Goal: Task Accomplishment & Management: Manage account settings

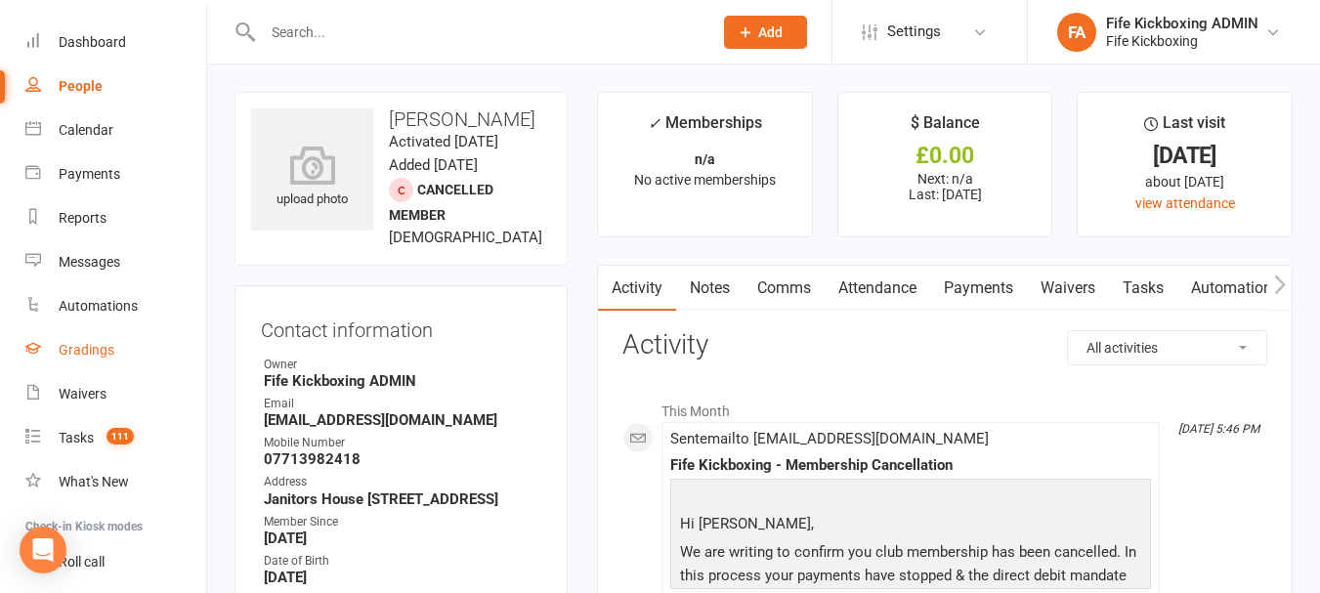
scroll to position [127, 0]
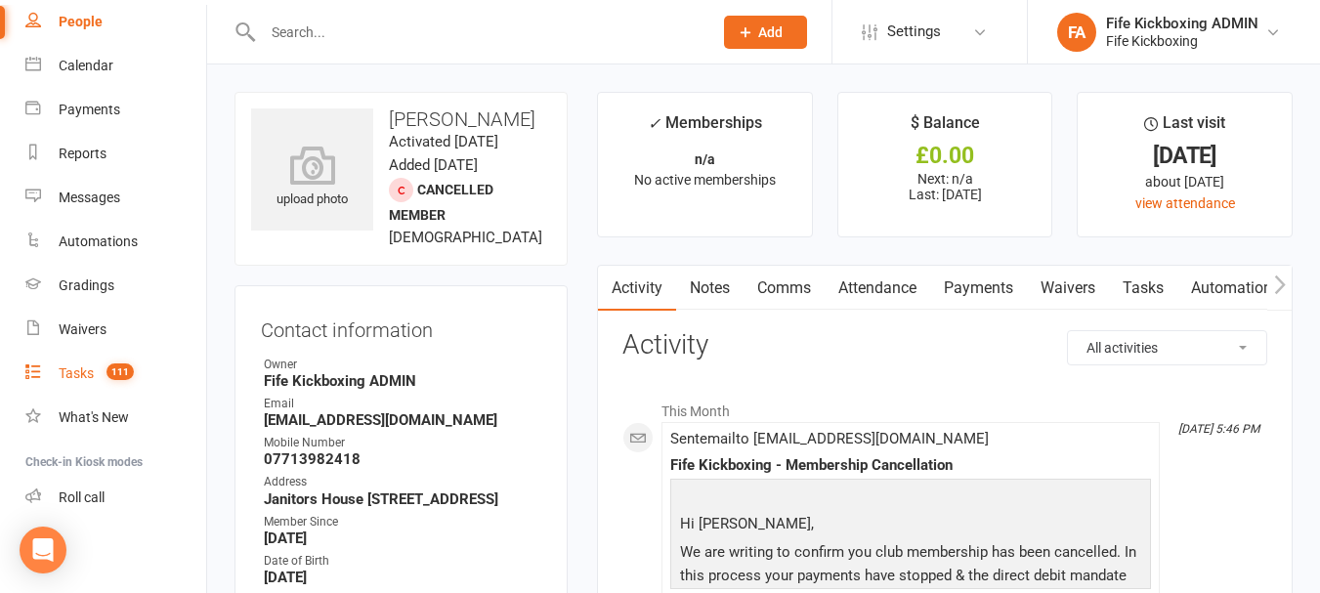
click at [76, 370] on div "Tasks" at bounding box center [76, 373] width 35 height 16
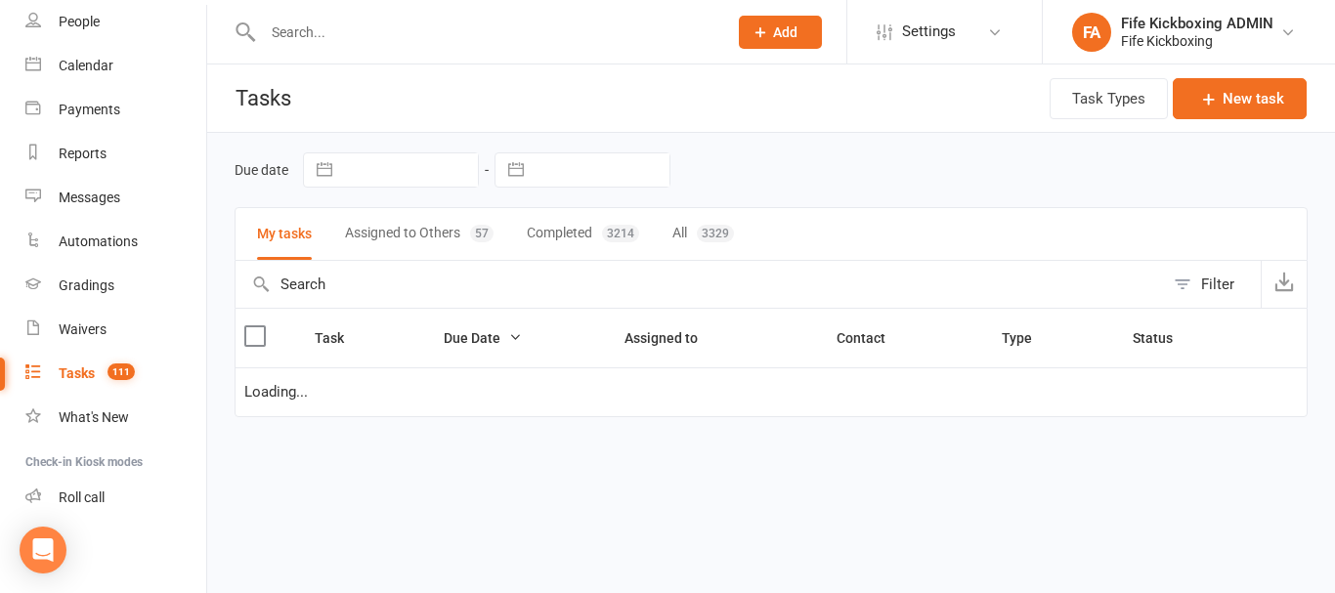
select select "started"
select select "waiting"
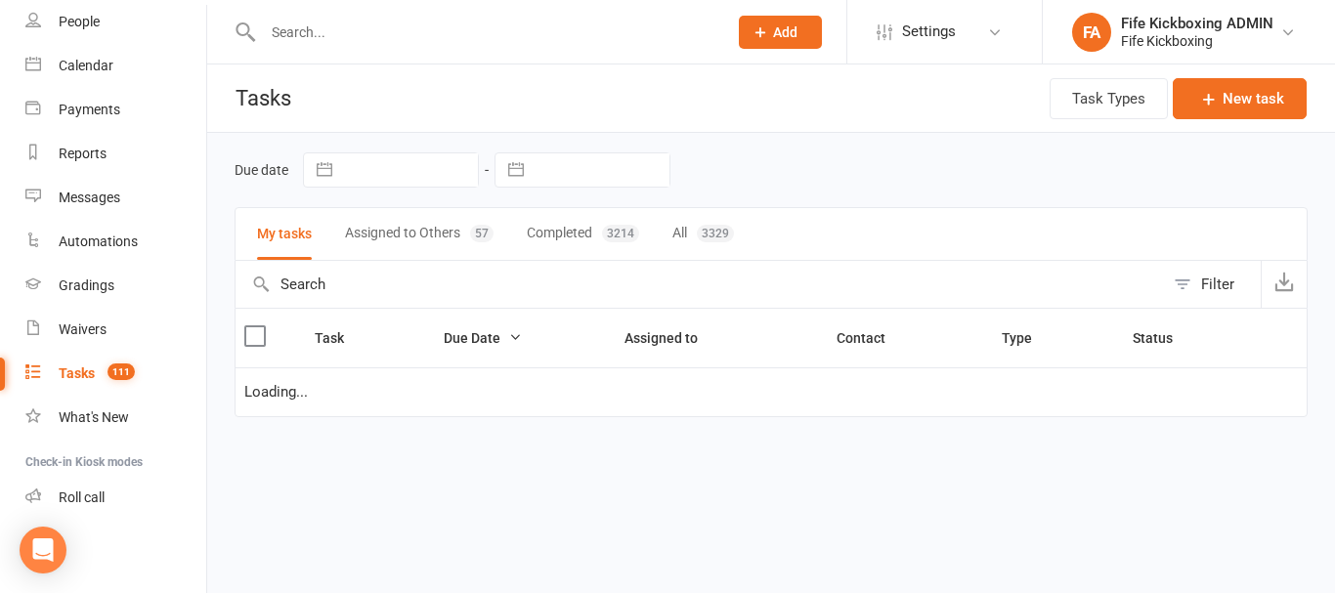
select select "started"
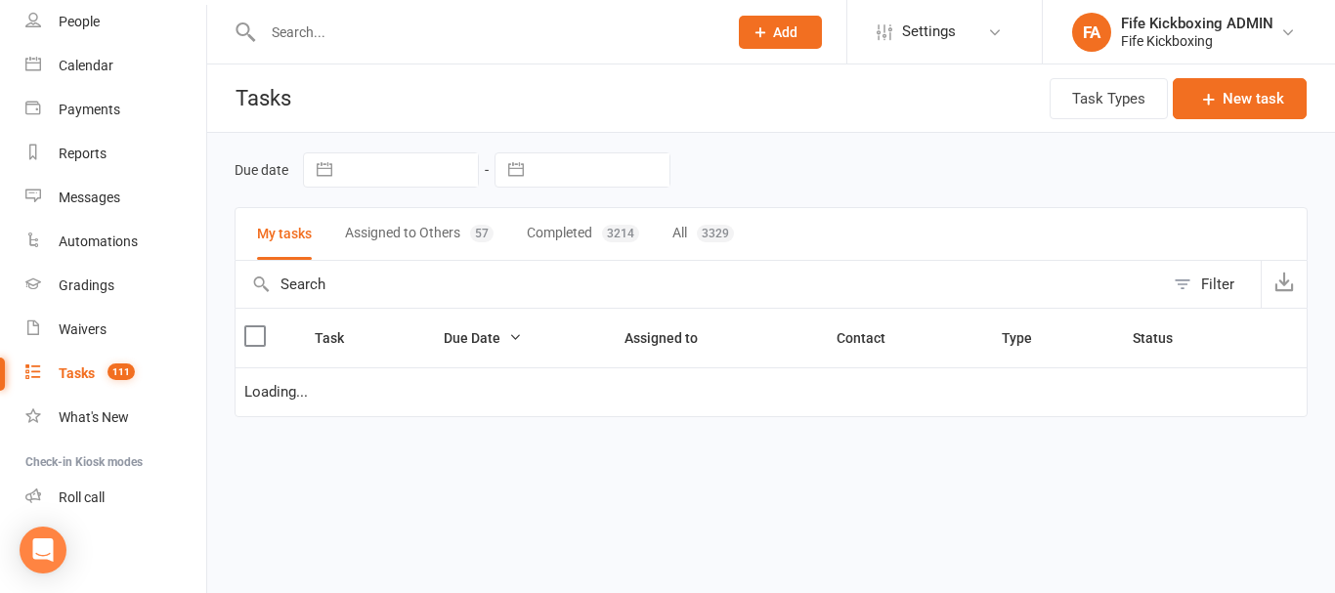
select select "started"
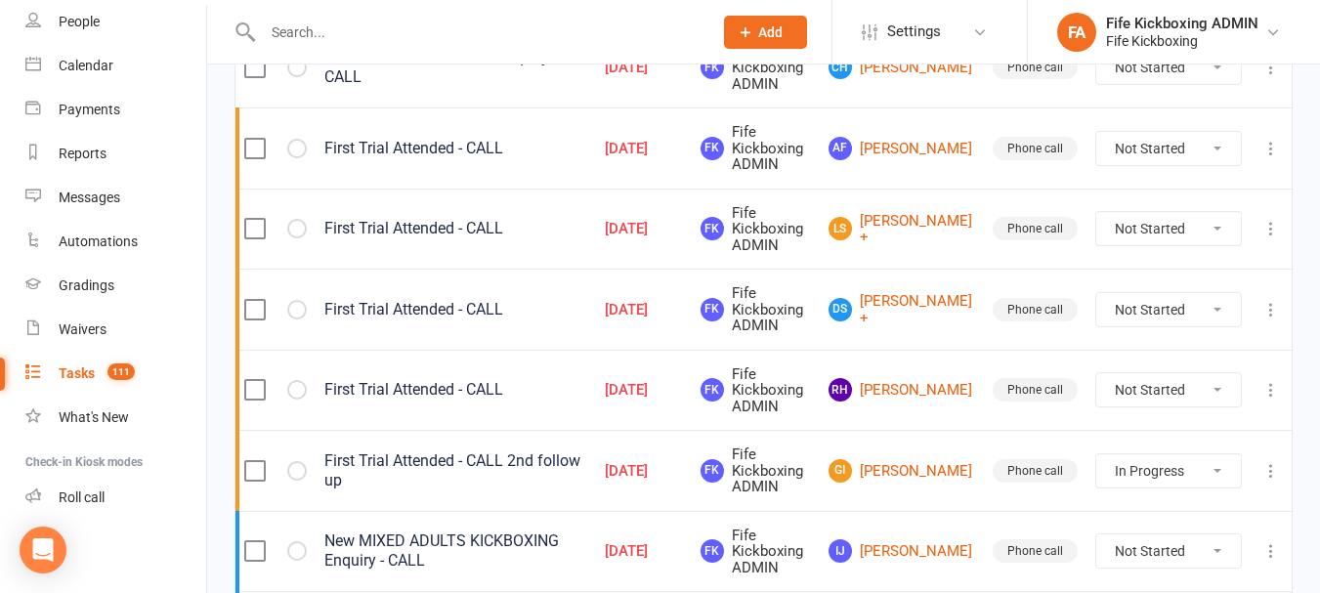
scroll to position [391, 0]
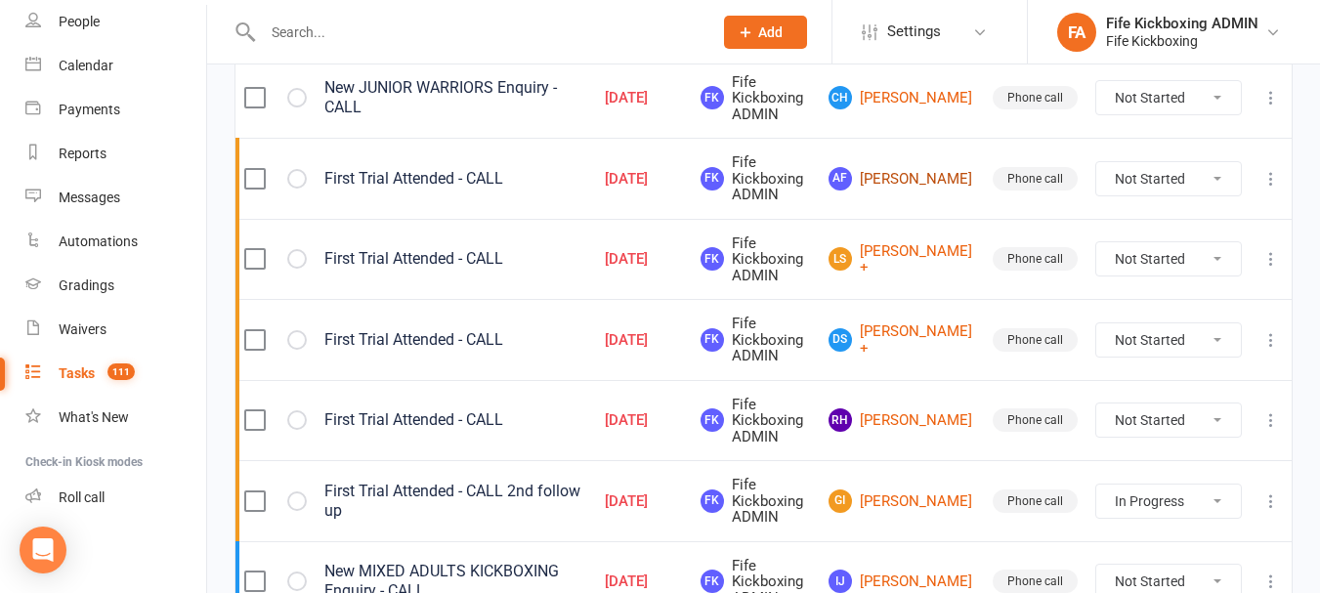
click at [911, 172] on link "AF [PERSON_NAME]" at bounding box center [902, 178] width 147 height 23
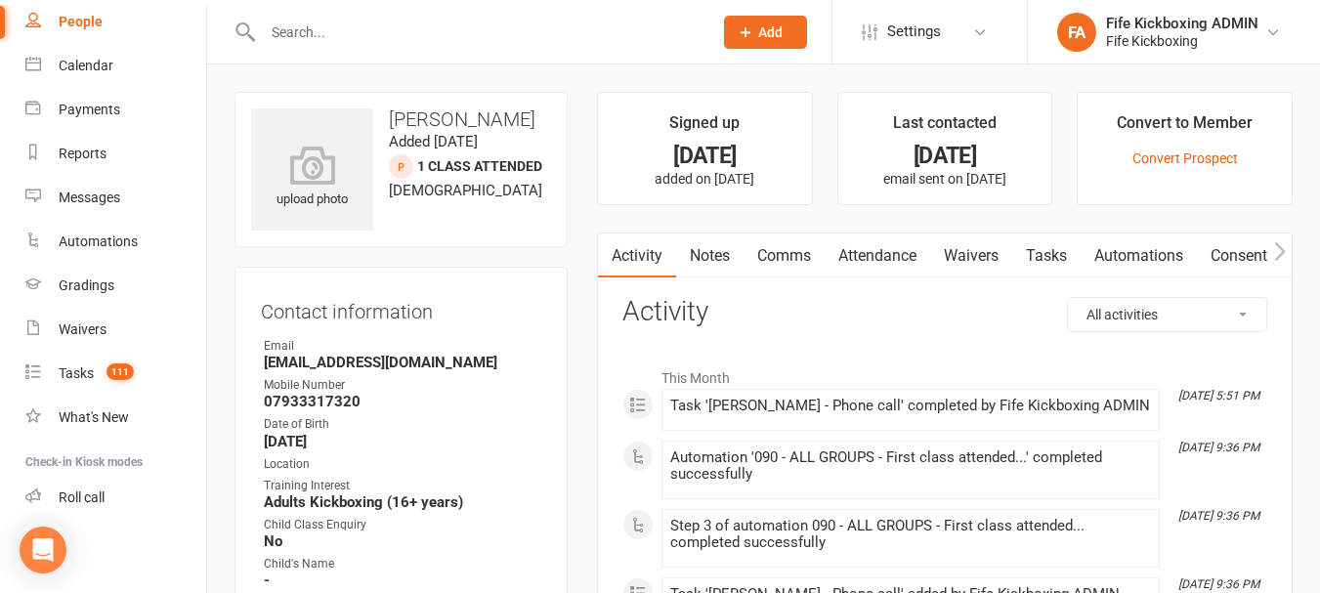
click at [907, 260] on link "Attendance" at bounding box center [878, 256] width 106 height 45
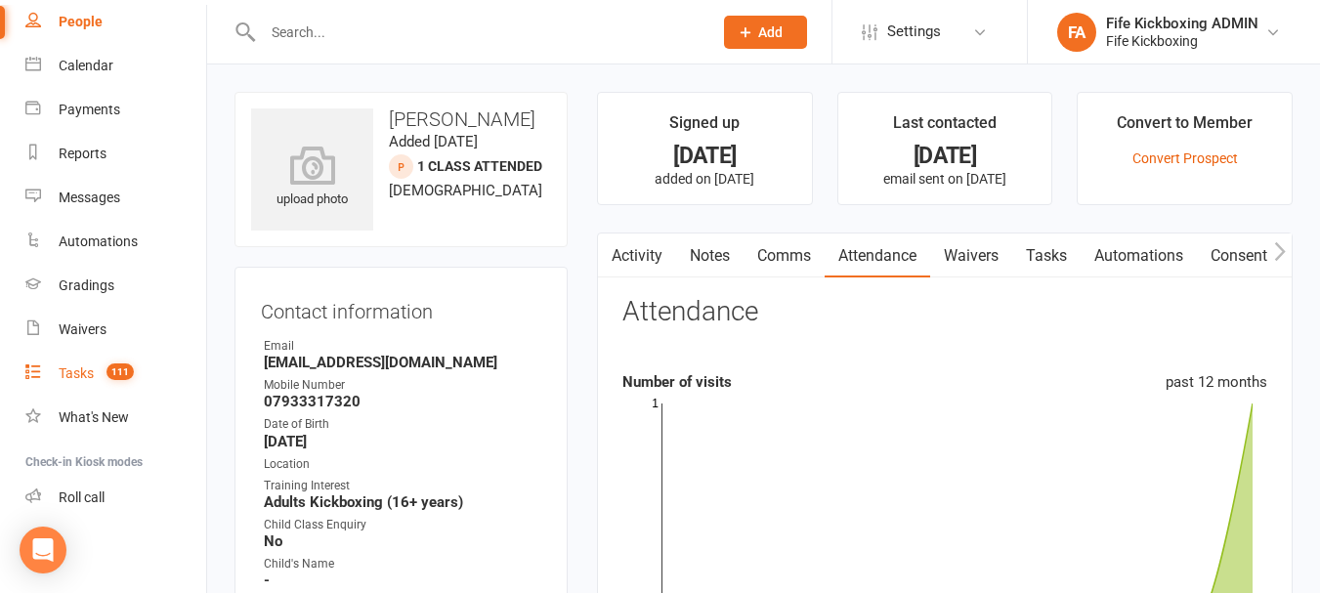
click at [127, 363] on span "111" at bounding box center [119, 371] width 27 height 17
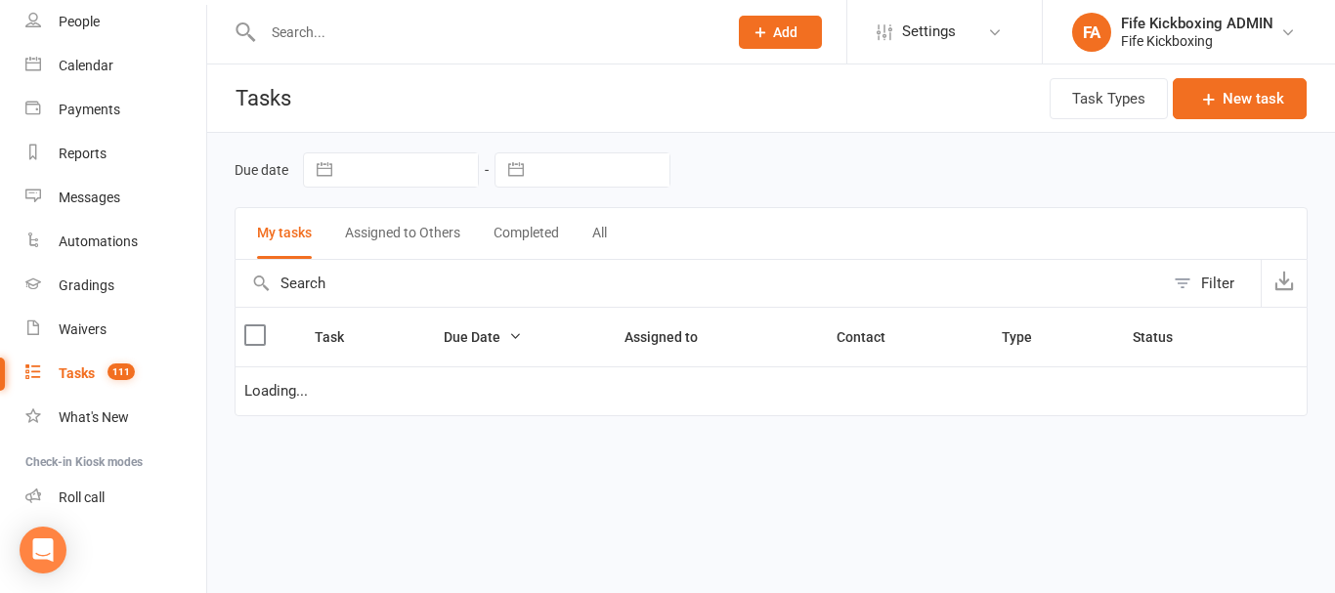
select select "started"
select select "waiting"
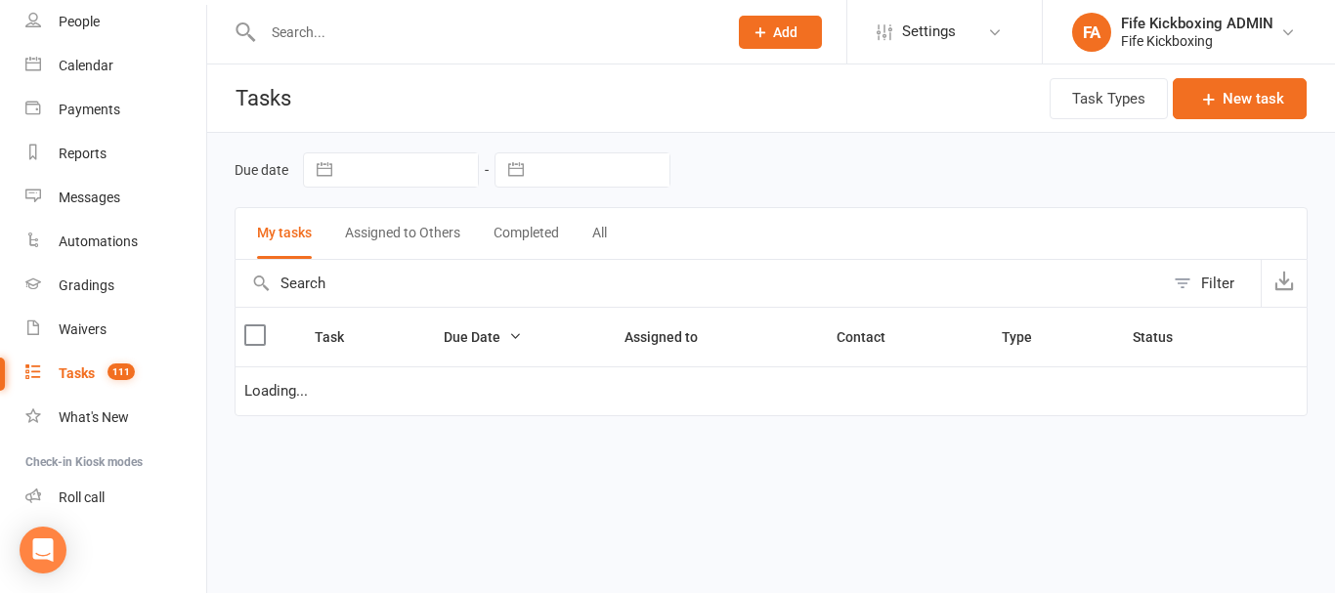
select select "started"
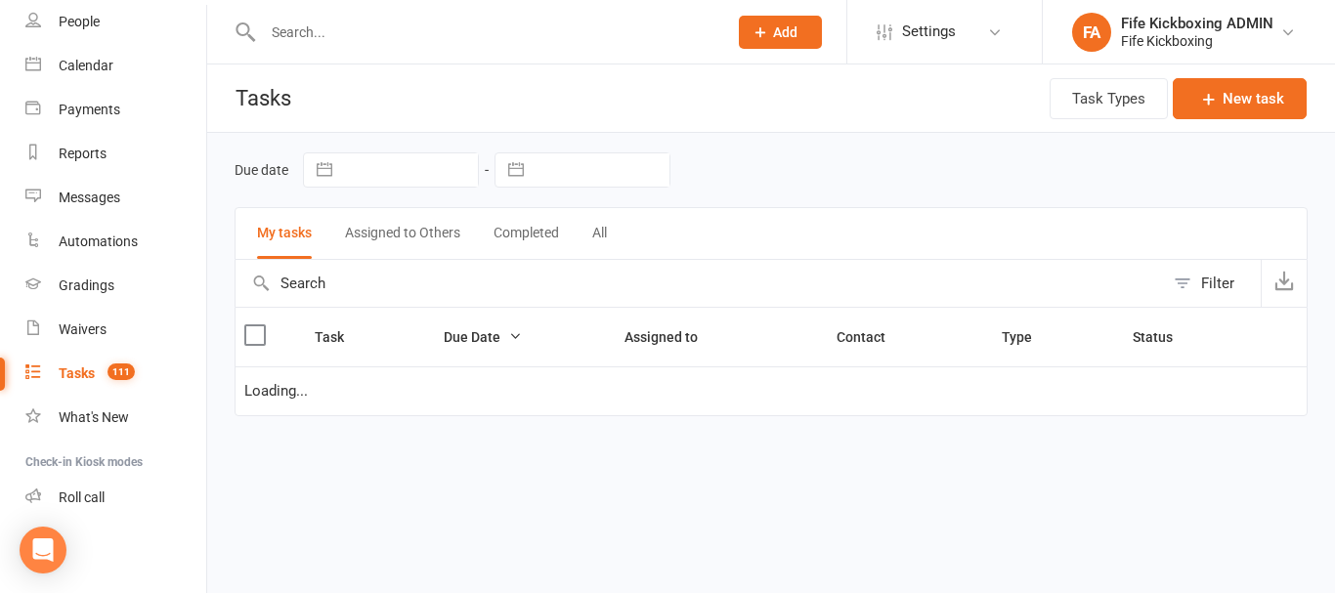
select select "started"
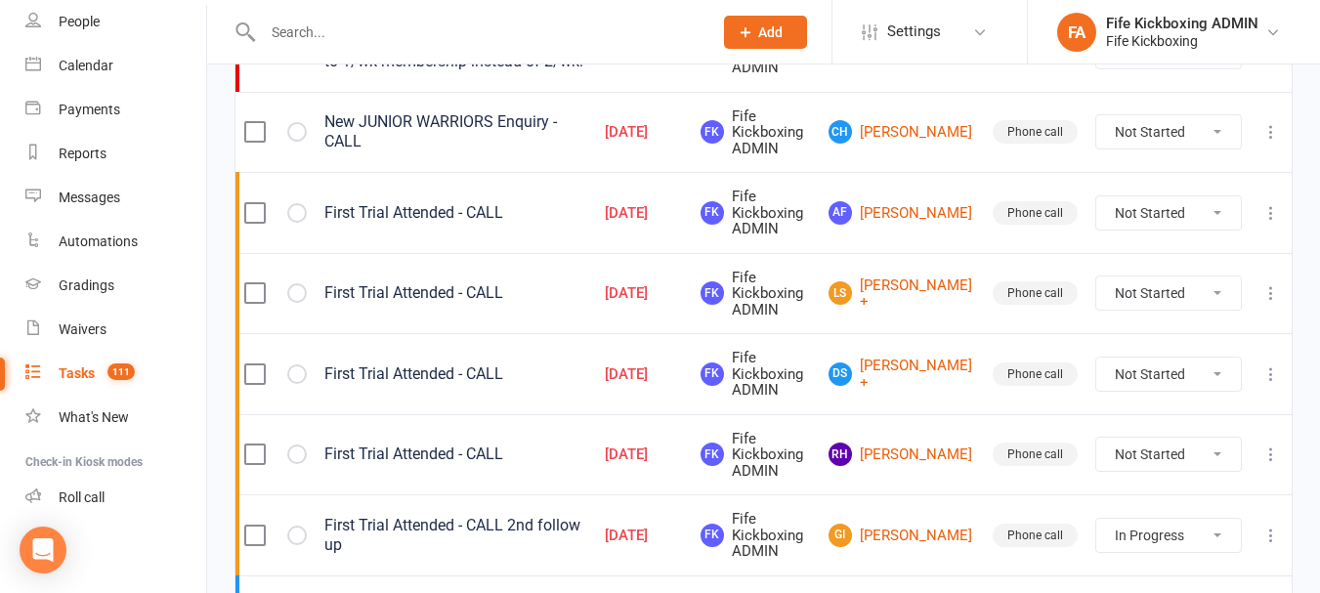
scroll to position [391, 0]
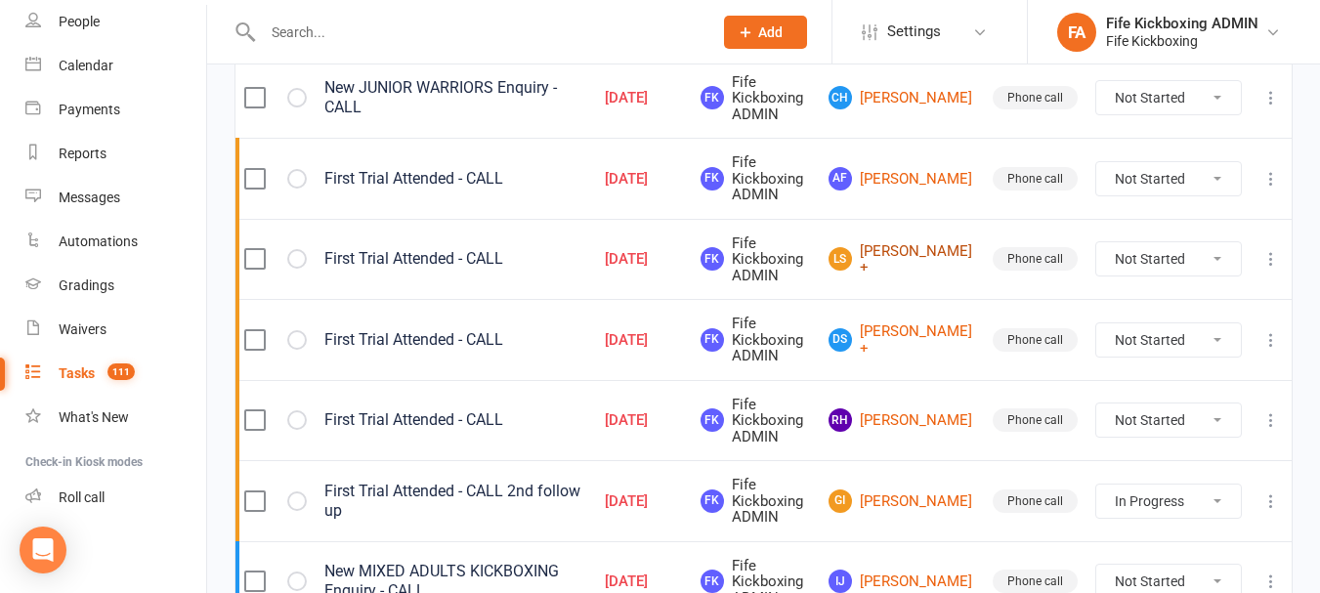
click at [931, 258] on link "LS [PERSON_NAME] +" at bounding box center [902, 259] width 147 height 32
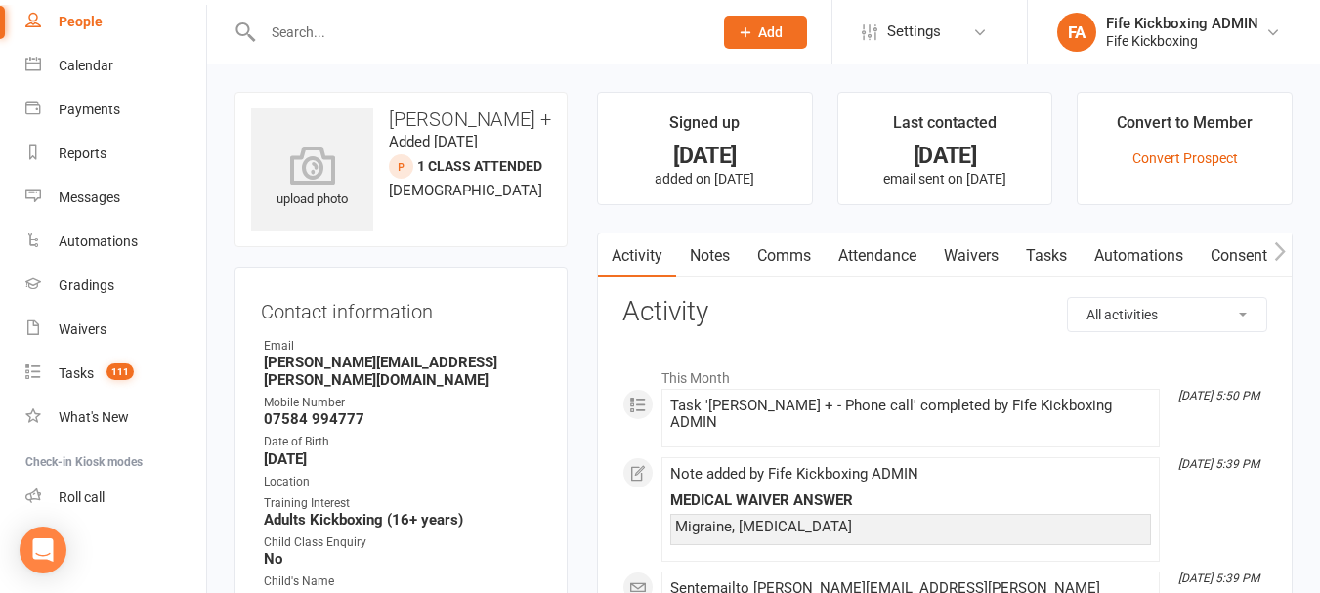
click at [845, 254] on link "Attendance" at bounding box center [878, 256] width 106 height 45
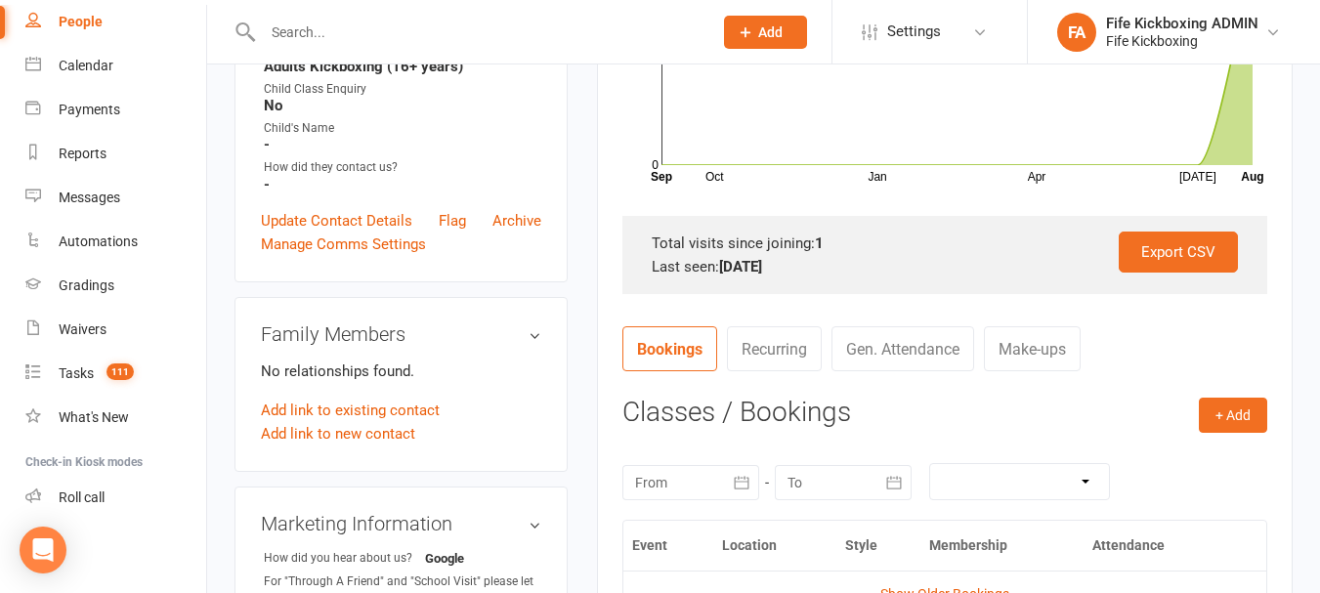
scroll to position [98, 0]
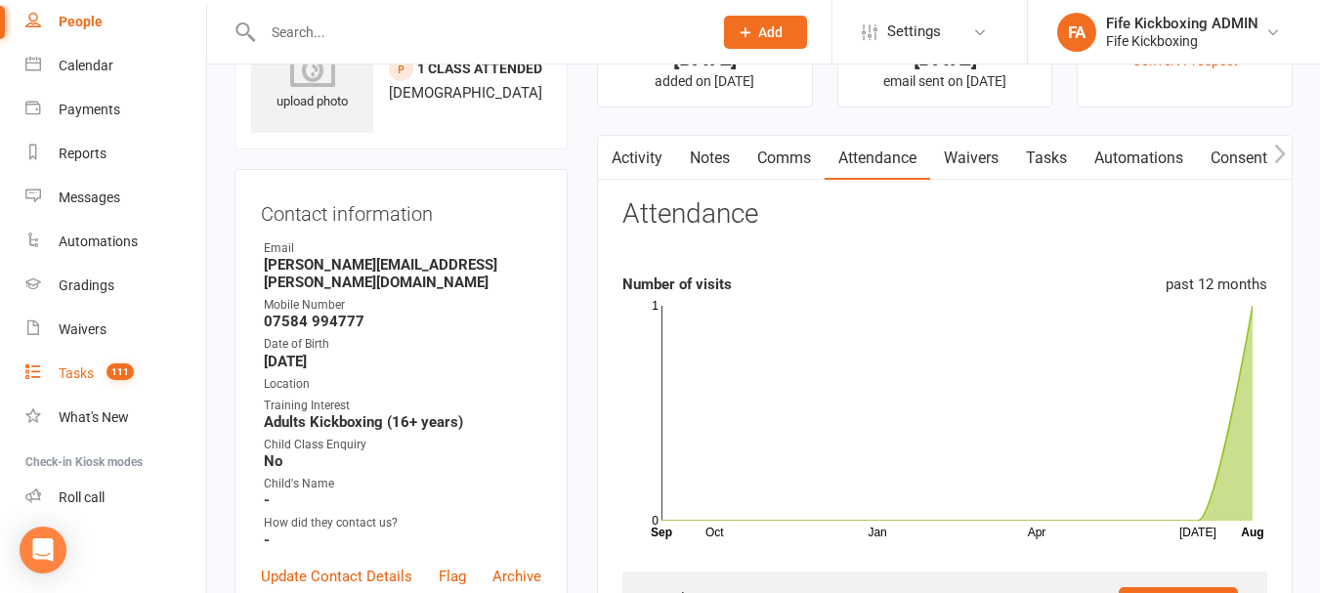
click at [101, 363] on link "Tasks 111" at bounding box center [115, 374] width 181 height 44
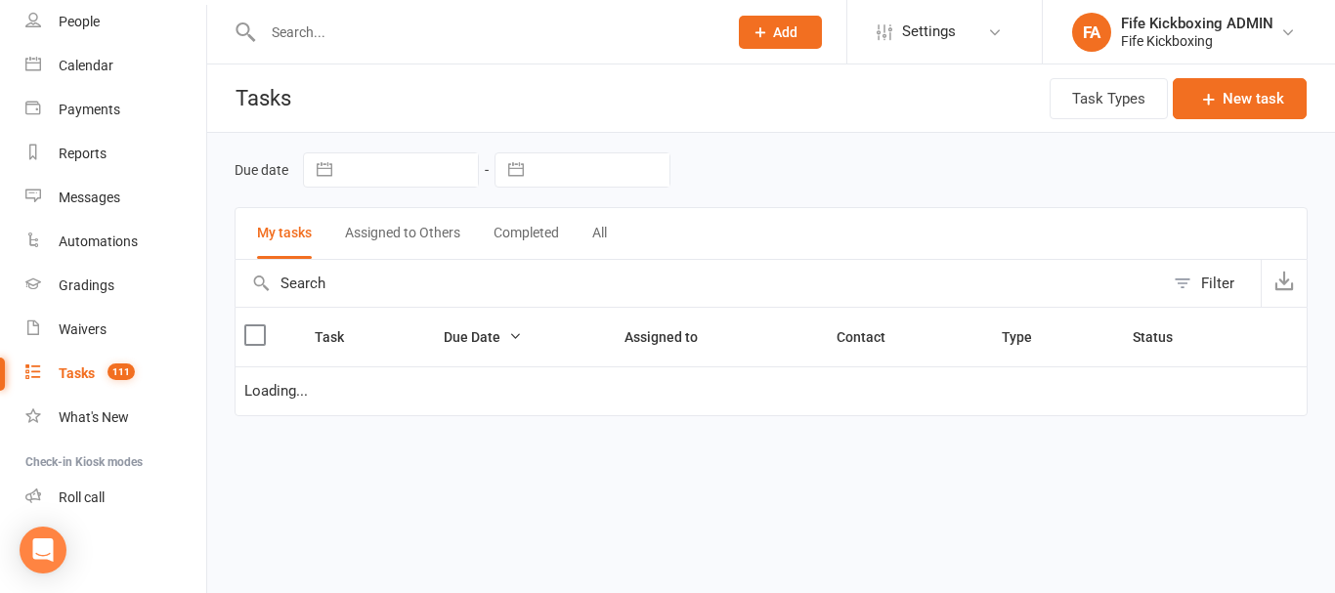
select select "started"
select select "waiting"
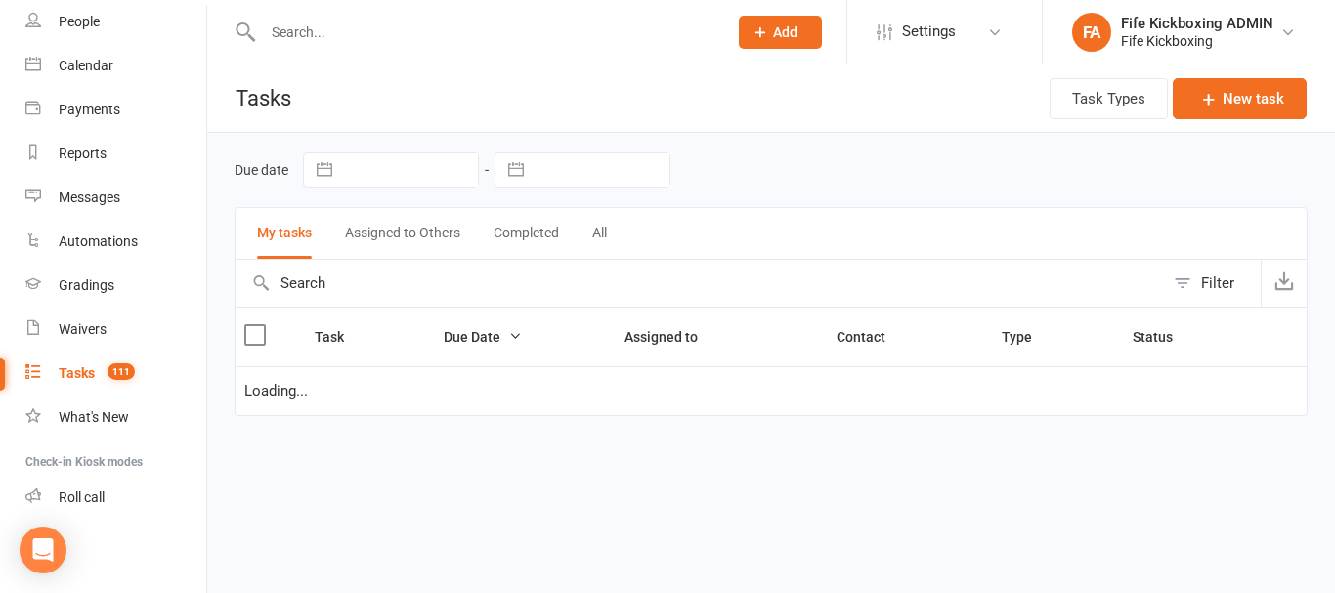
select select "started"
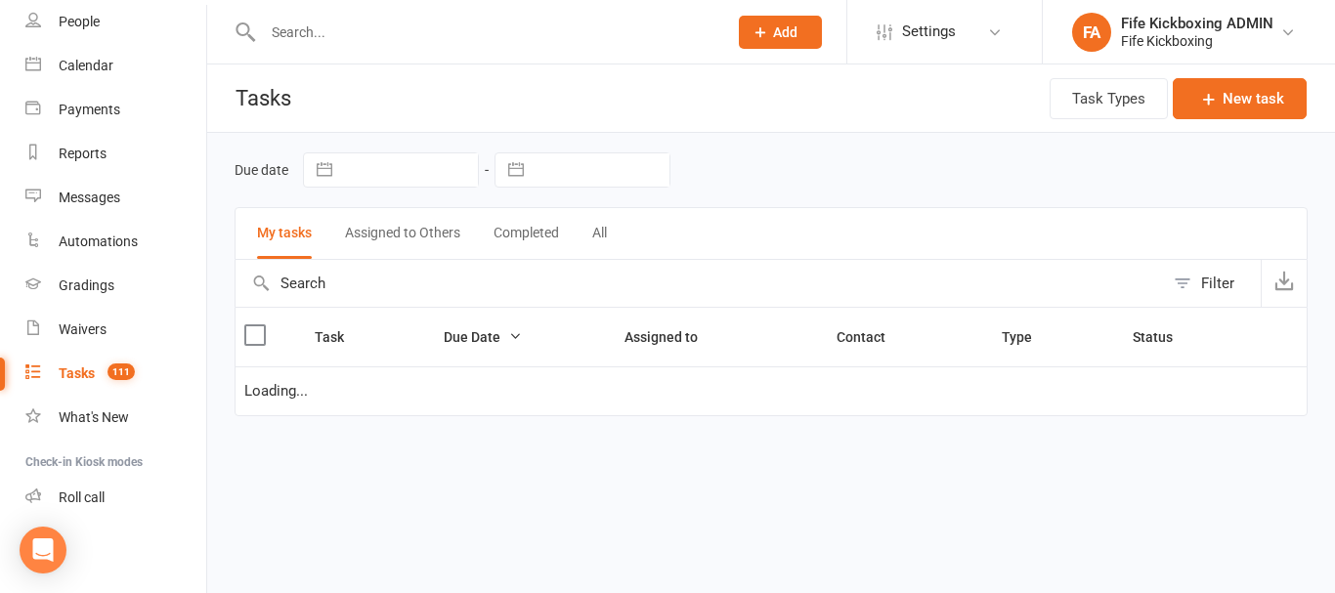
select select "started"
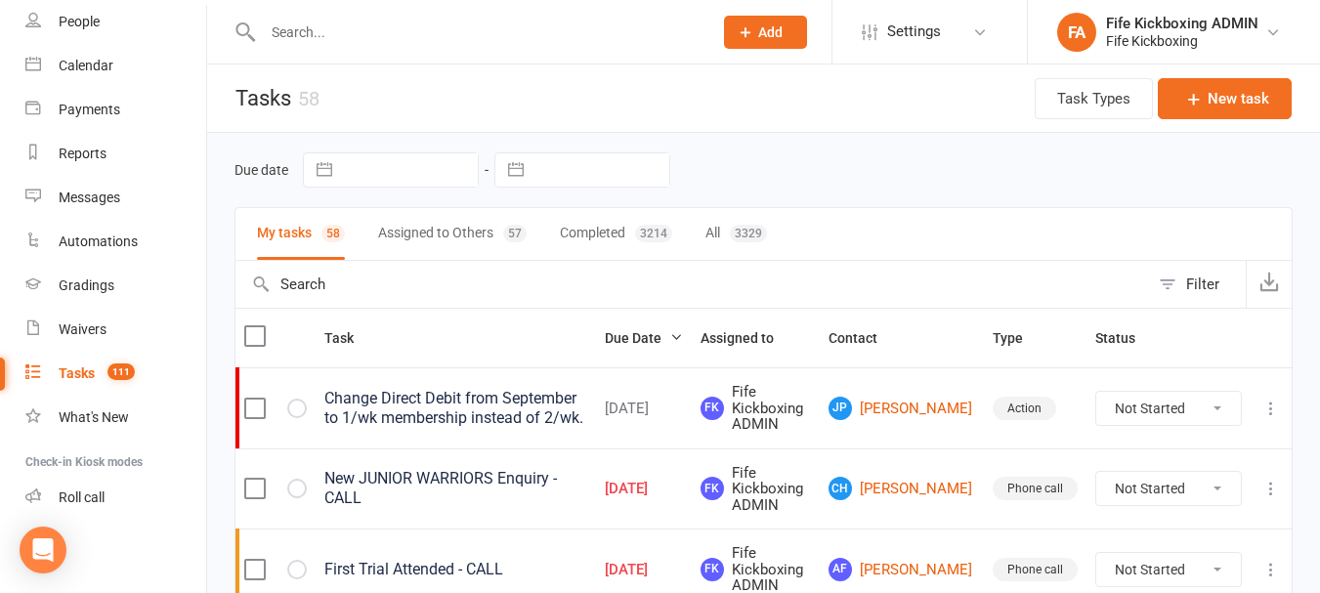
scroll to position [391, 0]
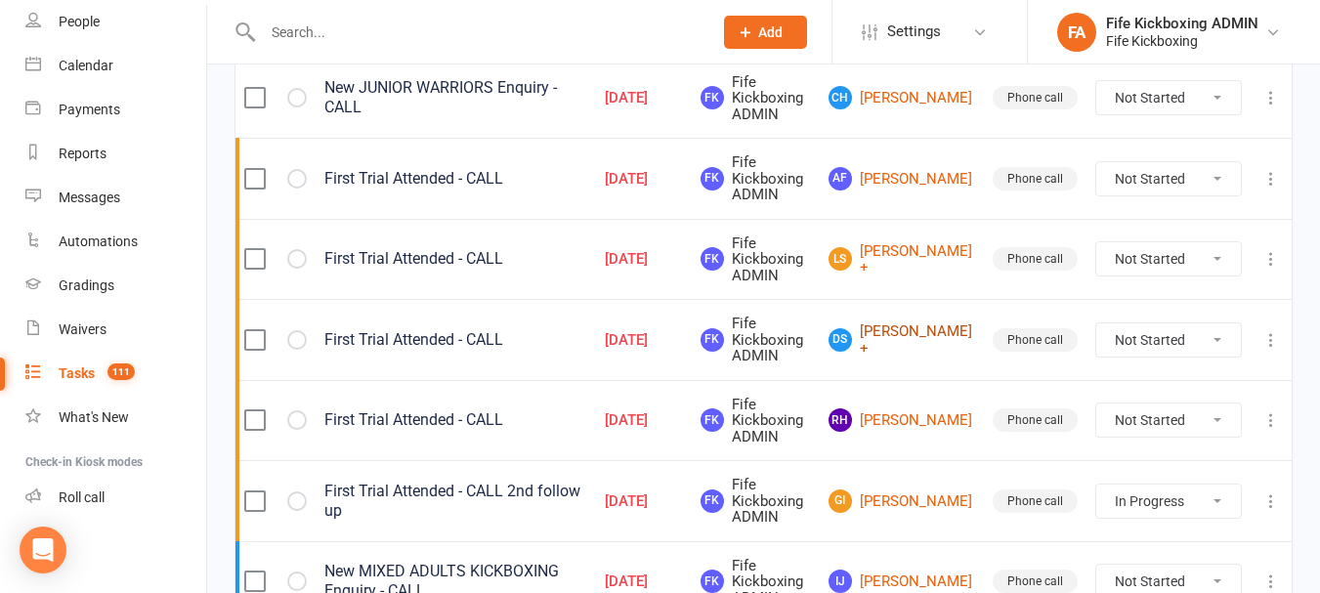
click at [904, 326] on link "DS [PERSON_NAME] +" at bounding box center [902, 339] width 147 height 32
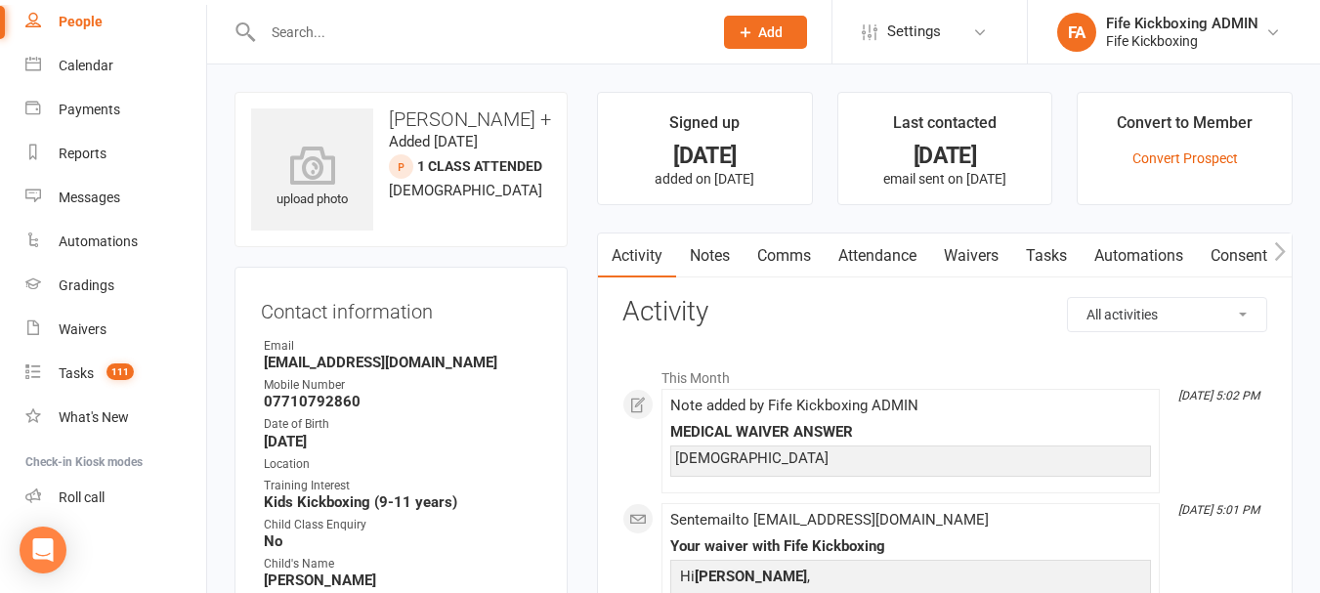
click at [894, 268] on link "Attendance" at bounding box center [878, 256] width 106 height 45
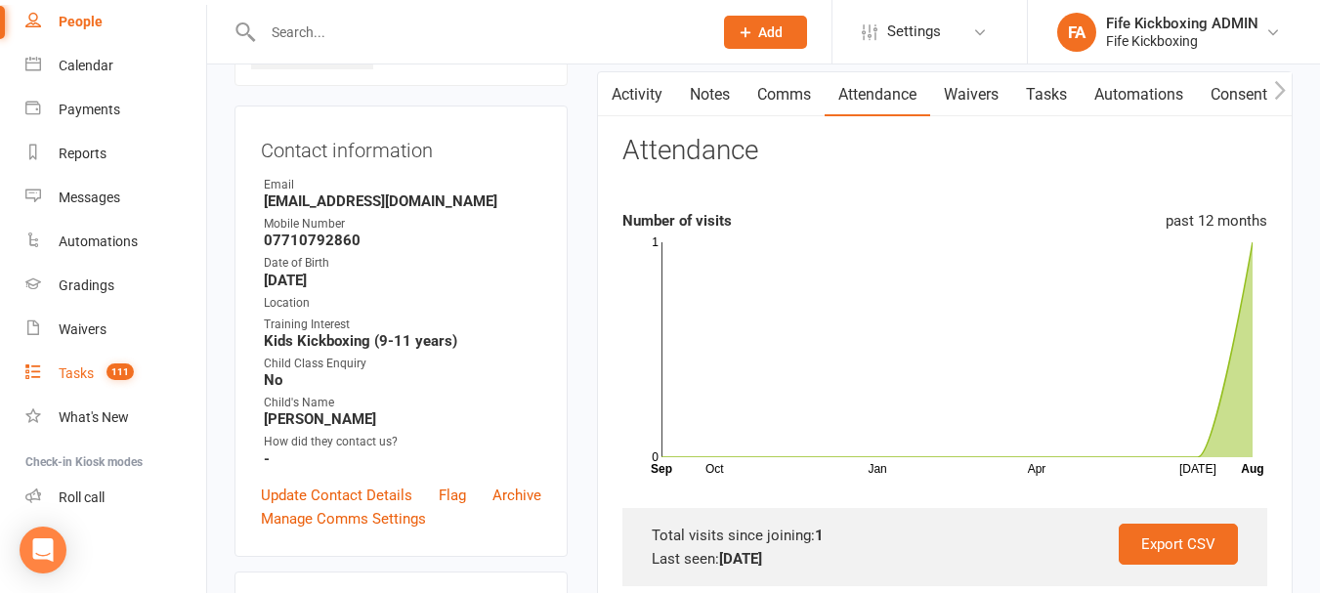
scroll to position [195, 0]
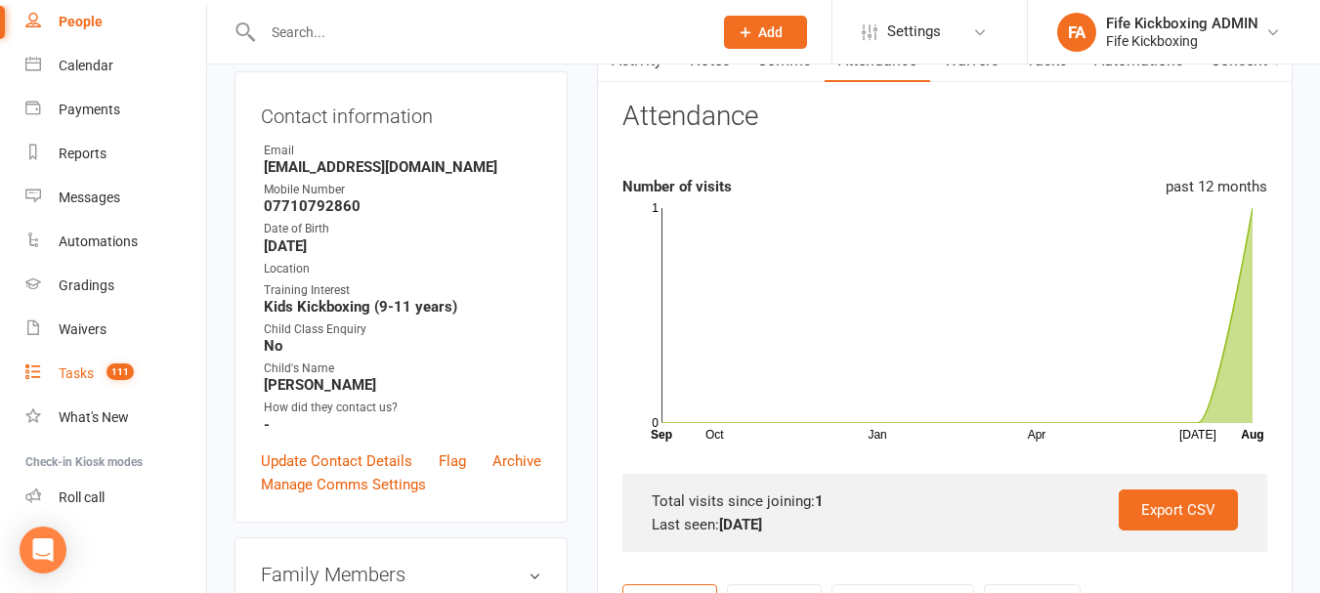
click at [83, 373] on div "Tasks" at bounding box center [76, 373] width 35 height 16
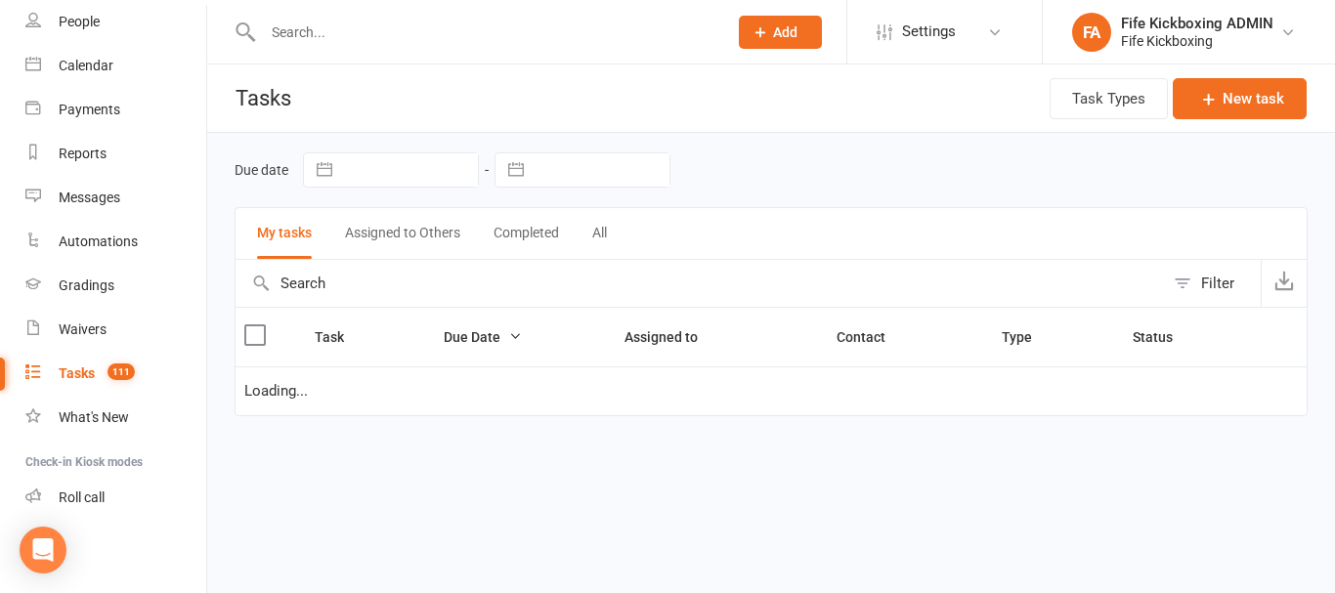
select select "started"
select select "waiting"
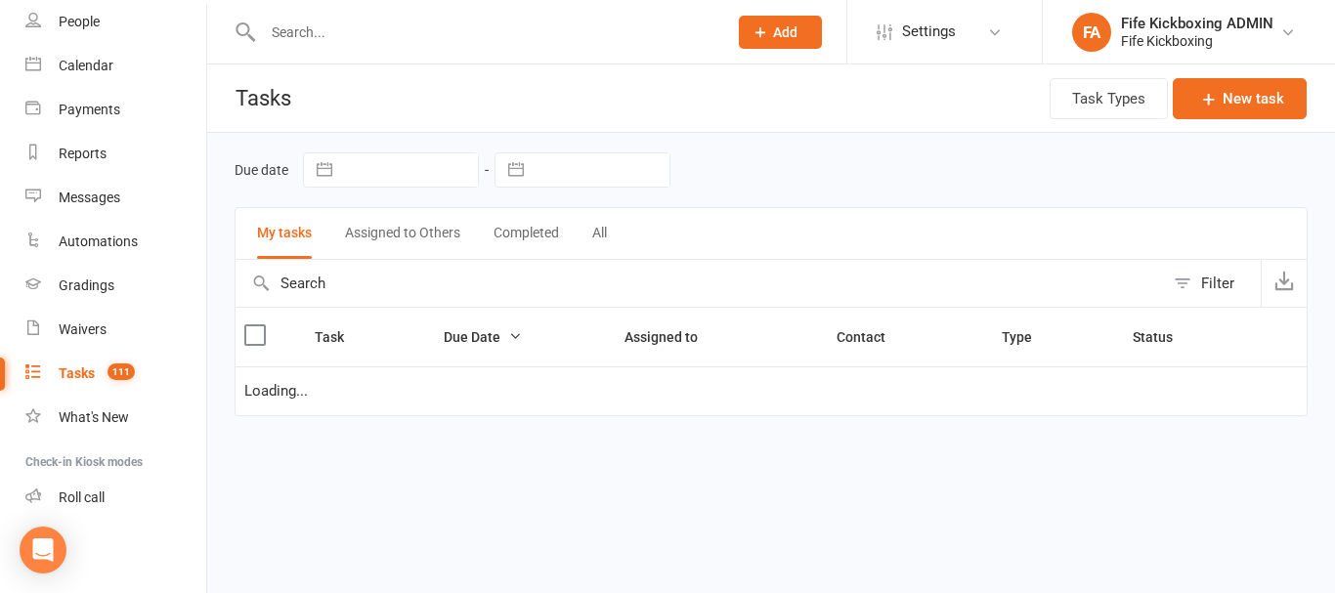
select select "started"
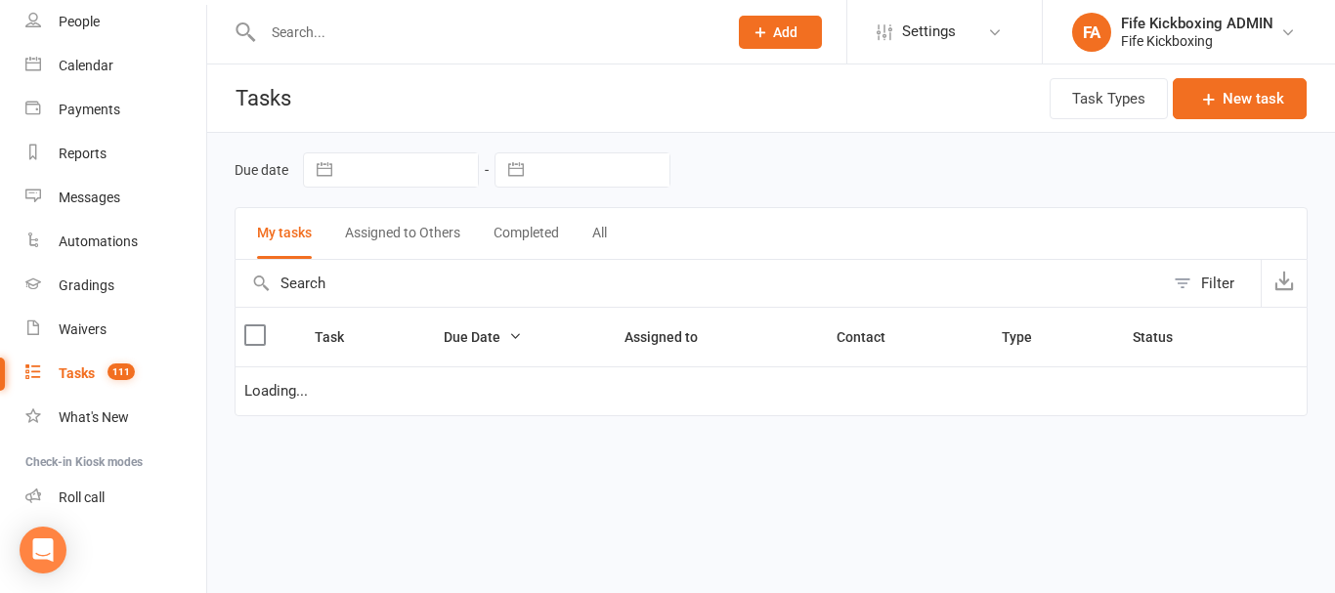
select select "started"
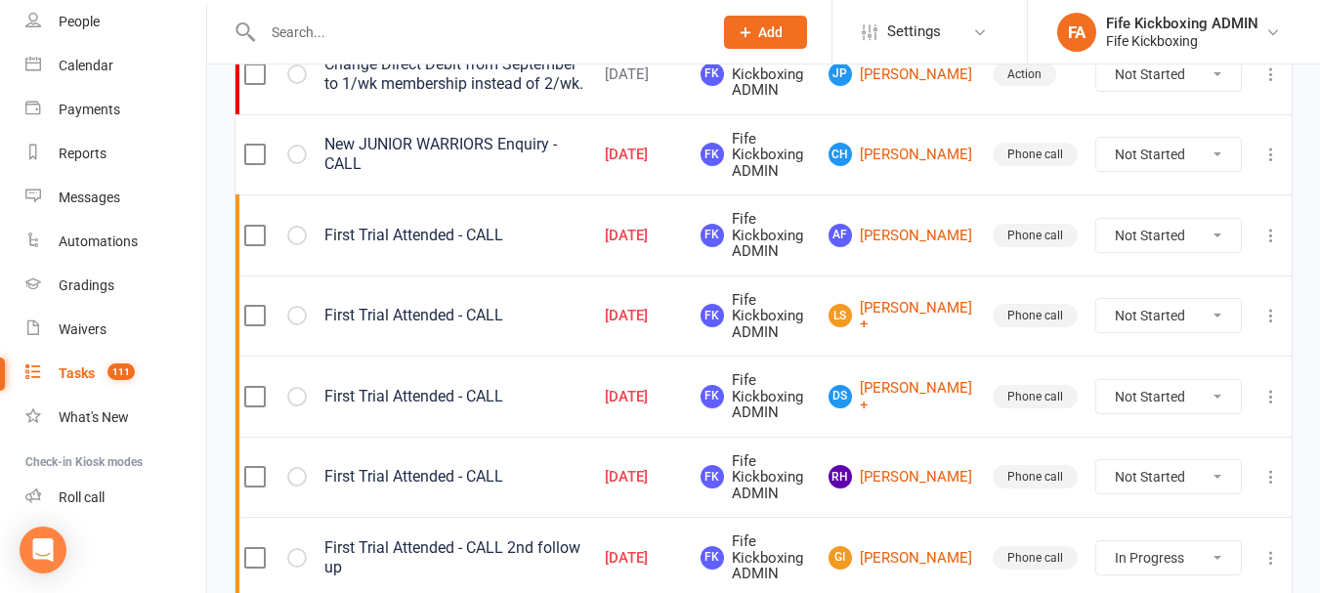
scroll to position [489, 0]
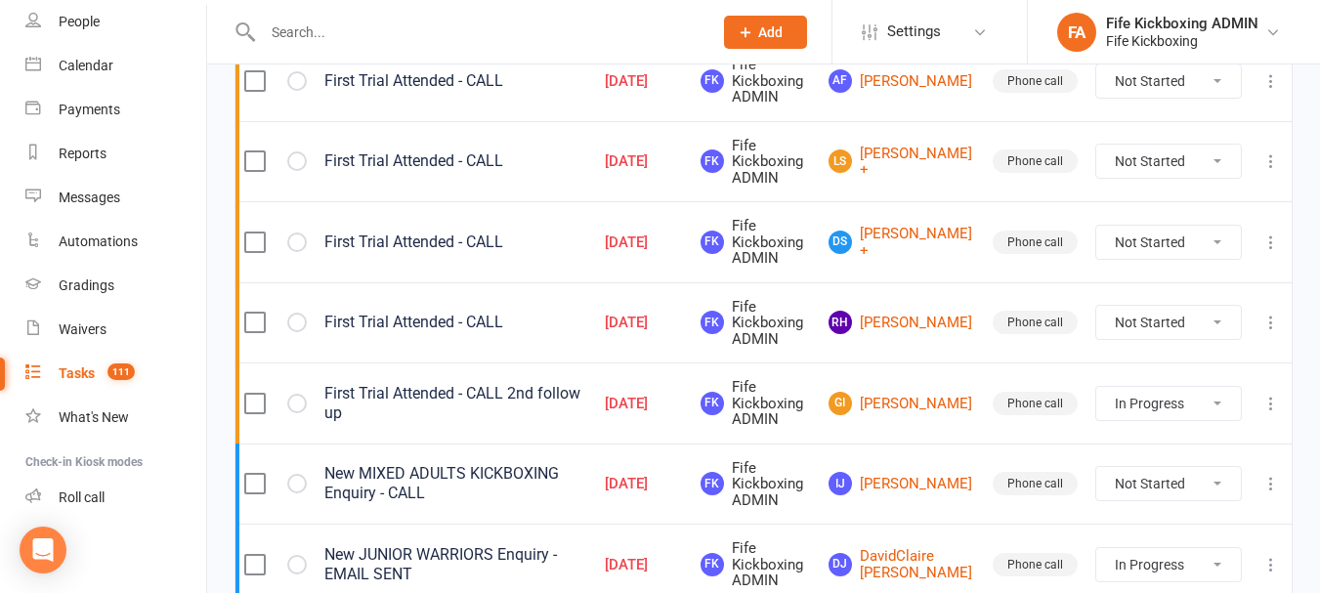
click at [1270, 239] on icon at bounding box center [1271, 243] width 20 height 20
drag, startPoint x: 1183, startPoint y: 350, endPoint x: 769, endPoint y: 77, distance: 495.9
click at [1182, 351] on link "Delete" at bounding box center [1170, 357] width 193 height 39
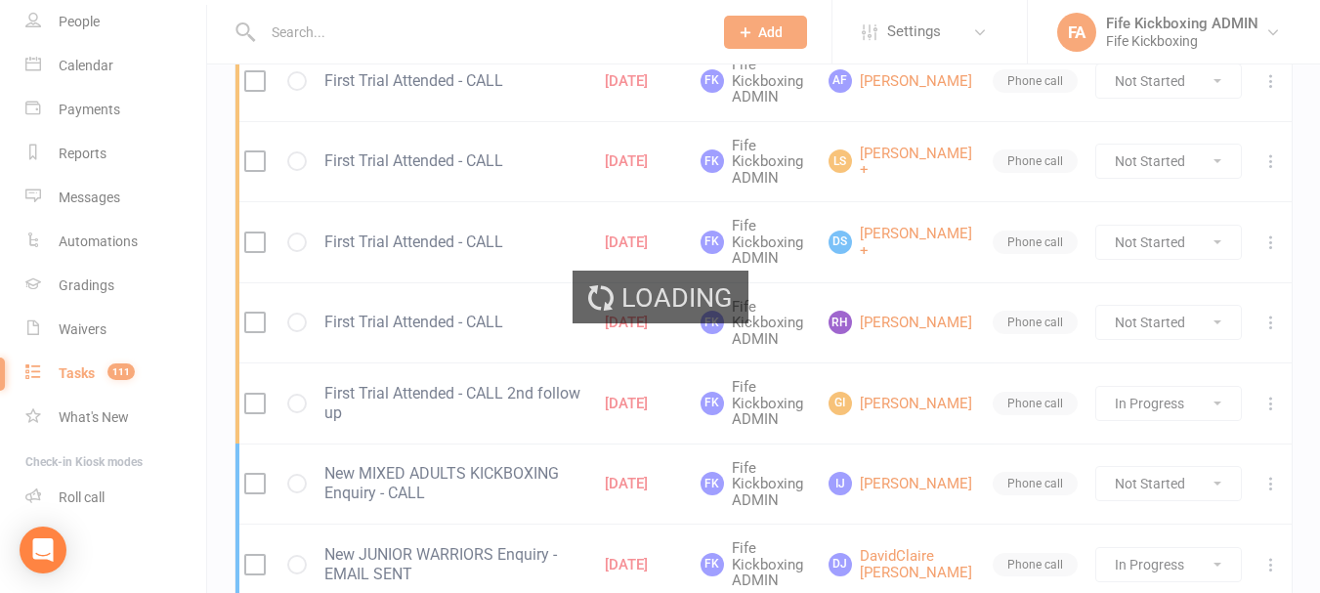
select select "started"
select select "waiting"
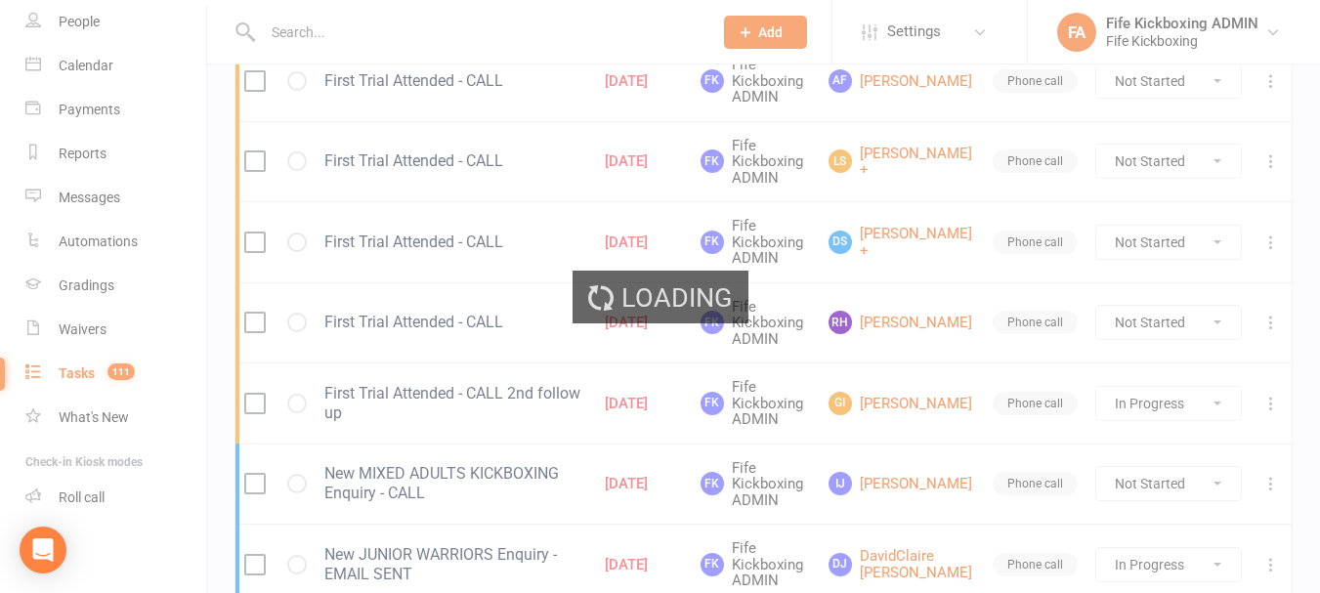
select select "started"
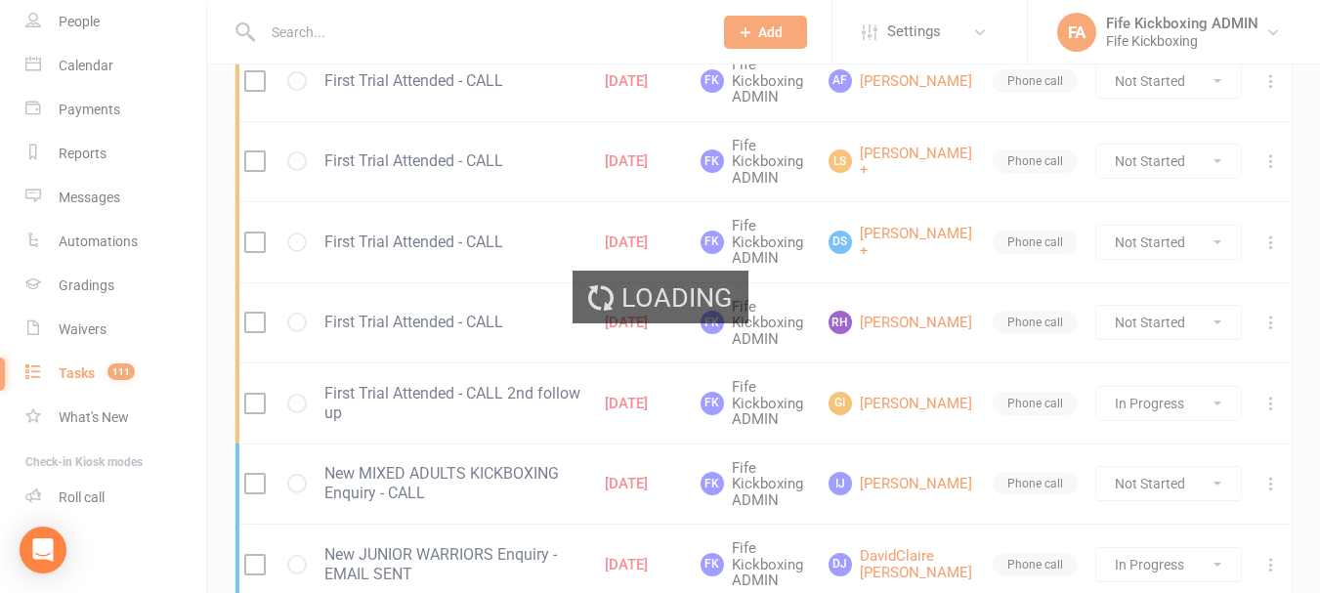
select select "started"
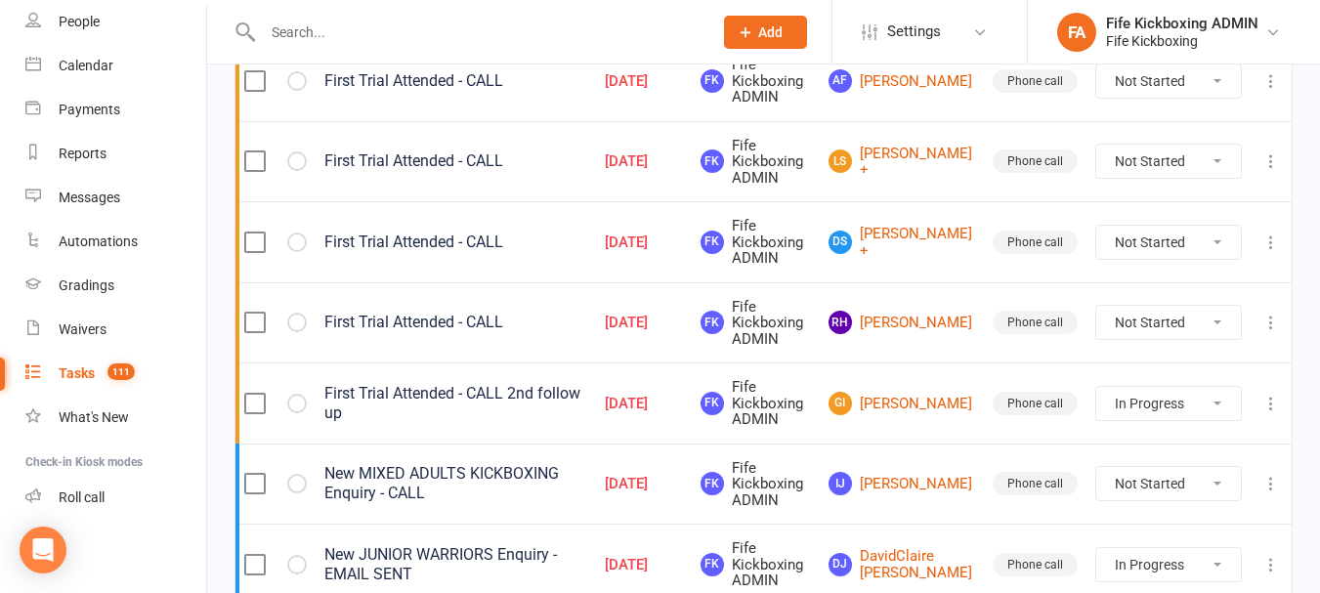
select select "started"
select select "waiting"
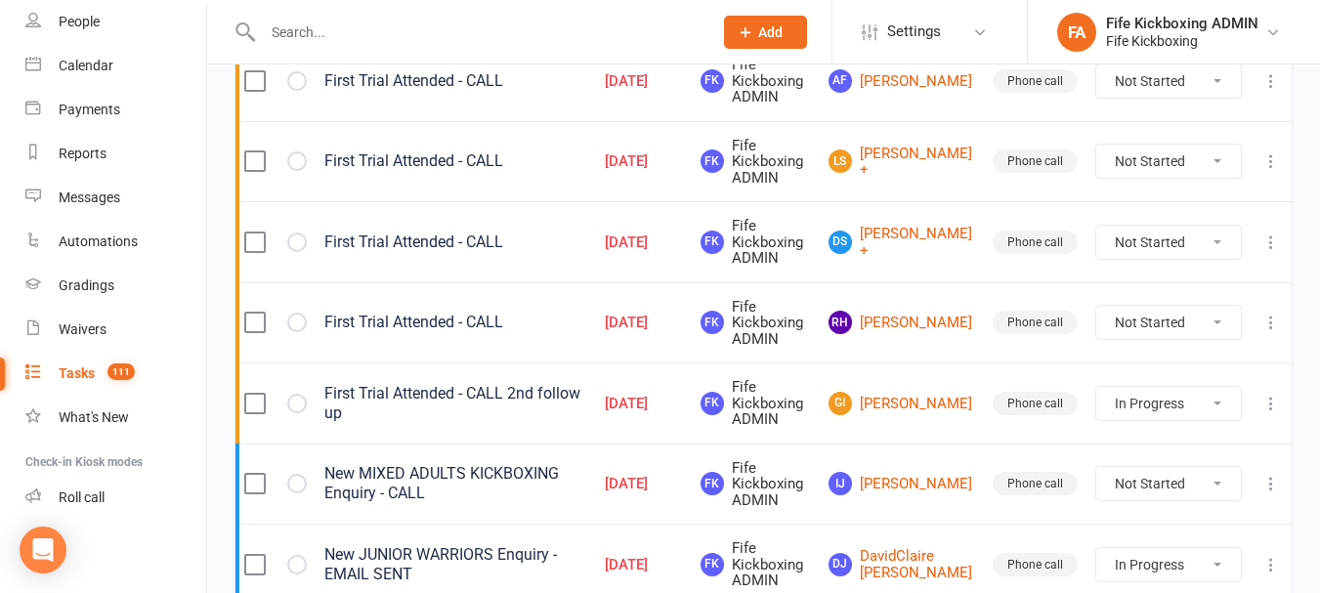
select select "started"
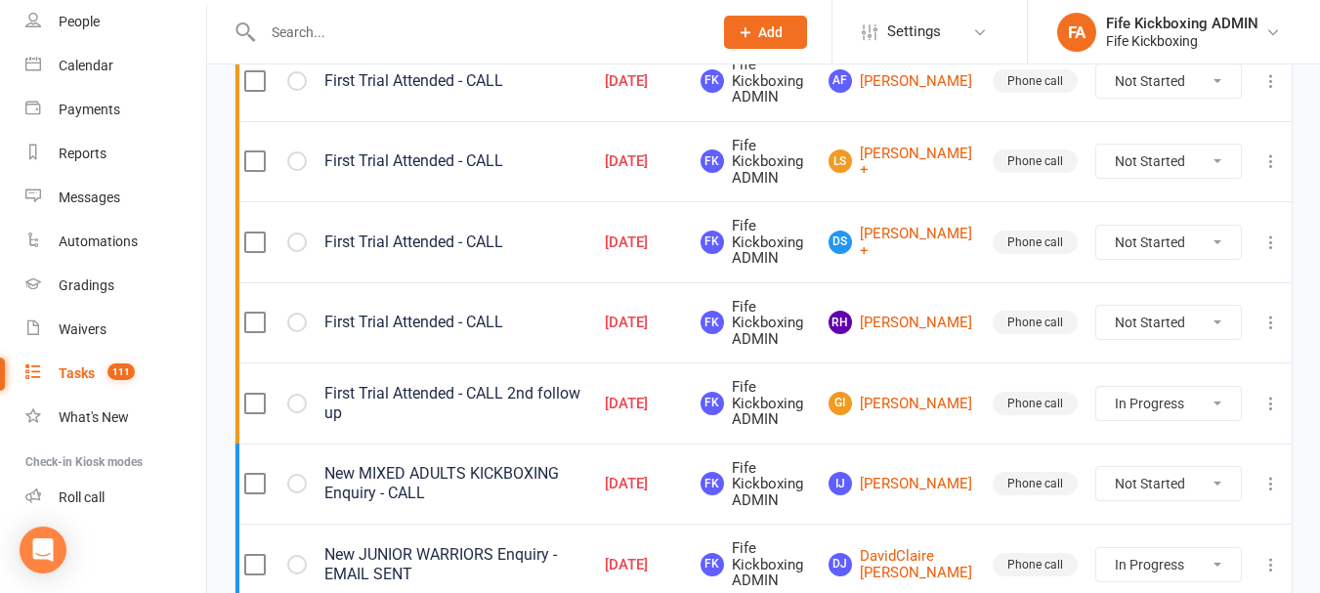
select select "started"
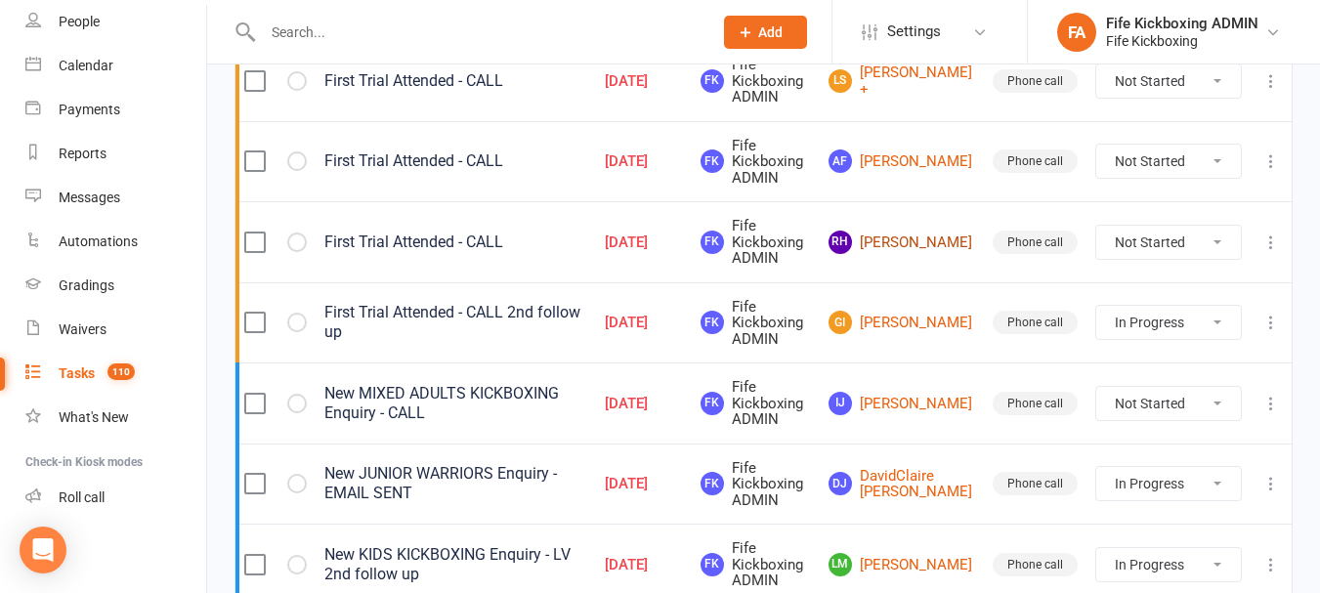
click at [907, 231] on link "RH [PERSON_NAME]" at bounding box center [902, 242] width 147 height 23
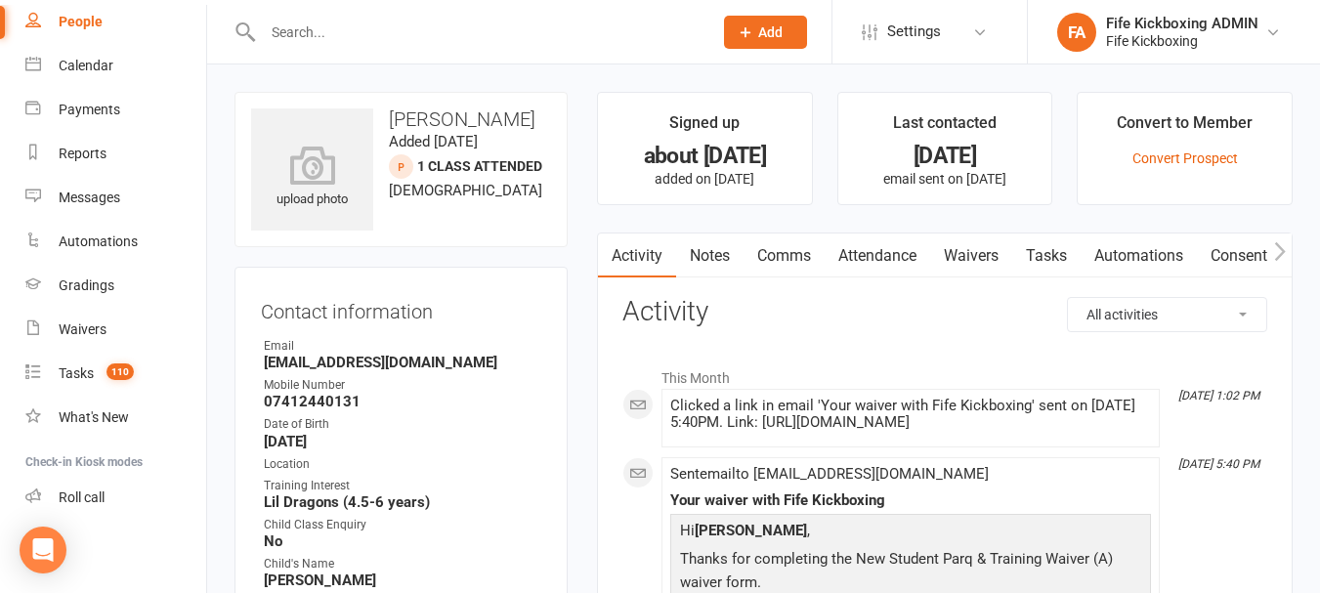
click at [911, 251] on link "Attendance" at bounding box center [878, 256] width 106 height 45
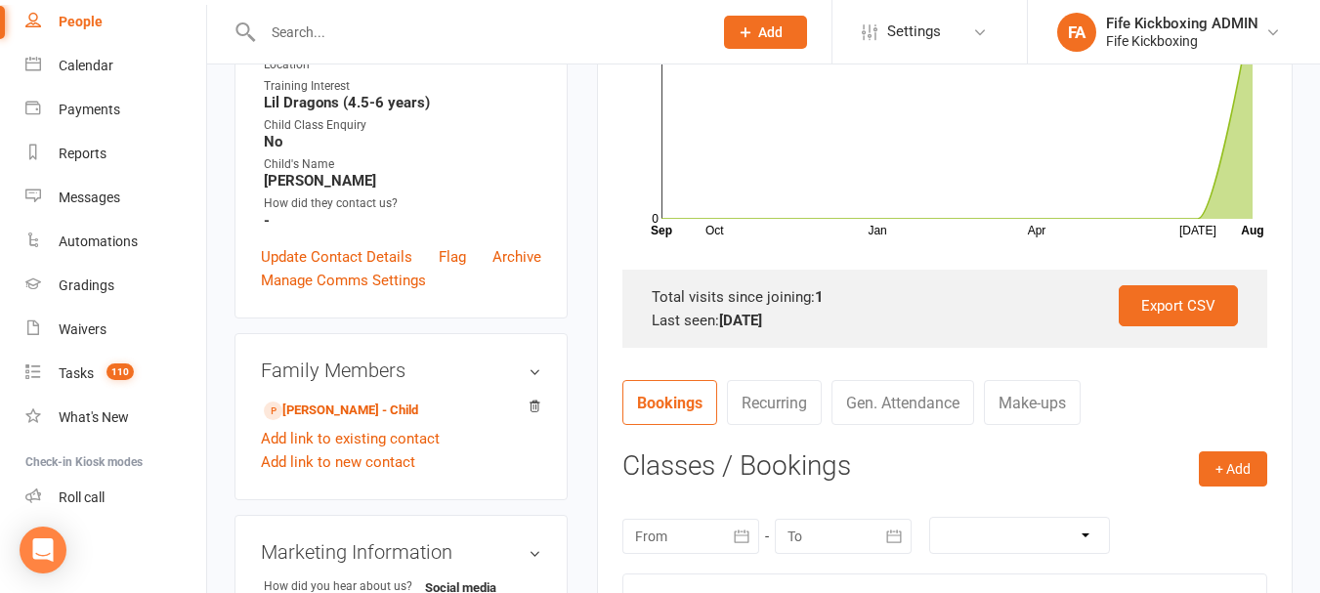
scroll to position [98, 0]
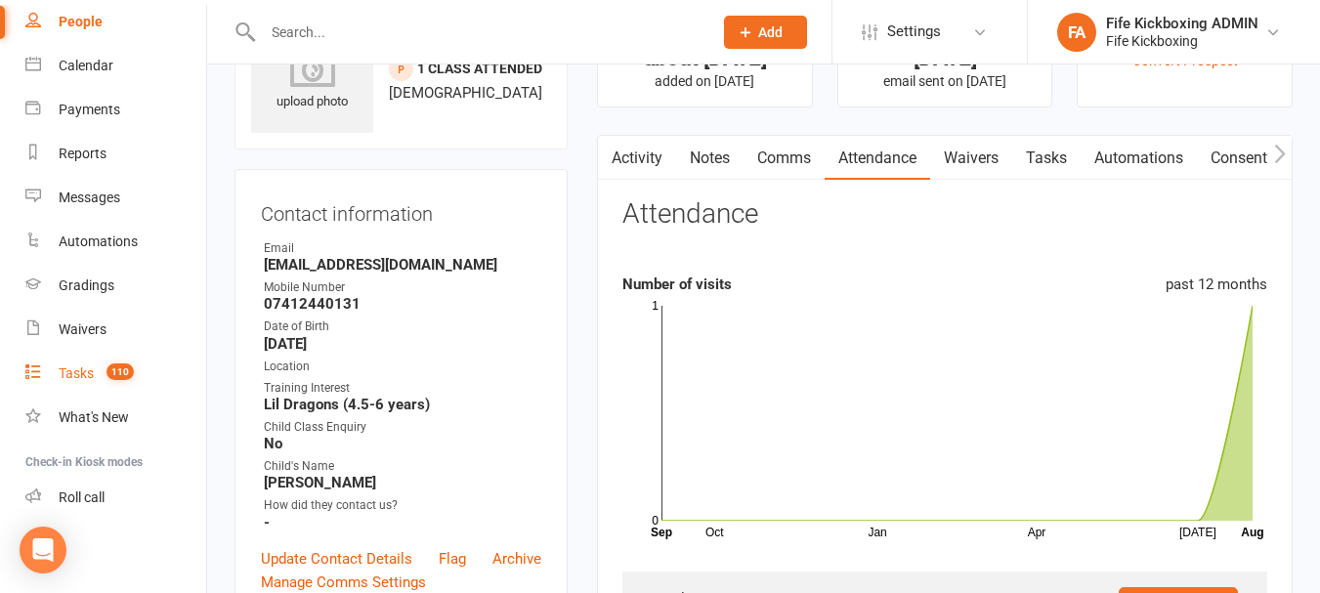
click at [91, 383] on link "Tasks 110" at bounding box center [115, 374] width 181 height 44
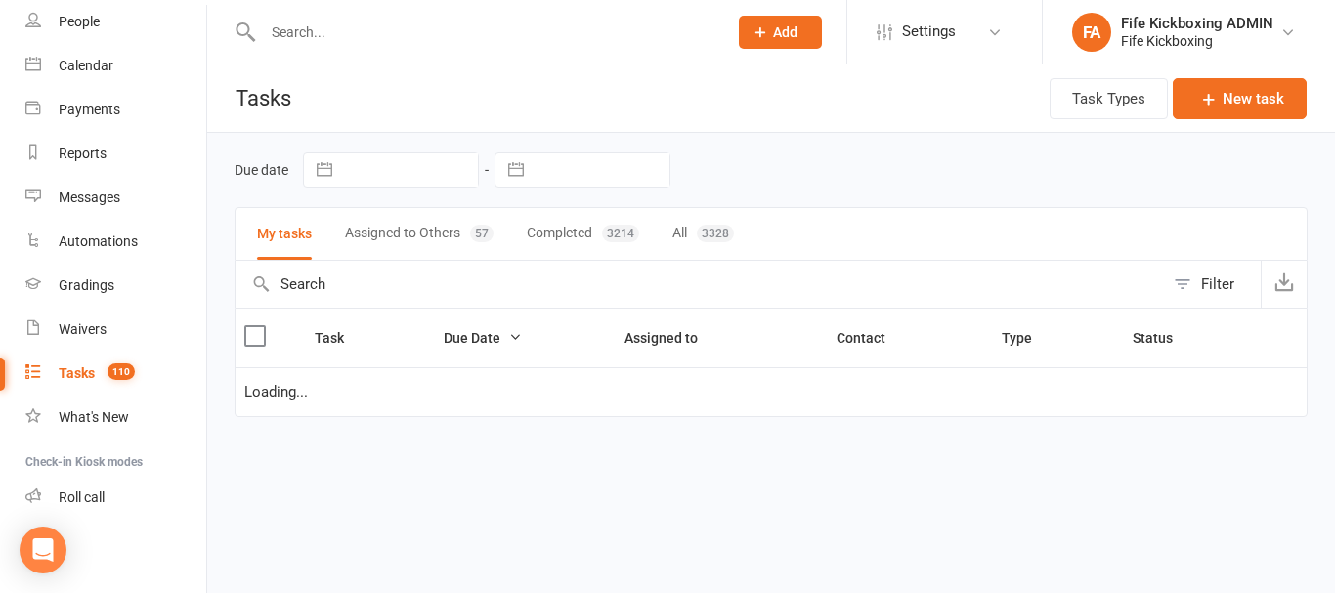
select select "started"
select select "waiting"
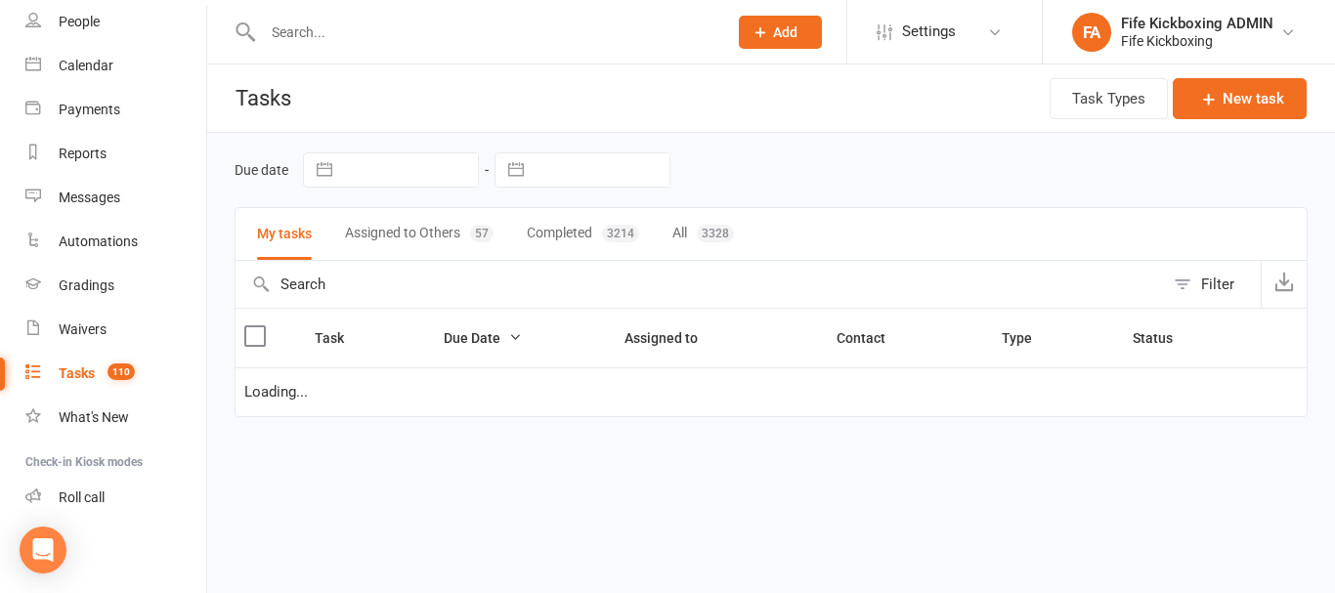
select select "started"
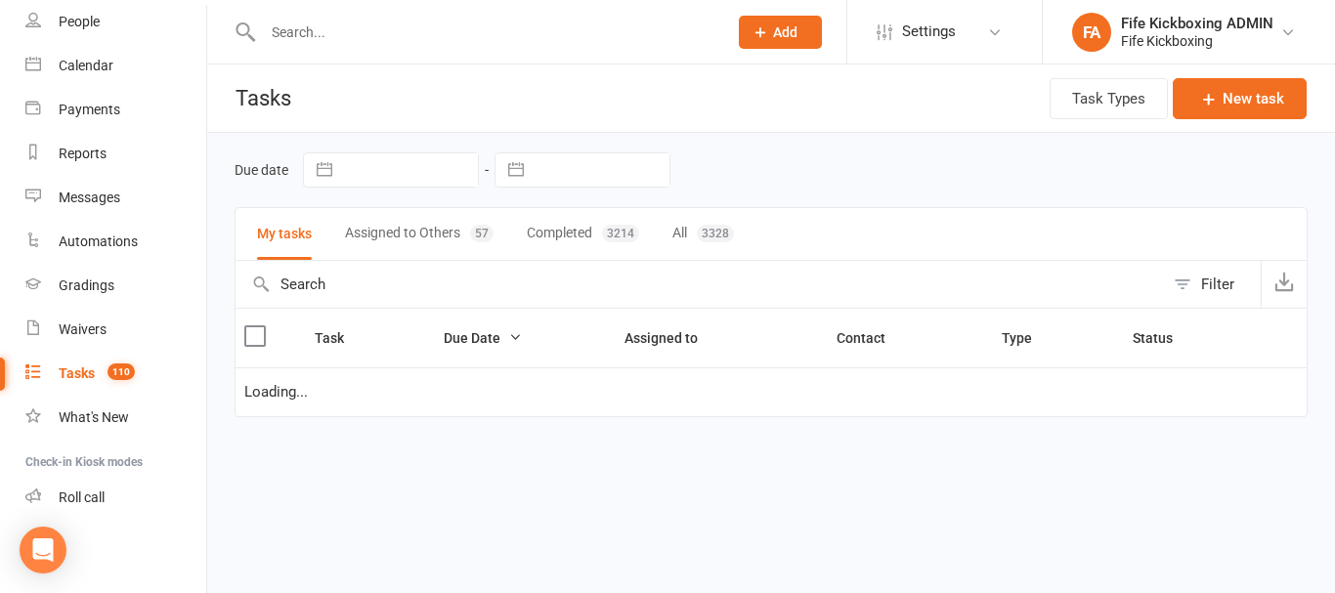
select select "started"
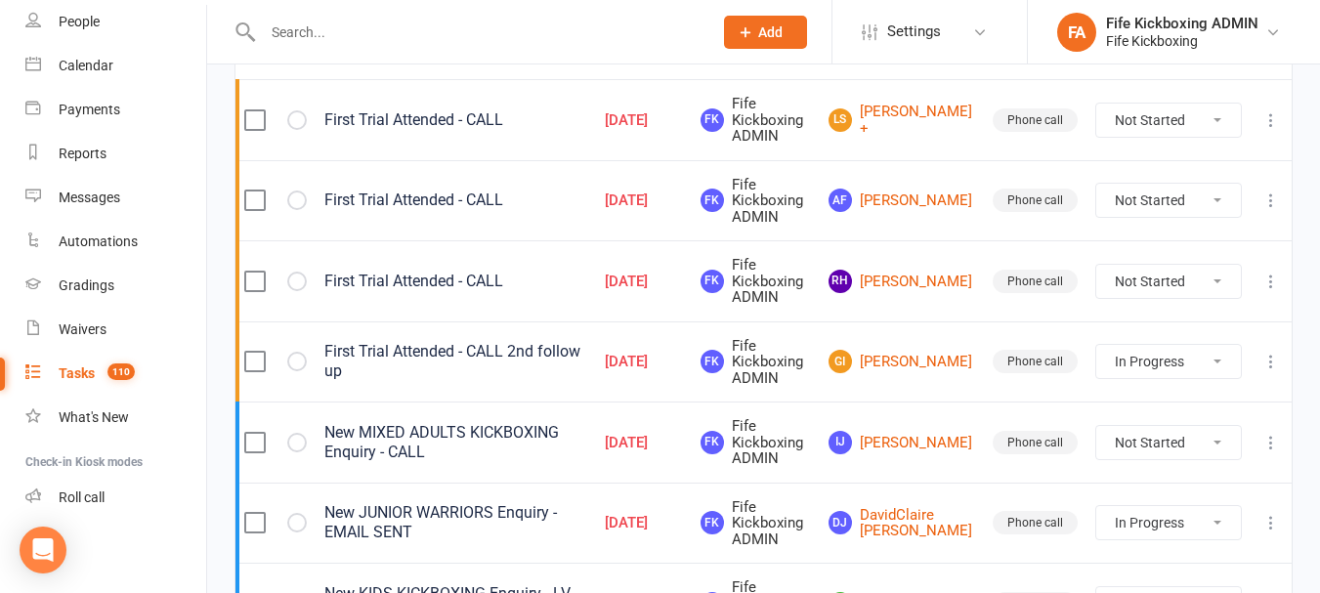
scroll to position [391, 0]
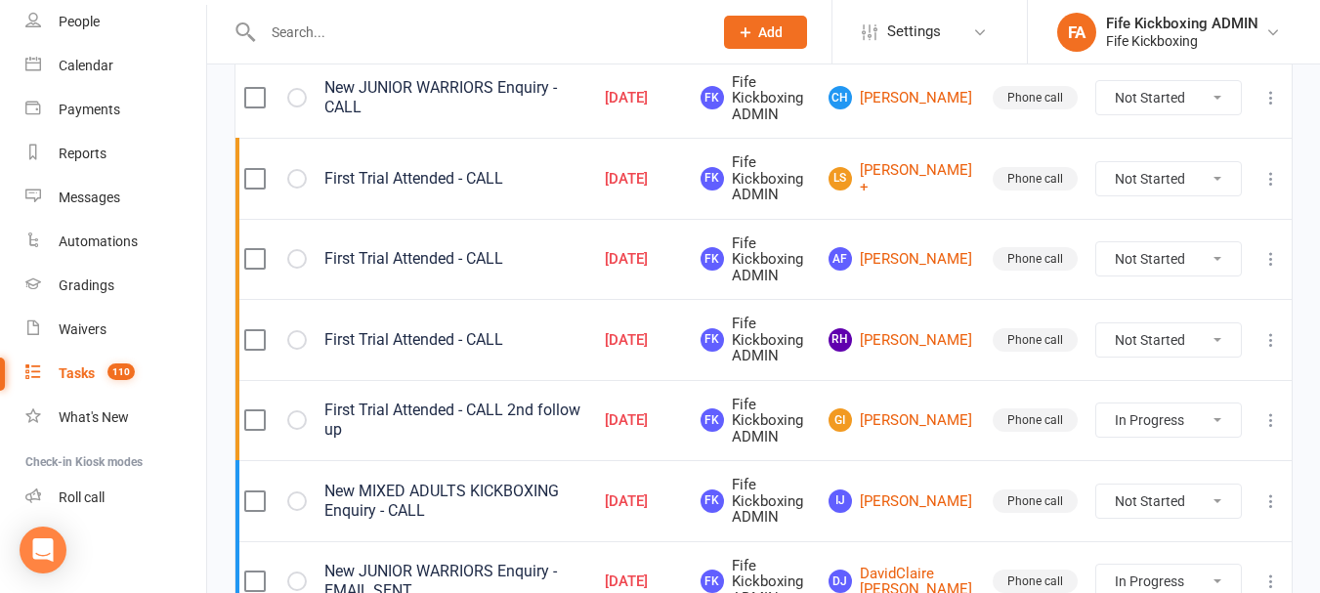
click at [1259, 337] on button at bounding box center [1270, 339] width 23 height 23
click at [1176, 444] on link "Delete" at bounding box center [1170, 455] width 193 height 39
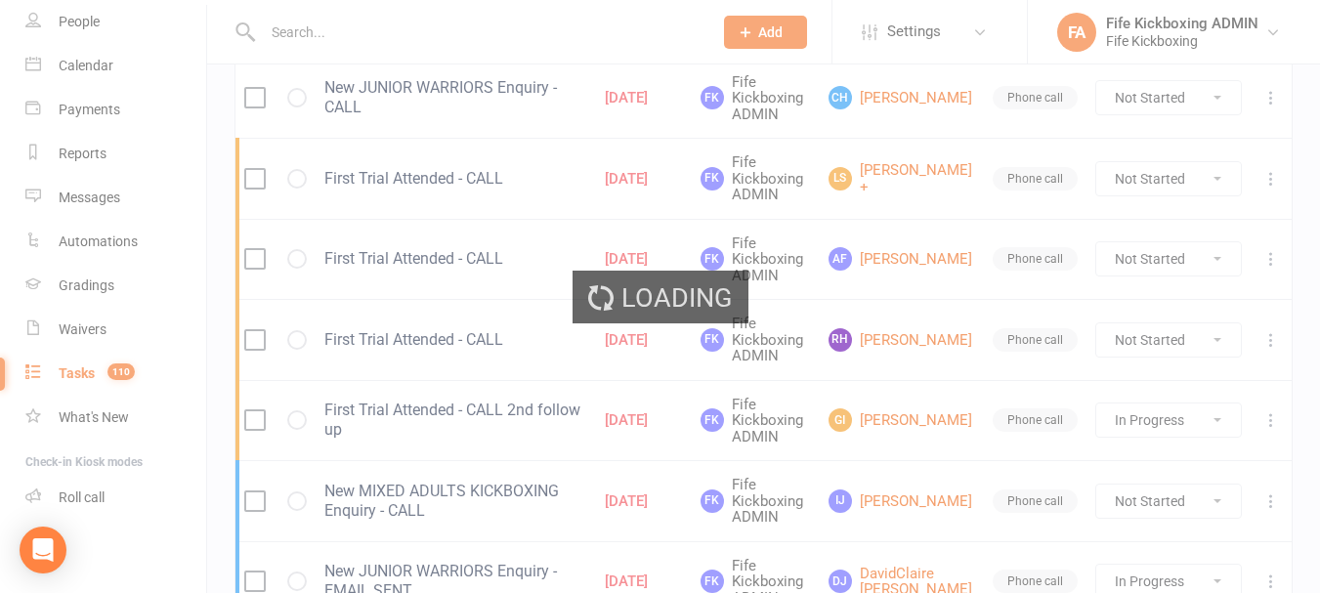
select select "started"
select select "waiting"
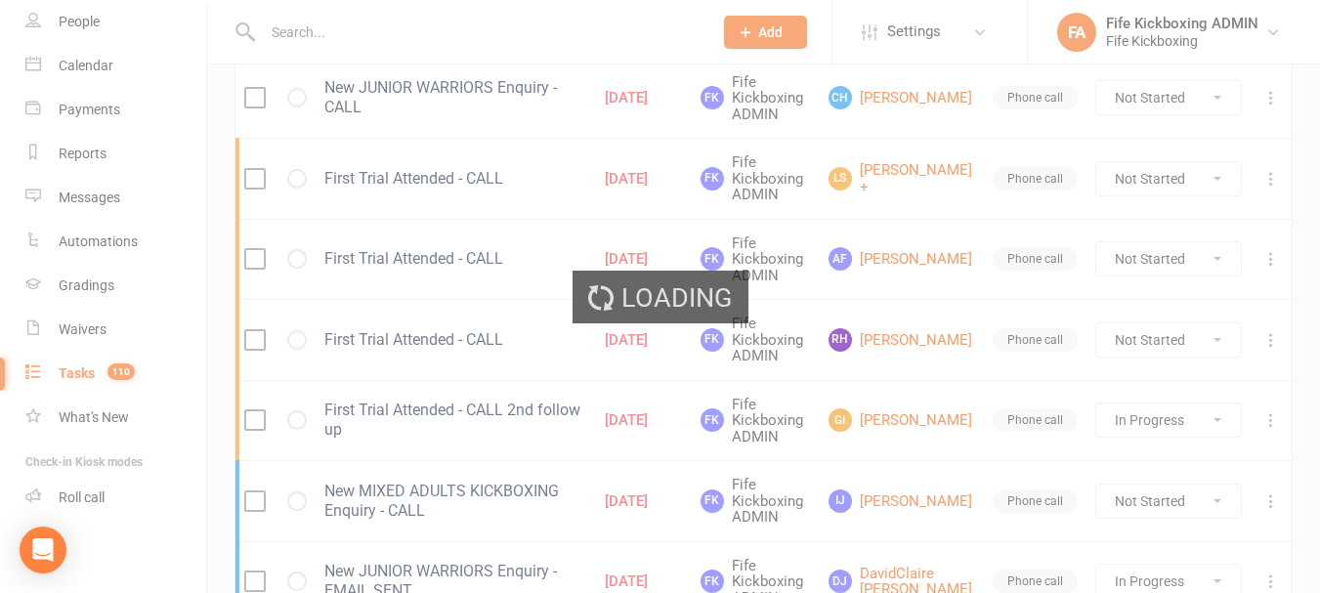
select select "started"
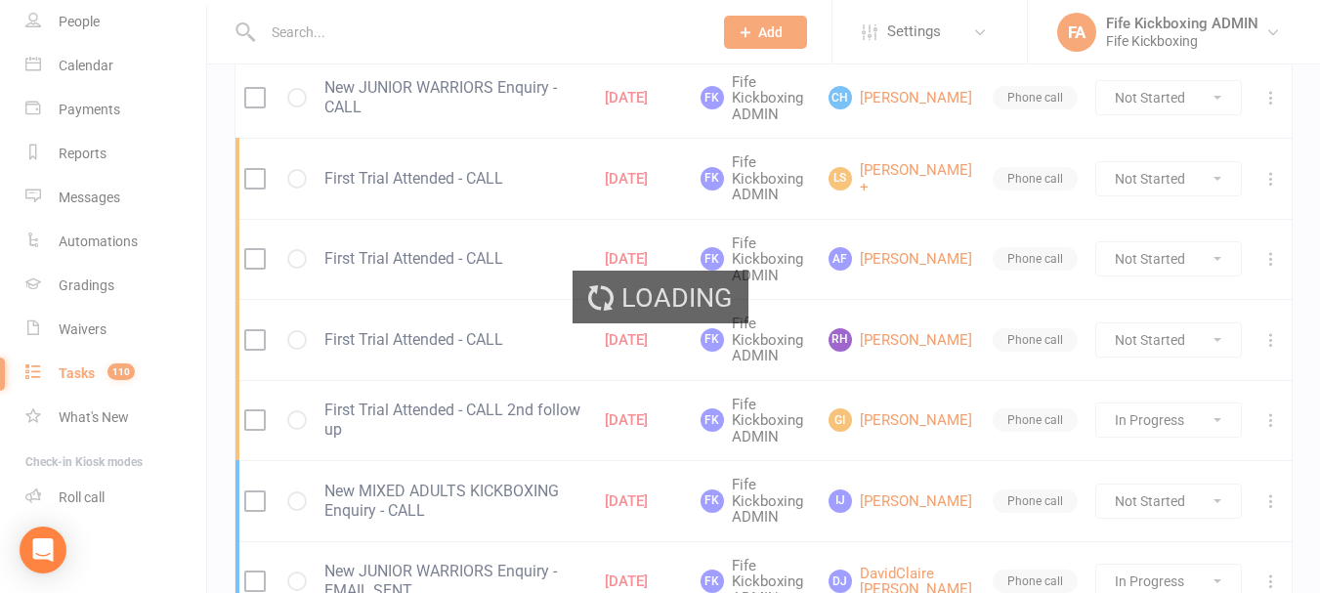
select select "started"
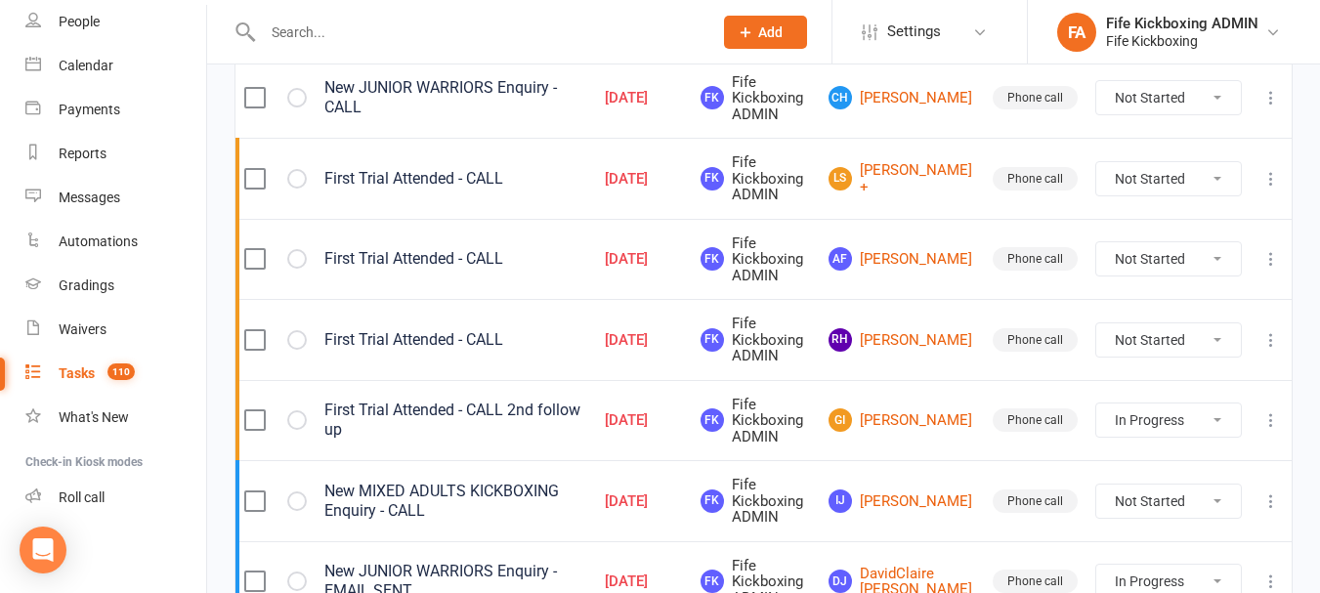
select select "started"
select select "waiting"
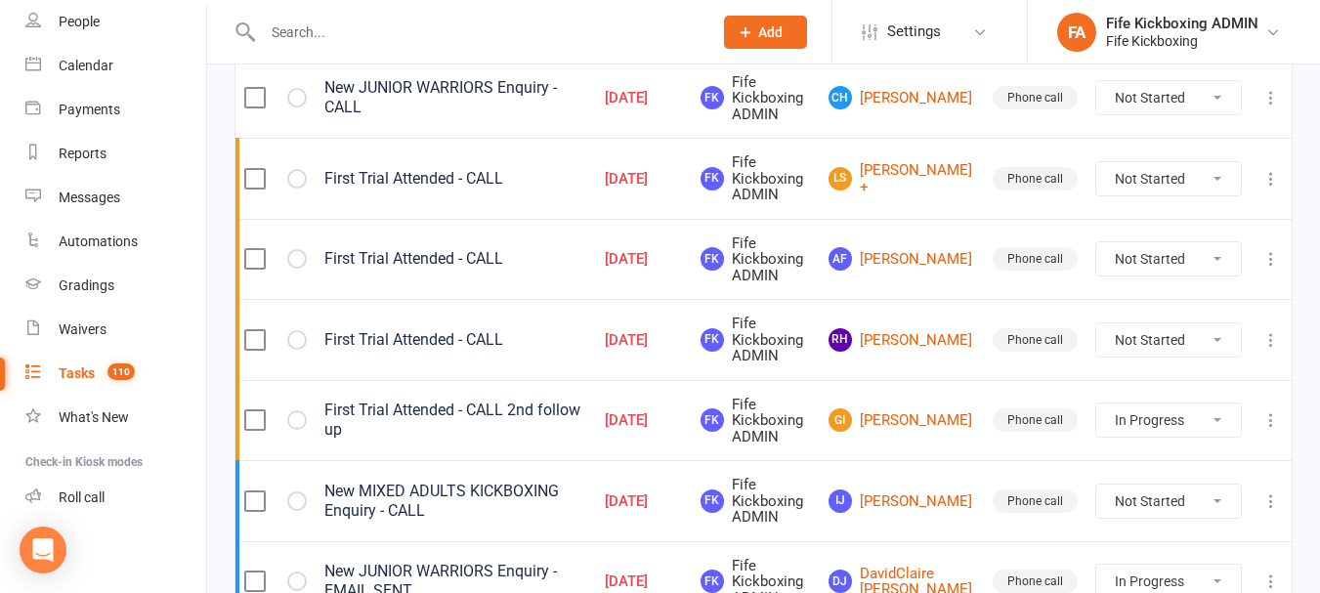
select select "started"
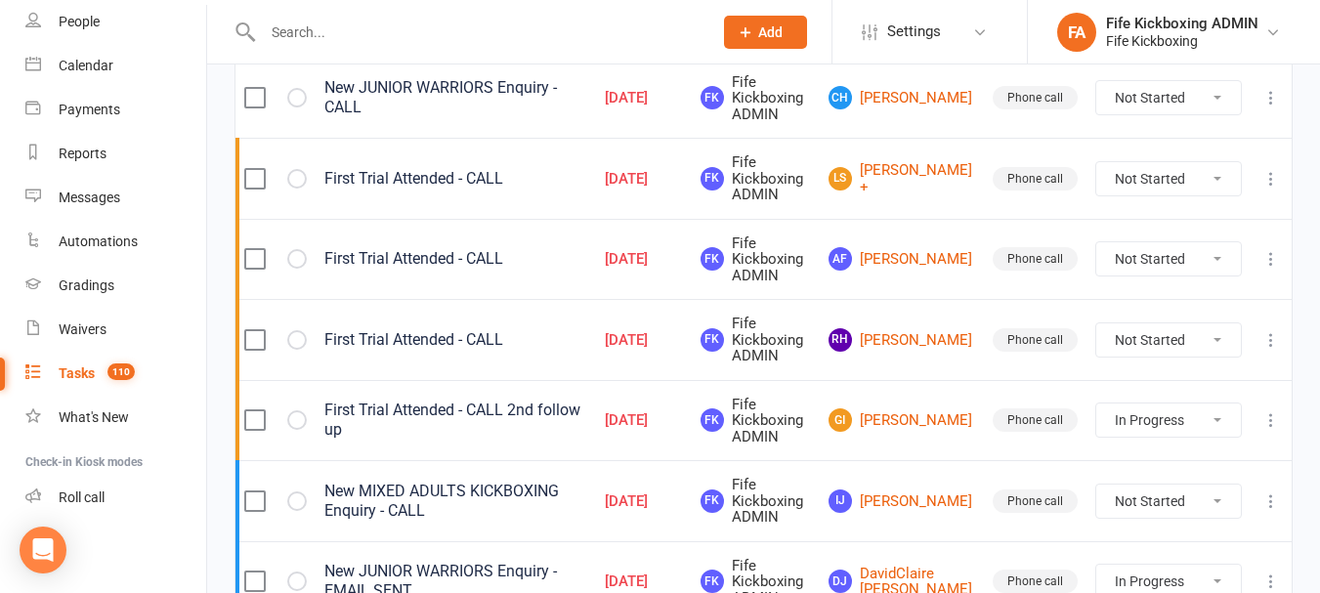
select select "started"
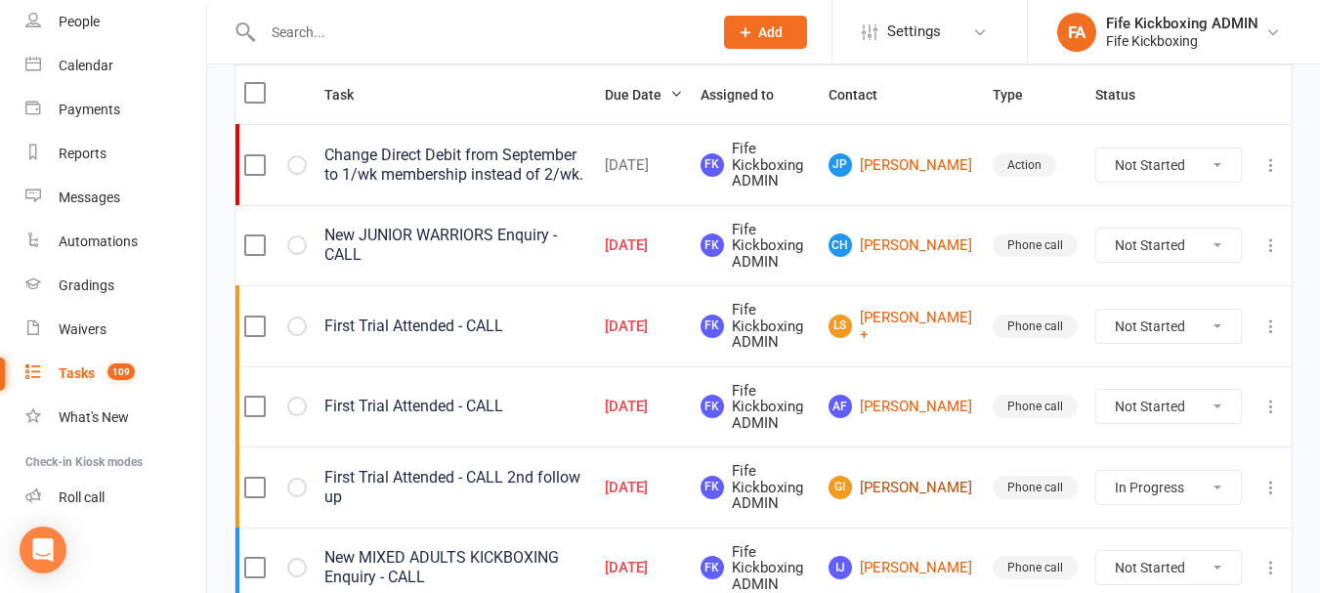
scroll to position [195, 0]
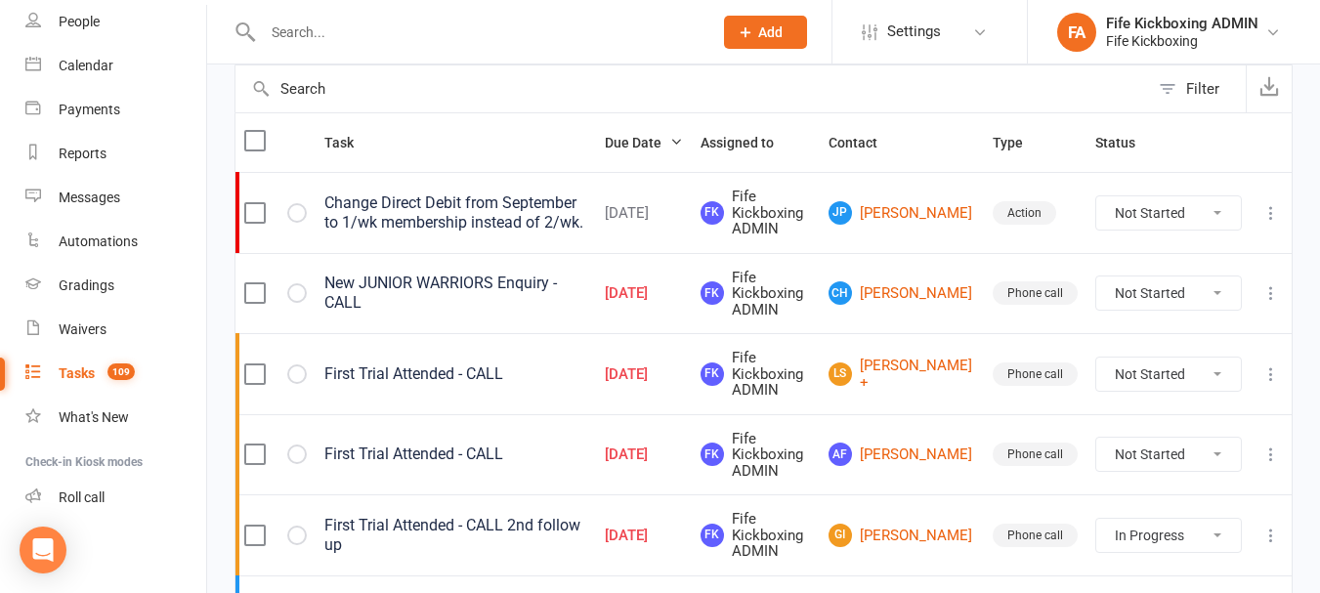
click at [1272, 293] on icon at bounding box center [1271, 293] width 20 height 20
click at [1182, 362] on link "Edit" at bounding box center [1170, 370] width 193 height 39
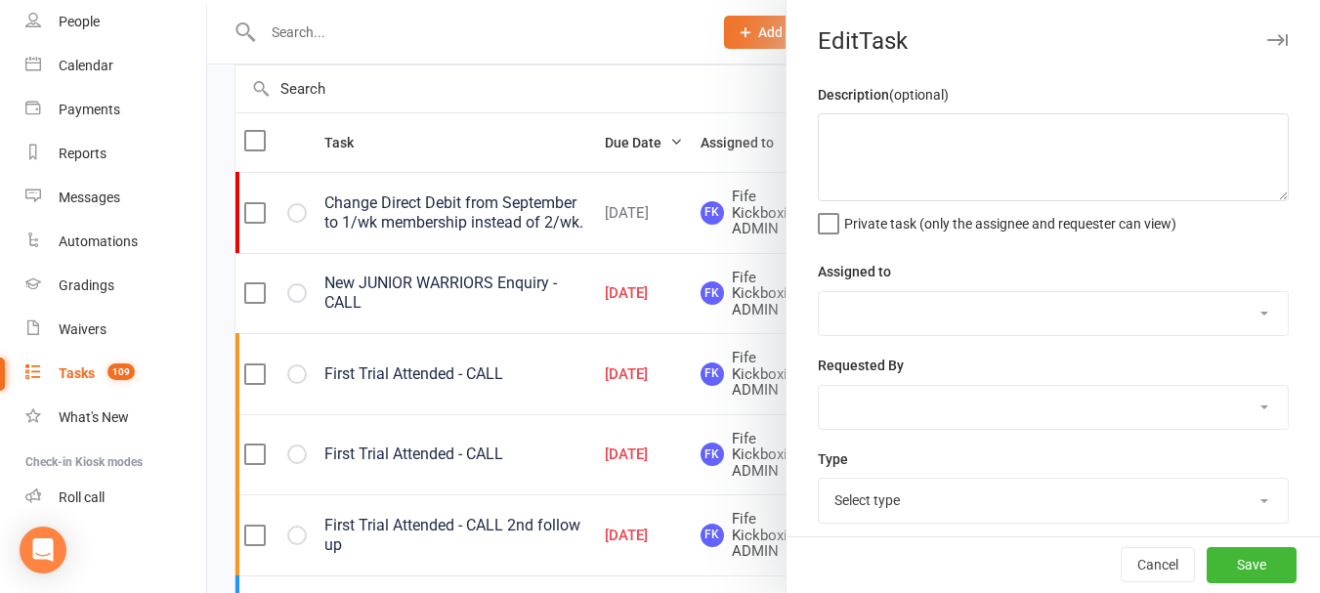
type textarea "New JUNIOR WARRIORS Enquiry - CALL"
select select "49533"
type input "[DATE]"
type input "4:15pm"
select select "7271"
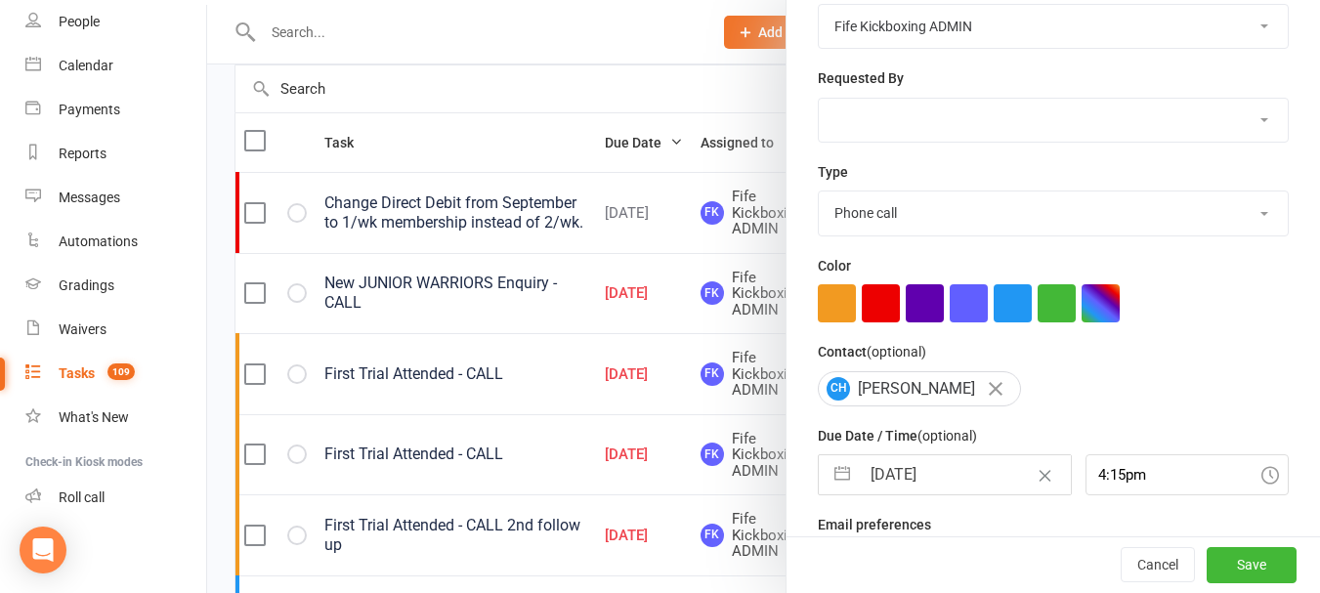
scroll to position [343, 0]
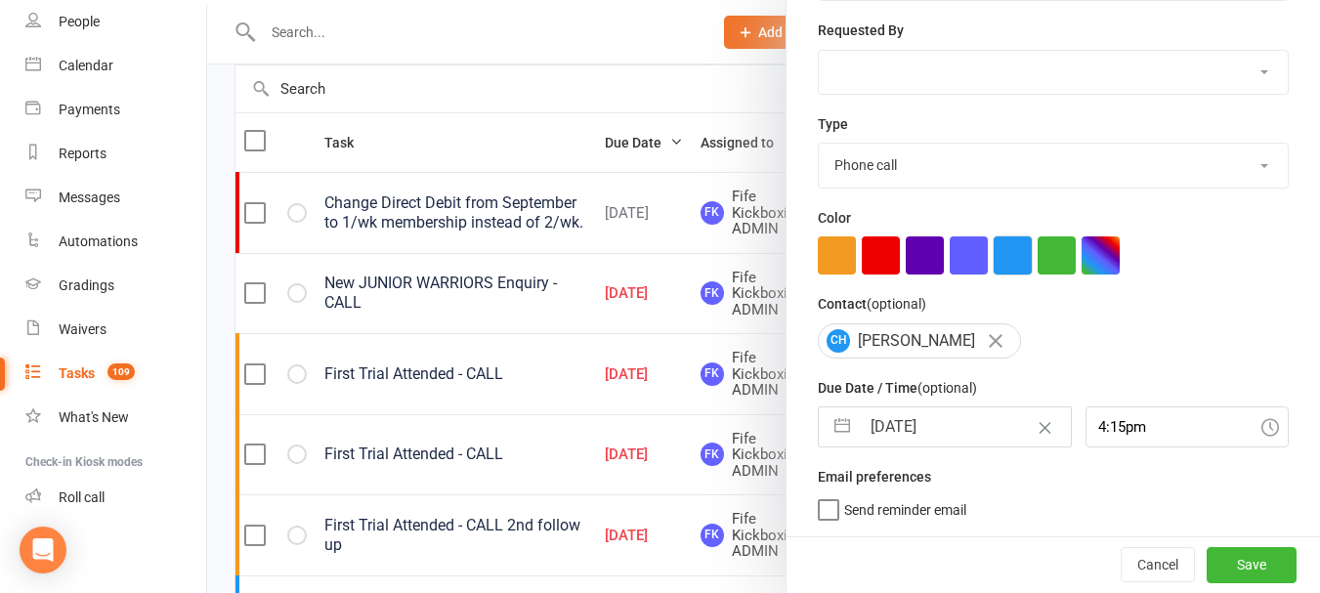
click at [1010, 250] on button "button" at bounding box center [1013, 255] width 38 height 38
click at [1215, 561] on button "Save" at bounding box center [1252, 564] width 90 height 35
select select "started"
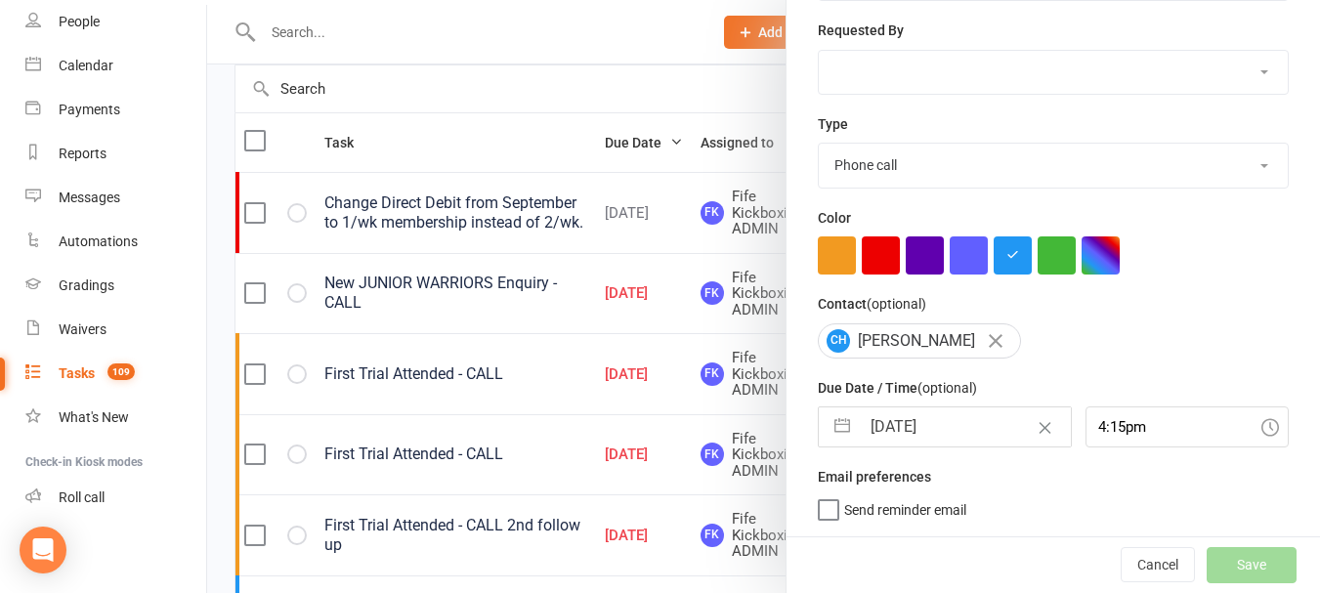
select select "started"
select select "waiting"
select select "started"
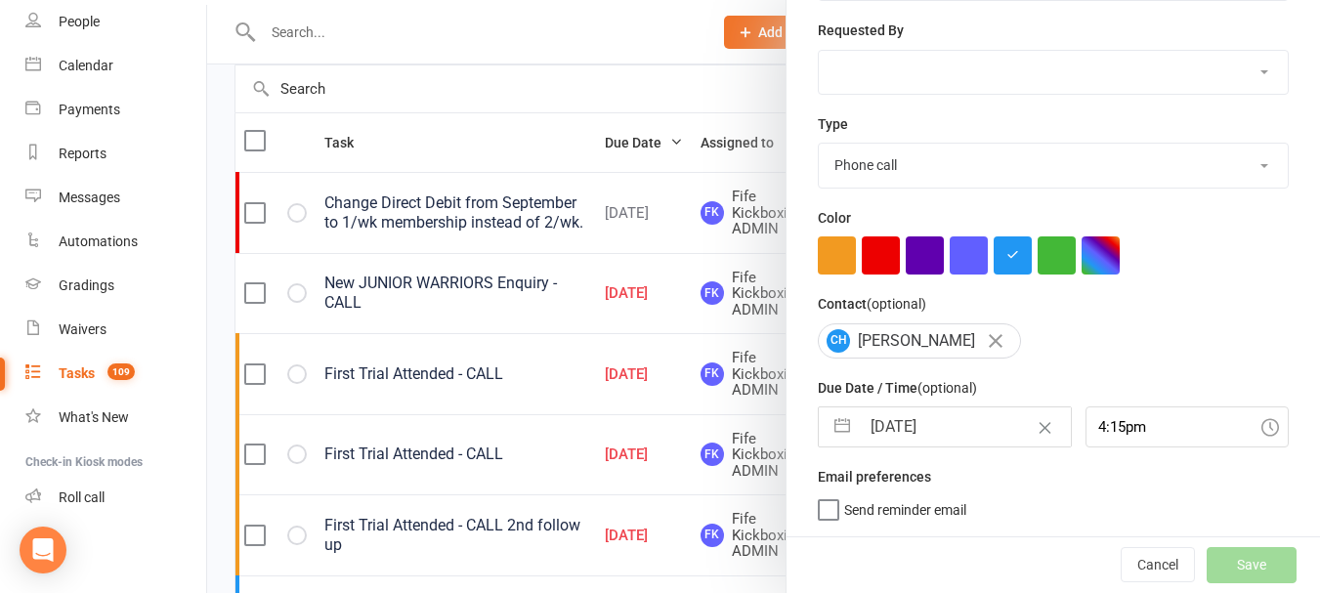
select select "started"
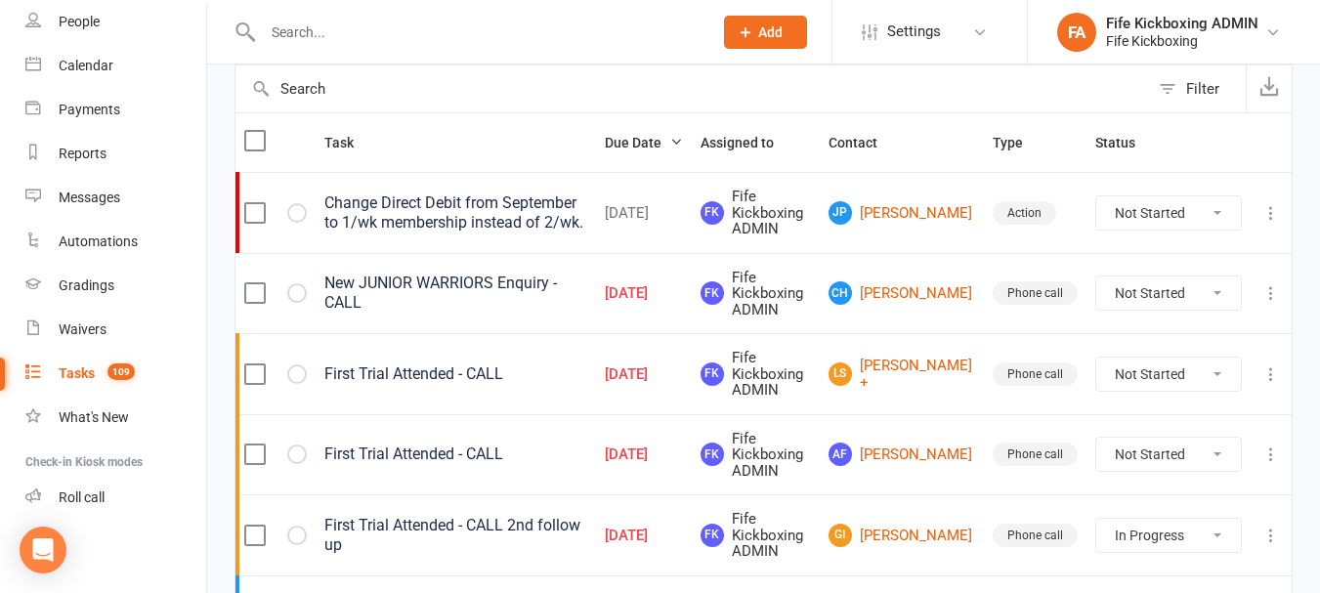
select select "started"
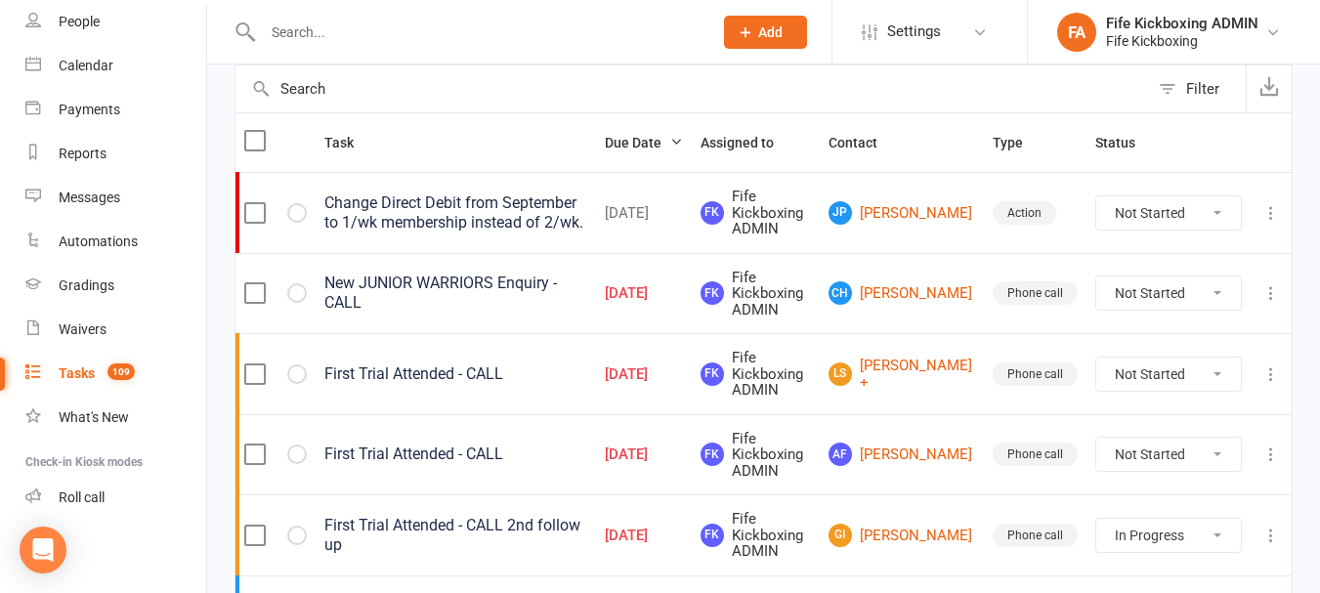
select select "started"
select select "waiting"
select select "started"
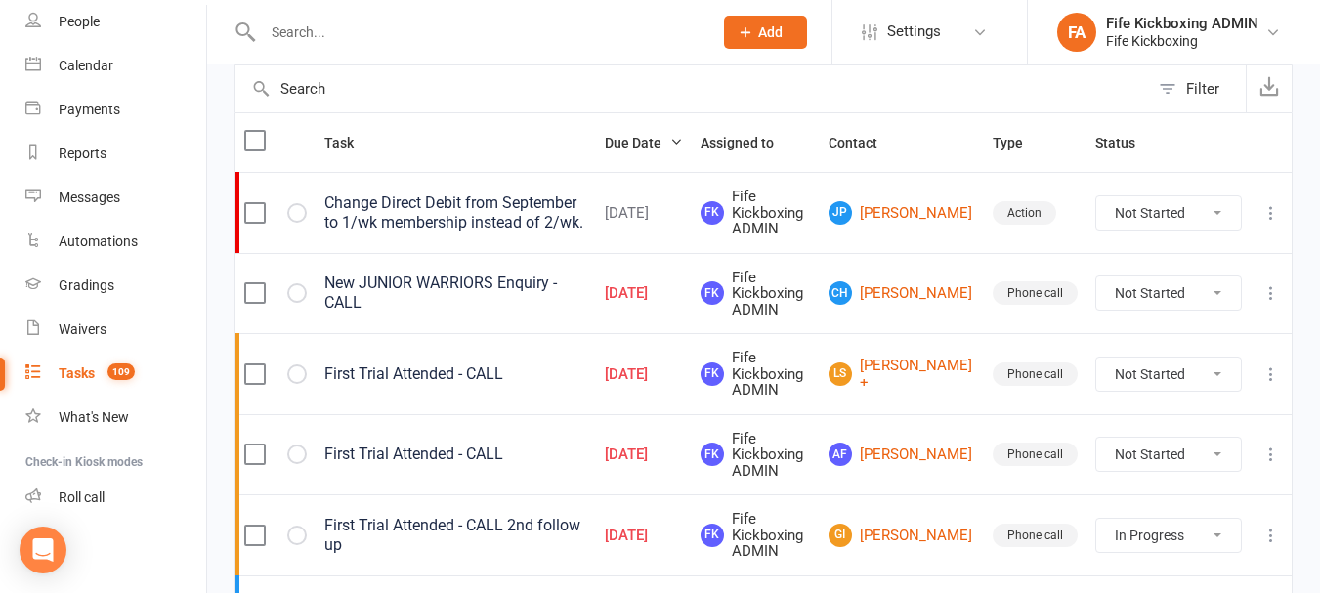
select select "started"
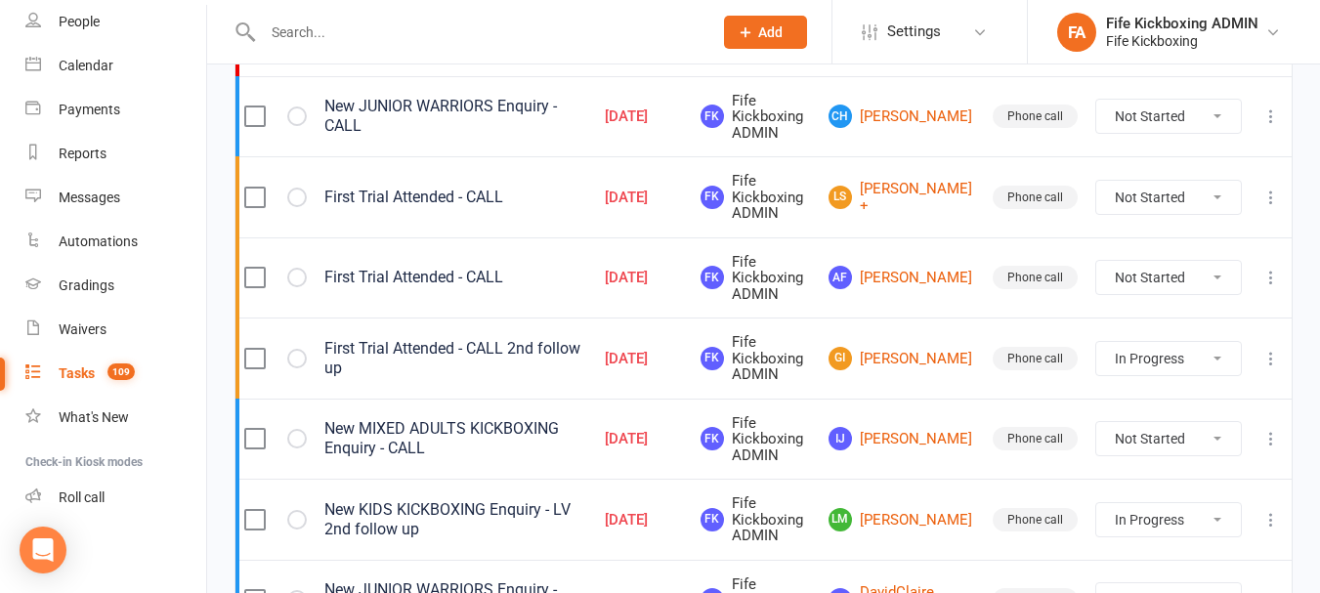
scroll to position [391, 0]
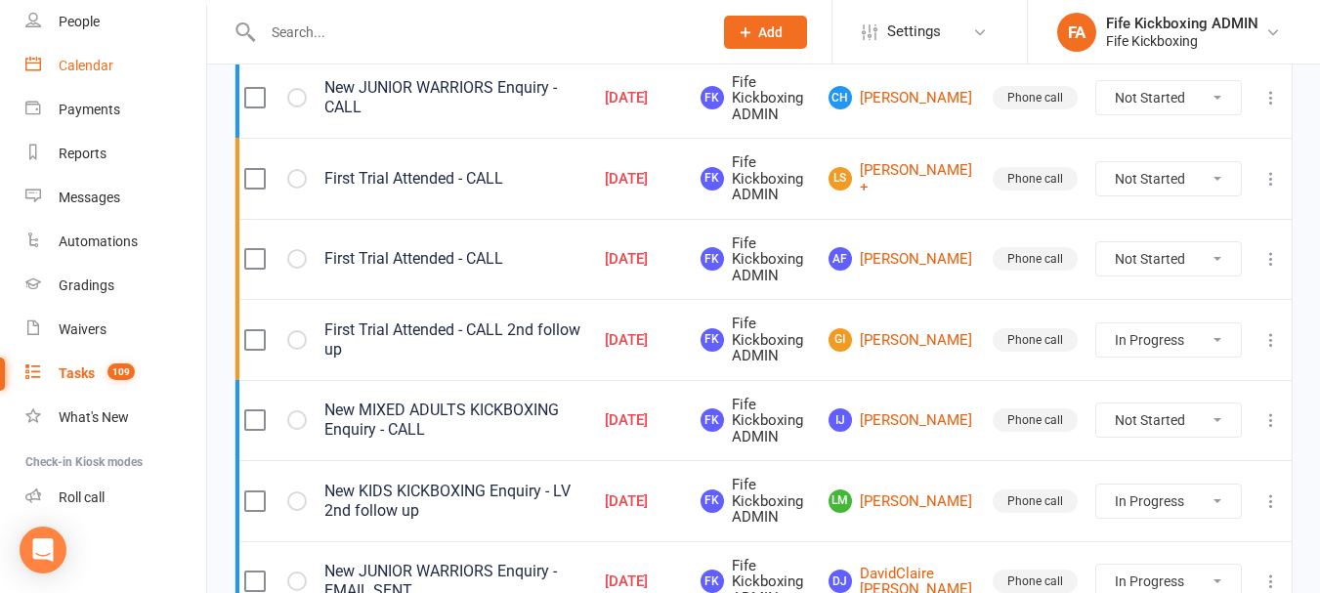
click at [122, 62] on link "Calendar" at bounding box center [115, 66] width 181 height 44
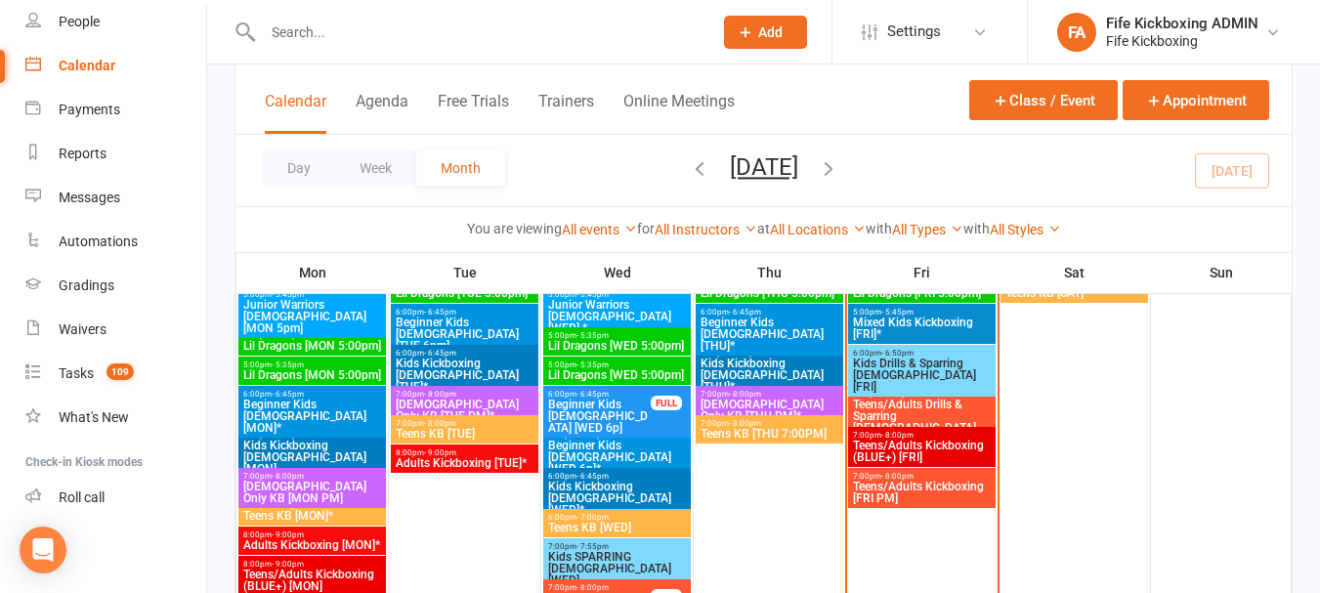
scroll to position [1270, 0]
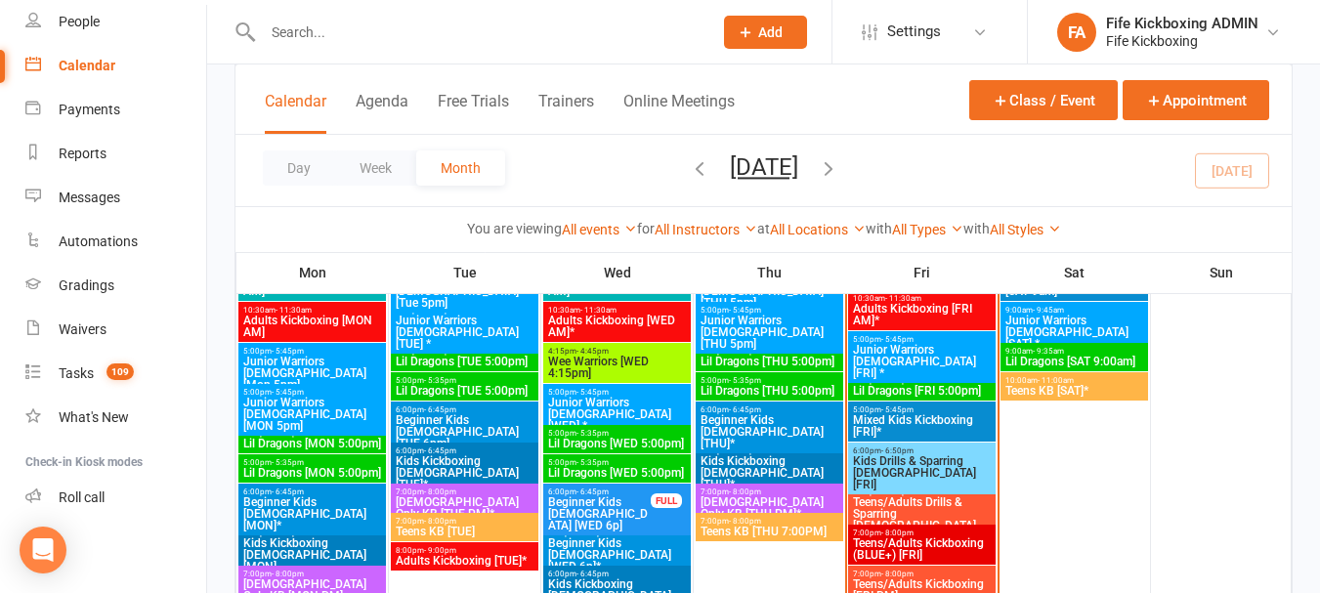
click at [916, 342] on span "5:00pm - 5:45pm" at bounding box center [922, 339] width 140 height 9
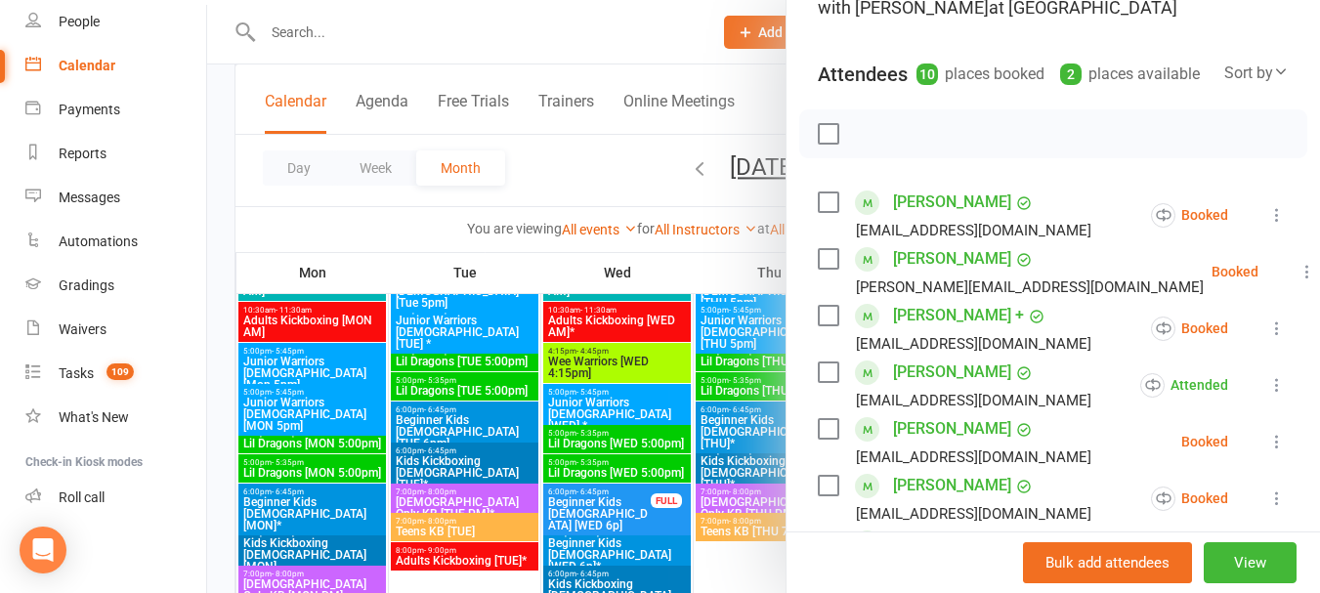
scroll to position [391, 0]
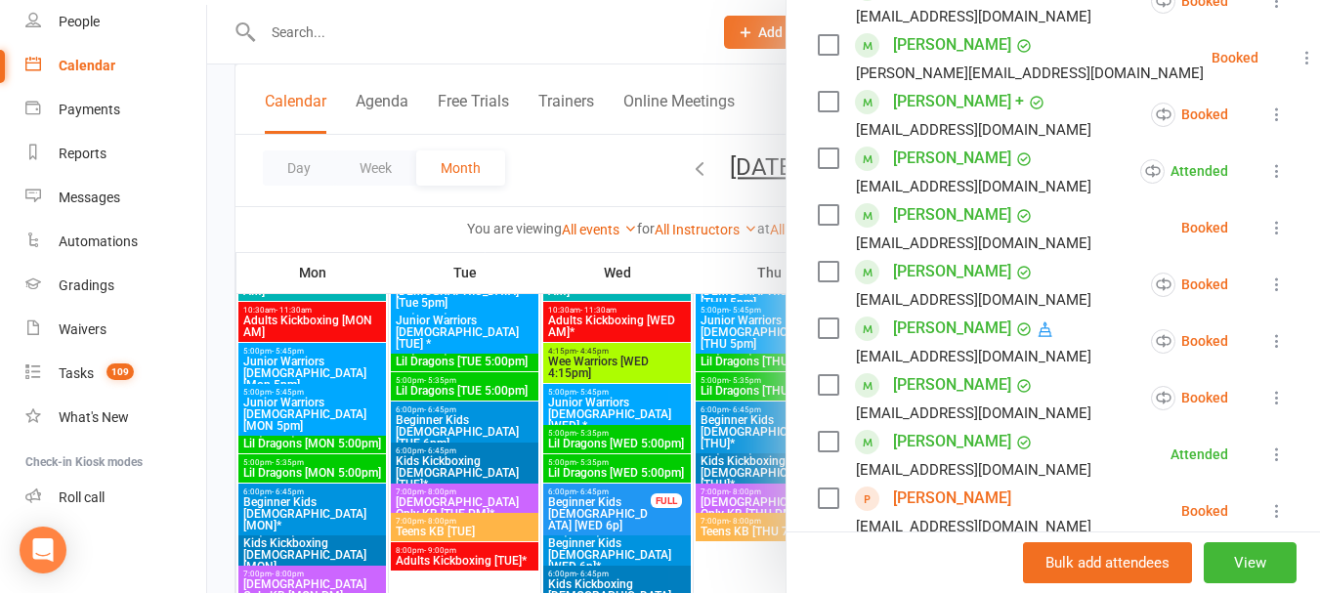
click at [578, 162] on div at bounding box center [763, 296] width 1113 height 593
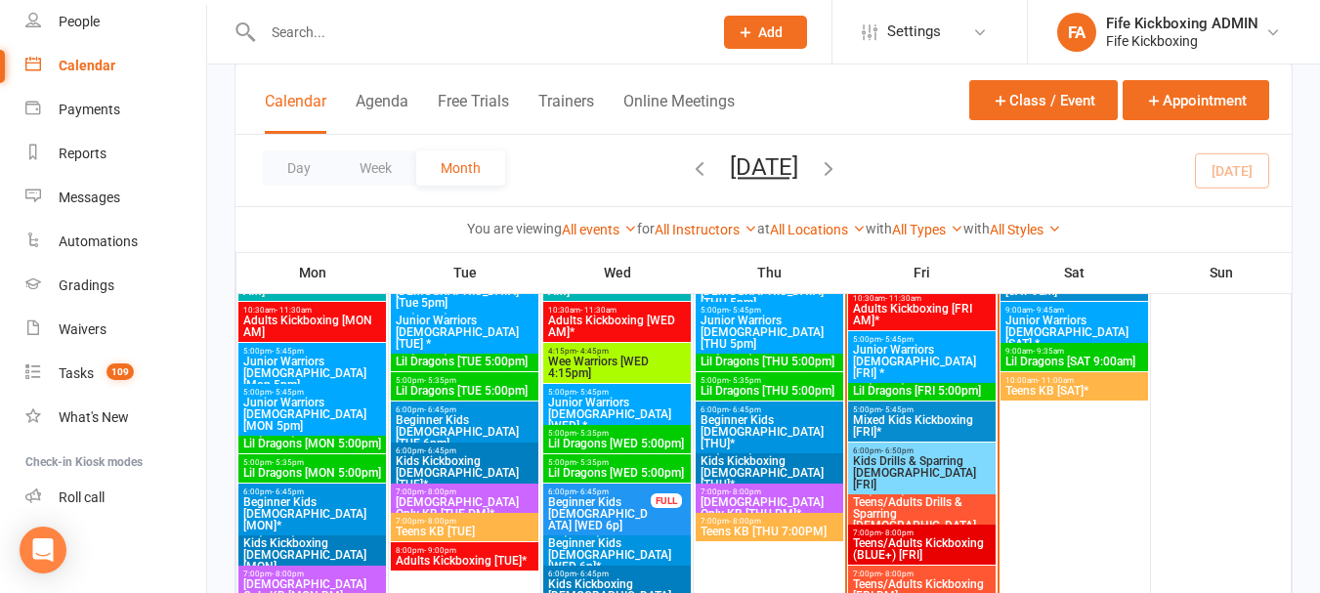
click at [912, 336] on span "- 5:45pm" at bounding box center [897, 339] width 32 height 9
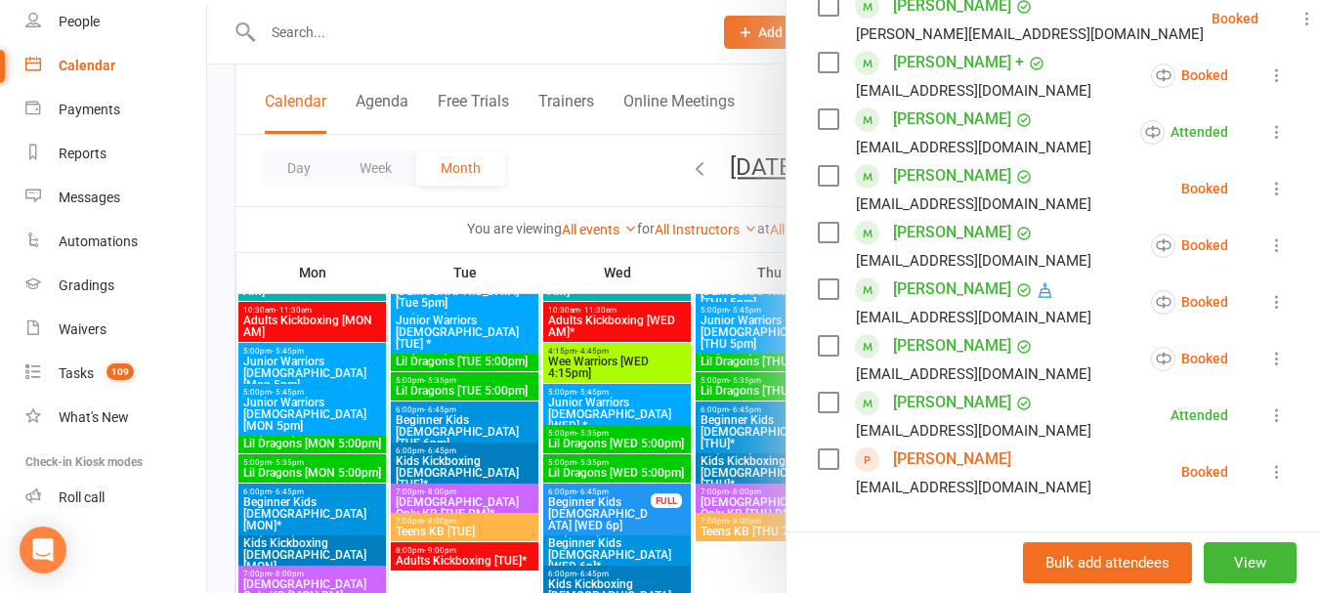
scroll to position [489, 0]
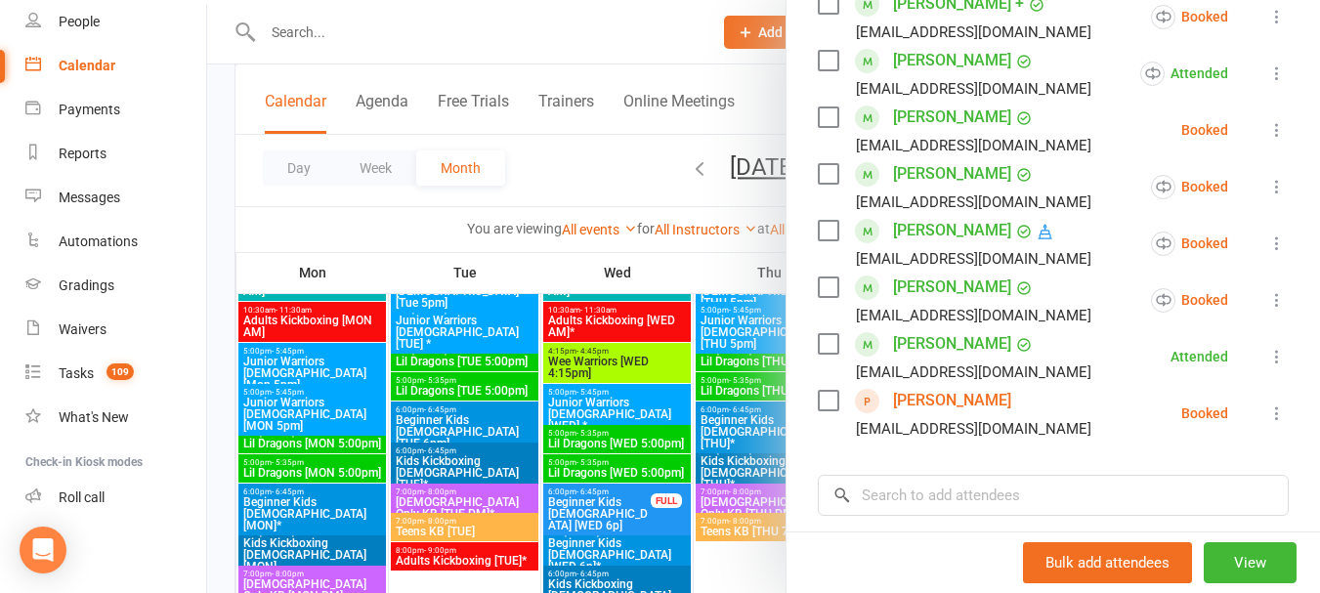
click at [941, 416] on link "[PERSON_NAME]" at bounding box center [952, 400] width 118 height 31
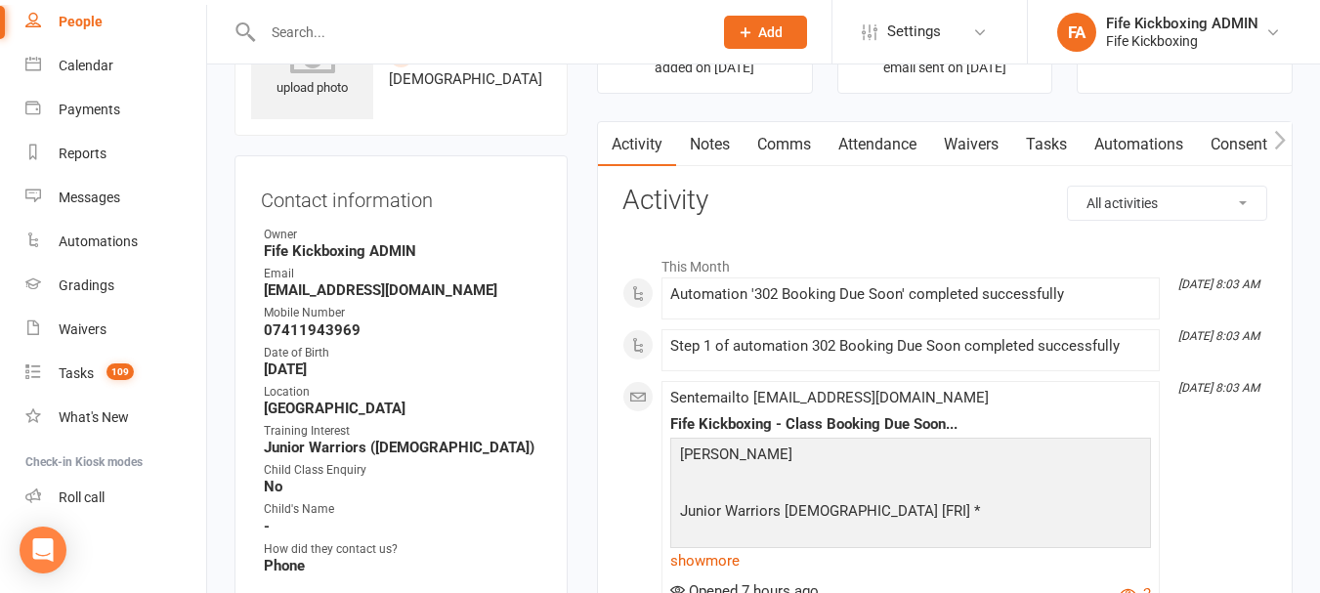
scroll to position [98, 0]
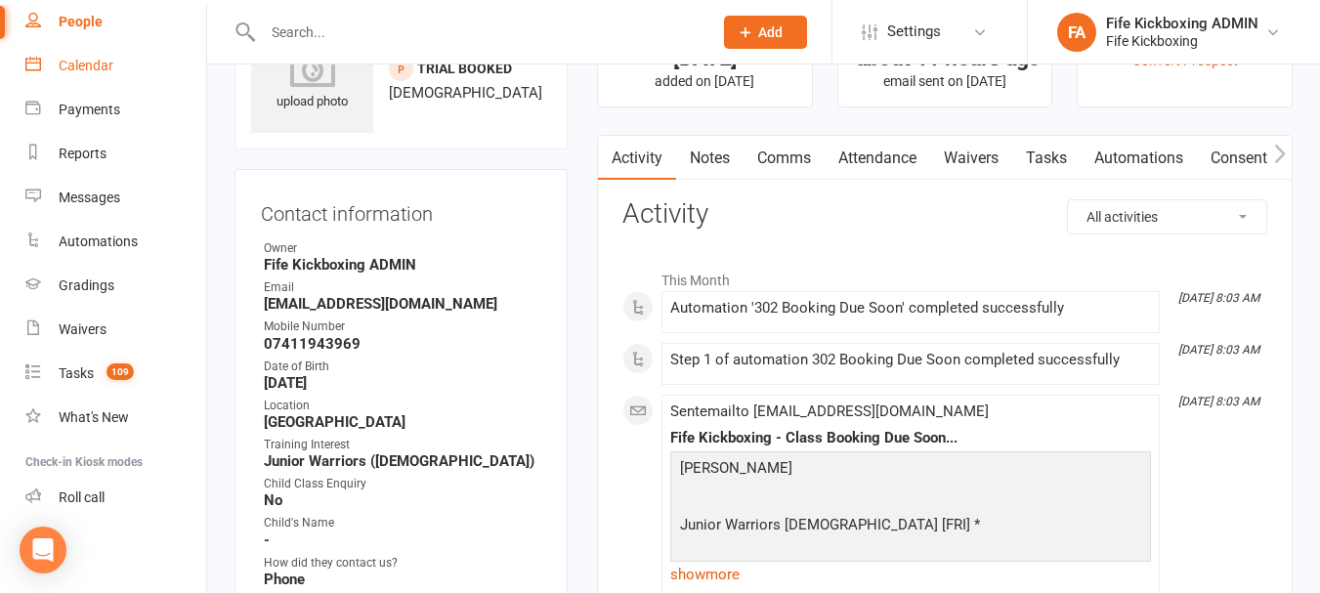
click at [105, 70] on div "Calendar" at bounding box center [86, 66] width 55 height 16
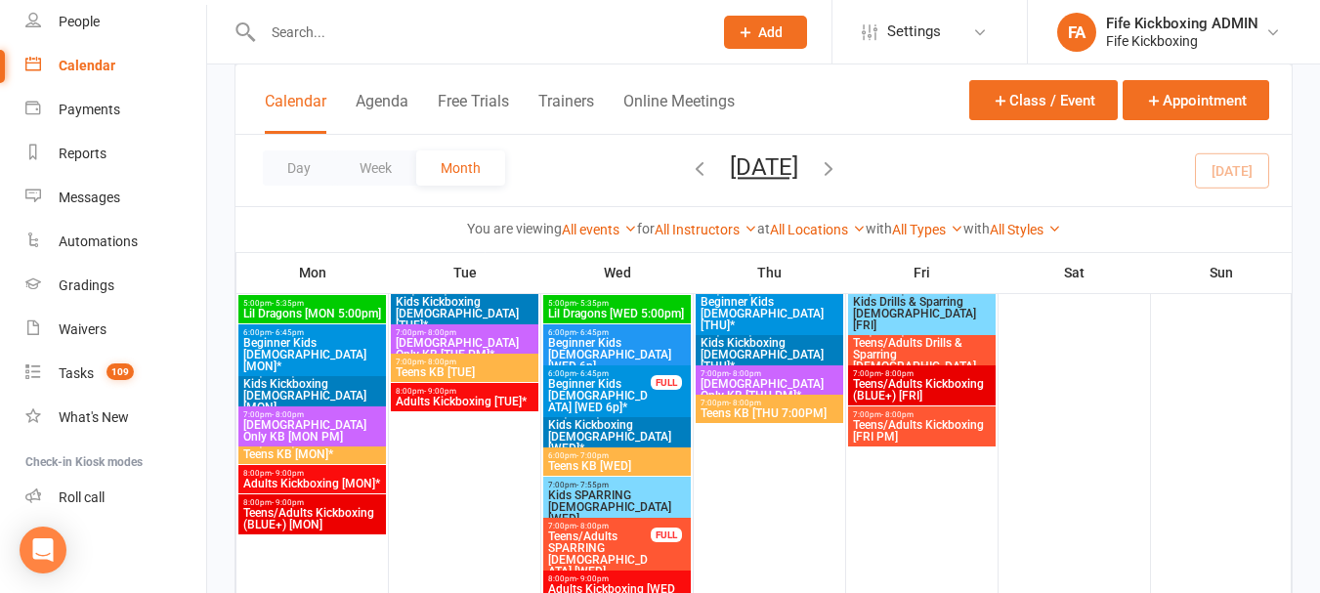
scroll to position [1270, 0]
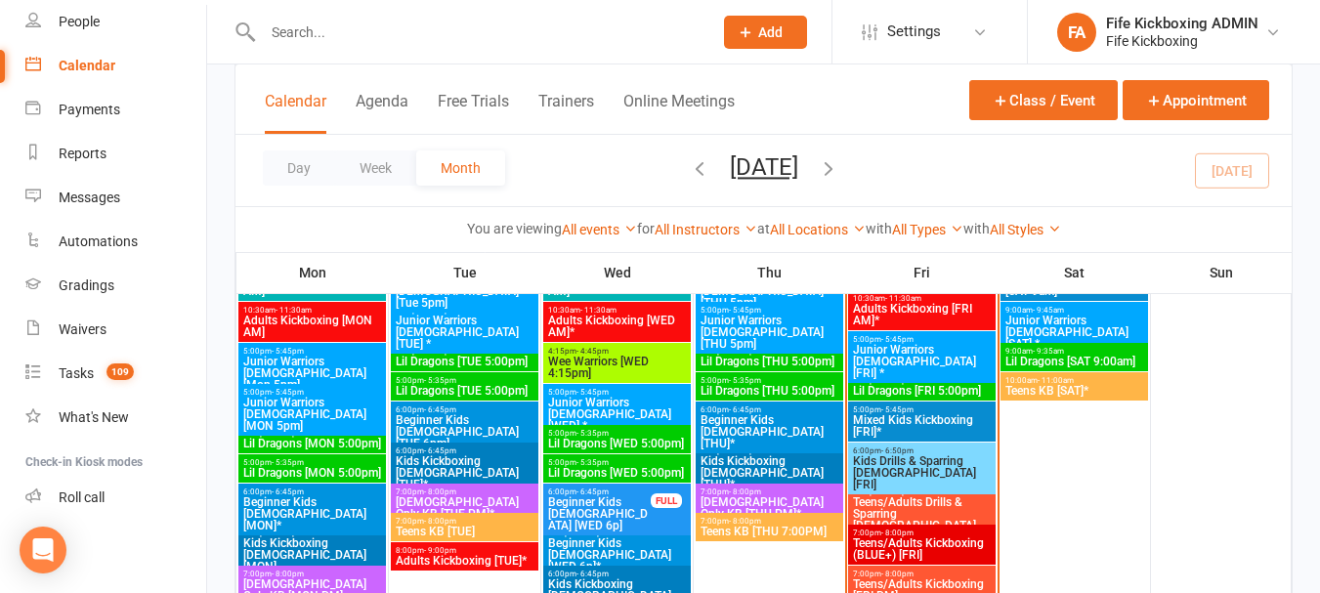
click at [929, 338] on span "5:00pm - 5:45pm" at bounding box center [922, 339] width 140 height 9
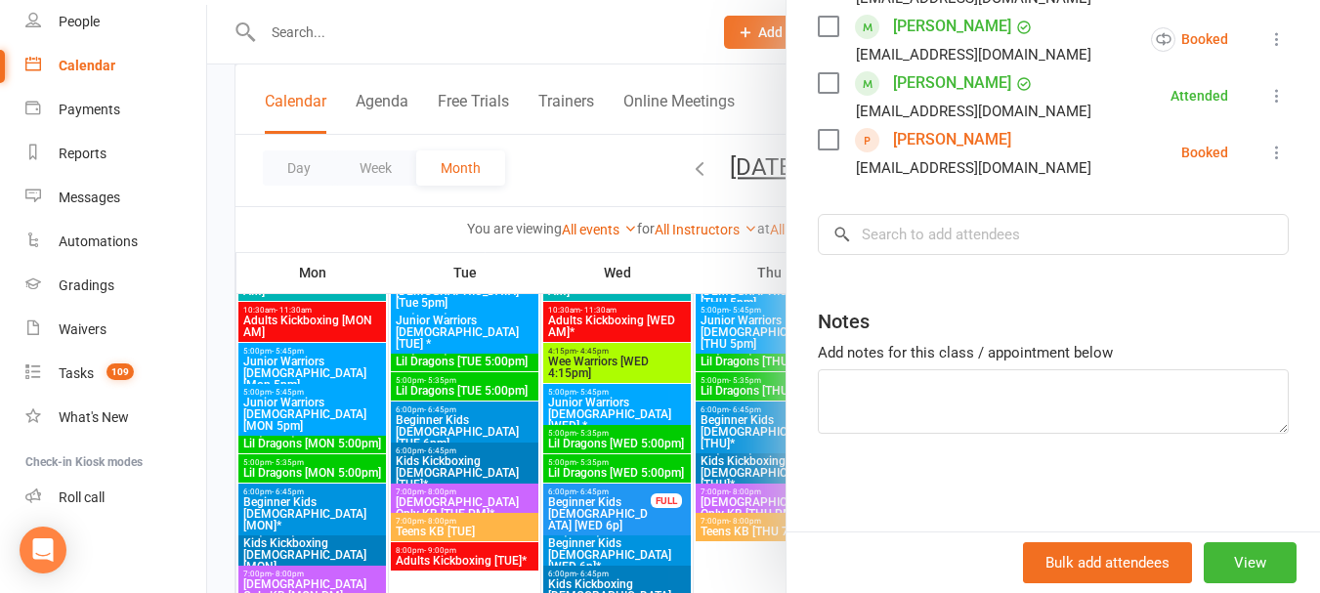
scroll to position [775, 0]
click at [659, 179] on div at bounding box center [763, 296] width 1113 height 593
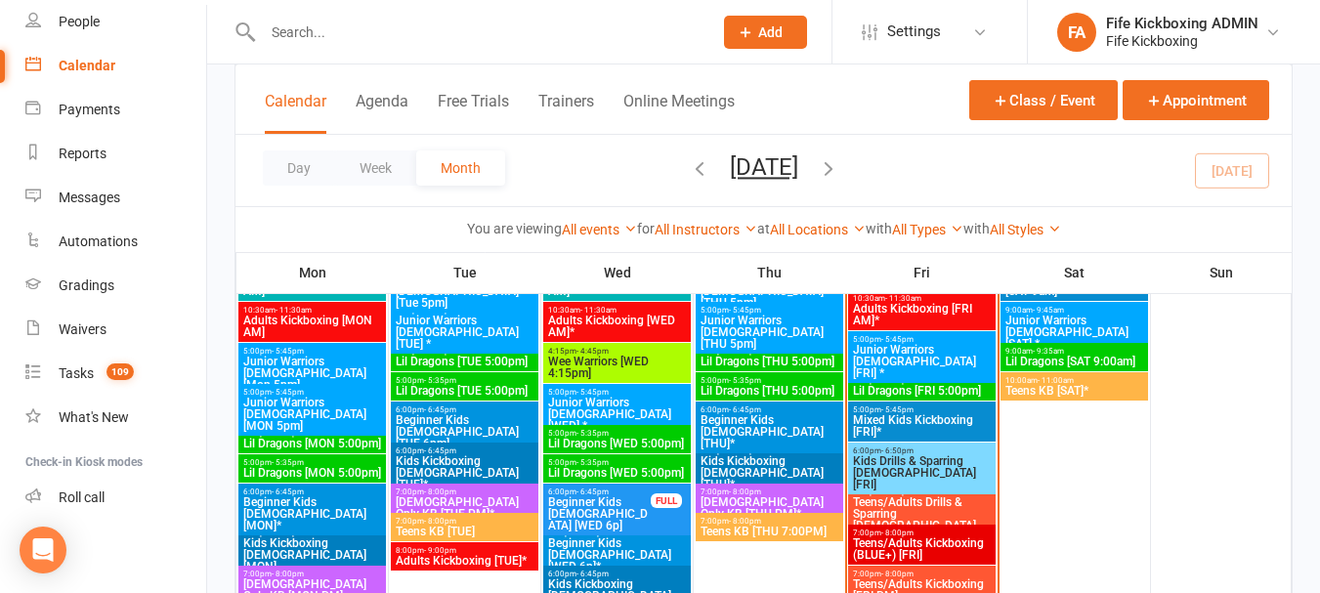
click at [953, 301] on span "10:30am - 11:30am" at bounding box center [922, 298] width 140 height 9
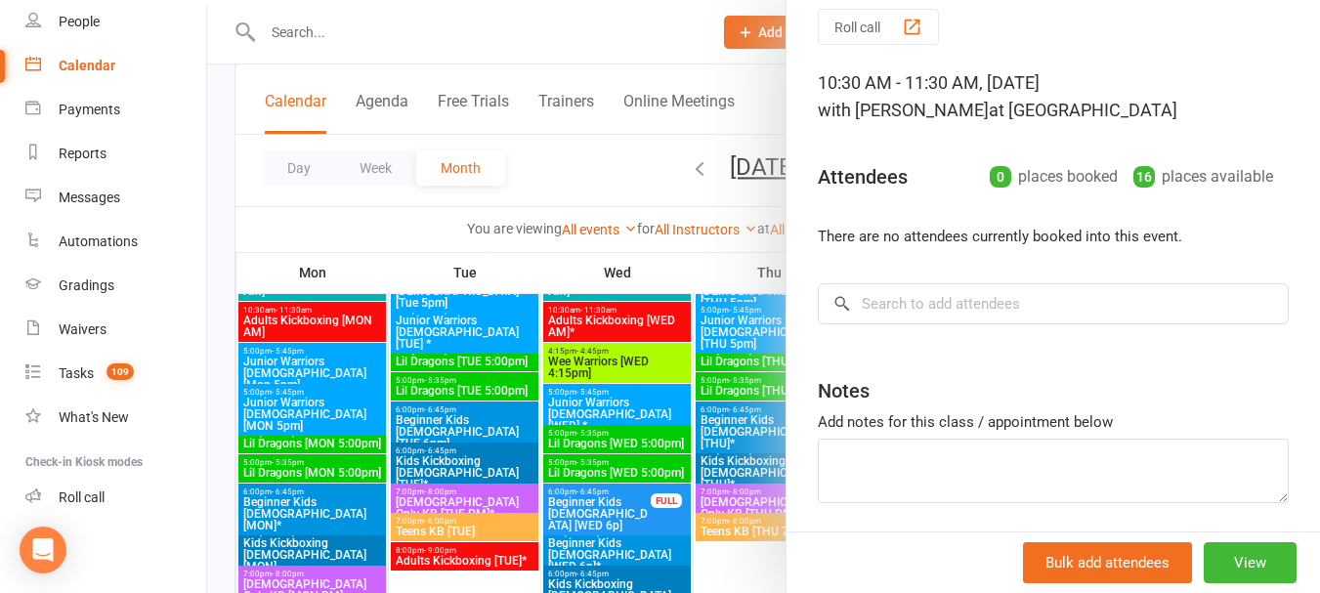
scroll to position [144, 0]
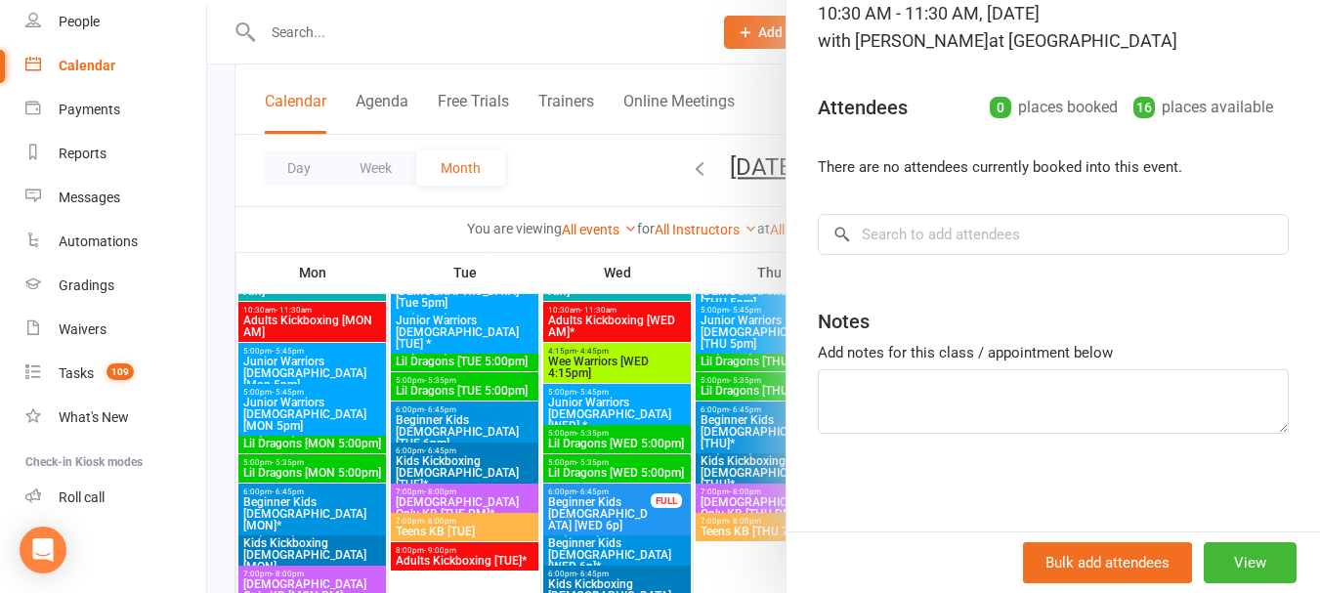
drag, startPoint x: 581, startPoint y: 169, endPoint x: 650, endPoint y: 203, distance: 76.5
click at [582, 169] on div at bounding box center [763, 296] width 1113 height 593
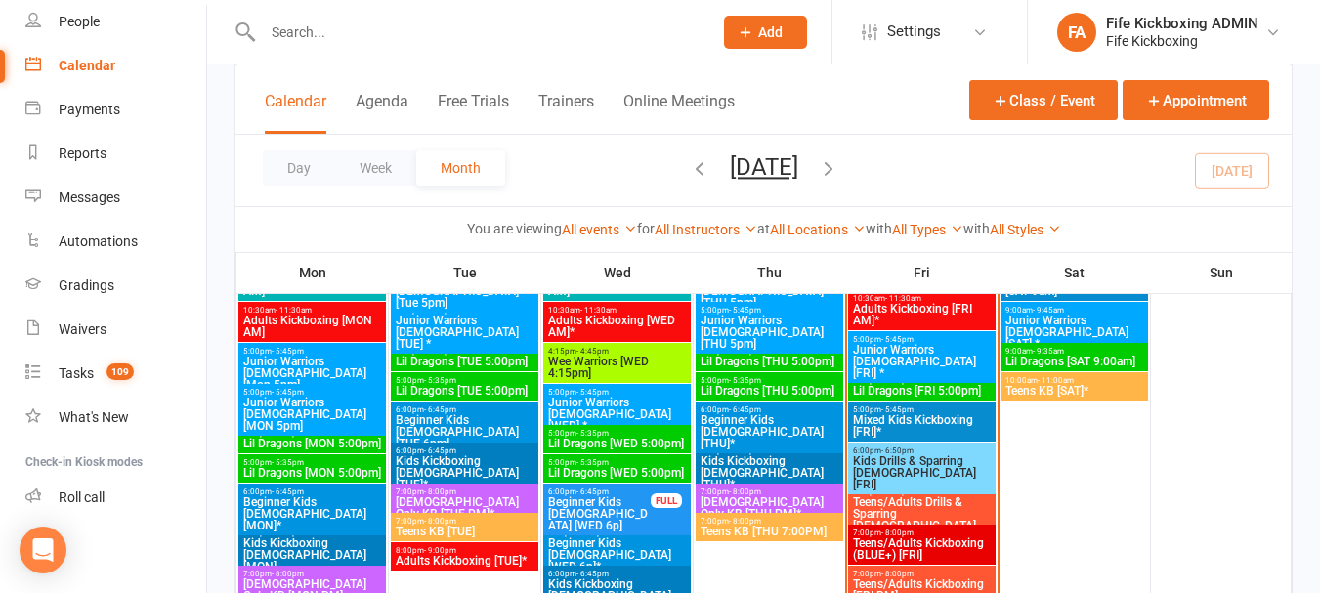
click at [934, 382] on span "5:00pm - 5:35pm" at bounding box center [922, 380] width 140 height 9
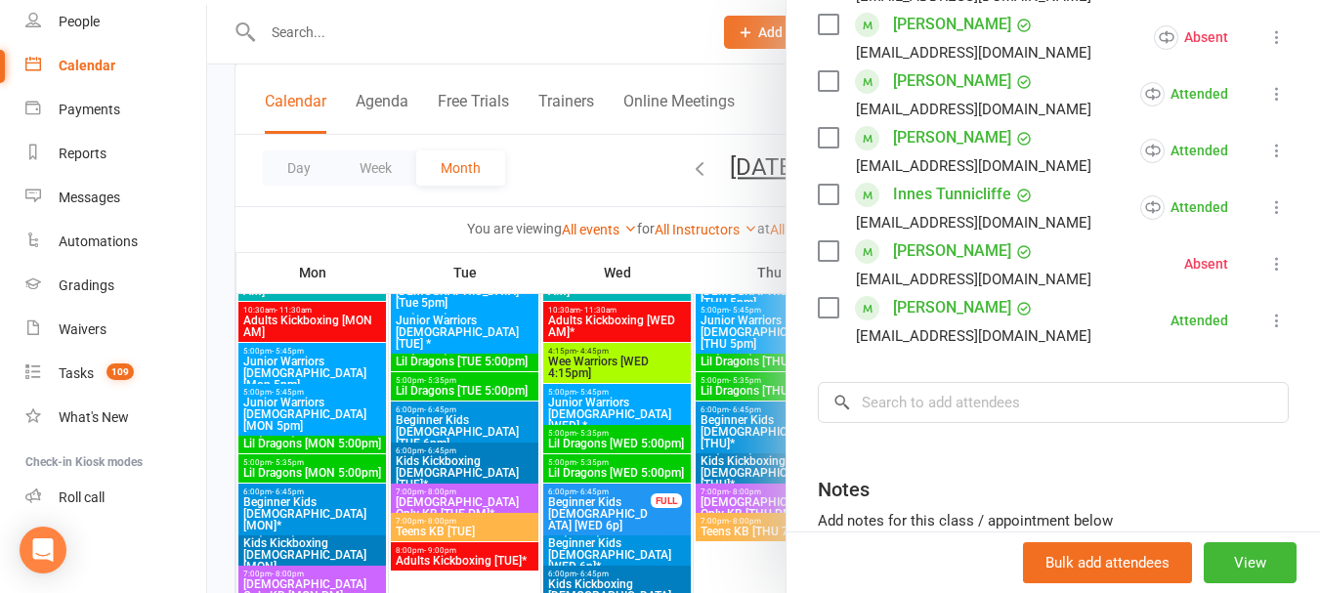
scroll to position [831, 0]
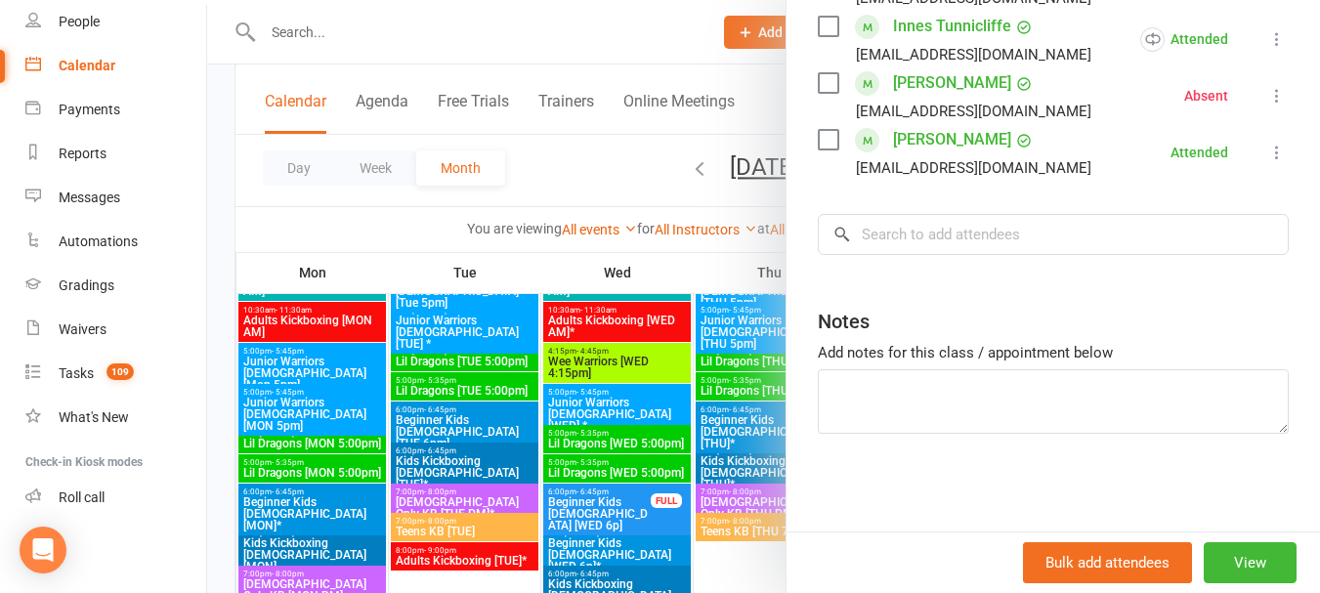
click at [610, 177] on div at bounding box center [763, 296] width 1113 height 593
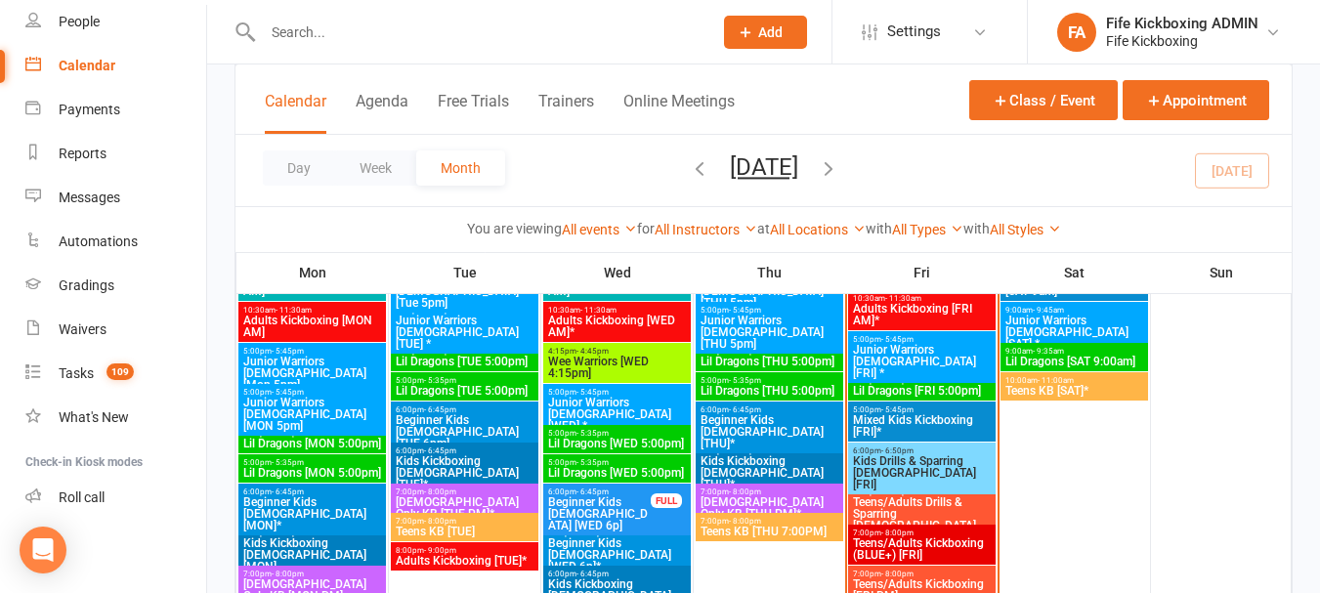
click at [906, 416] on span "Mixed Kids Kickboxing [FRI]*" at bounding box center [922, 425] width 140 height 23
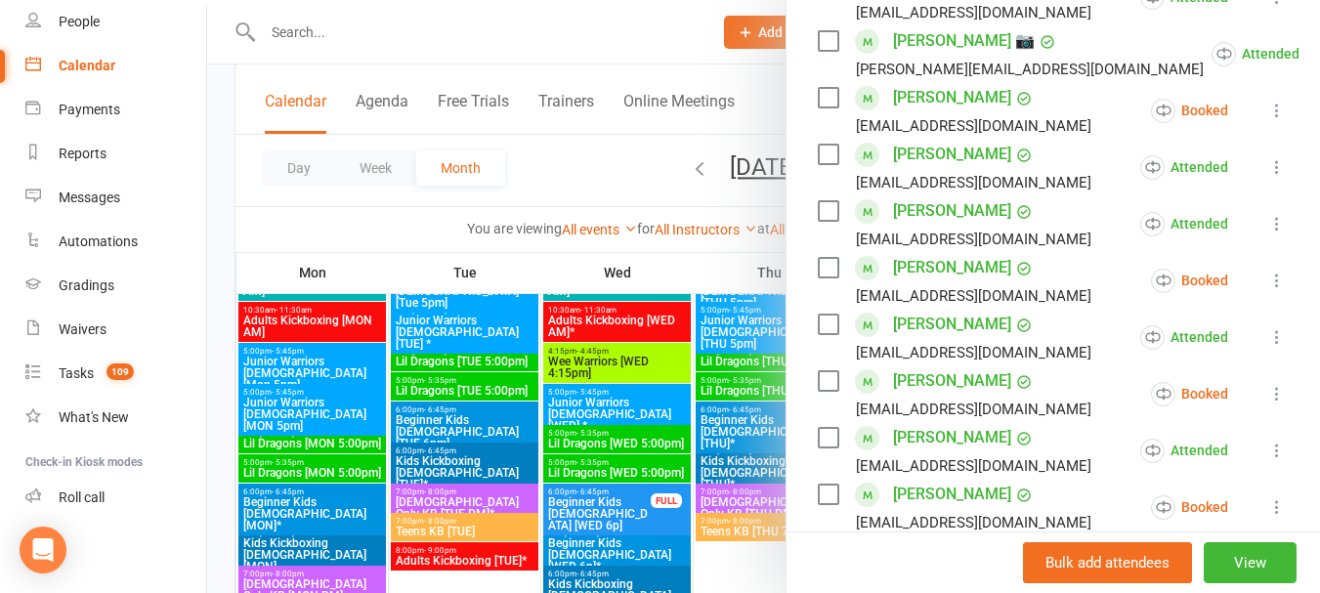
scroll to position [782, 0]
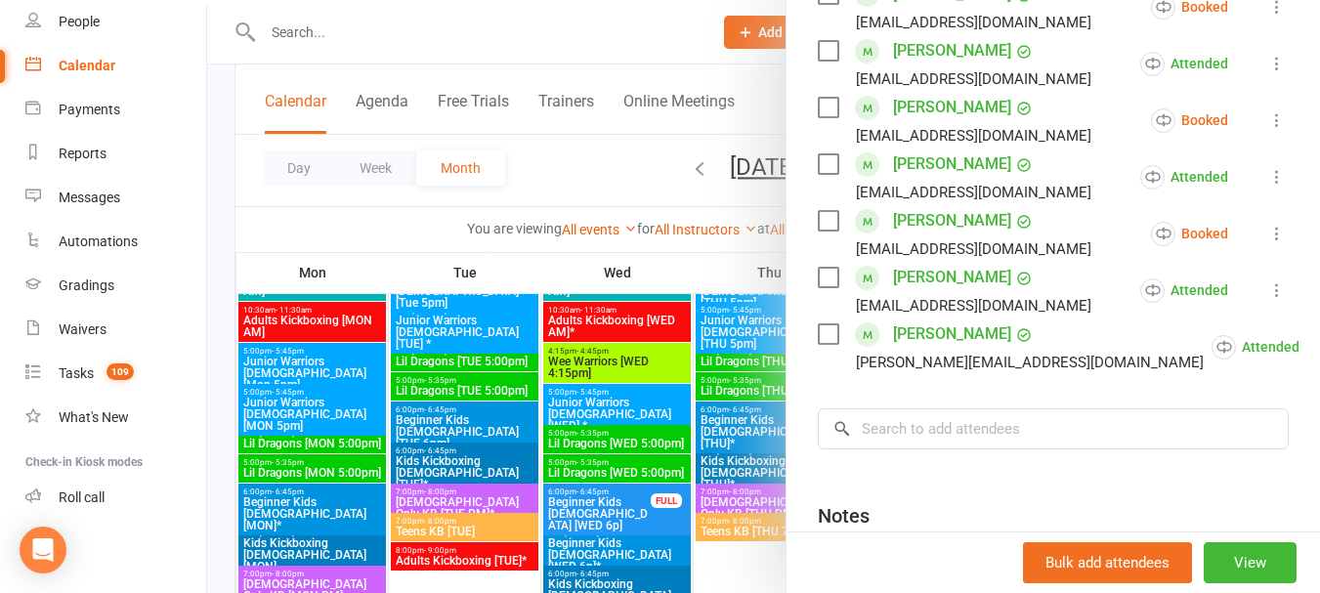
click at [617, 182] on div at bounding box center [763, 296] width 1113 height 593
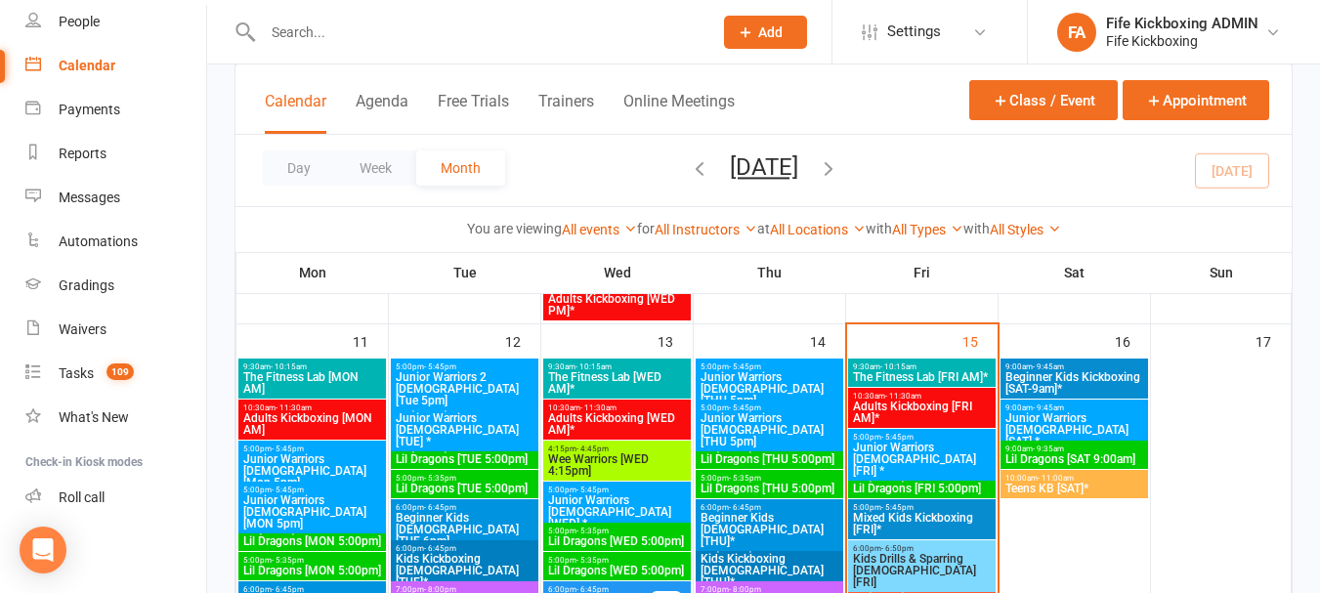
scroll to position [1270, 0]
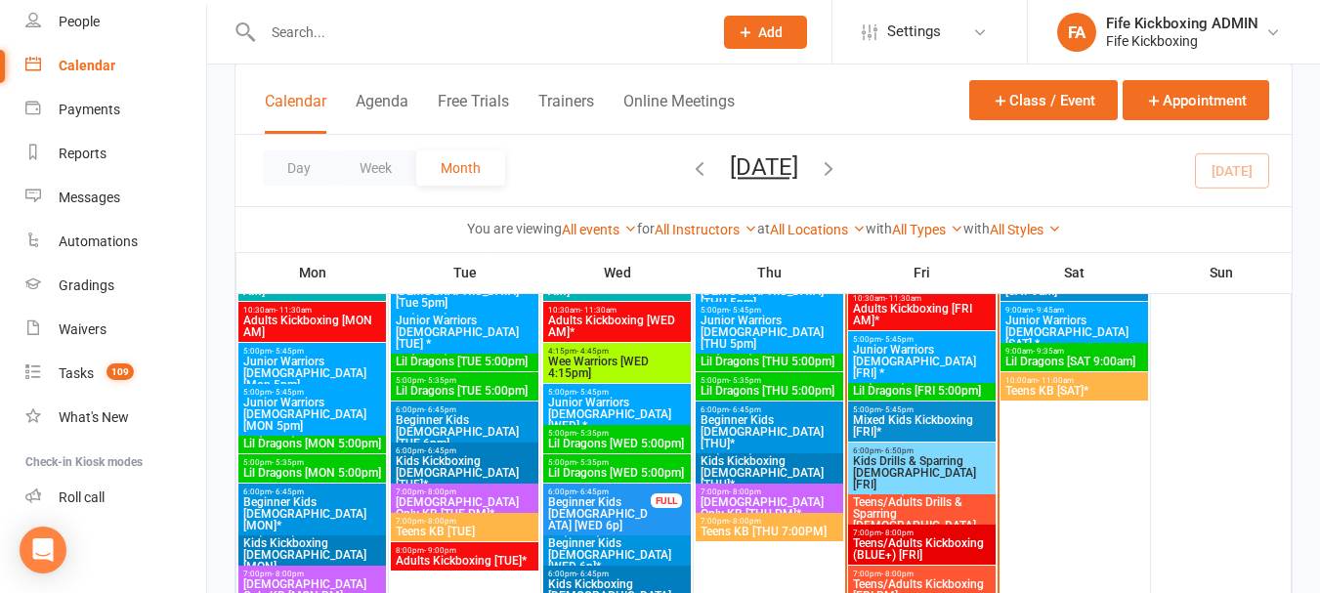
click at [939, 537] on span "Teens/Adults Kickboxing (BLUE+) [FRI]" at bounding box center [922, 548] width 140 height 23
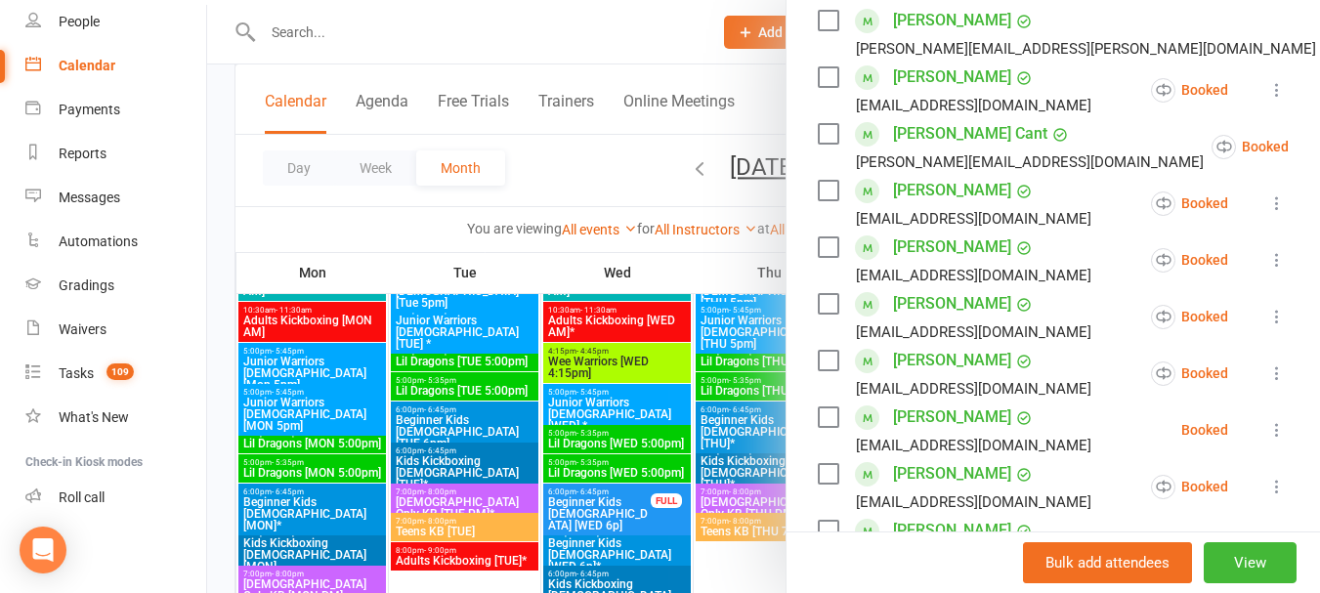
scroll to position [489, 0]
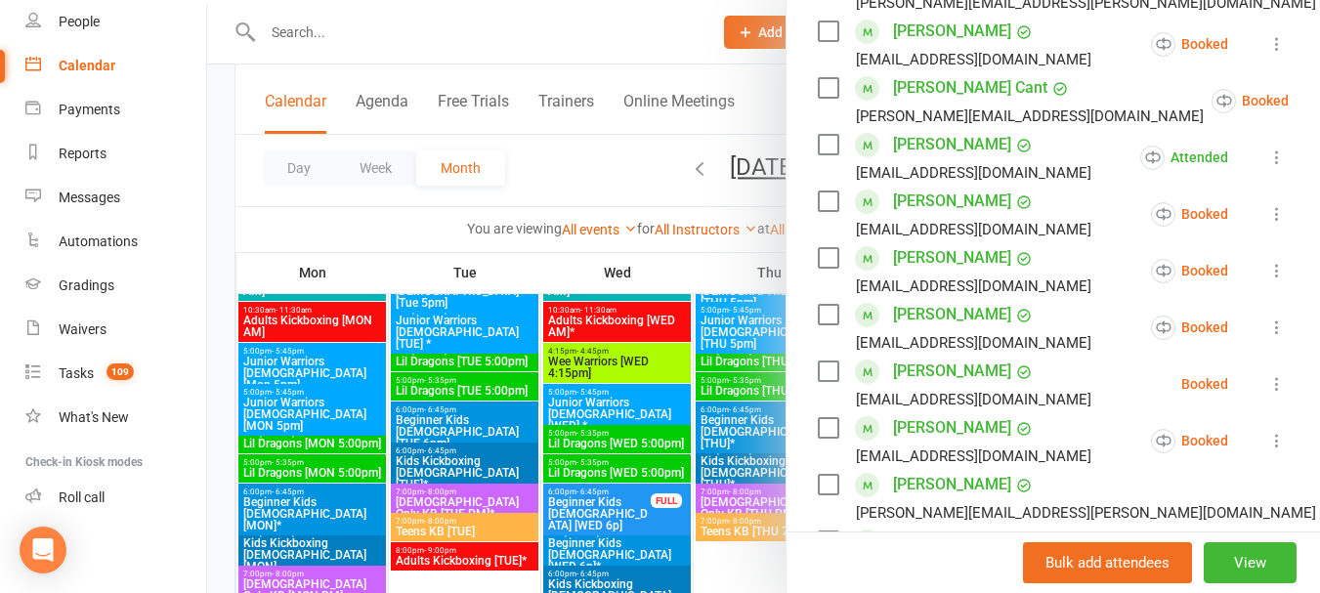
click at [538, 411] on div at bounding box center [763, 296] width 1113 height 593
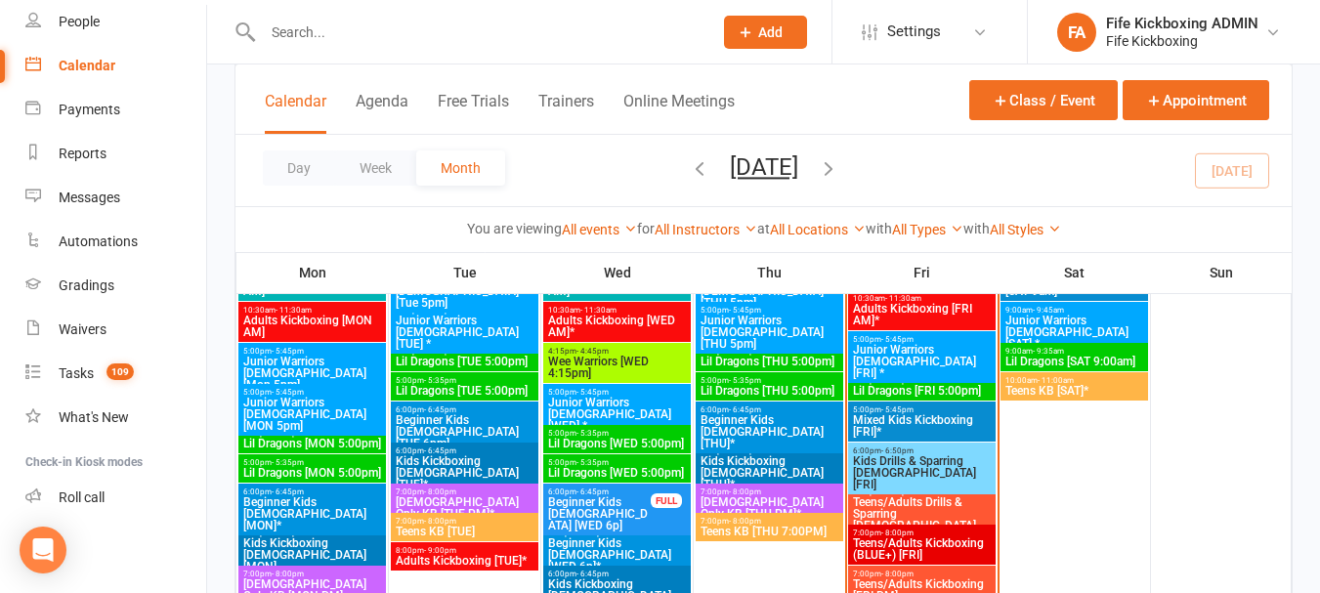
click at [645, 438] on span "Lil Dragons [WED 5:00pm]" at bounding box center [617, 444] width 140 height 12
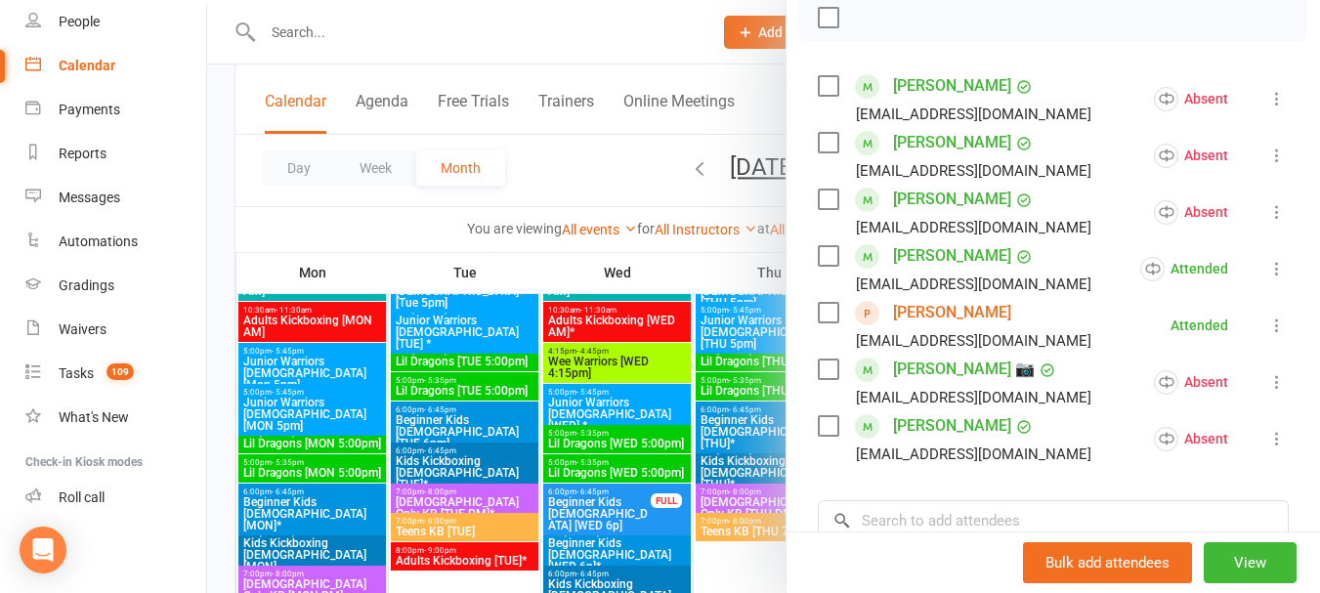
scroll to position [391, 0]
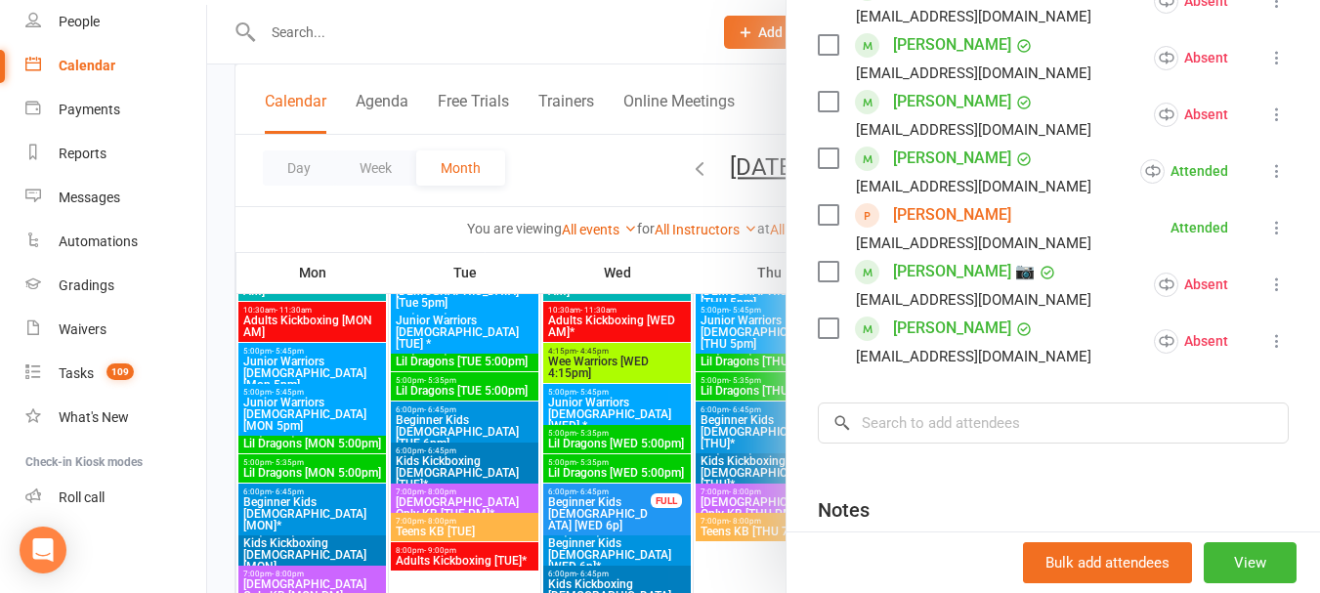
click at [671, 416] on div at bounding box center [763, 296] width 1113 height 593
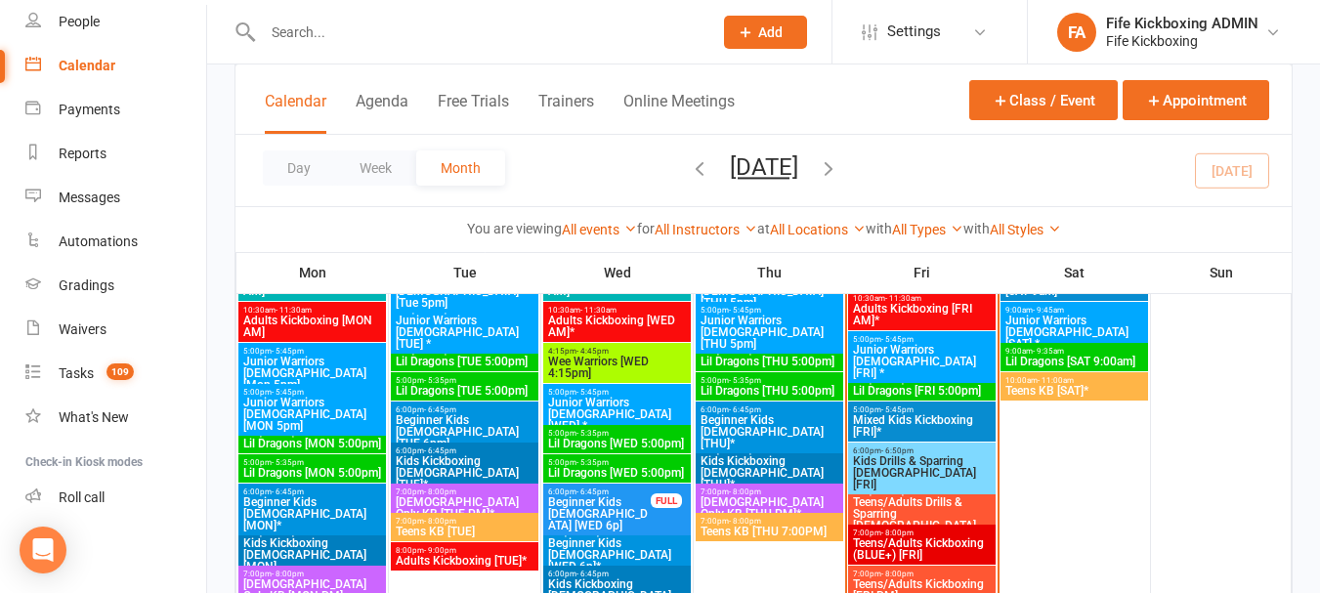
click at [606, 401] on span "Junior Warriors [DEMOGRAPHIC_DATA] [WED] *" at bounding box center [617, 414] width 140 height 35
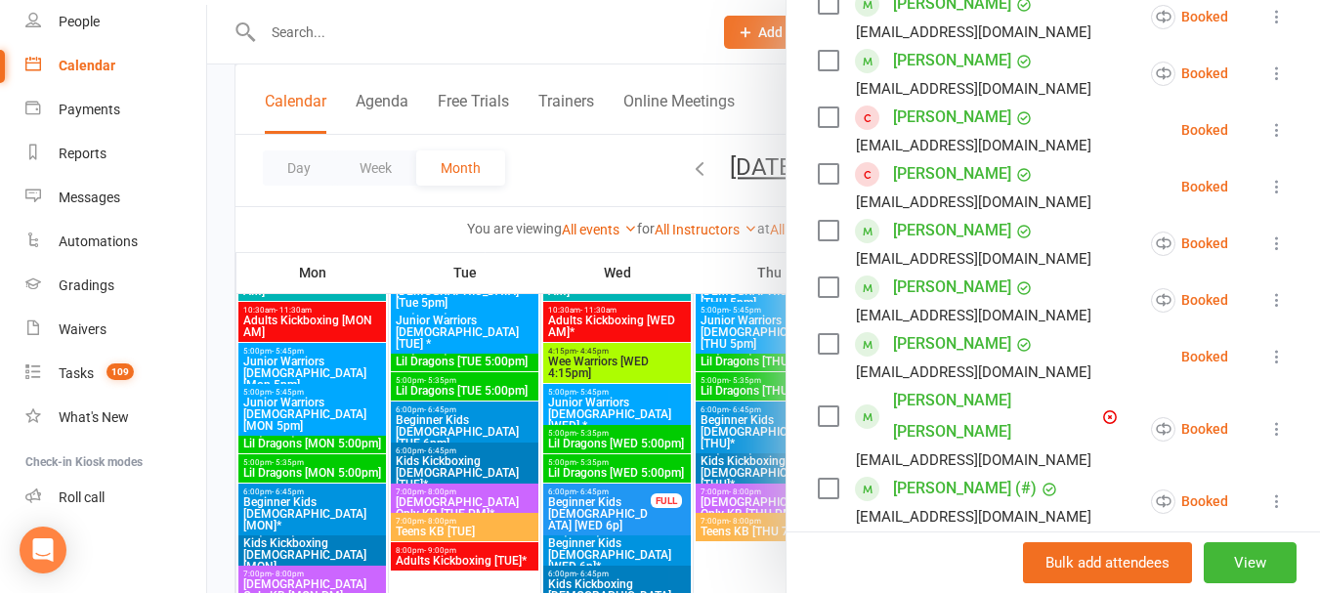
scroll to position [489, 0]
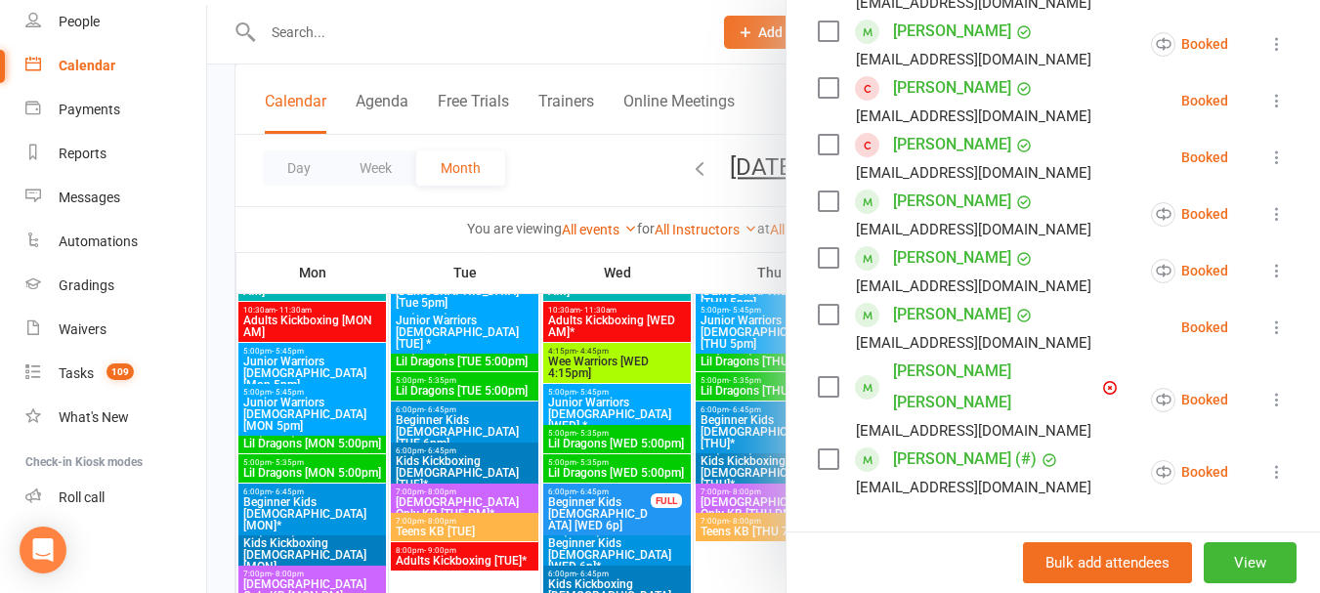
click at [634, 399] on div at bounding box center [763, 296] width 1113 height 593
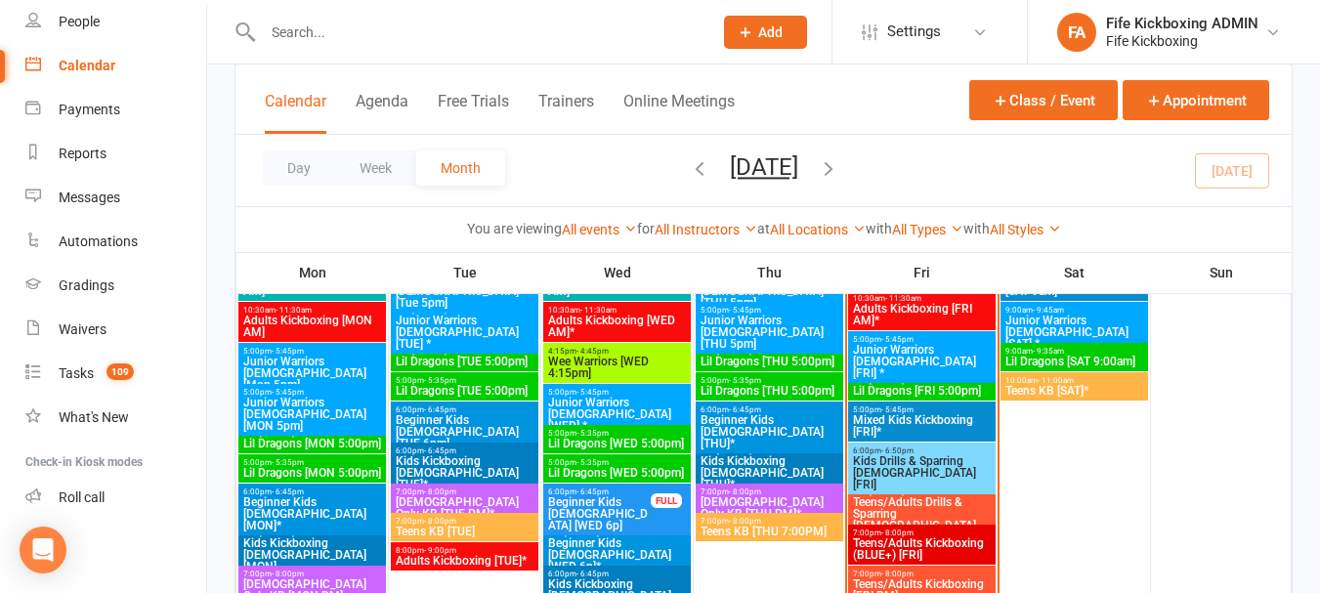
click at [484, 21] on input "text" at bounding box center [478, 32] width 442 height 27
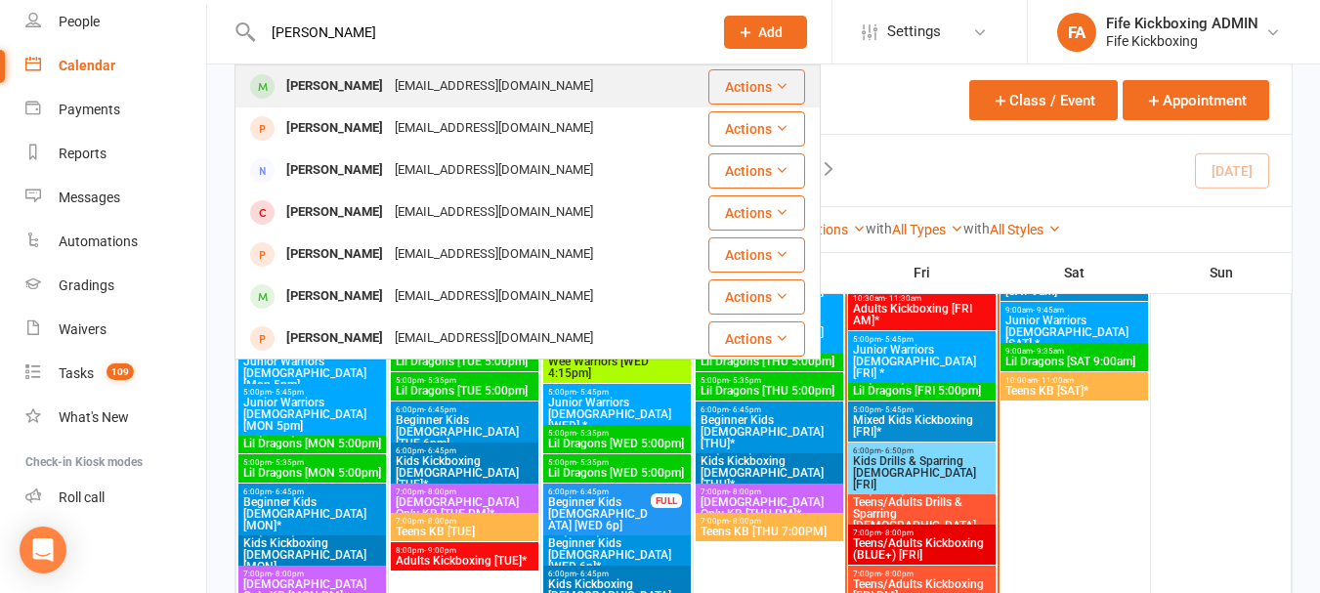
type input "[PERSON_NAME]"
click at [450, 94] on div "[EMAIL_ADDRESS][DOMAIN_NAME]" at bounding box center [494, 86] width 210 height 28
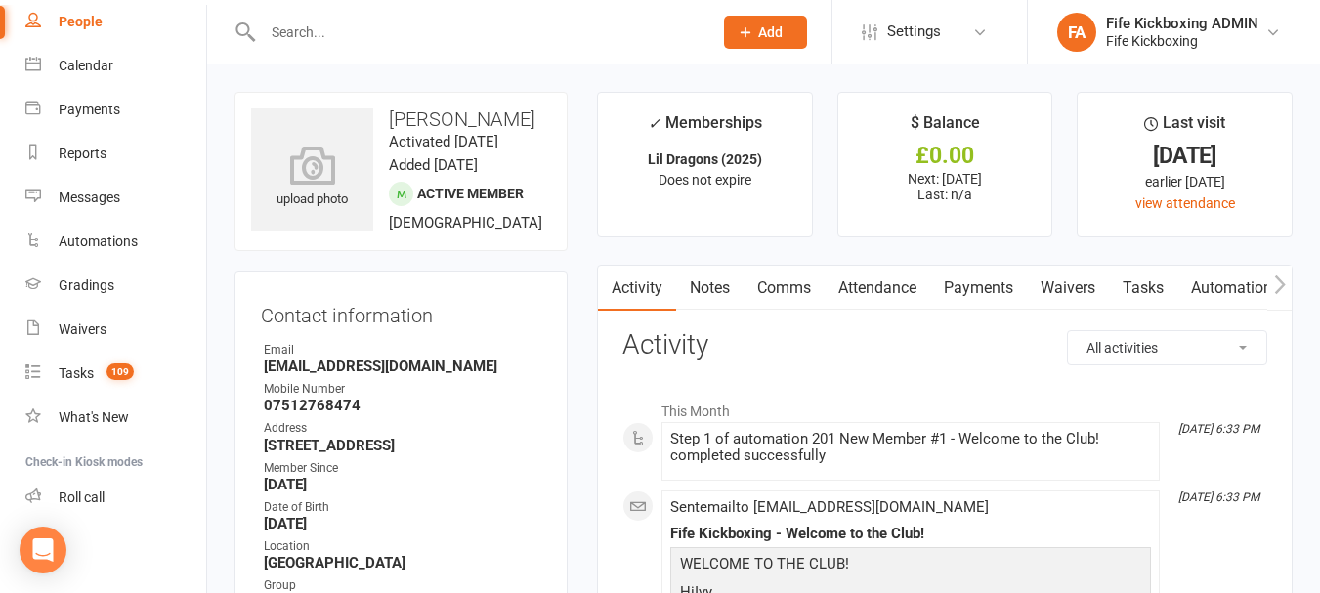
click at [916, 285] on link "Attendance" at bounding box center [878, 288] width 106 height 45
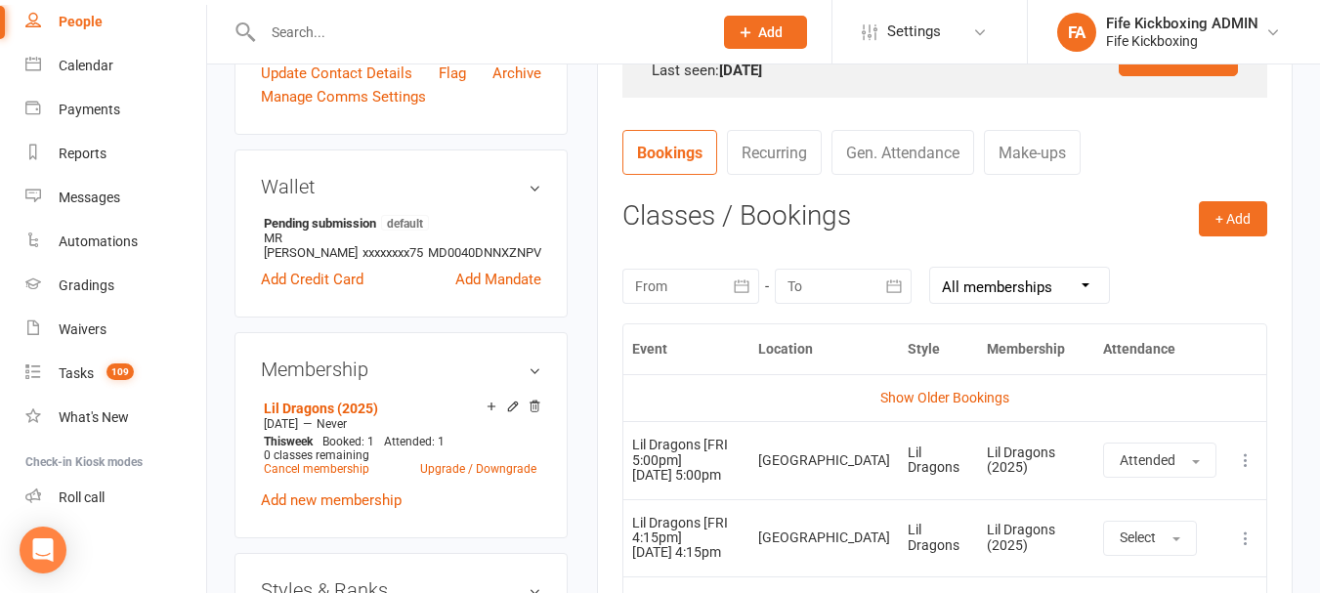
scroll to position [684, 0]
click at [129, 121] on link "Payments" at bounding box center [115, 110] width 181 height 44
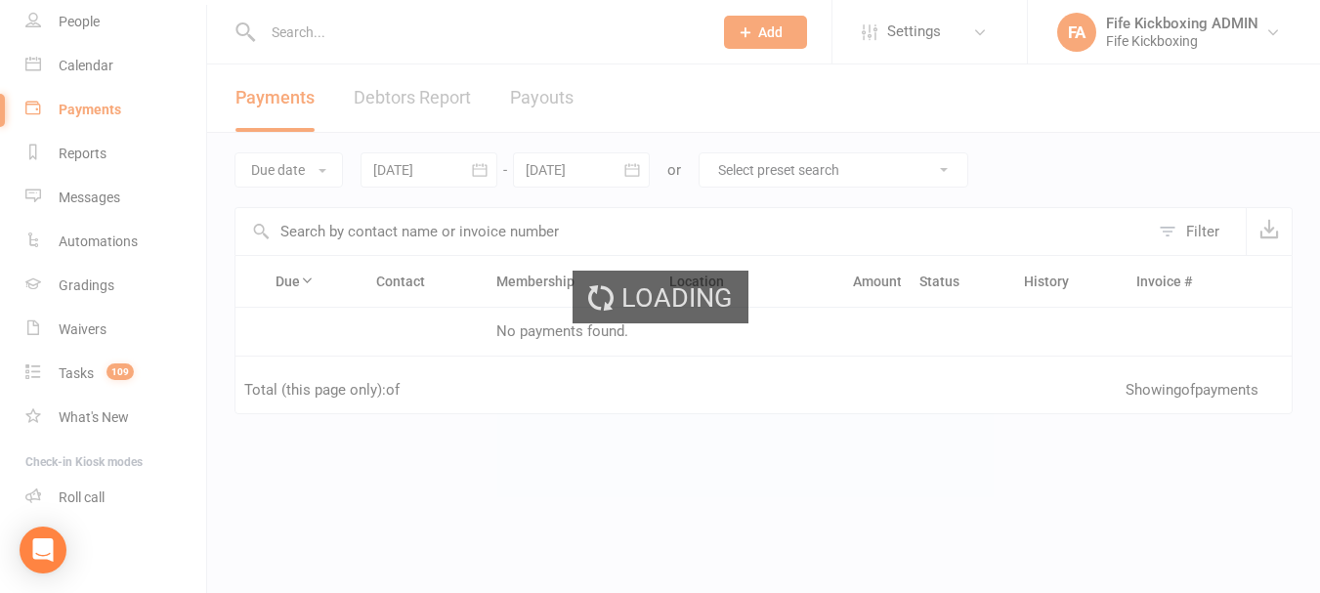
drag, startPoint x: 119, startPoint y: 85, endPoint x: 114, endPoint y: 75, distance: 10.9
click at [118, 84] on div "Loading" at bounding box center [660, 296] width 1320 height 593
click at [110, 70] on div "Loading" at bounding box center [660, 296] width 1320 height 593
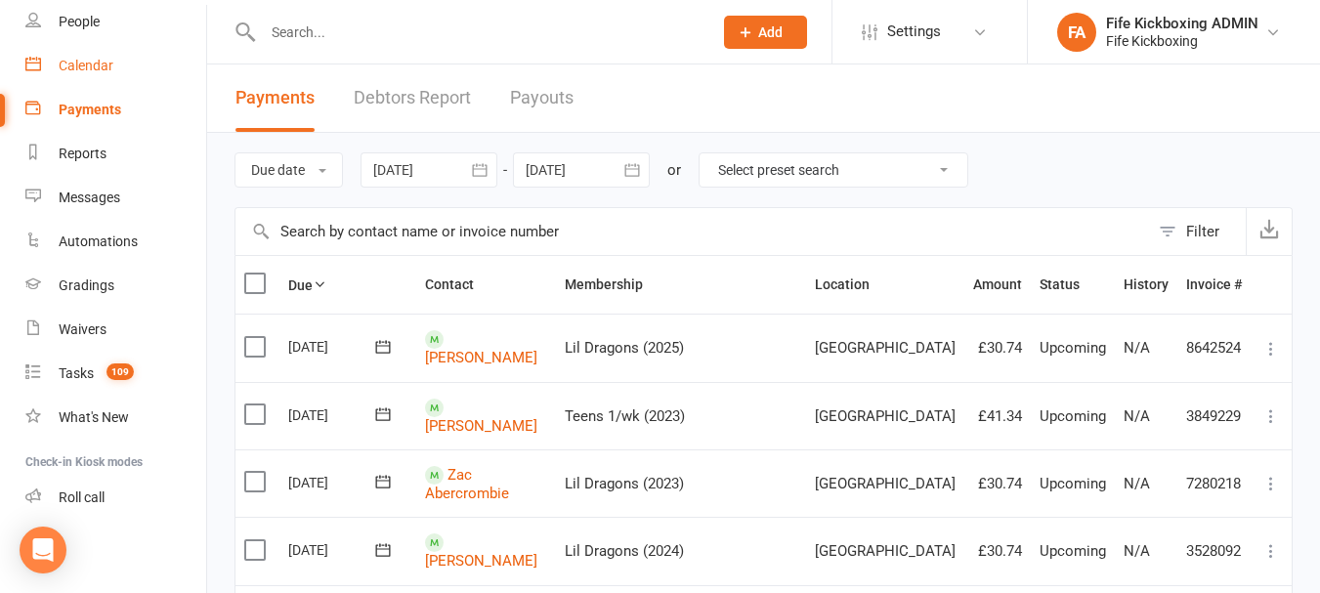
click at [110, 70] on div "Calendar" at bounding box center [86, 66] width 55 height 16
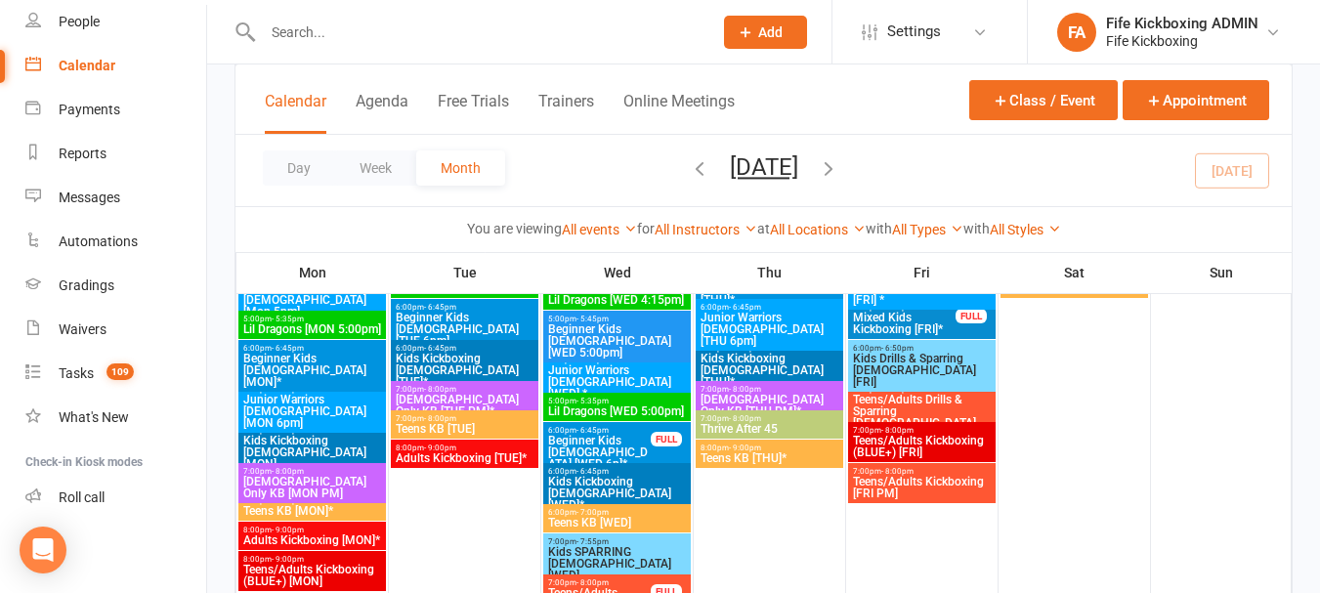
scroll to position [1954, 0]
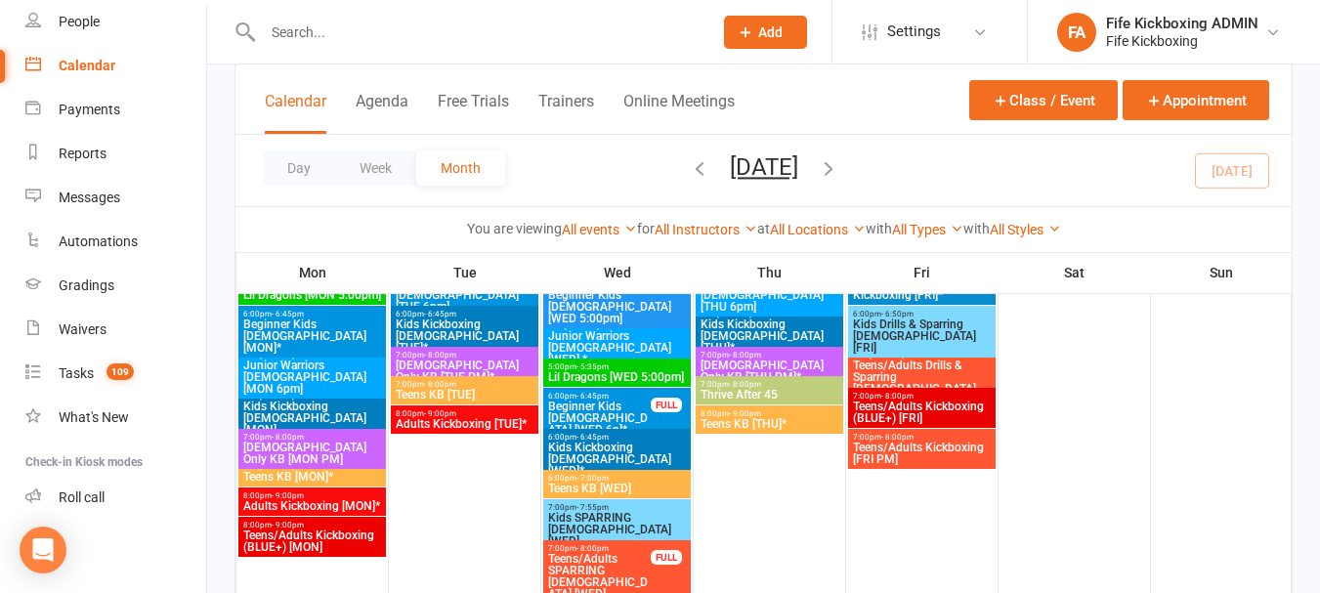
click at [331, 493] on span "8:00pm - 9:00pm" at bounding box center [312, 495] width 140 height 9
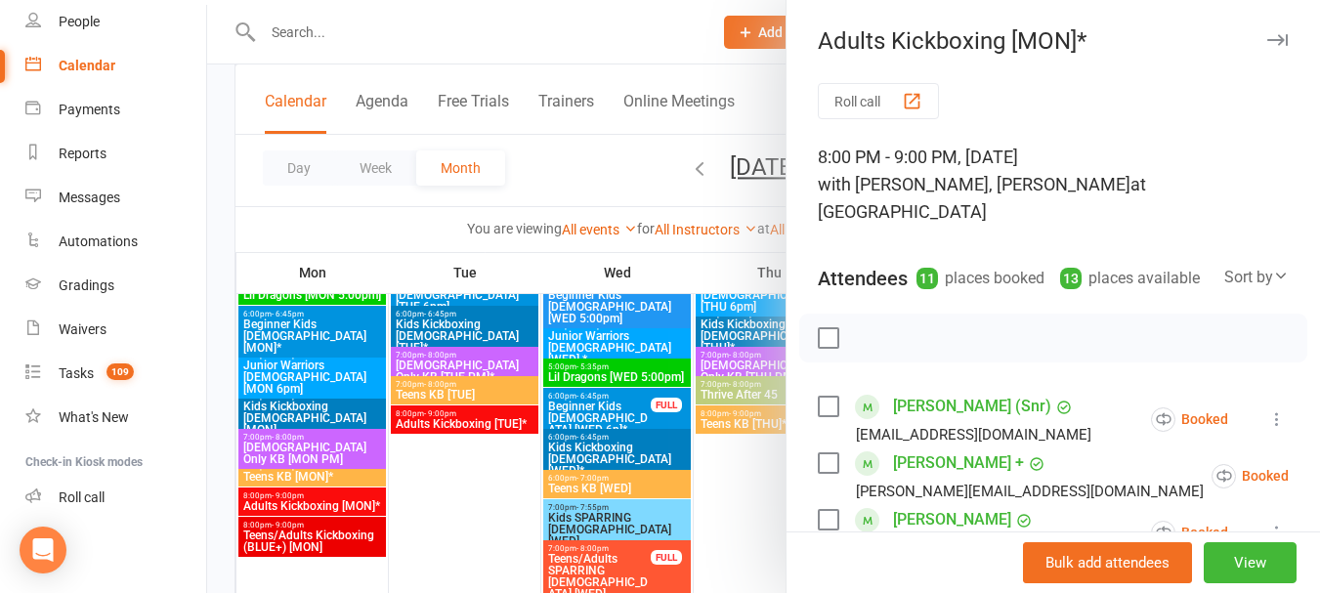
drag, startPoint x: 468, startPoint y: 506, endPoint x: 407, endPoint y: 504, distance: 60.6
click at [469, 506] on div at bounding box center [763, 296] width 1113 height 593
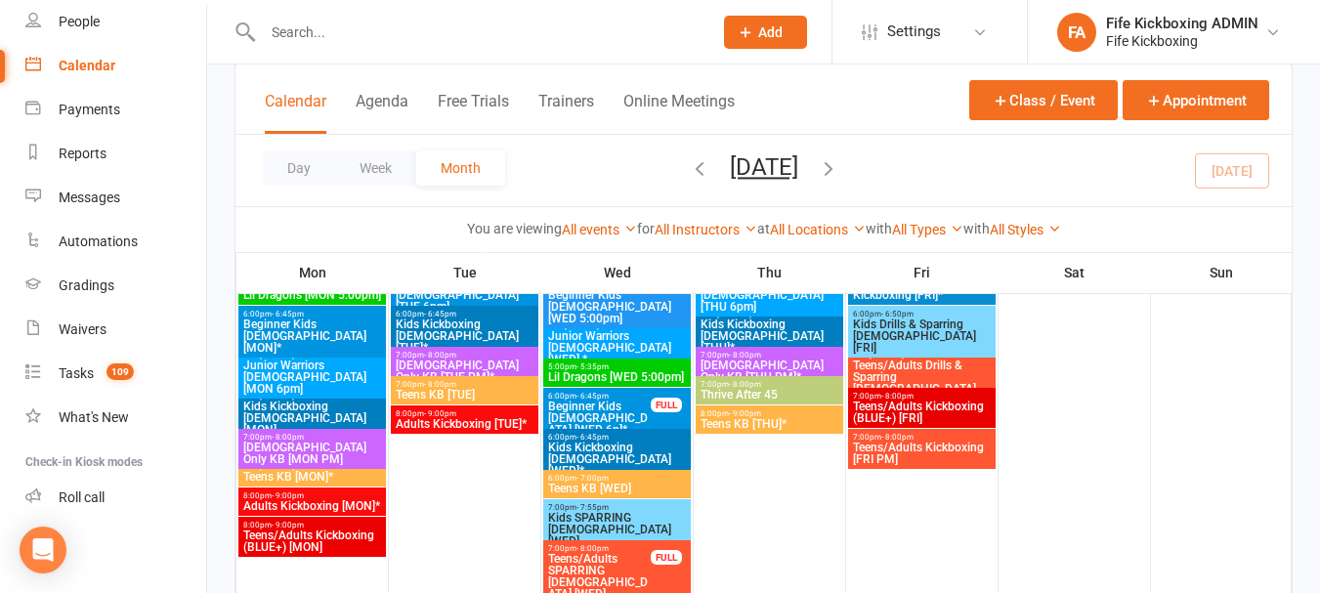
click at [313, 534] on span "Teens/Adults Kickboxing (BLUE+) [MON]" at bounding box center [312, 541] width 140 height 23
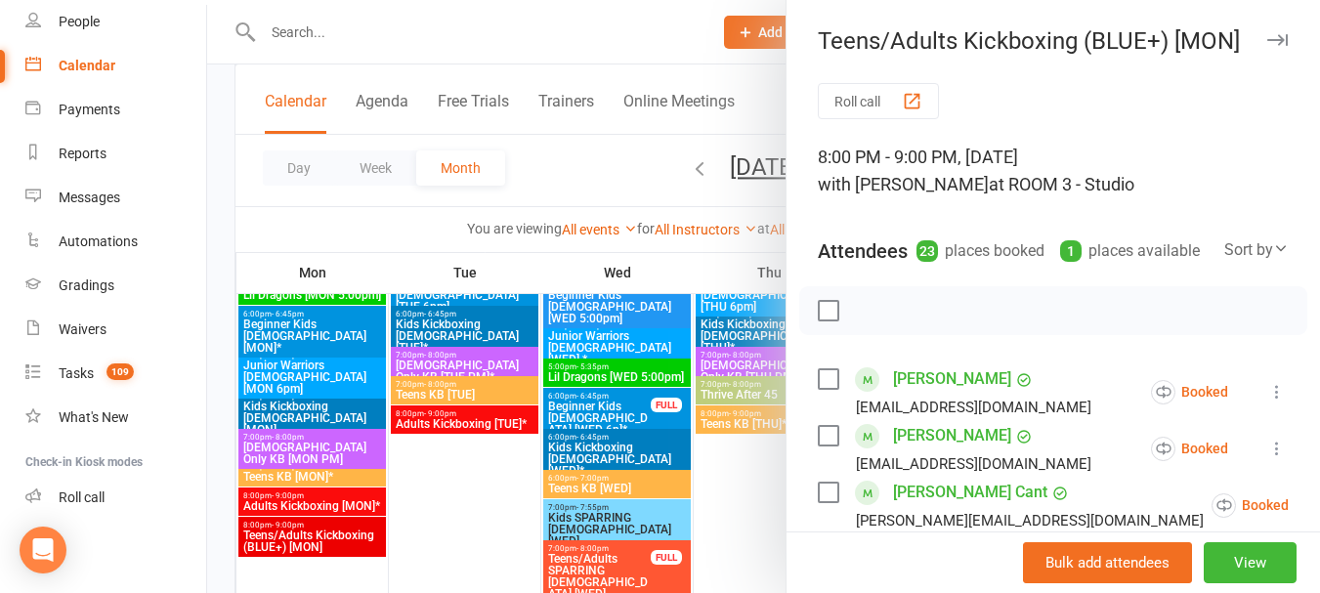
click at [543, 187] on div at bounding box center [763, 296] width 1113 height 593
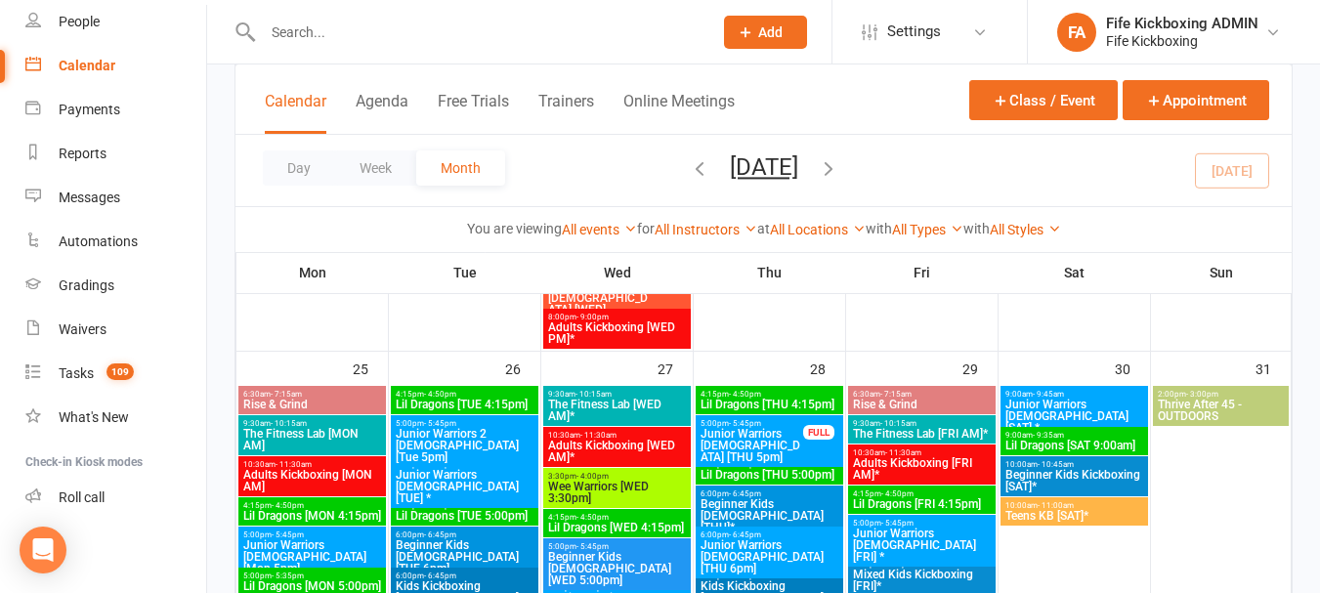
scroll to position [2247, 0]
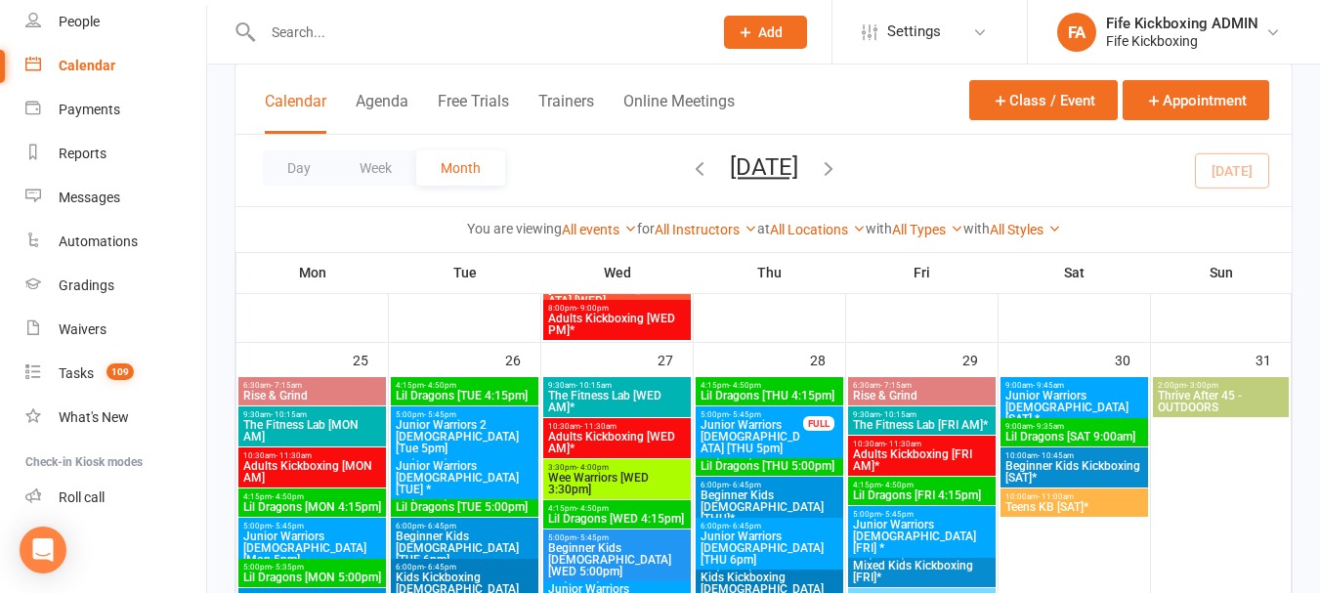
click at [935, 423] on span "The Fitness Lab [FRI AM]*" at bounding box center [922, 425] width 140 height 12
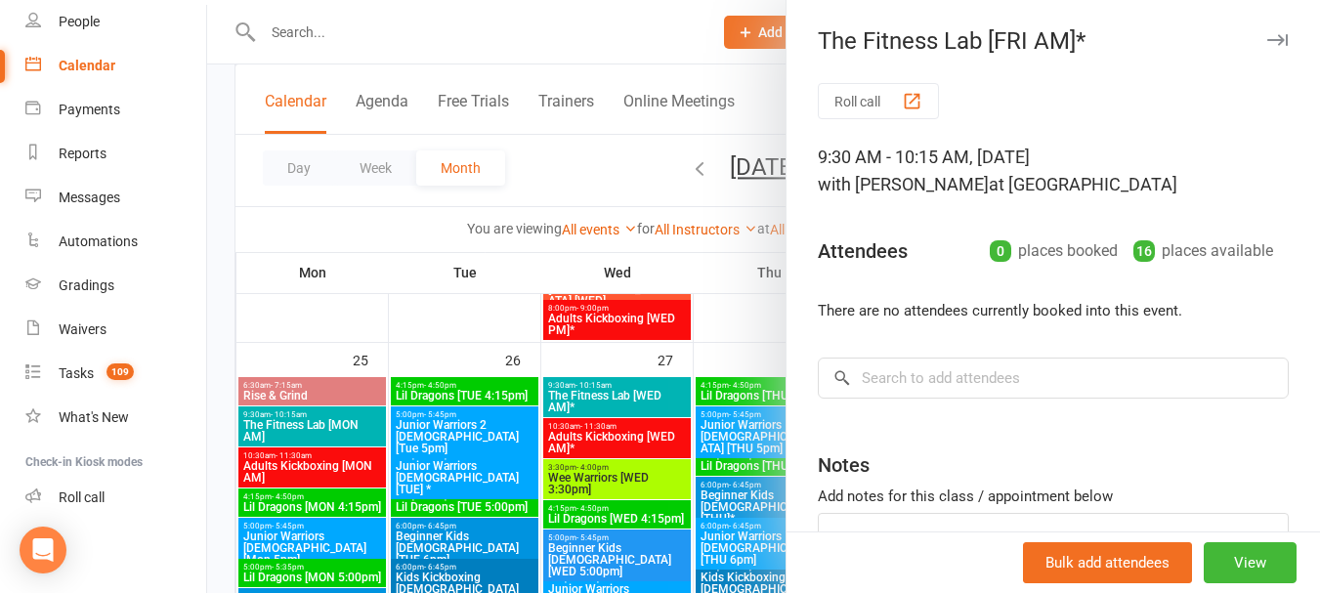
click at [607, 194] on div at bounding box center [763, 296] width 1113 height 593
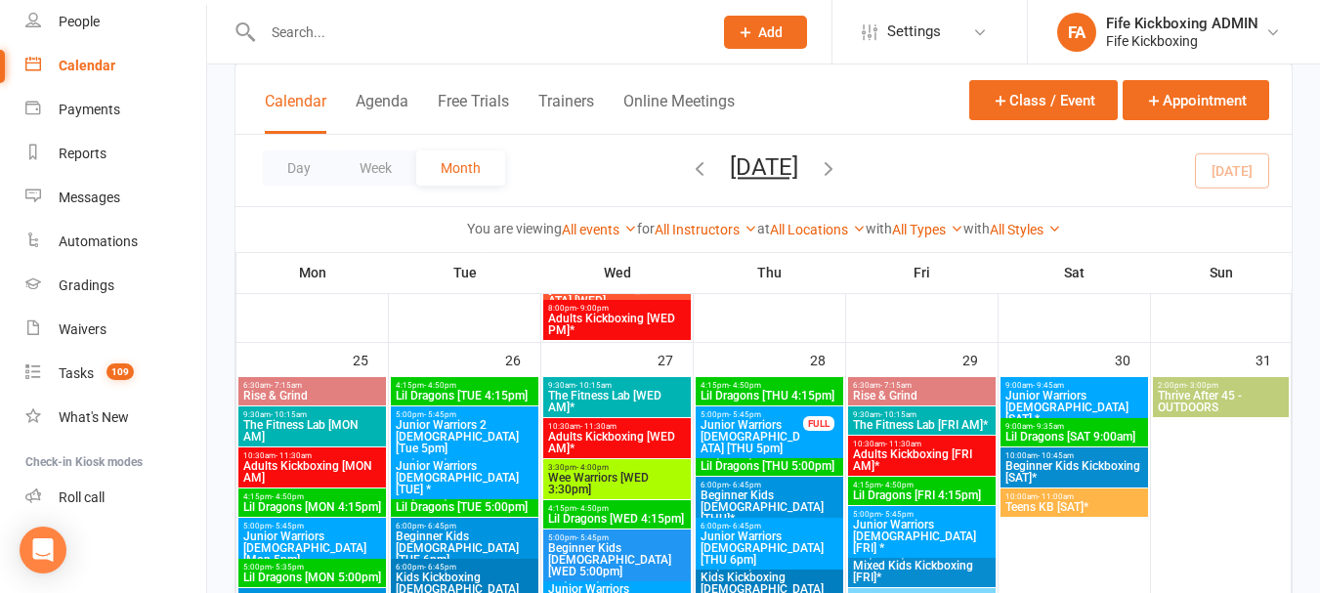
click at [920, 450] on span "Adults Kickboxing [FRI AM]*" at bounding box center [922, 459] width 140 height 23
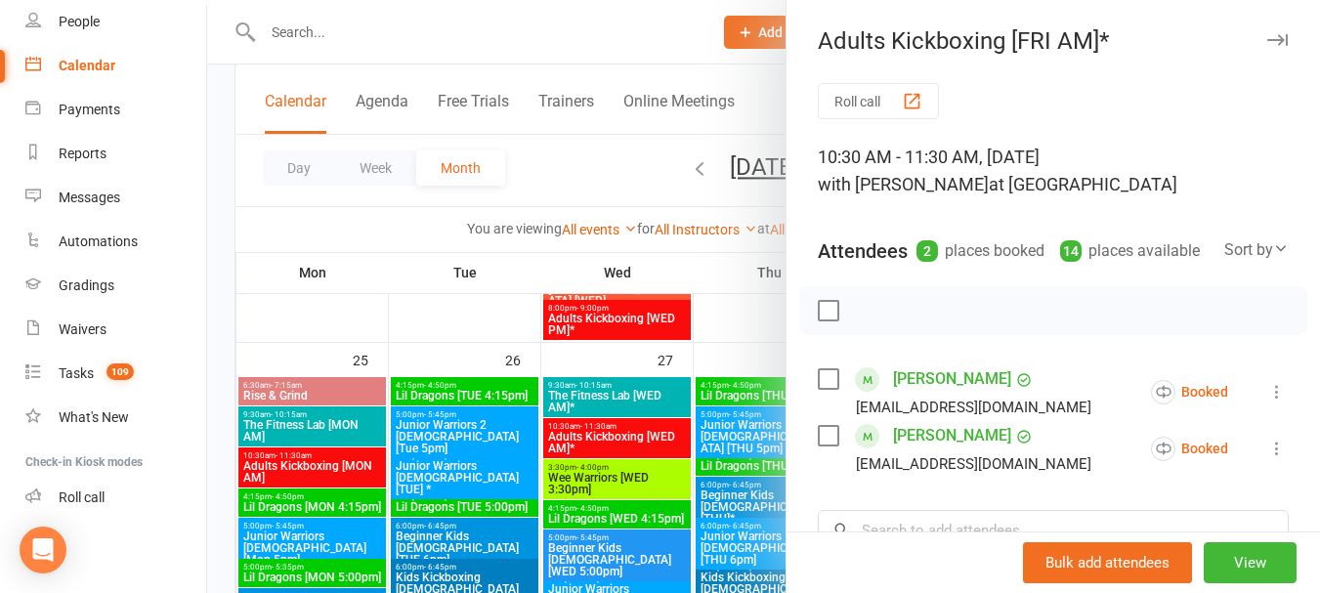
click at [585, 155] on div at bounding box center [763, 296] width 1113 height 593
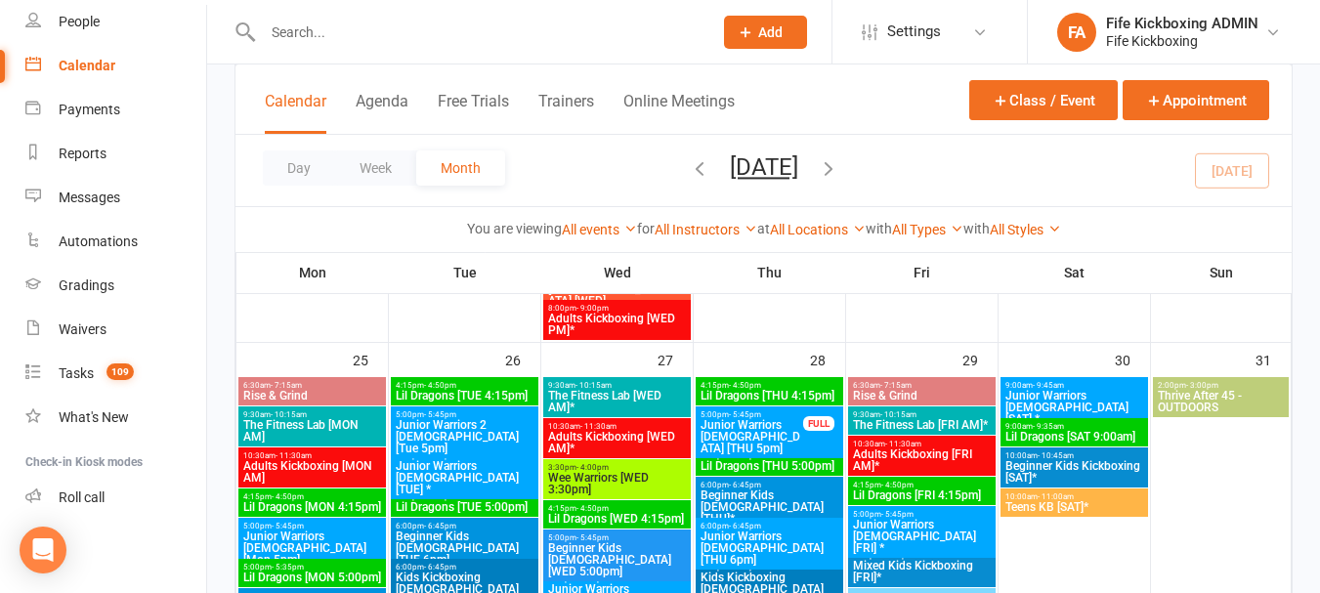
click at [1235, 403] on span "Thrive After 45 - OUTDOORS" at bounding box center [1221, 401] width 128 height 23
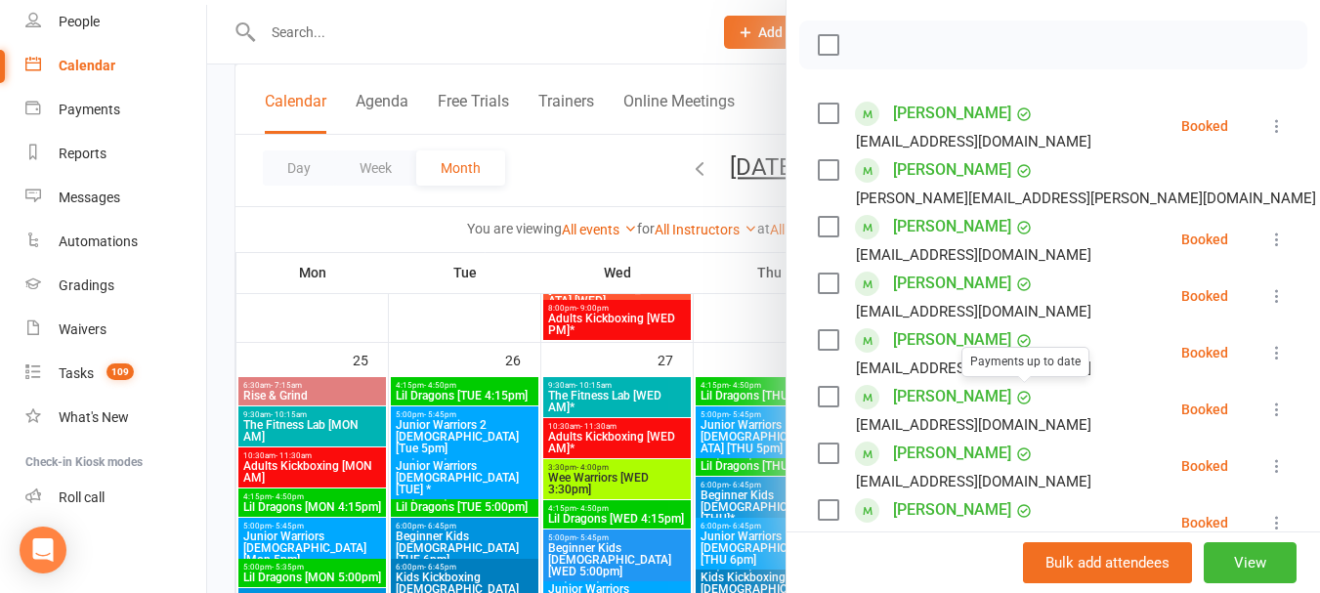
scroll to position [391, 0]
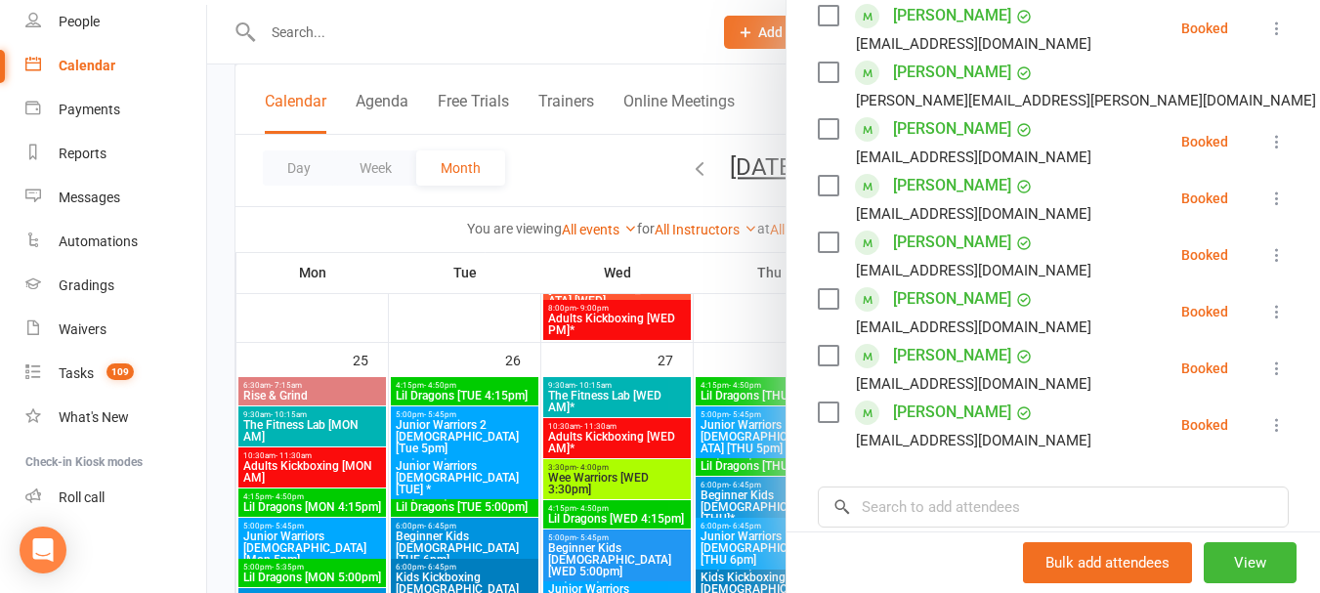
click at [661, 346] on div at bounding box center [763, 296] width 1113 height 593
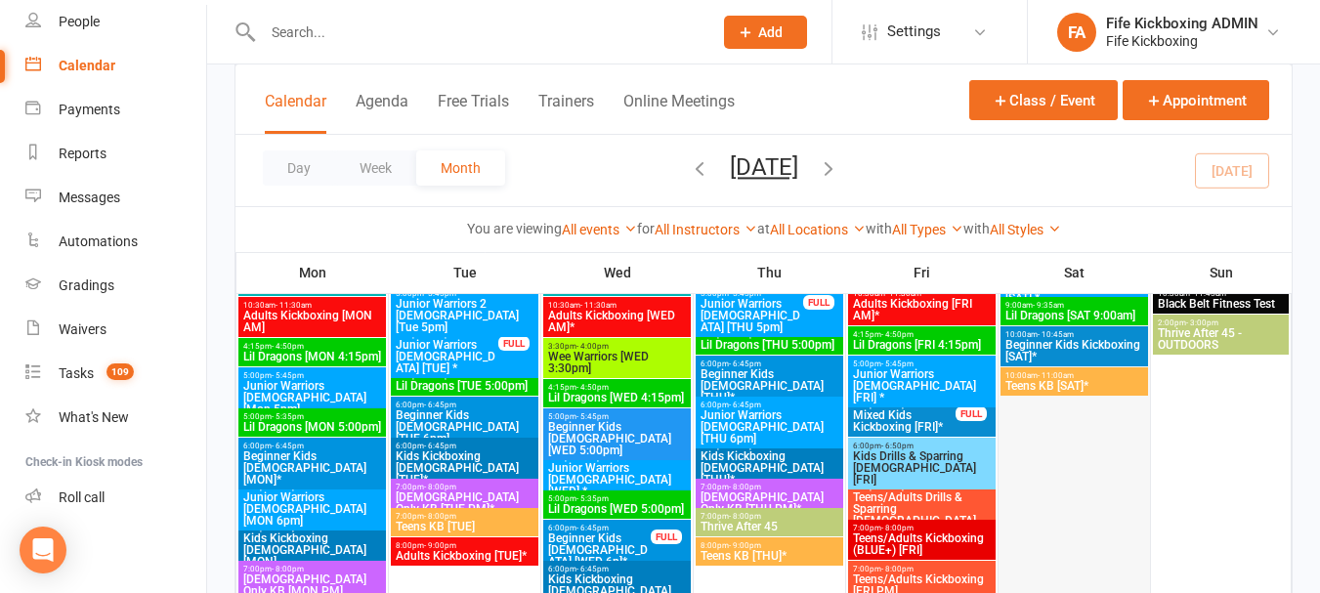
scroll to position [1856, 0]
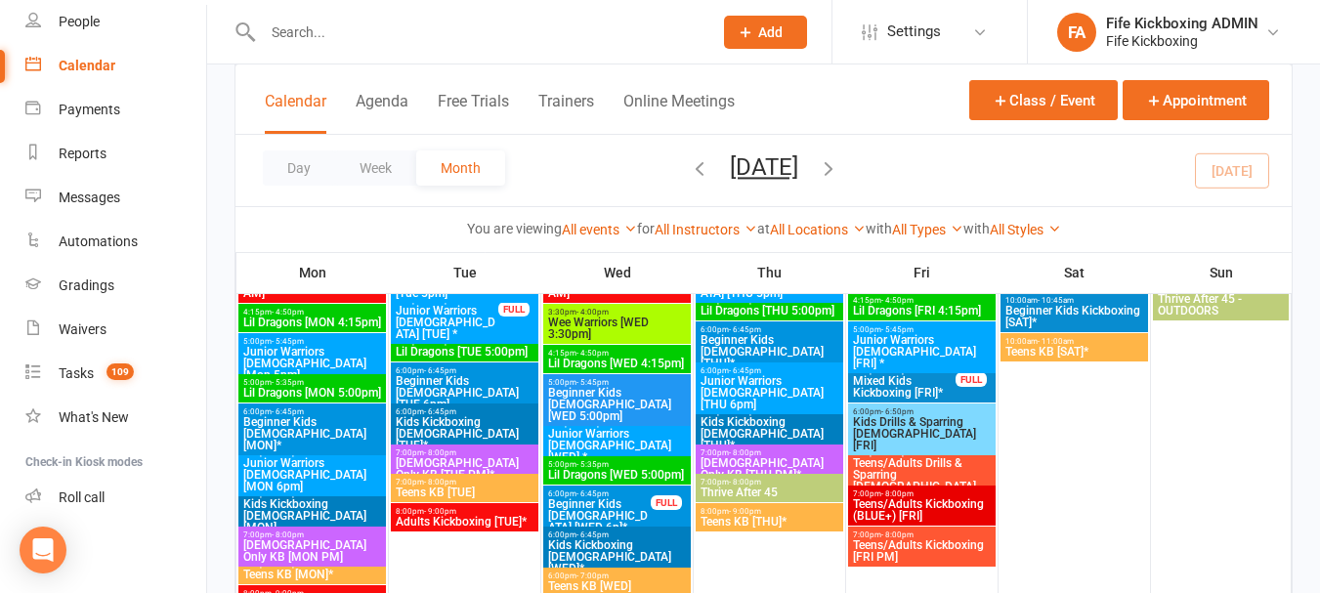
click at [935, 453] on span "6:00pm - 7:00pm" at bounding box center [922, 452] width 140 height 9
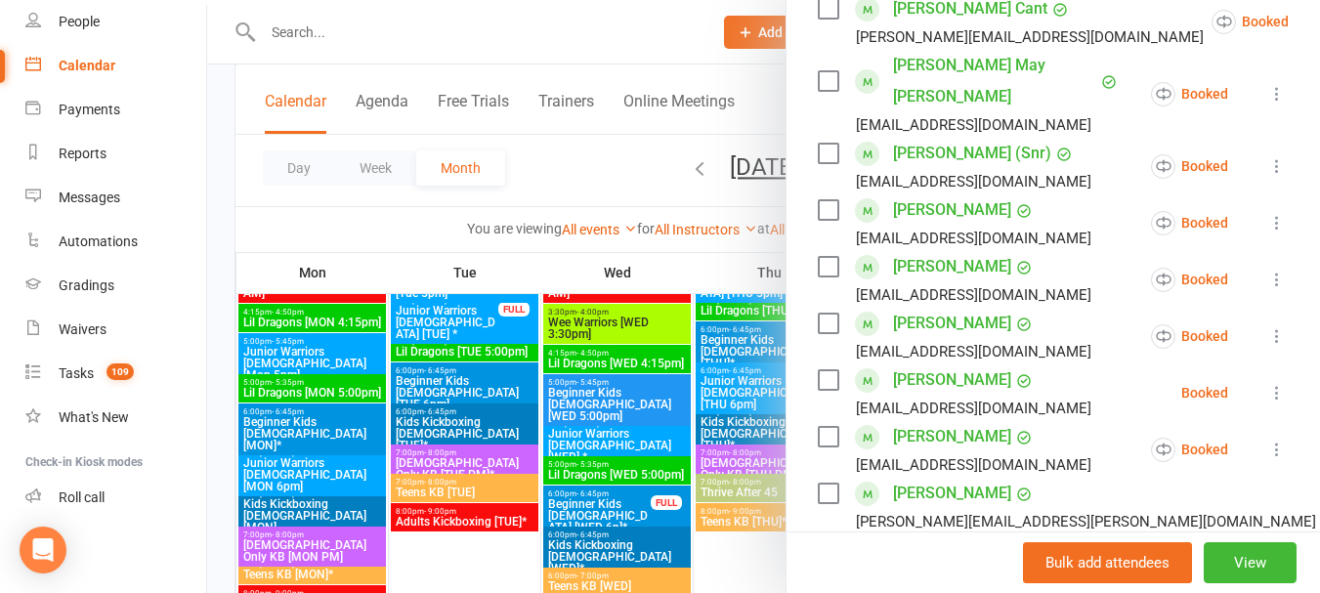
scroll to position [489, 0]
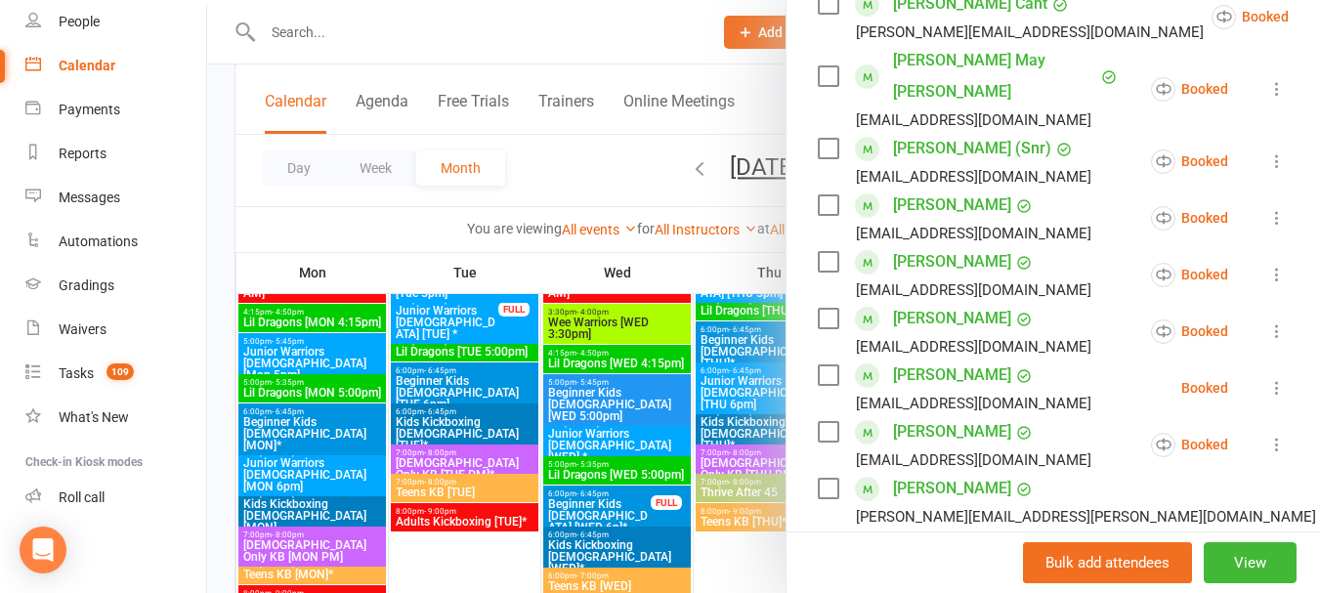
click at [1267, 266] on icon at bounding box center [1277, 275] width 20 height 20
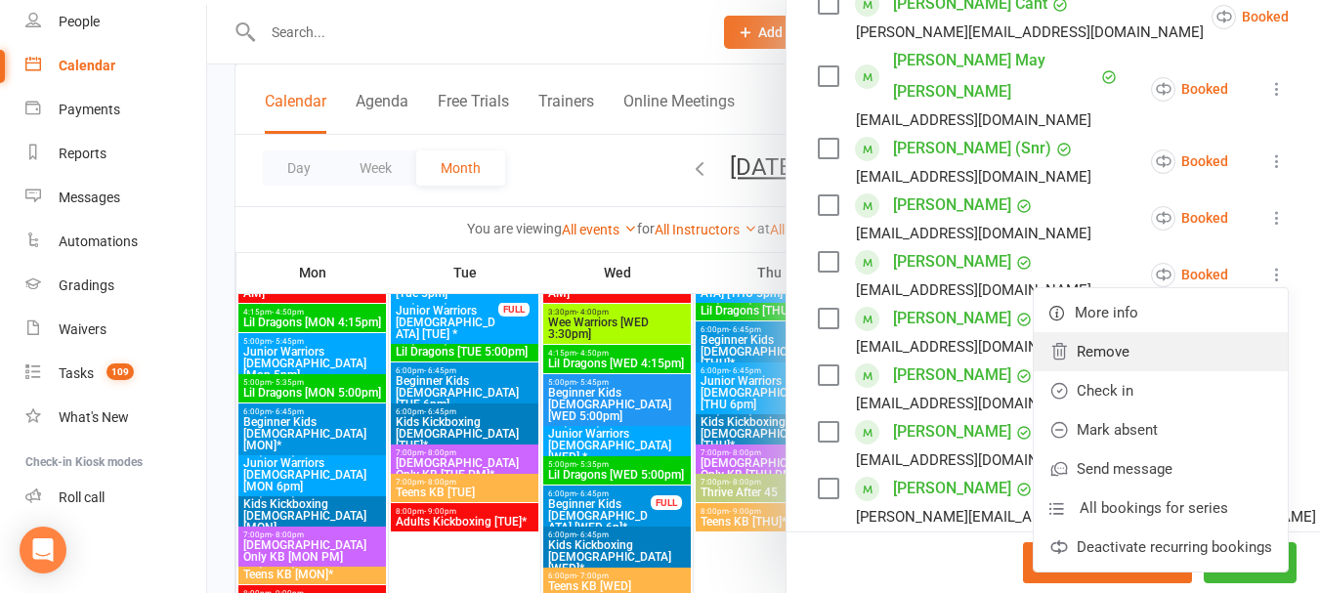
click at [1156, 342] on link "Remove" at bounding box center [1161, 351] width 254 height 39
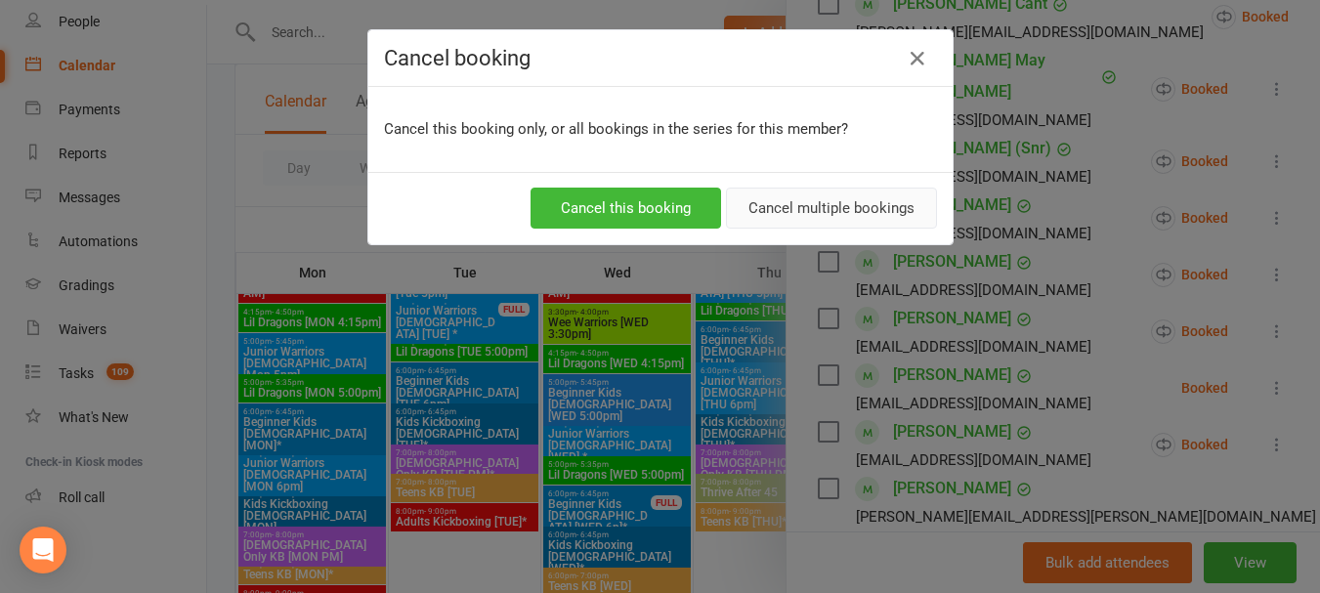
click at [876, 208] on button "Cancel multiple bookings" at bounding box center [831, 208] width 211 height 41
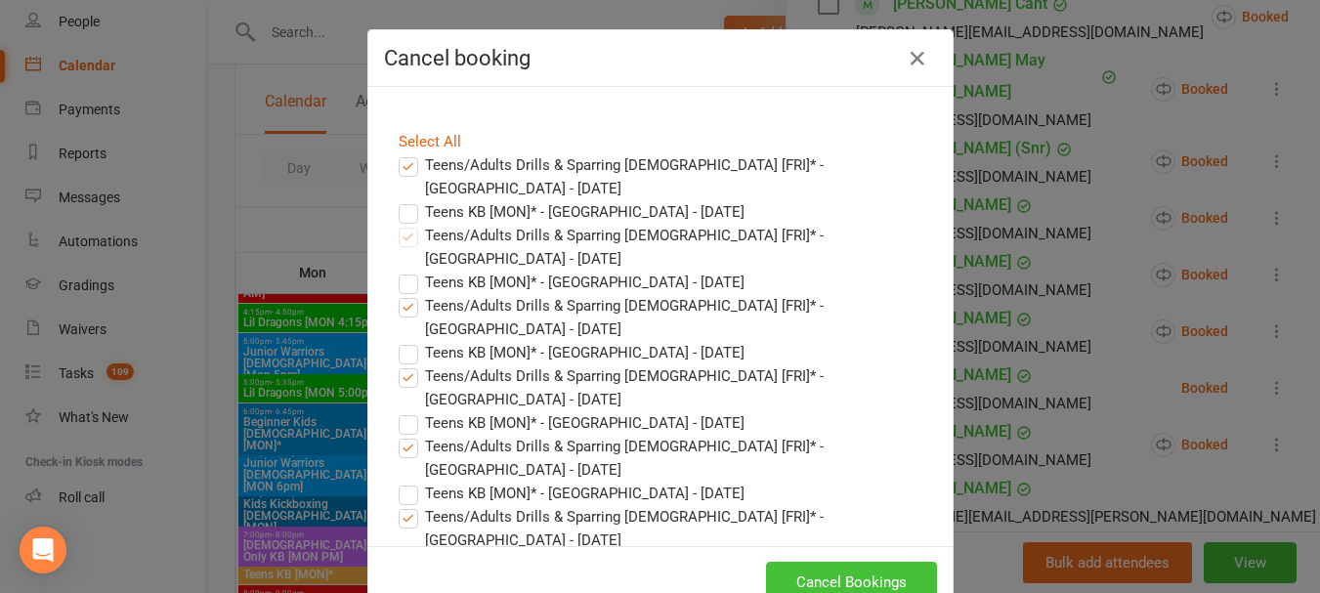
click at [861, 577] on button "Cancel Bookings" at bounding box center [851, 582] width 171 height 41
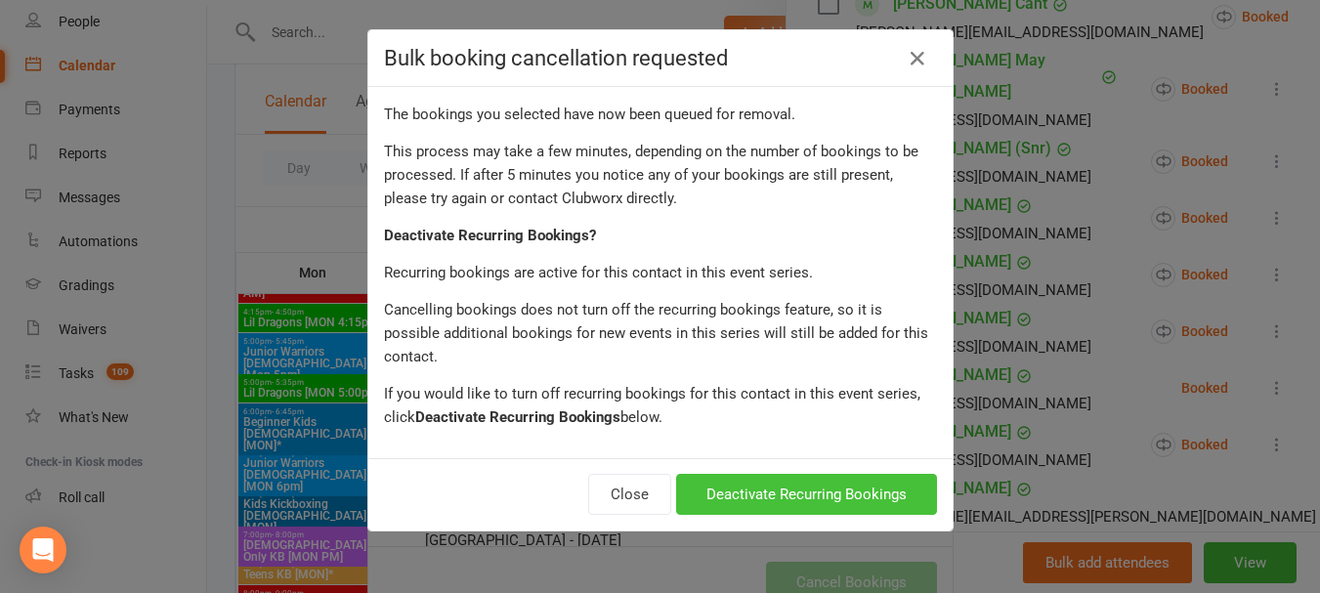
click at [872, 474] on button "Deactivate Recurring Bookings" at bounding box center [806, 494] width 261 height 41
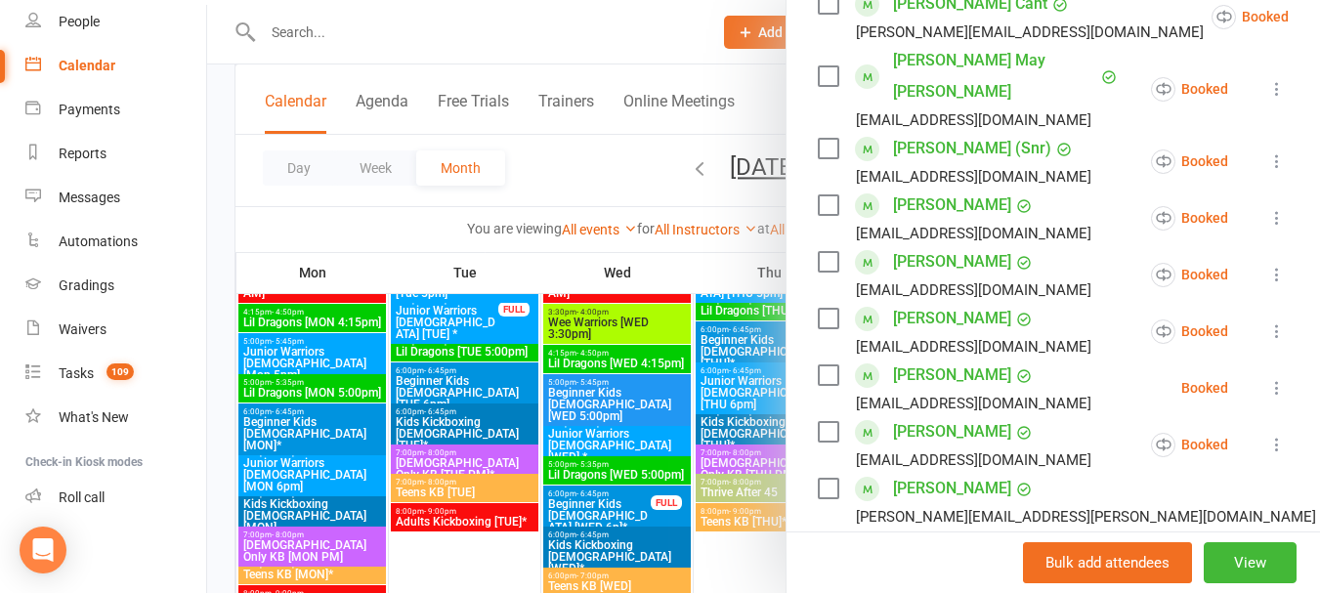
click at [631, 154] on div at bounding box center [763, 296] width 1113 height 593
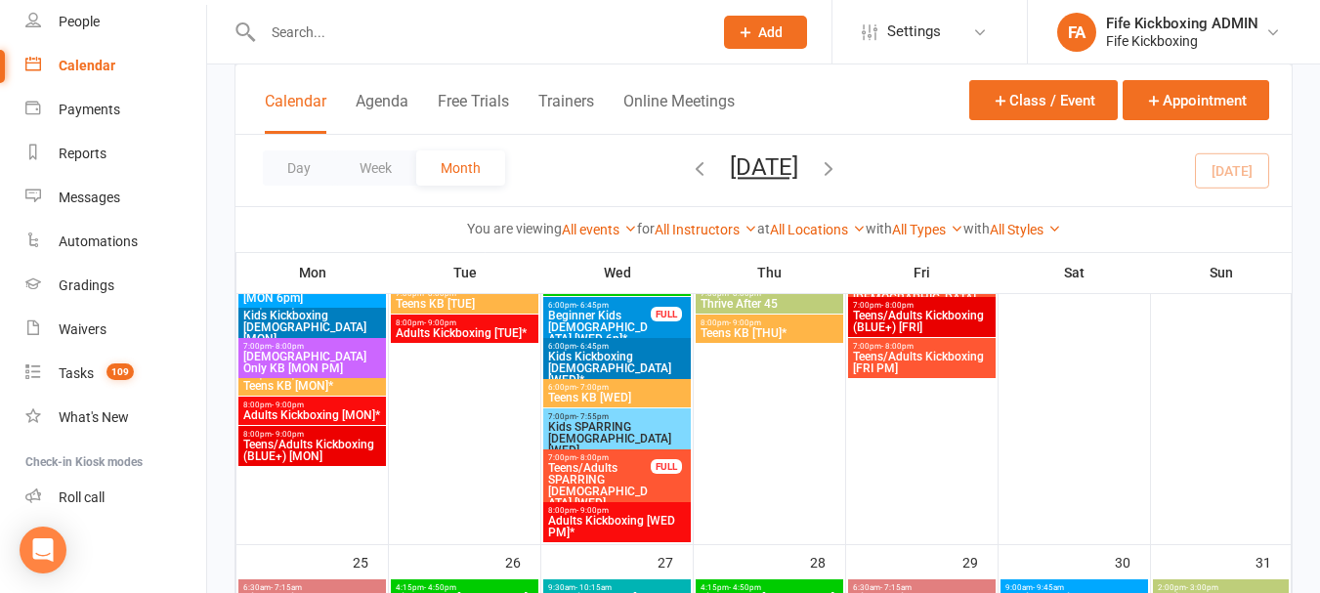
scroll to position [2052, 0]
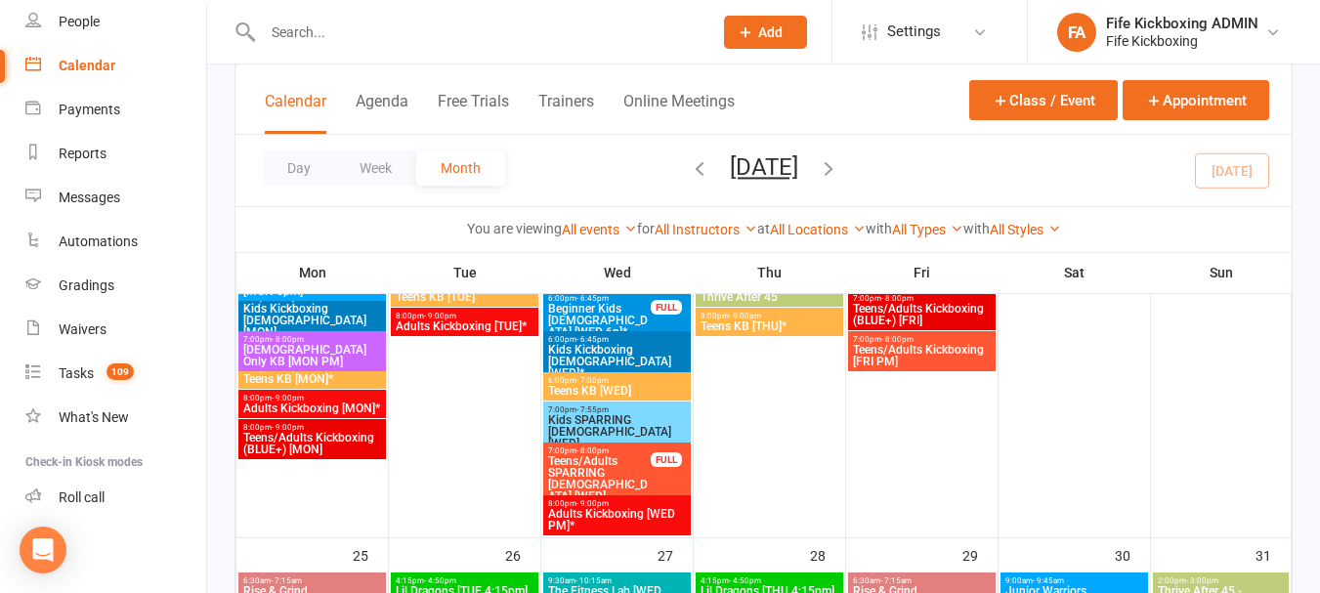
click at [328, 399] on span "8:00pm - 9:00pm" at bounding box center [312, 398] width 140 height 9
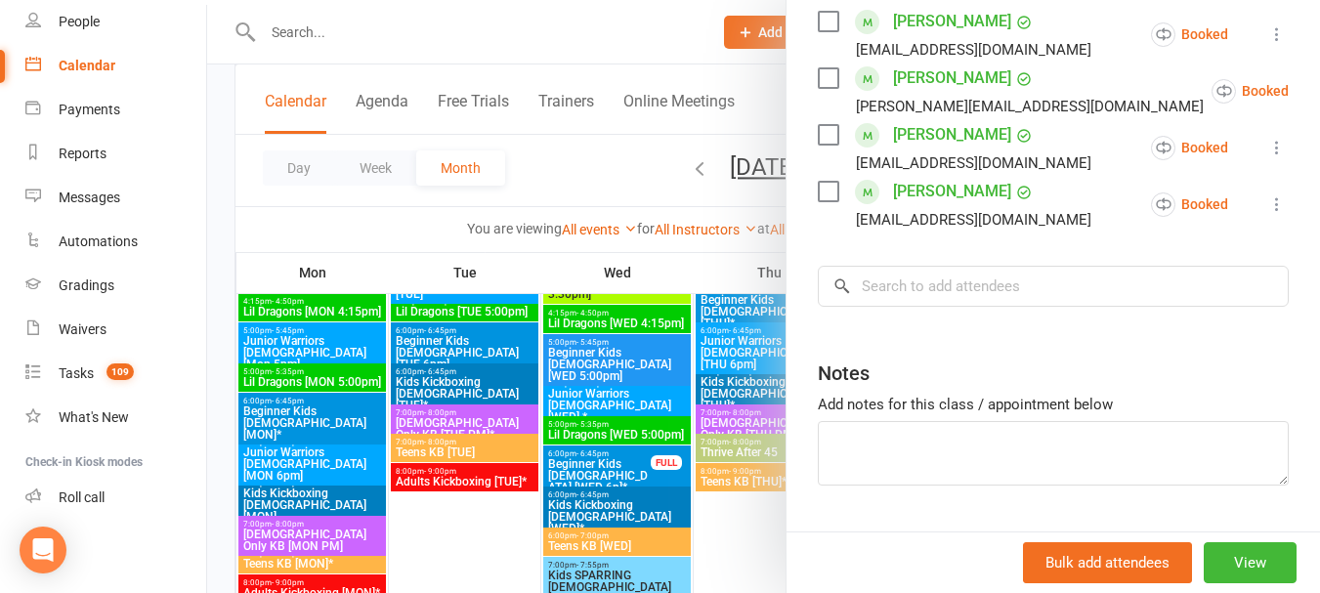
scroll to position [831, 0]
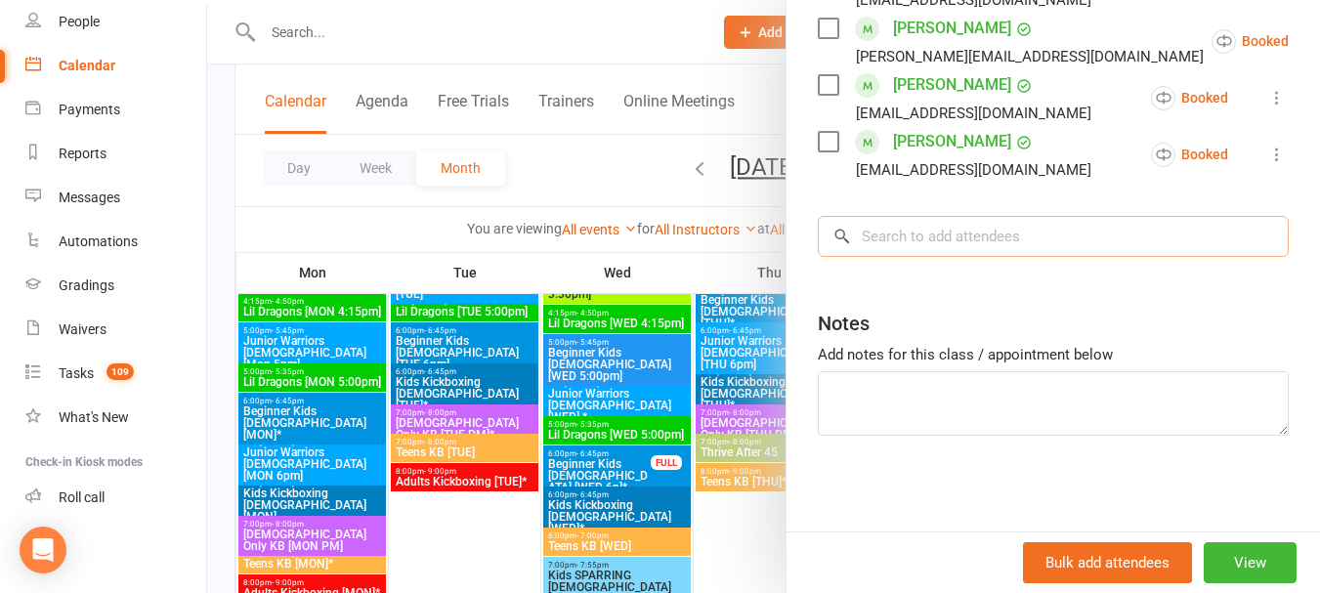
click at [1019, 223] on input "search" at bounding box center [1053, 236] width 471 height 41
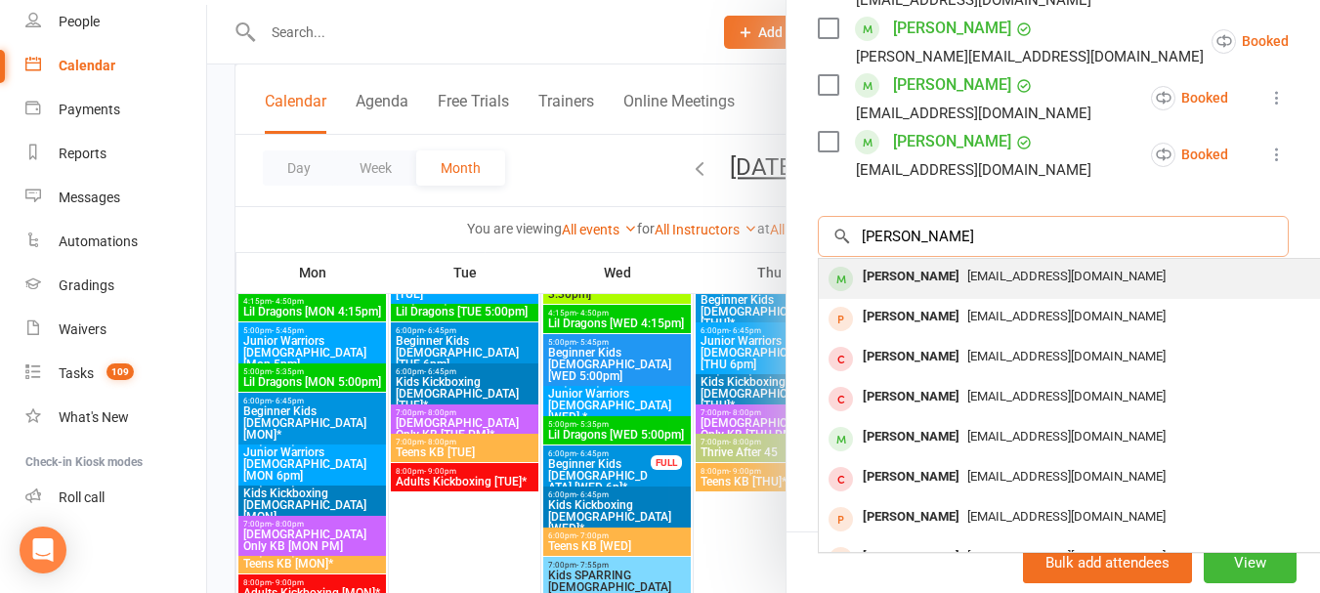
type input "[PERSON_NAME]"
click at [1031, 269] on span "[EMAIL_ADDRESS][DOMAIN_NAME]" at bounding box center [1066, 276] width 198 height 15
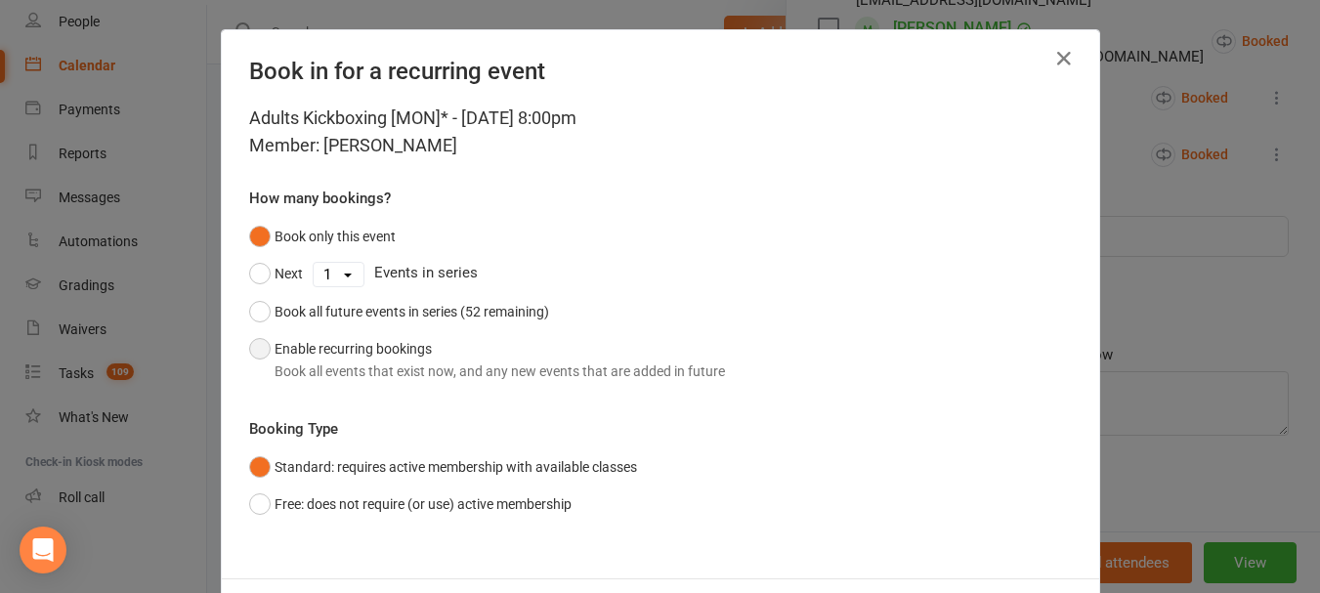
click at [264, 339] on button "Enable recurring bookings Book all events that exist now, and any new events th…" at bounding box center [487, 360] width 476 height 60
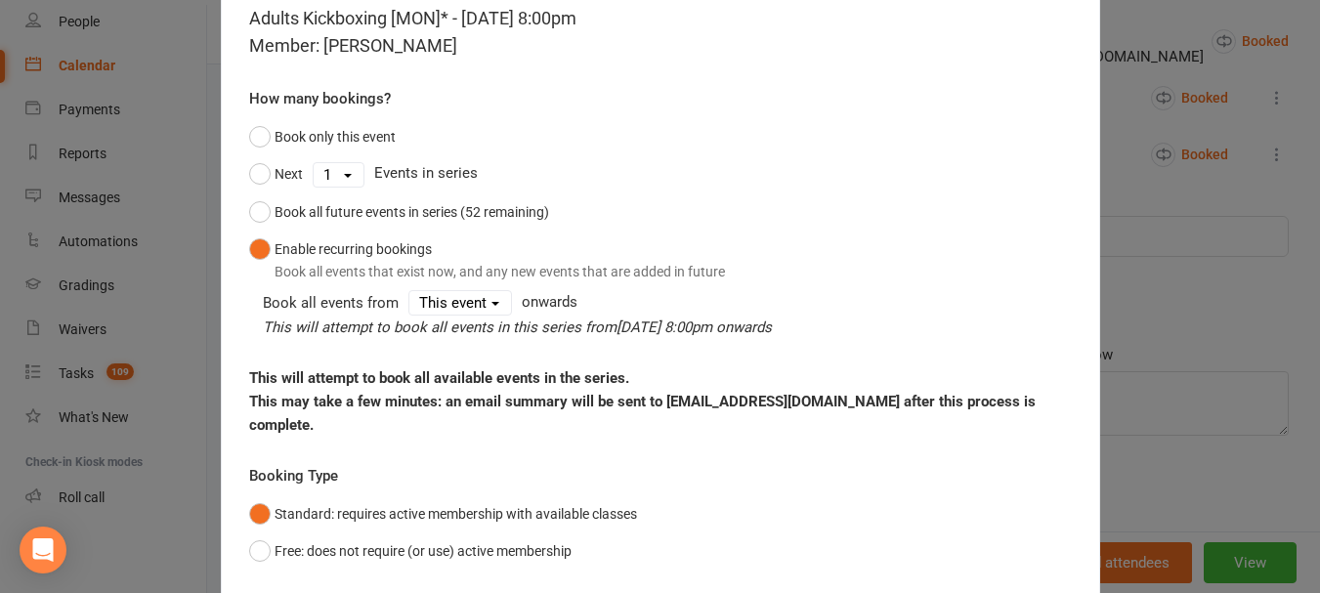
scroll to position [211, 0]
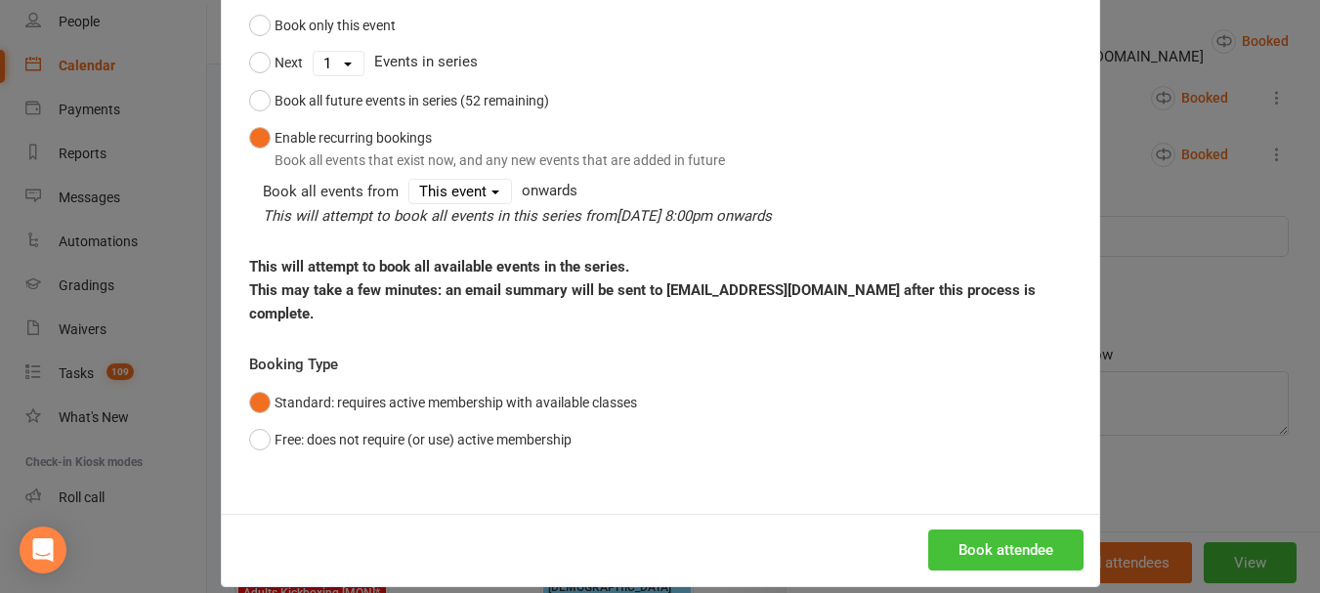
click at [981, 530] on button "Book attendee" at bounding box center [1005, 550] width 155 height 41
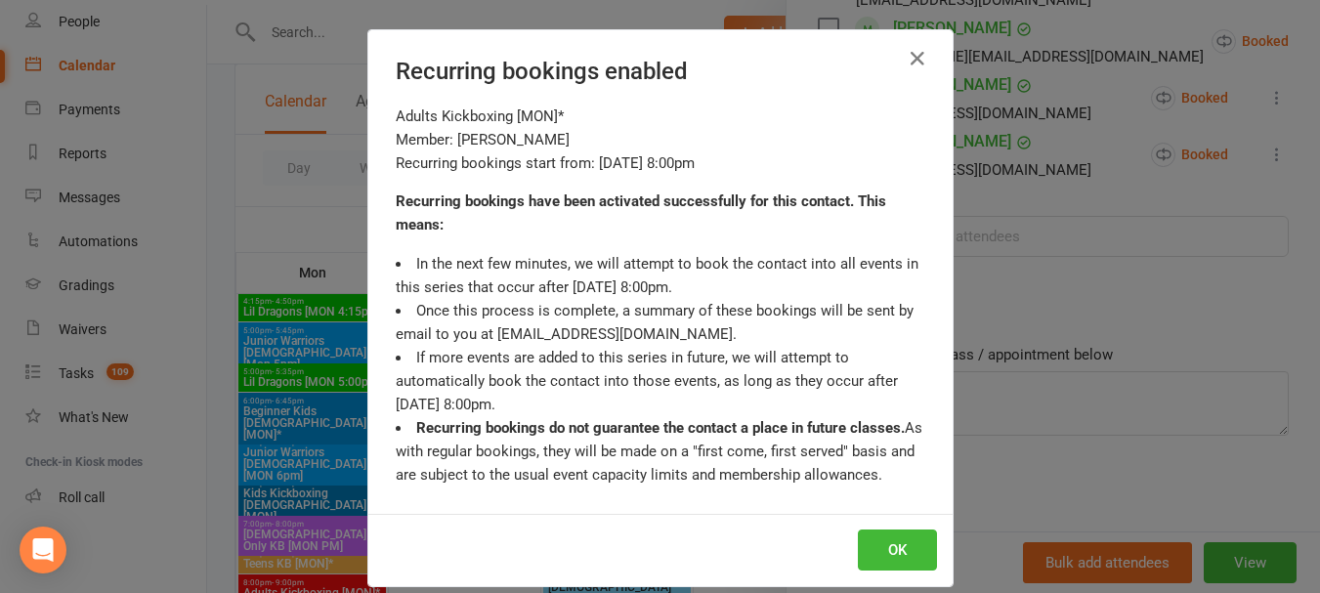
scroll to position [888, 0]
click at [890, 548] on button "OK" at bounding box center [897, 550] width 79 height 41
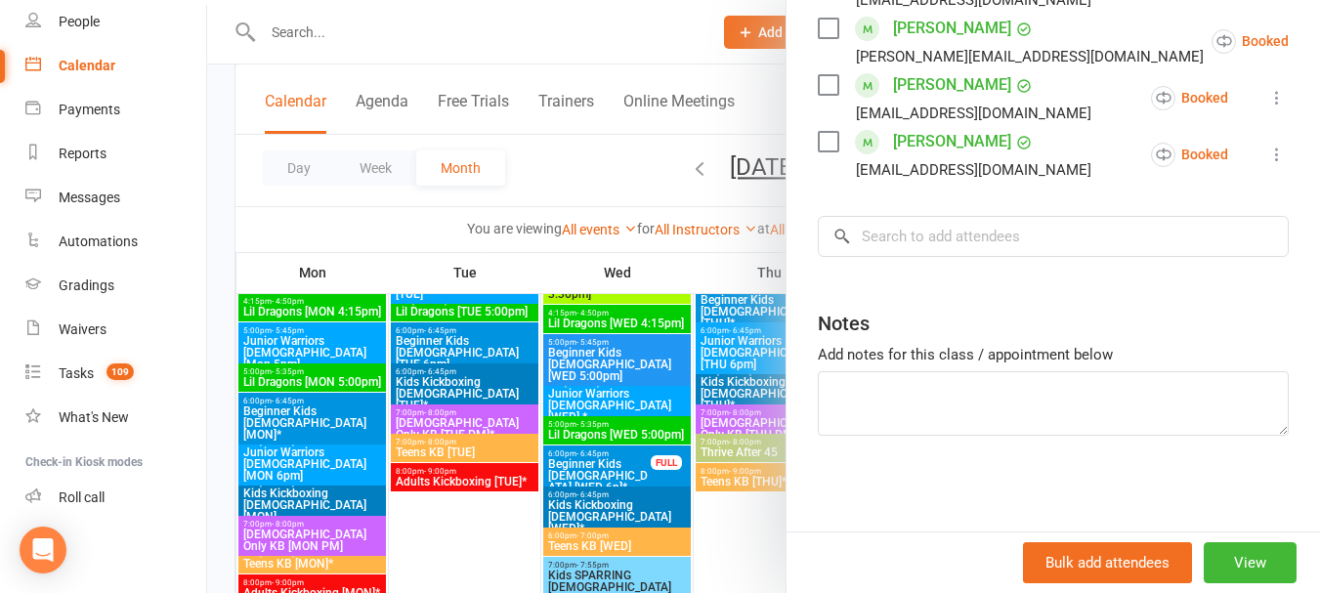
click at [607, 166] on div at bounding box center [763, 296] width 1113 height 593
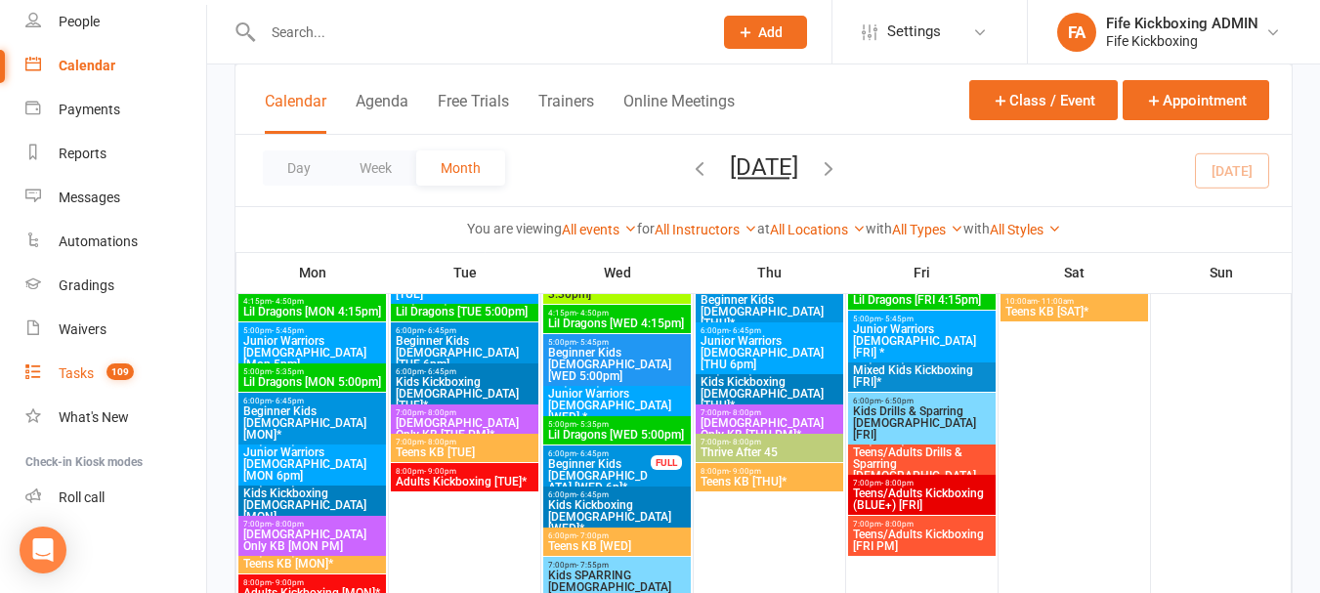
click at [82, 386] on link "Tasks 109" at bounding box center [115, 374] width 181 height 44
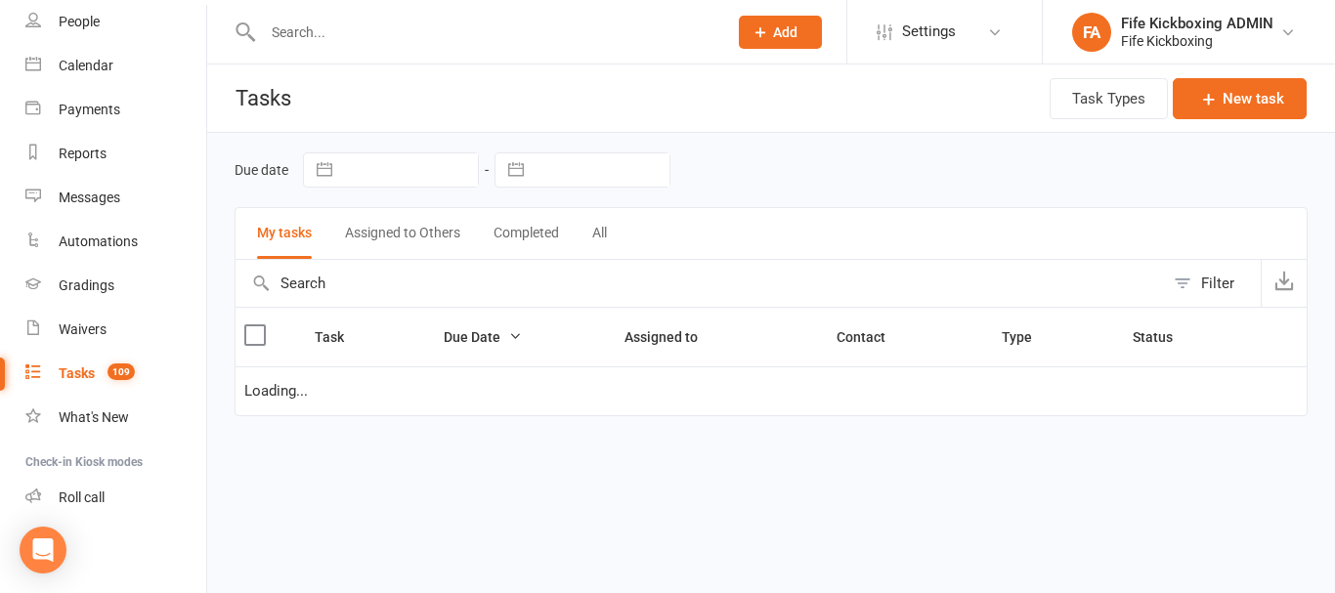
select select "started"
select select "waiting"
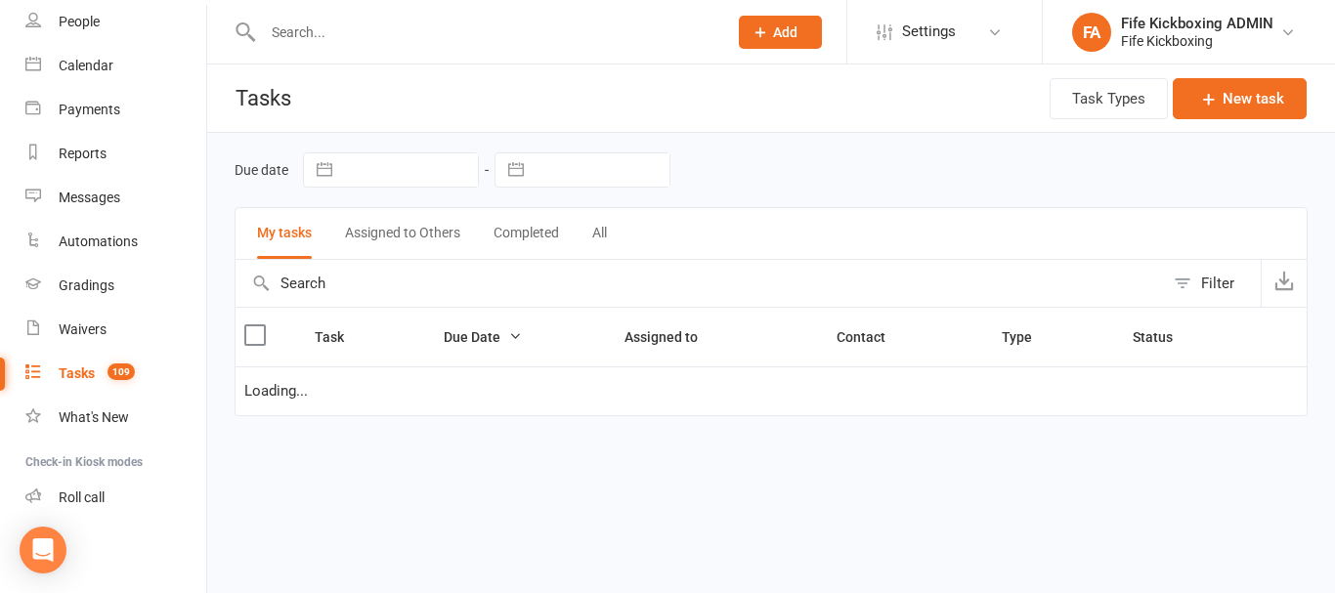
select select "started"
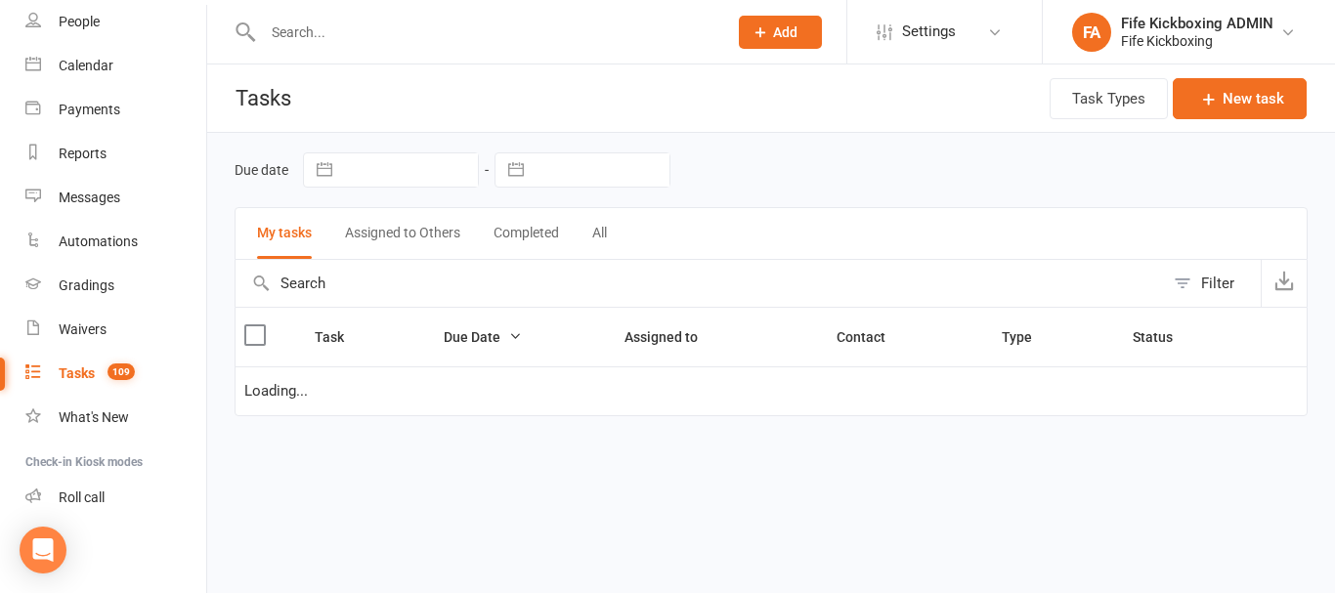
select select "started"
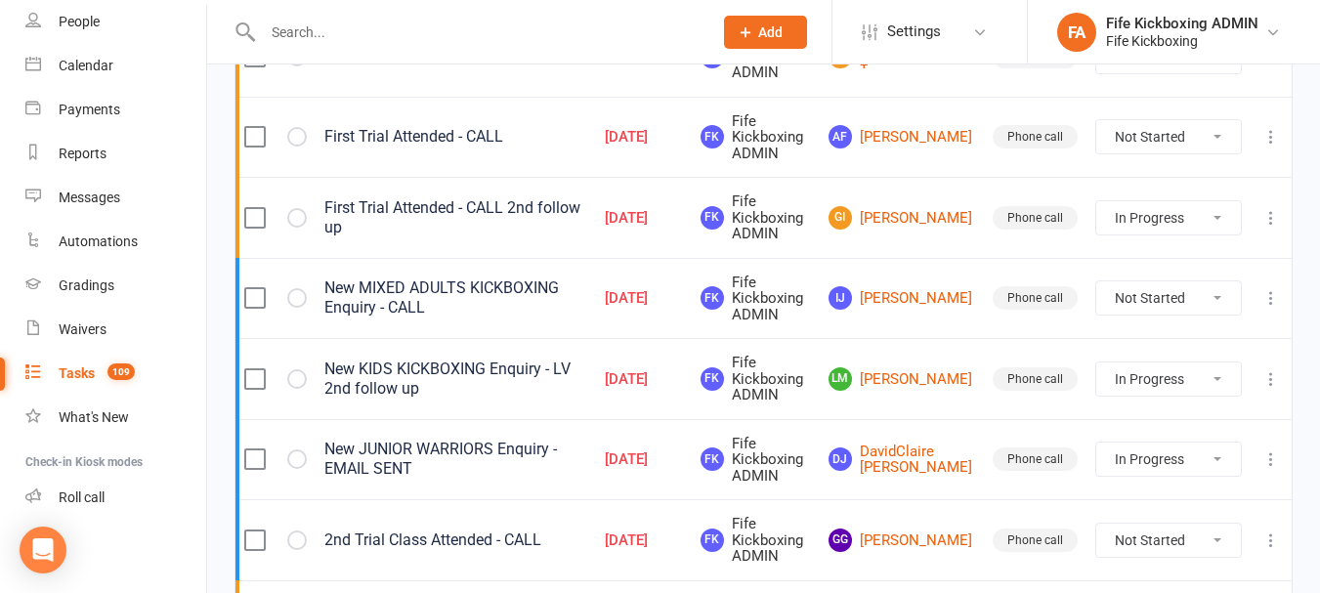
scroll to position [586, 0]
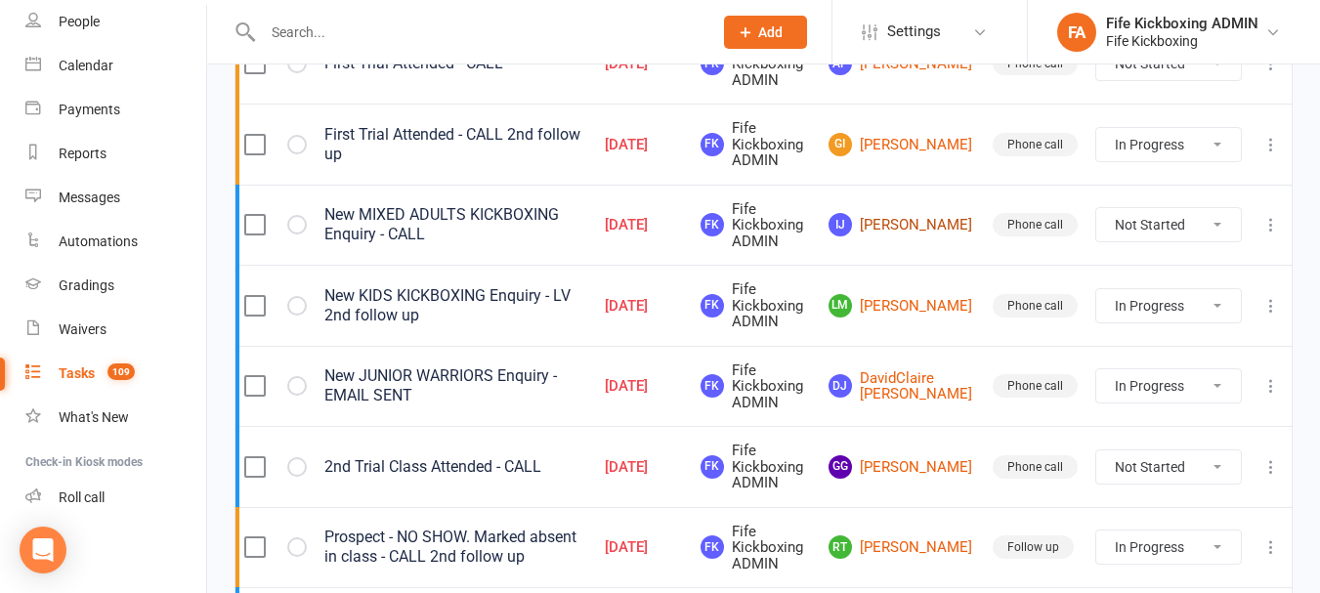
click at [929, 232] on link "IJ [PERSON_NAME]" at bounding box center [902, 224] width 147 height 23
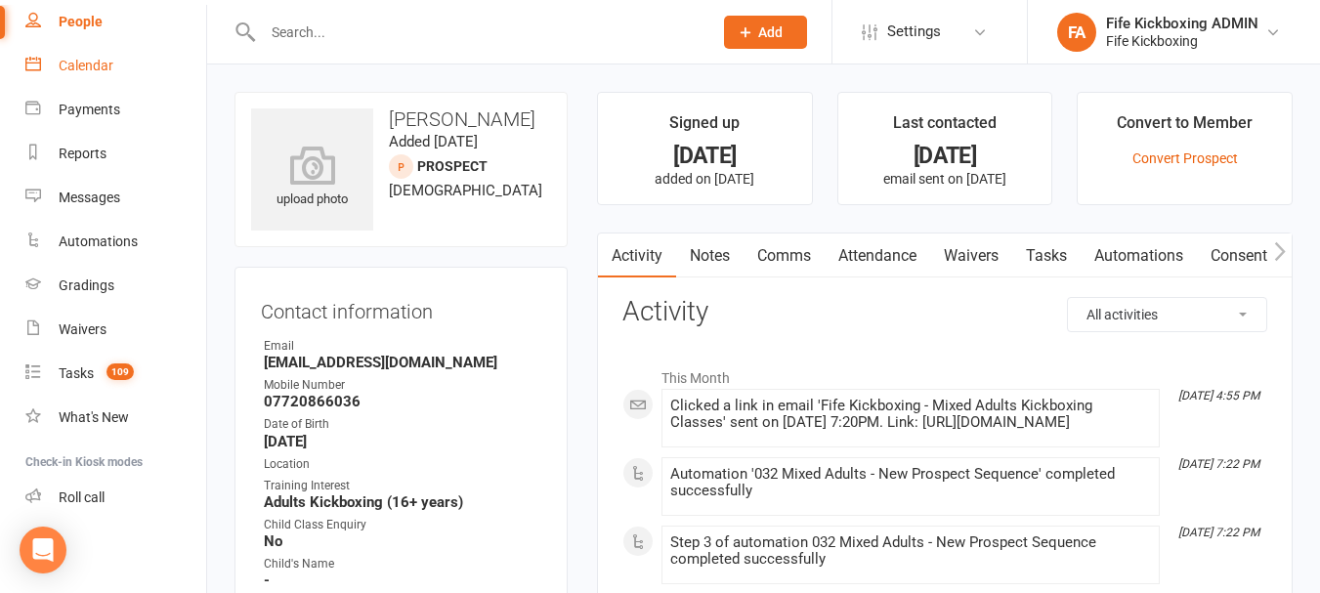
click at [168, 50] on link "Calendar" at bounding box center [115, 66] width 181 height 44
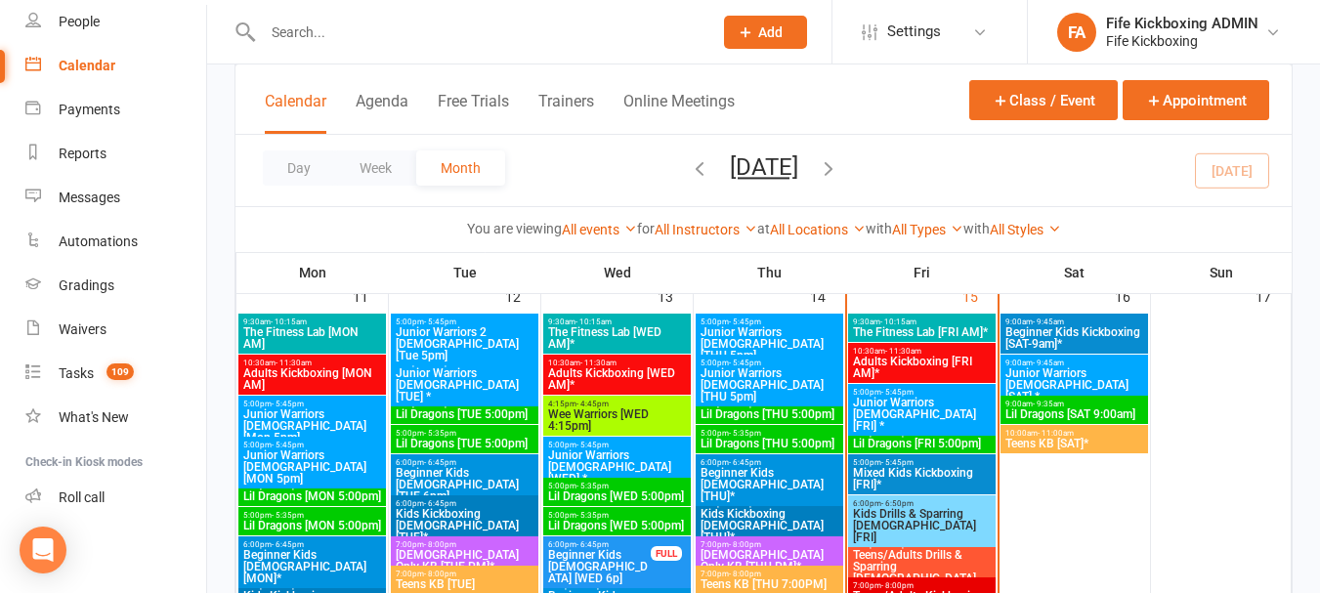
scroll to position [1172, 0]
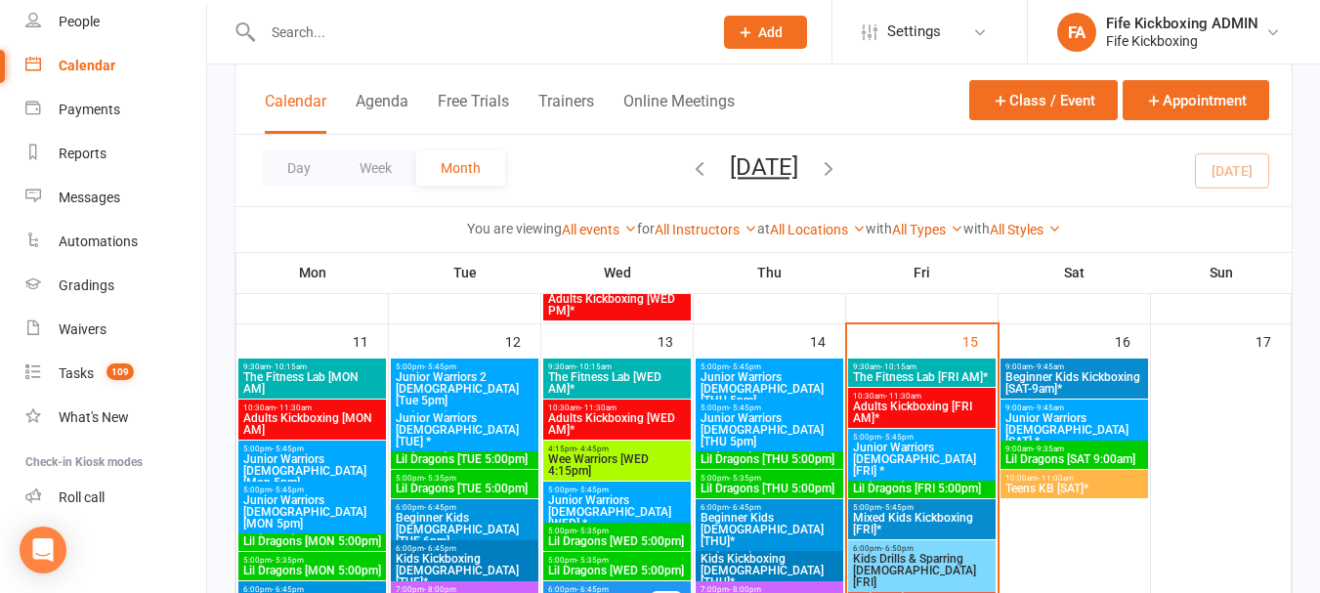
click at [771, 372] on span "Junior Warriors [DEMOGRAPHIC_DATA] [THU 5pm]" at bounding box center [770, 388] width 140 height 35
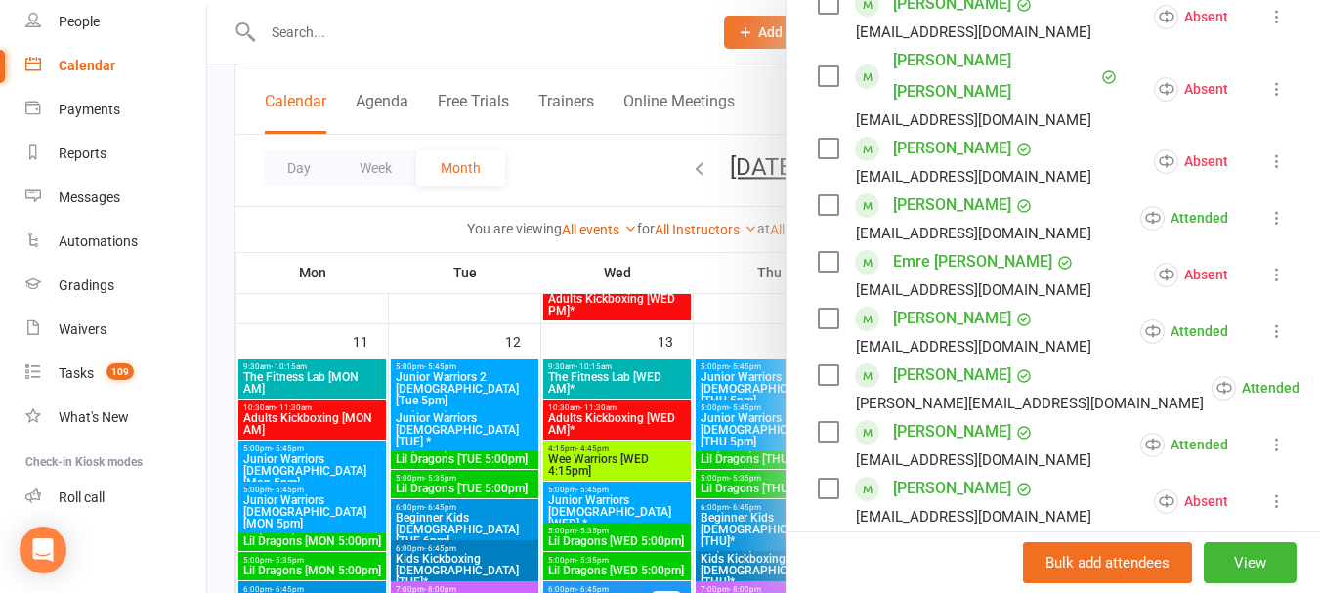
scroll to position [782, 0]
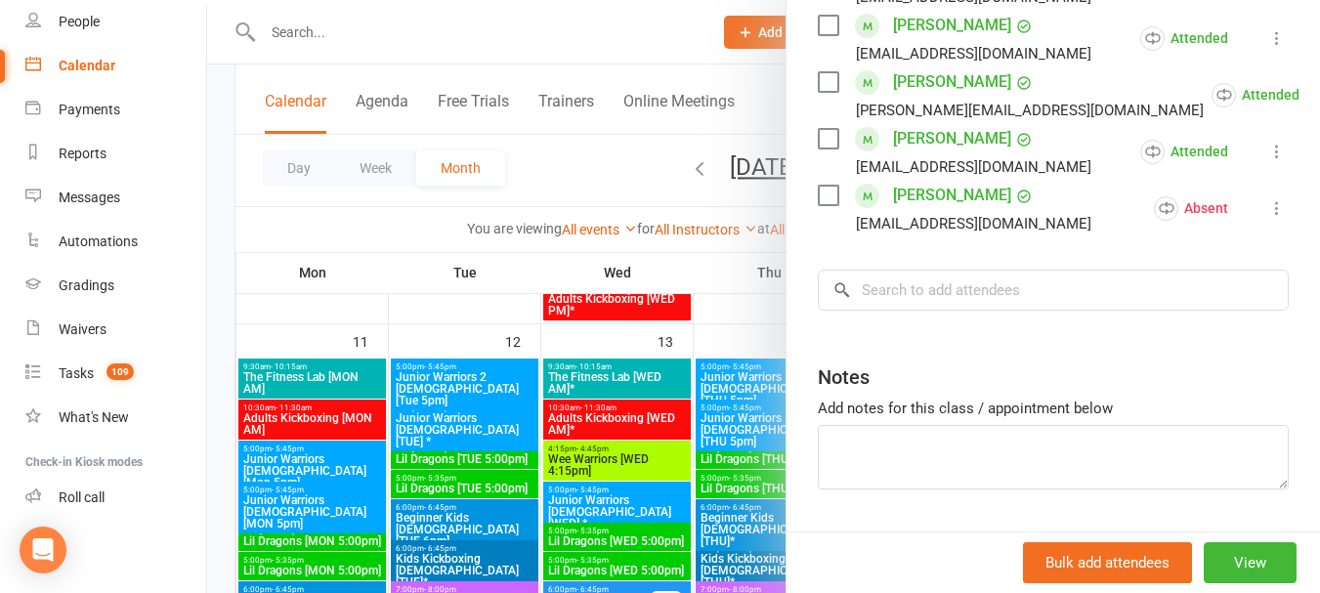
click at [634, 146] on div at bounding box center [763, 296] width 1113 height 593
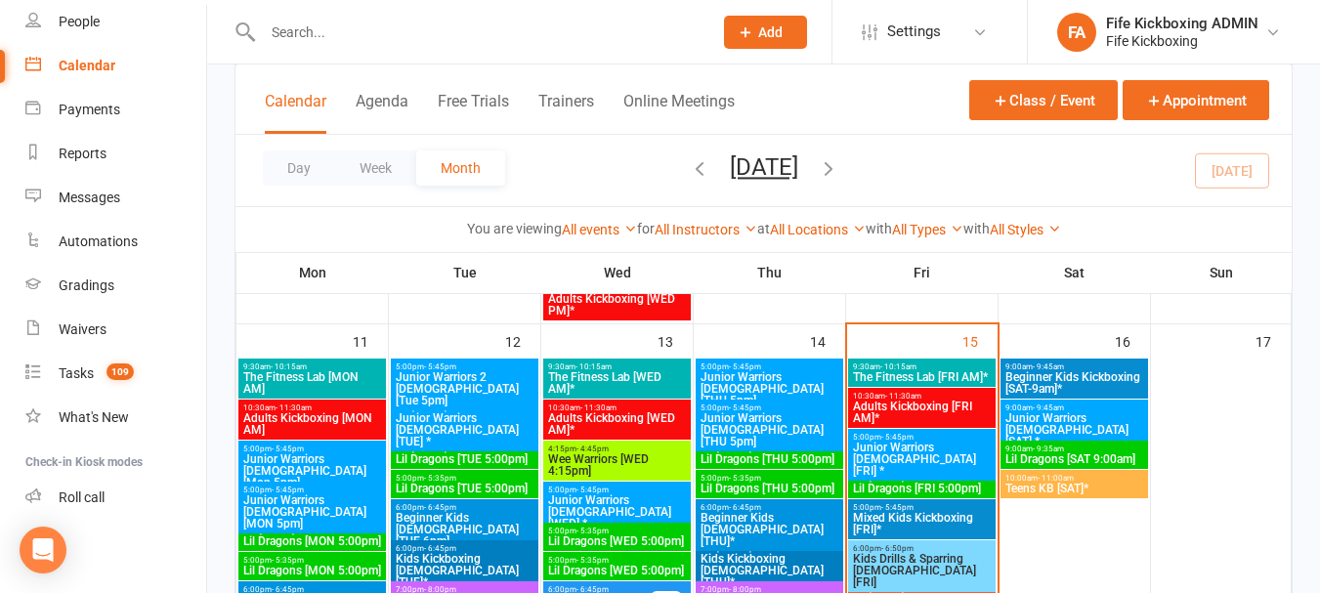
click at [921, 161] on div "Day Week Month [DATE] [DATE] Sun Mon Tue Wed Thu Fri Sat 27 28 29 30 31 01 02 0…" at bounding box center [763, 170] width 1056 height 71
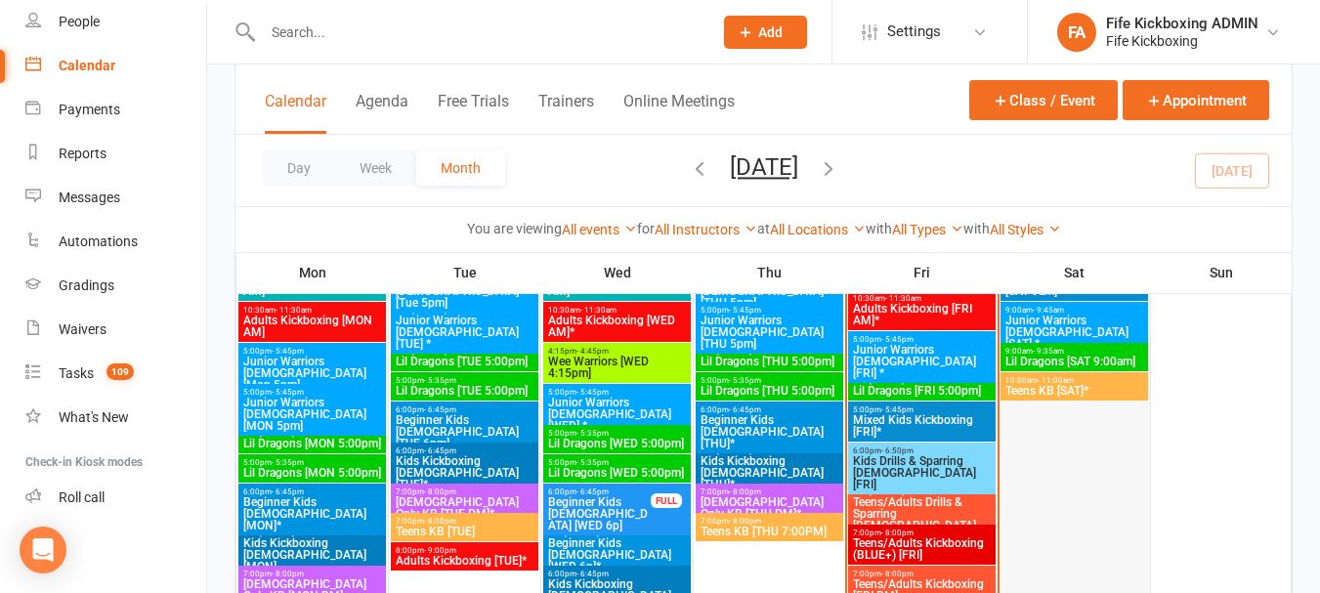
scroll to position [1172, 0]
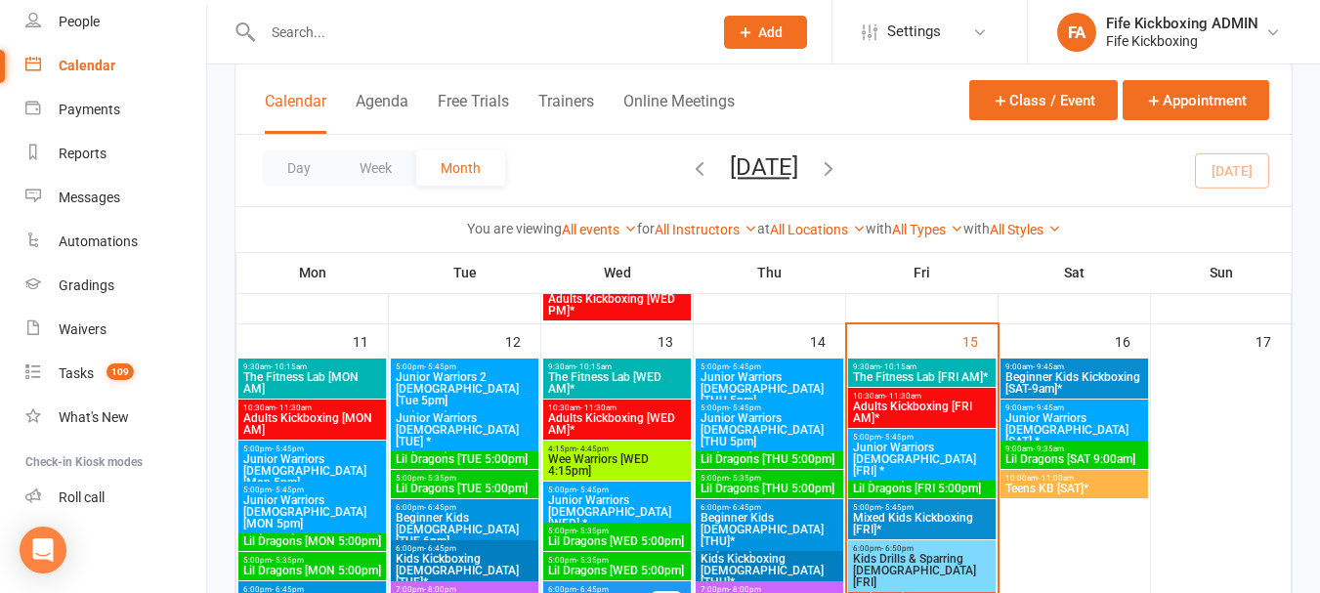
click at [1111, 423] on span "Junior Warriors [DEMOGRAPHIC_DATA] [SAT] *" at bounding box center [1074, 429] width 140 height 35
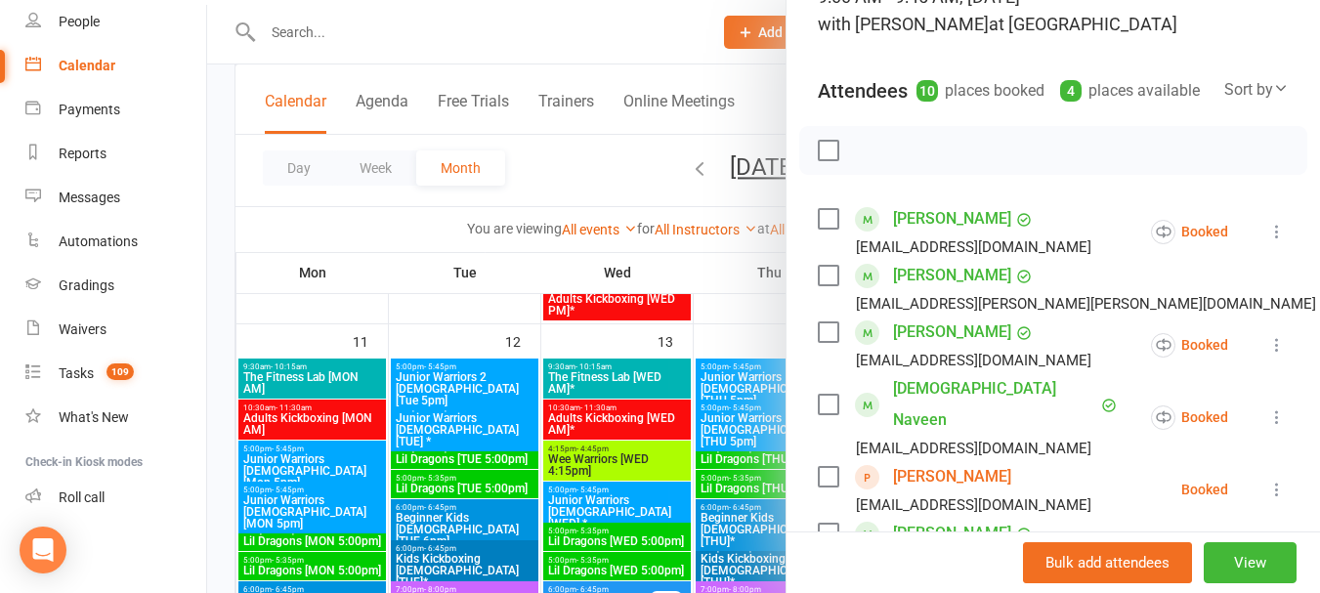
scroll to position [391, 0]
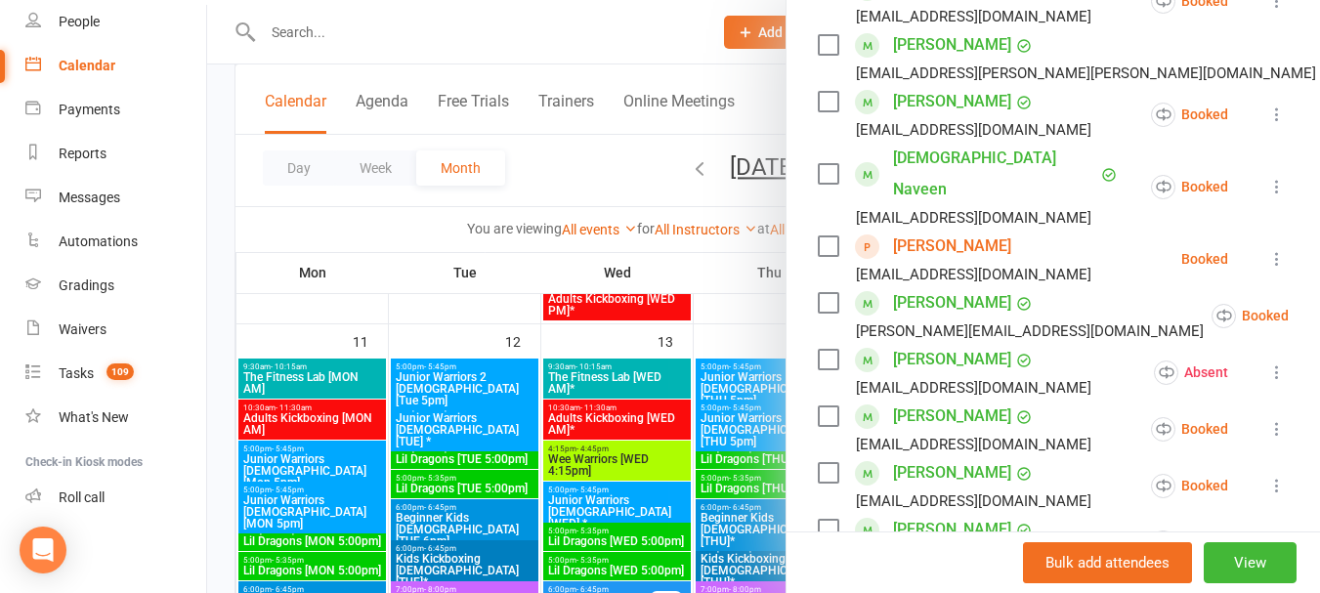
click at [953, 234] on link "[PERSON_NAME]" at bounding box center [952, 246] width 118 height 31
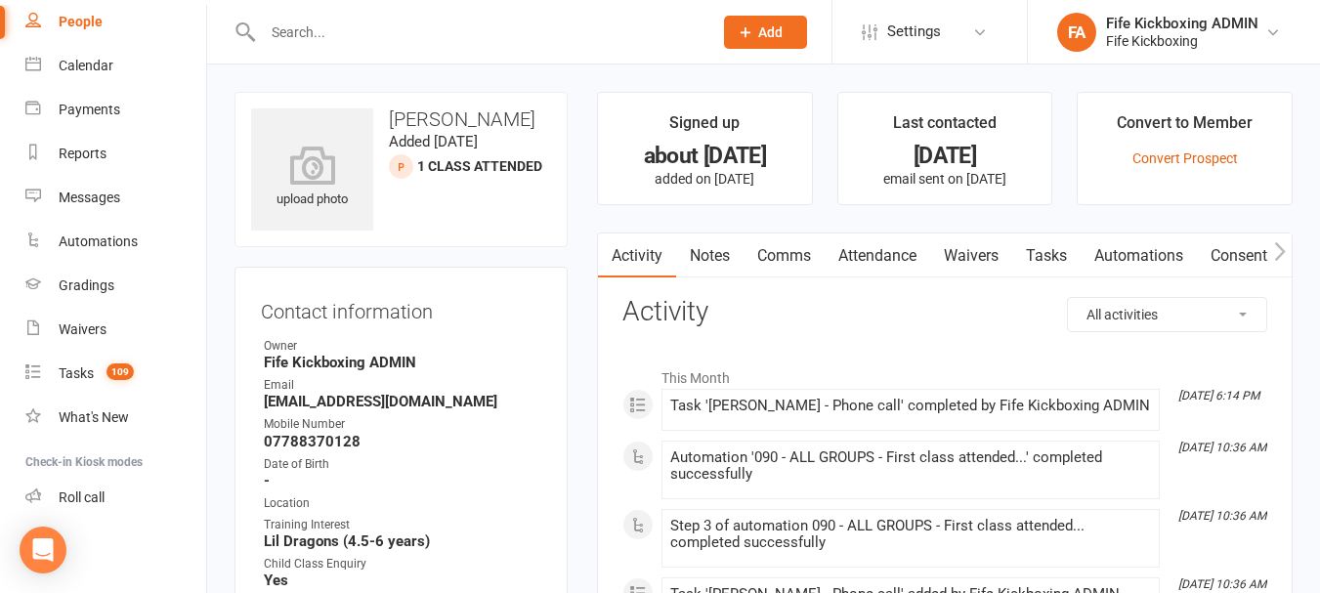
click at [737, 261] on link "Notes" at bounding box center [709, 256] width 67 height 45
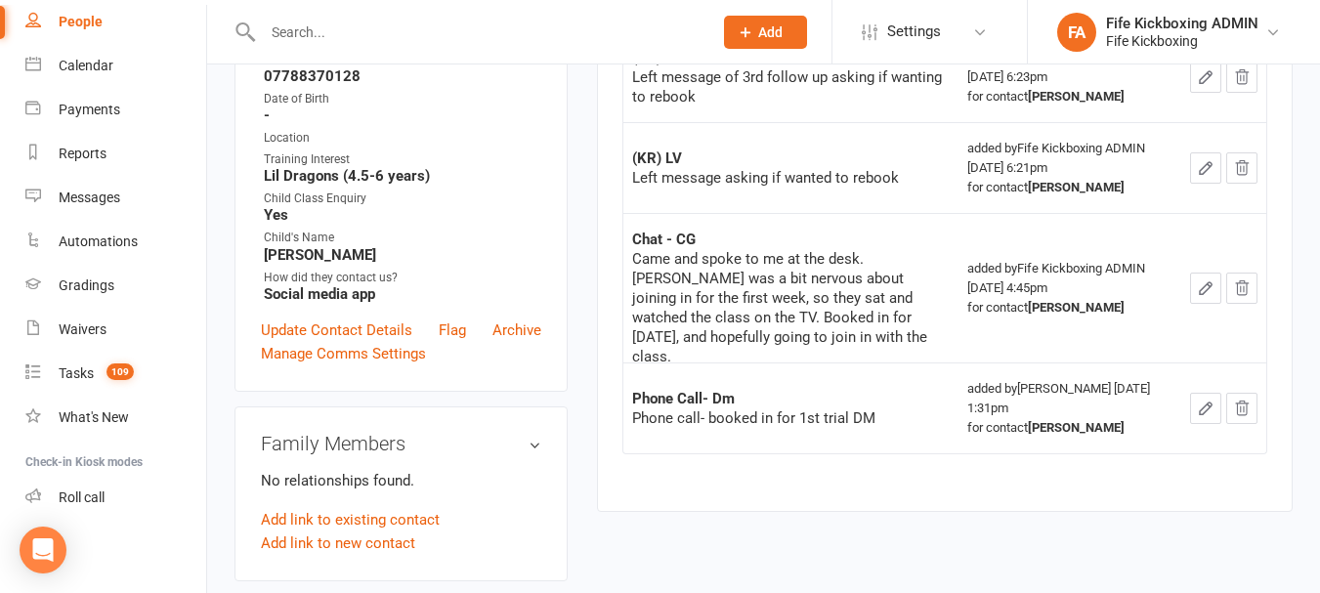
scroll to position [391, 0]
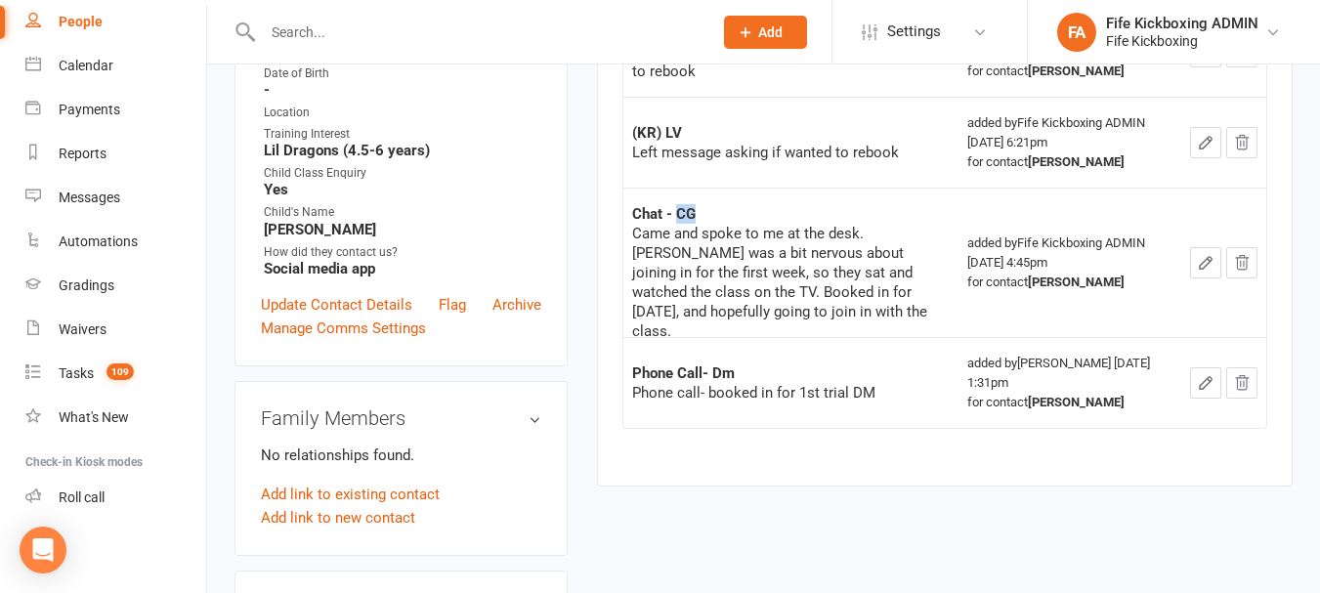
drag, startPoint x: 676, startPoint y: 210, endPoint x: 696, endPoint y: 214, distance: 19.9
click at [696, 214] on div "Chat - CG" at bounding box center [791, 214] width 318 height 20
click at [726, 210] on div "Chat - CG" at bounding box center [791, 214] width 318 height 20
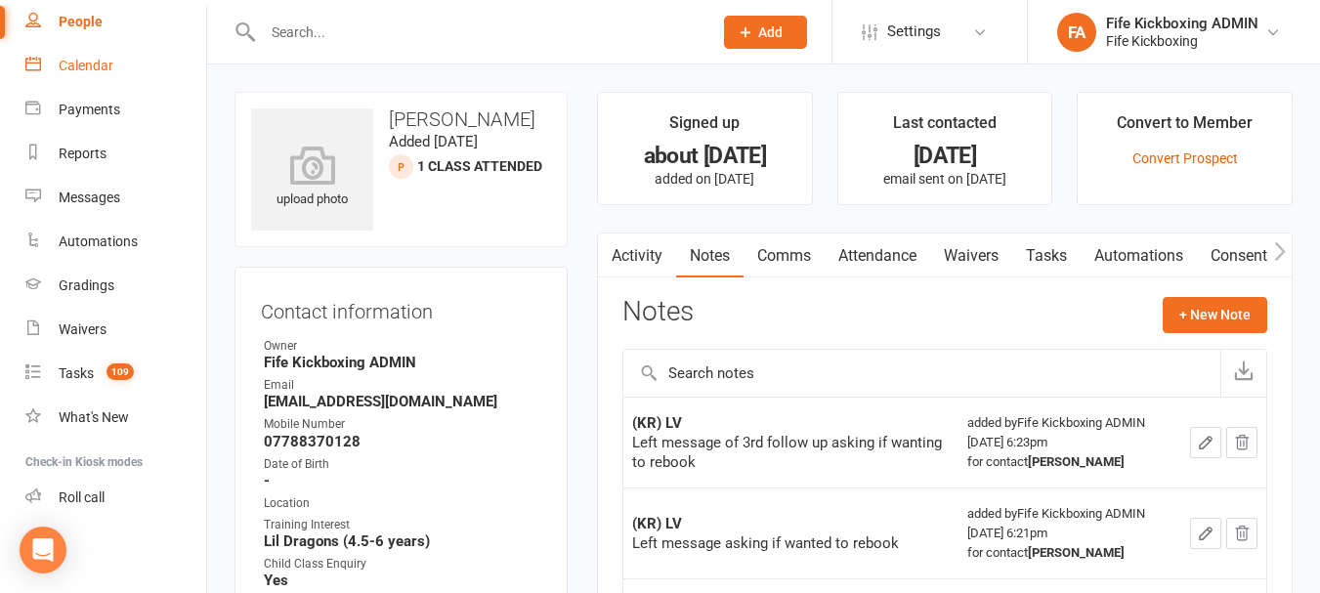
click at [131, 54] on link "Calendar" at bounding box center [115, 66] width 181 height 44
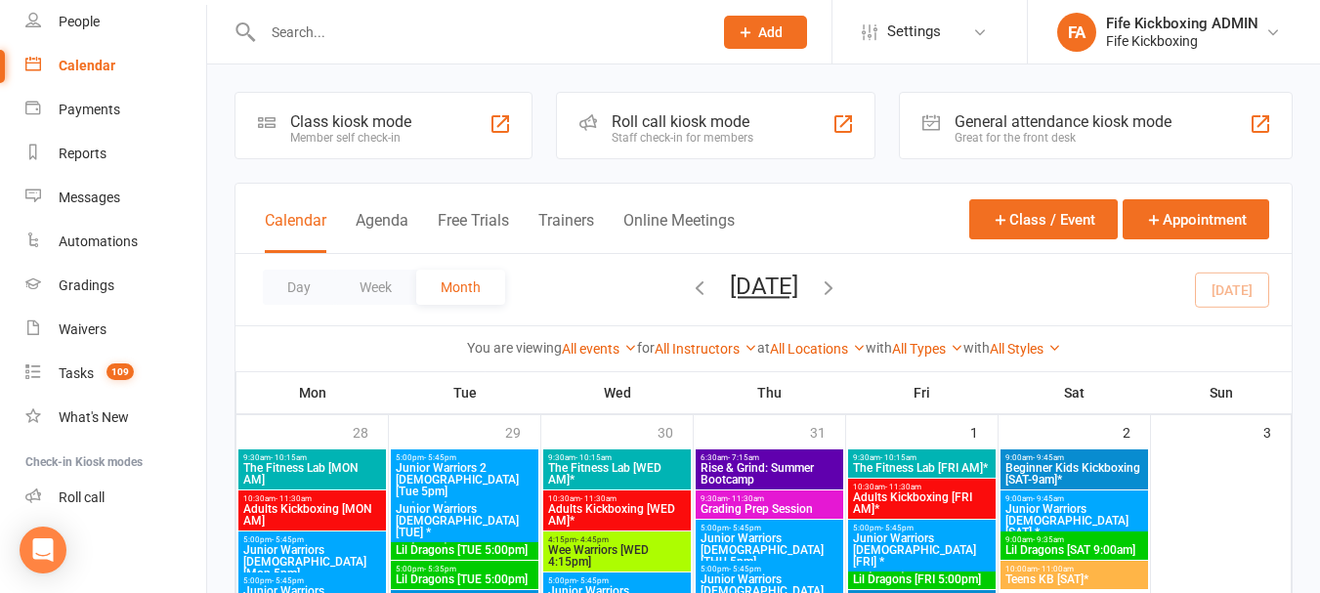
click at [938, 292] on div "Day Week Month [DATE] [DATE] Sun Mon Tue Wed Thu Fri Sat 27 28 29 30 31 01 02 0…" at bounding box center [763, 289] width 1056 height 71
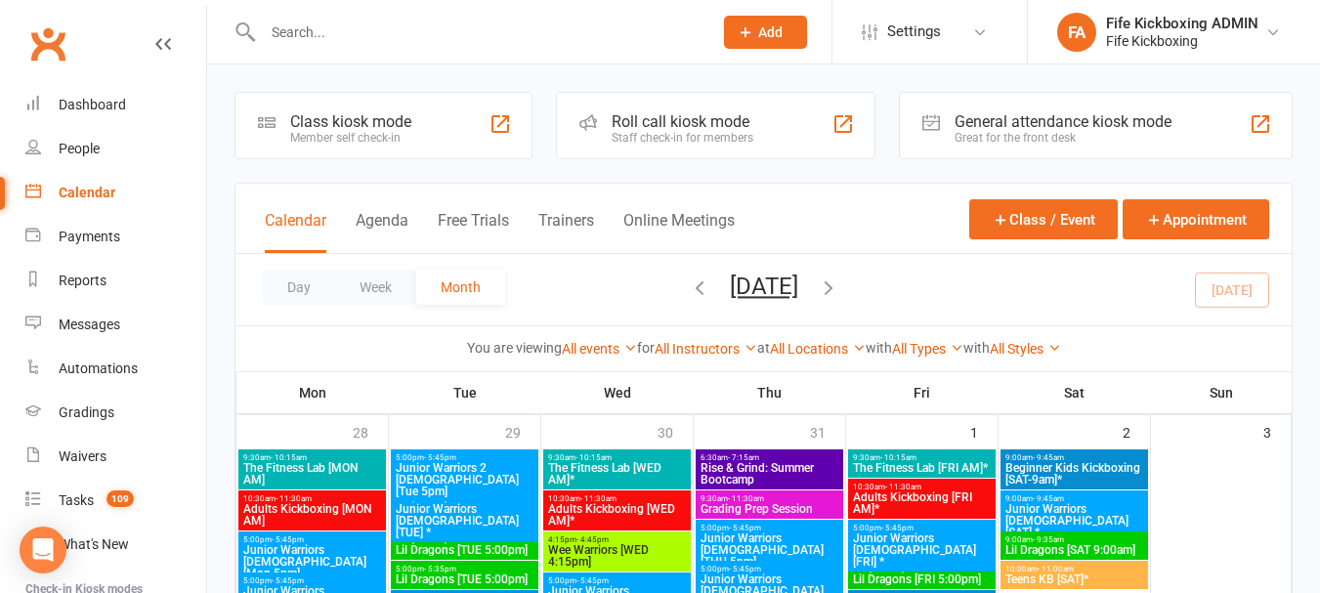
click at [912, 276] on div "Day Week Month [DATE] [DATE] Sun Mon Tue Wed Thu Fri Sat 27 28 29 30 31 01 02 0…" at bounding box center [763, 289] width 1056 height 71
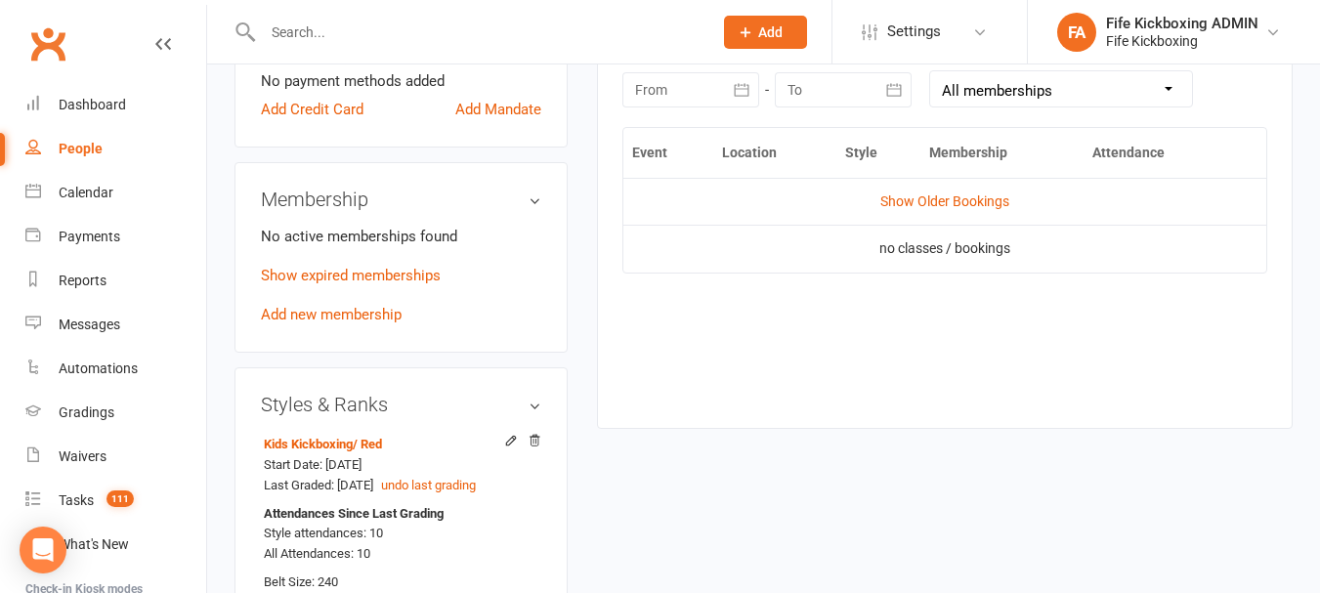
click at [479, 30] on input "text" at bounding box center [478, 32] width 442 height 27
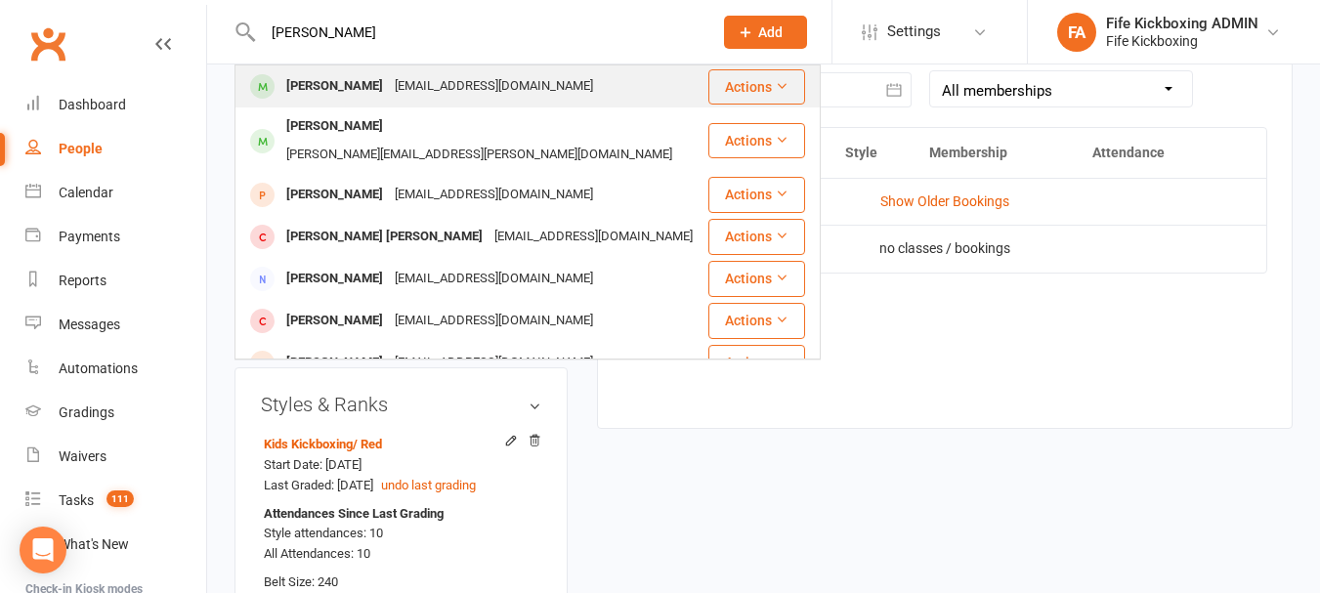
type input "alasdair king"
click at [506, 81] on div "Kingy500@yahoo.co.uk" at bounding box center [494, 86] width 210 height 28
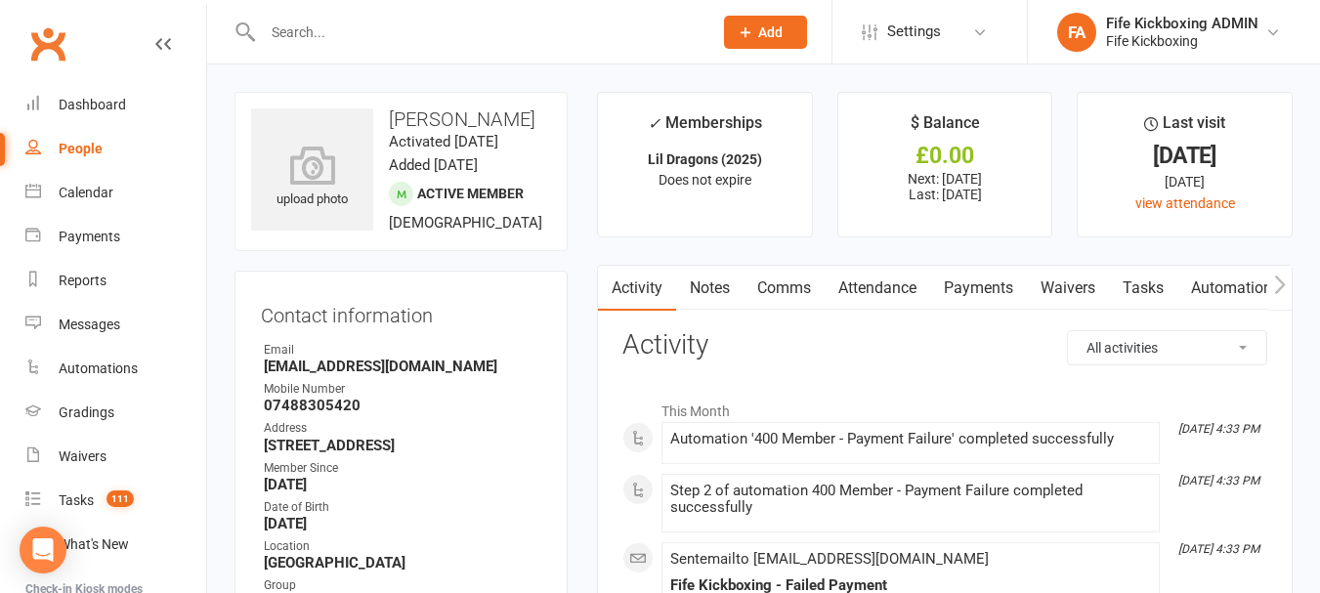
click at [689, 282] on link "Notes" at bounding box center [709, 288] width 67 height 45
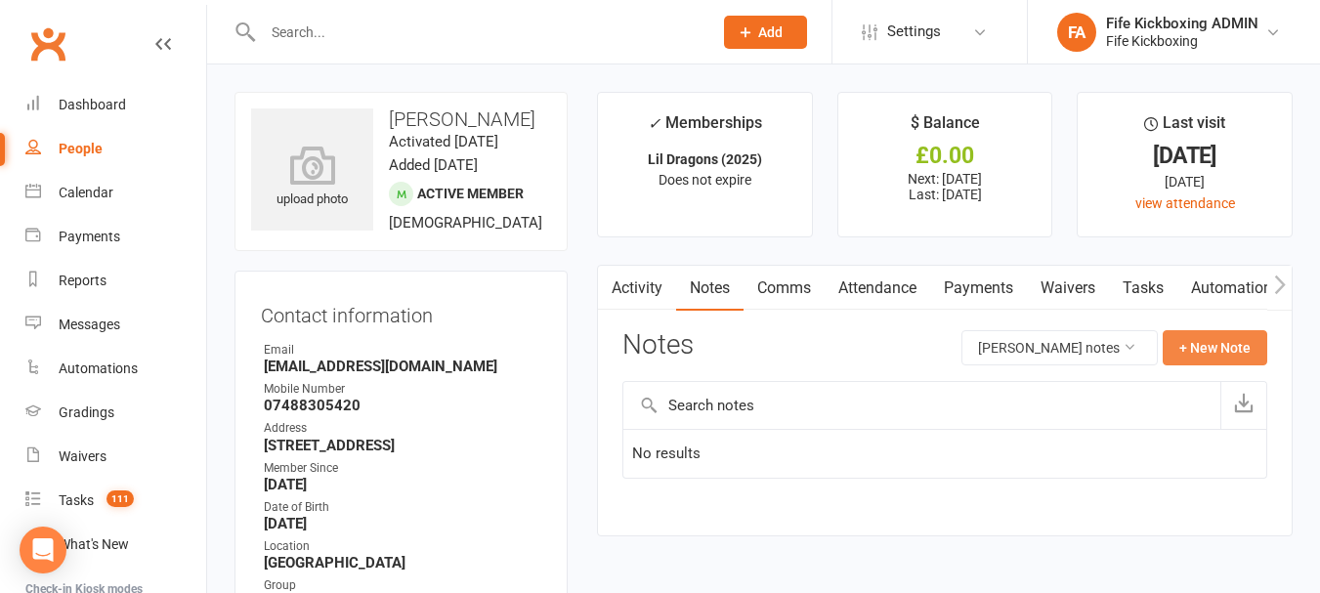
click at [1229, 348] on button "+ New Note" at bounding box center [1215, 347] width 105 height 35
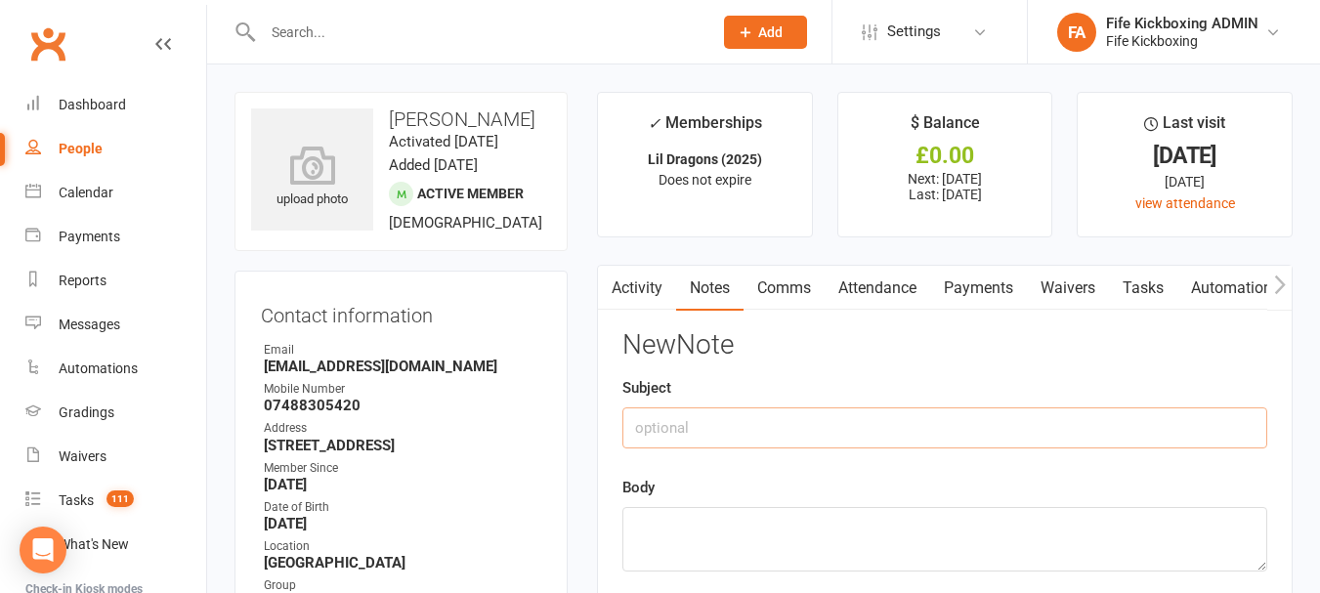
click at [898, 414] on input "text" at bounding box center [944, 427] width 645 height 41
type input "(SG) PAYMENT LINK"
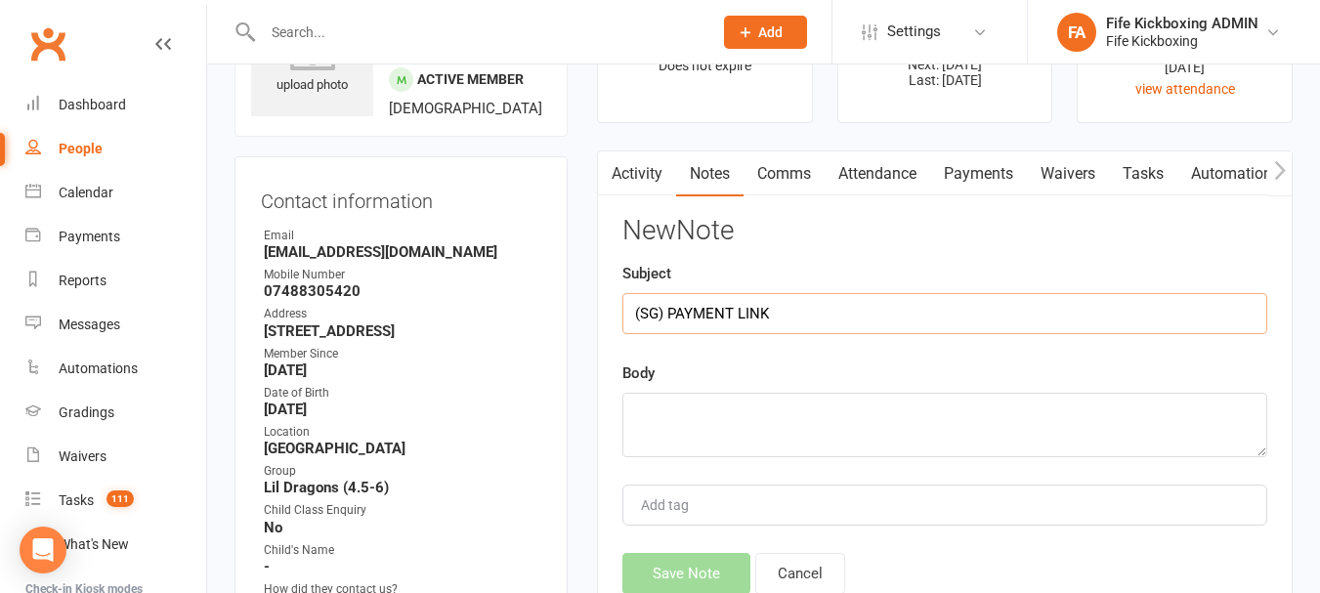
scroll to position [98, 0]
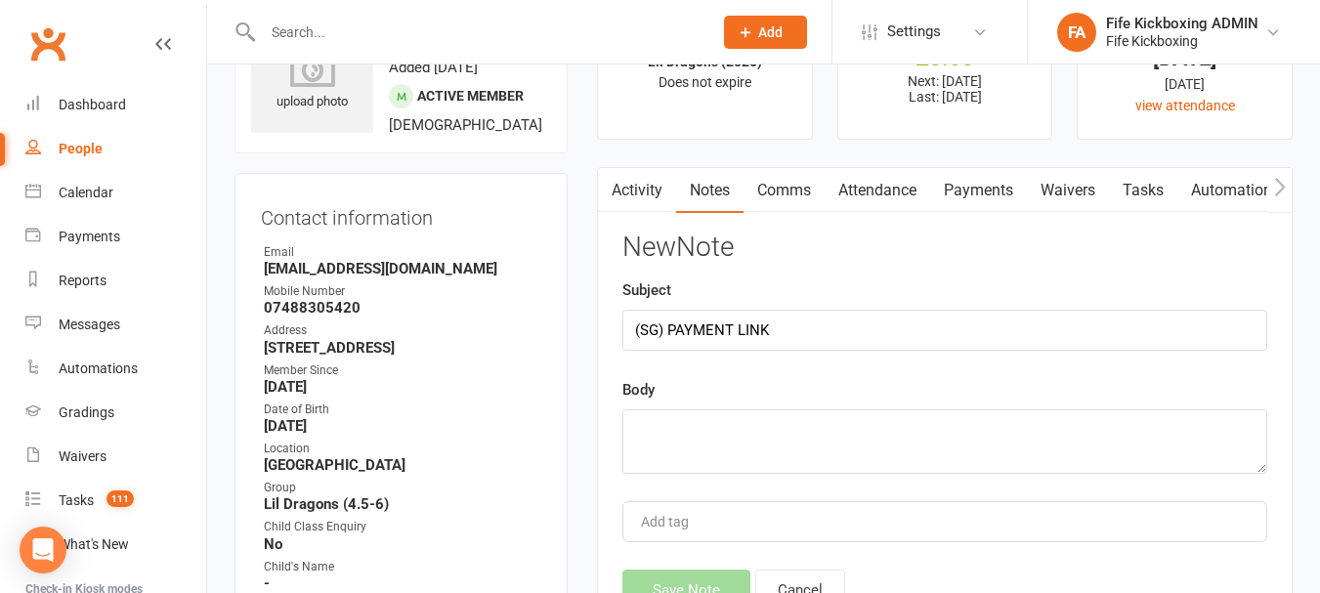
click at [892, 376] on div "New Note Subject (SG) PAYMENT LINK Body Add tag Save Note Cancel" at bounding box center [944, 422] width 645 height 378
click at [891, 431] on textarea at bounding box center [944, 441] width 645 height 64
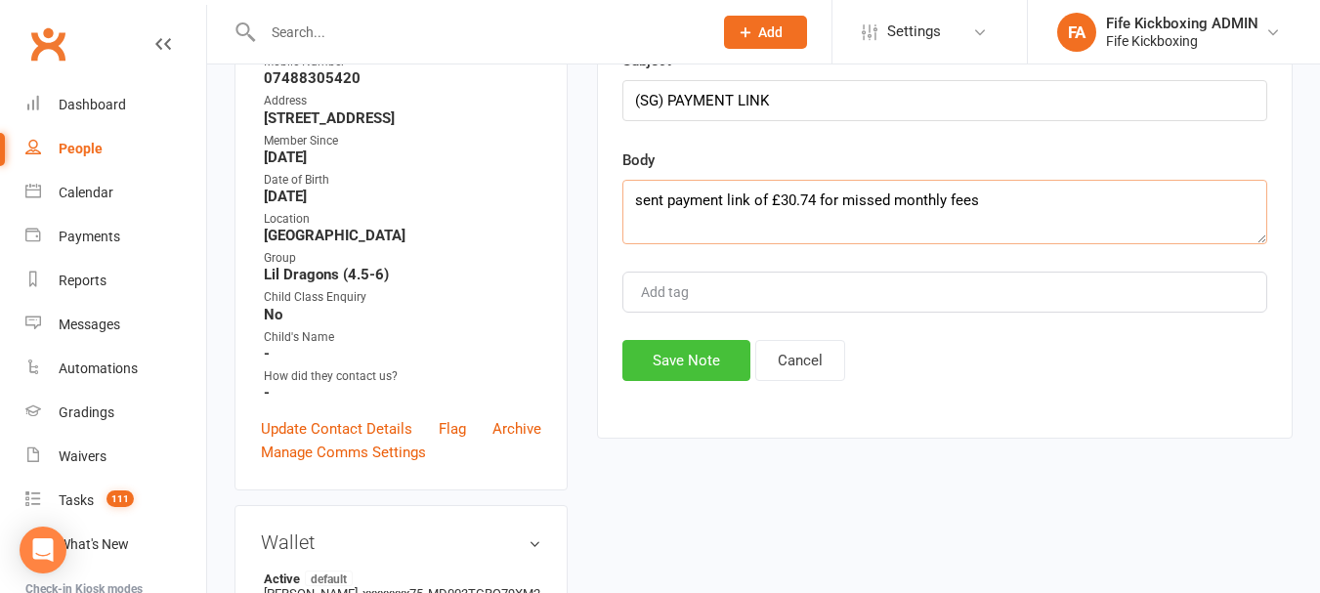
scroll to position [293, 0]
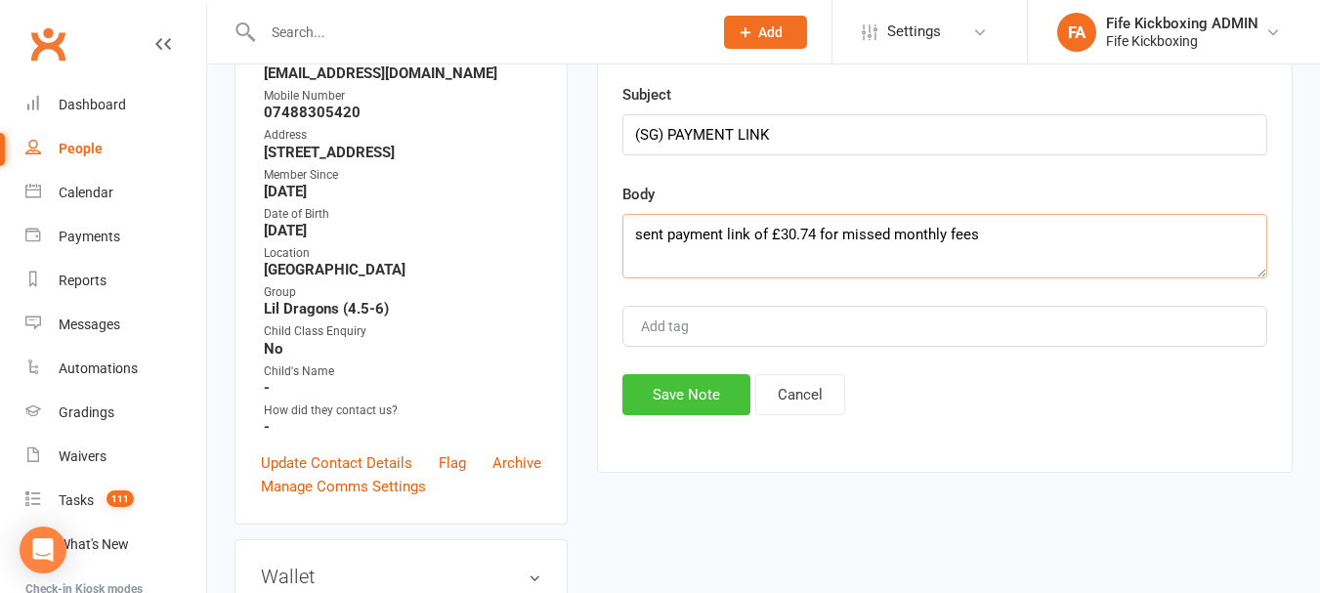
type textarea "sent payment link of £30.74 for missed monthly fees"
click at [688, 384] on button "Save Note" at bounding box center [686, 394] width 128 height 41
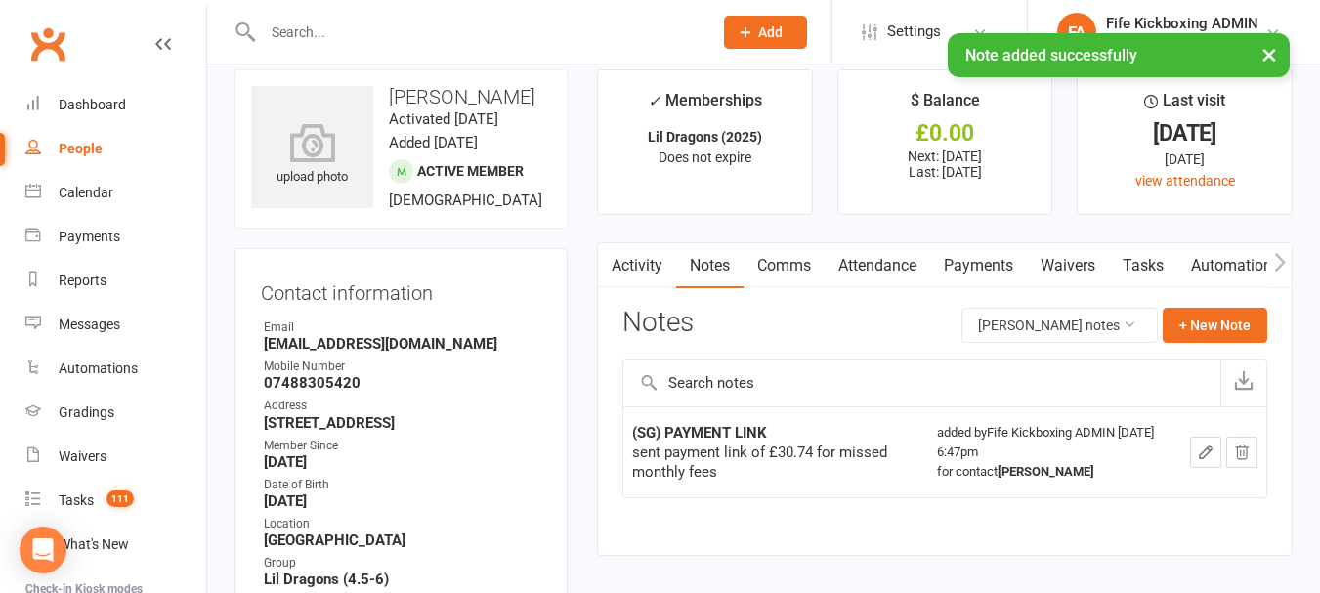
scroll to position [0, 0]
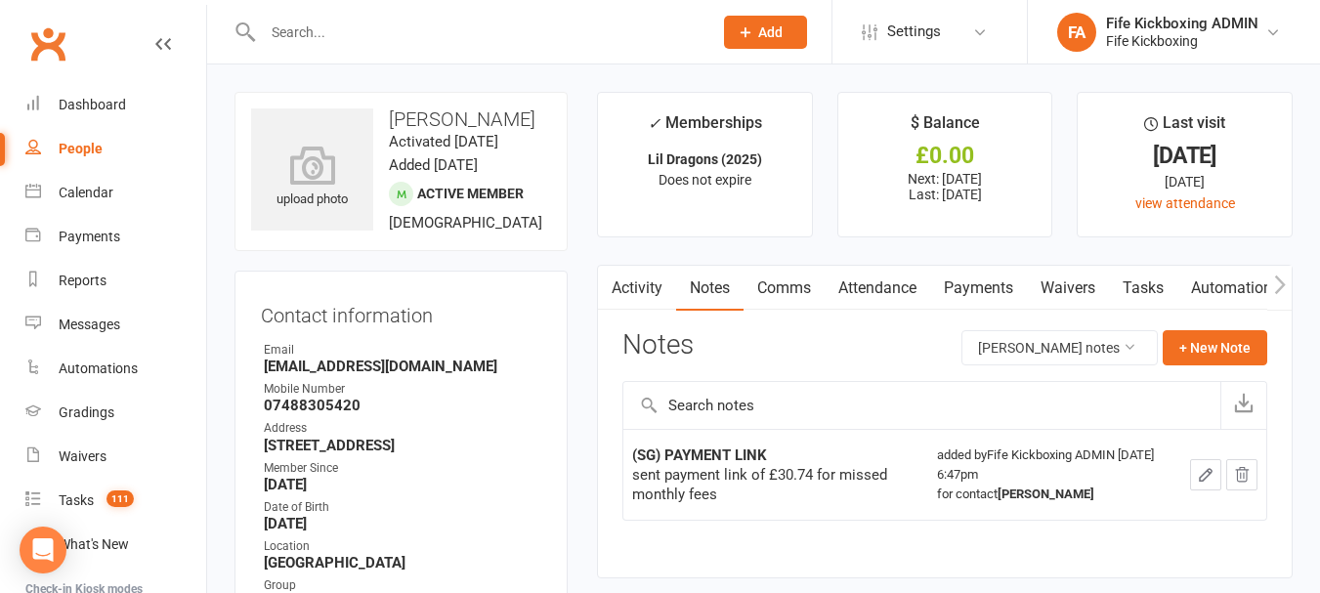
click at [407, 29] on input "text" at bounding box center [478, 32] width 442 height 27
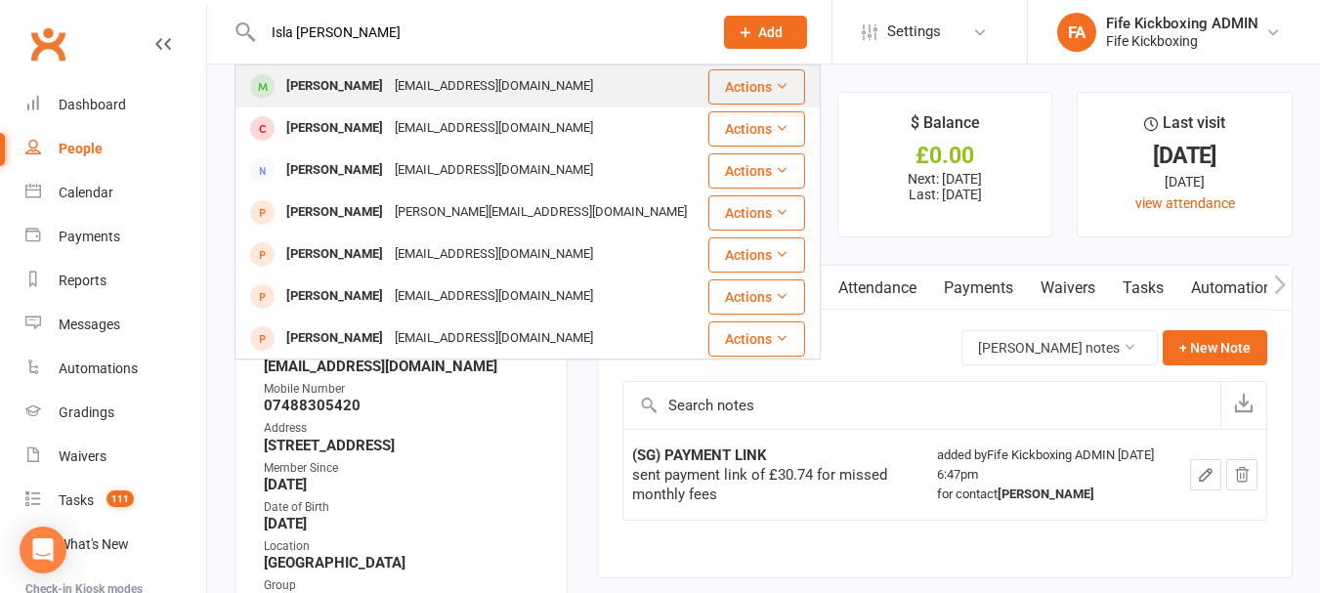
type input "Isla Russel"
click at [425, 81] on div "[EMAIL_ADDRESS][DOMAIN_NAME]" at bounding box center [494, 86] width 210 height 28
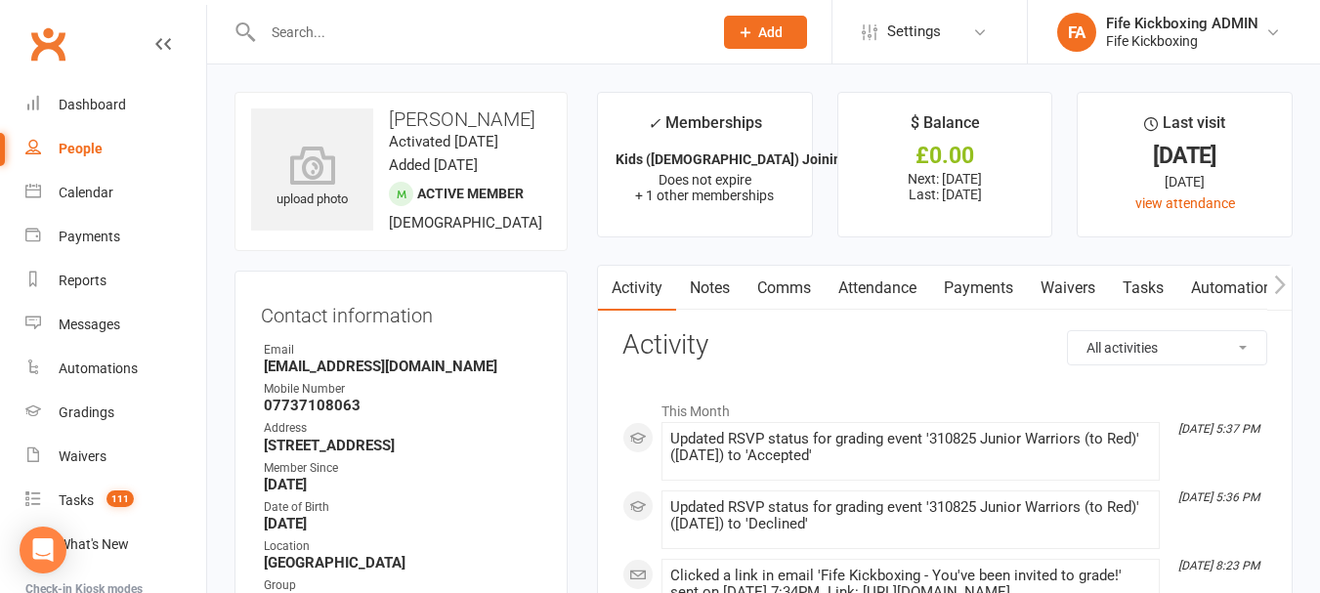
click at [905, 287] on link "Attendance" at bounding box center [878, 288] width 106 height 45
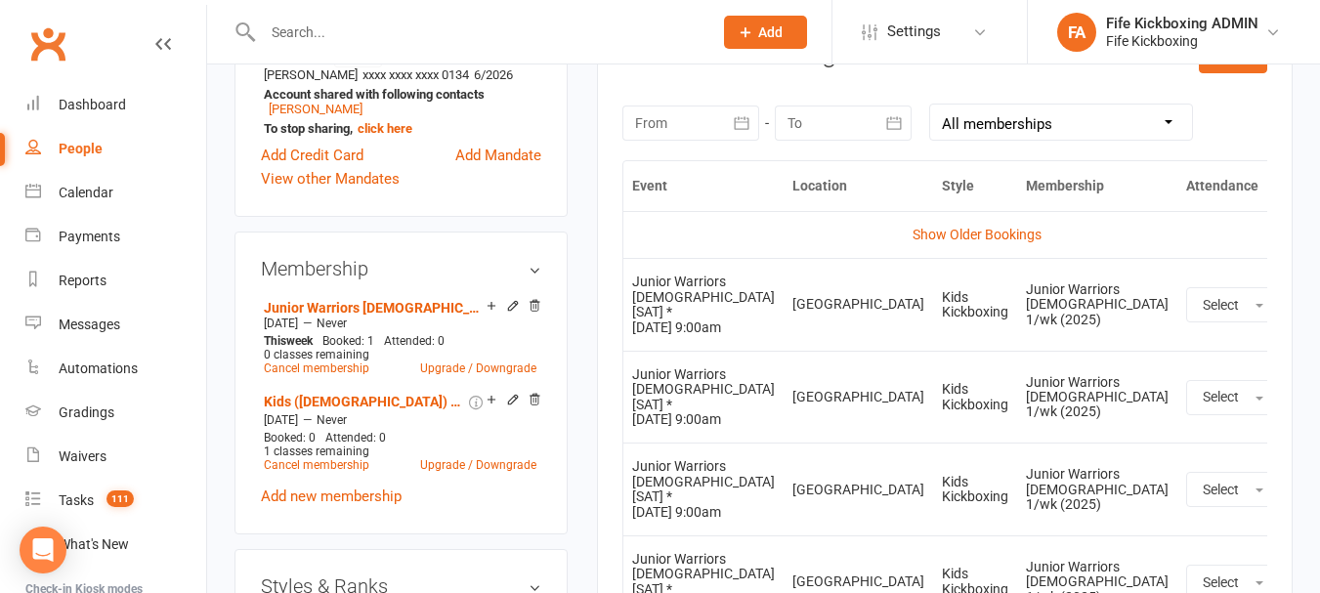
scroll to position [879, 0]
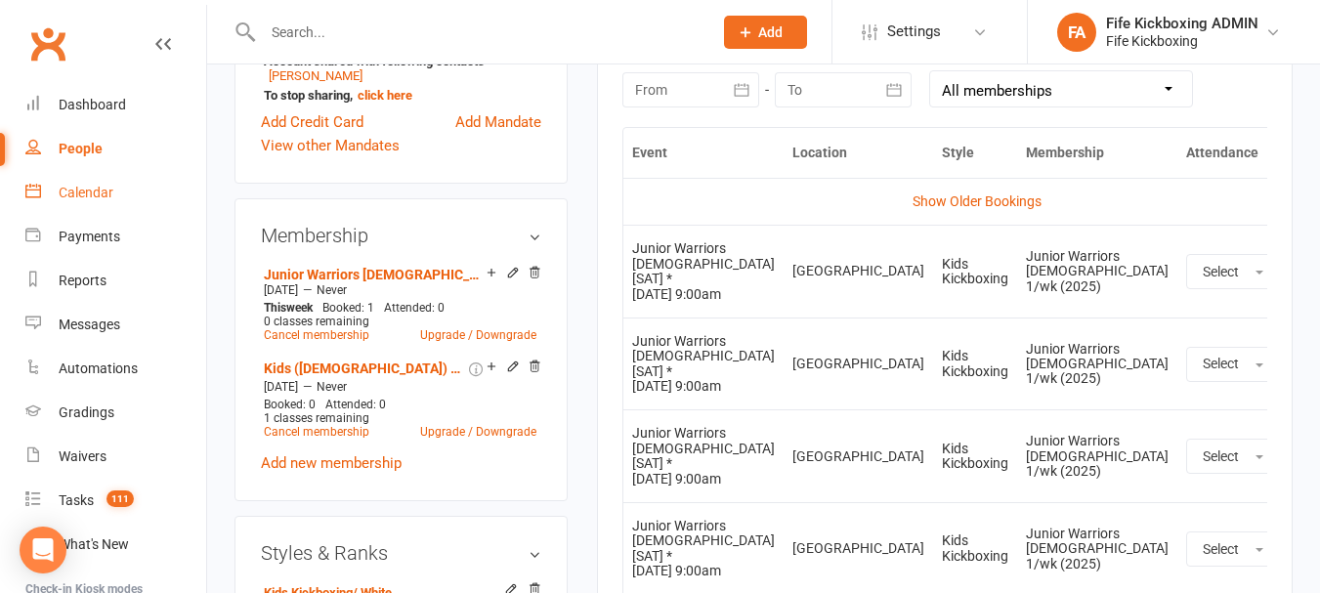
click at [90, 183] on link "Calendar" at bounding box center [115, 193] width 181 height 44
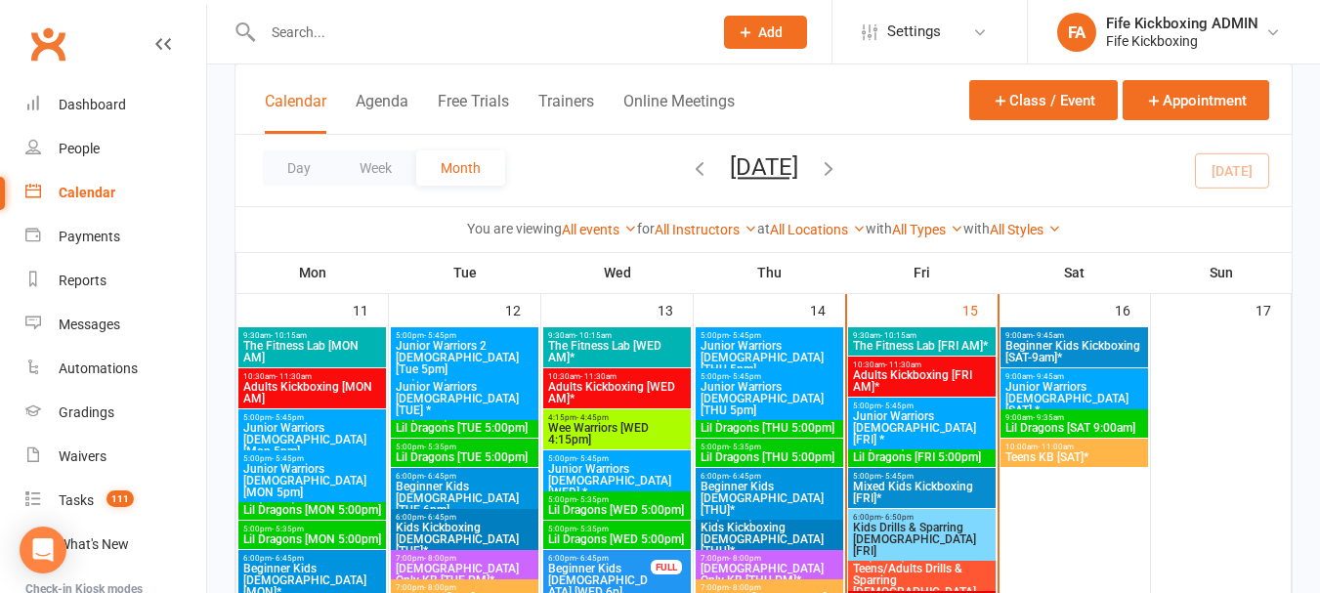
scroll to position [1172, 0]
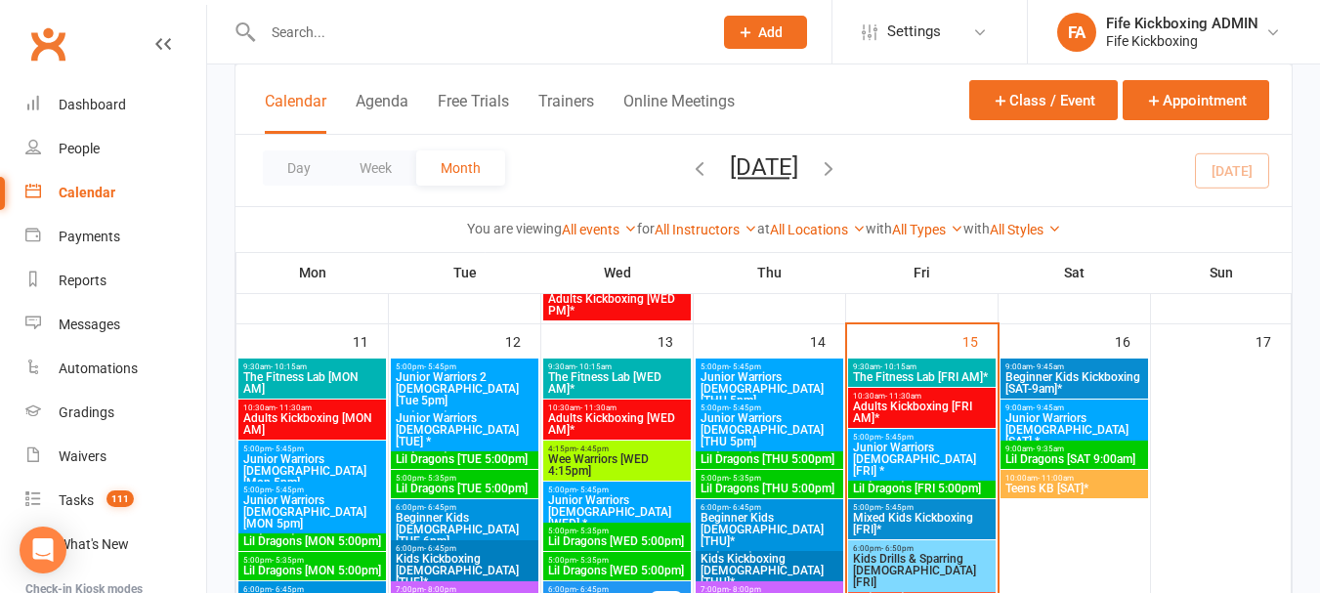
click at [1105, 404] on span "9:00am - 9:45am" at bounding box center [1074, 408] width 140 height 9
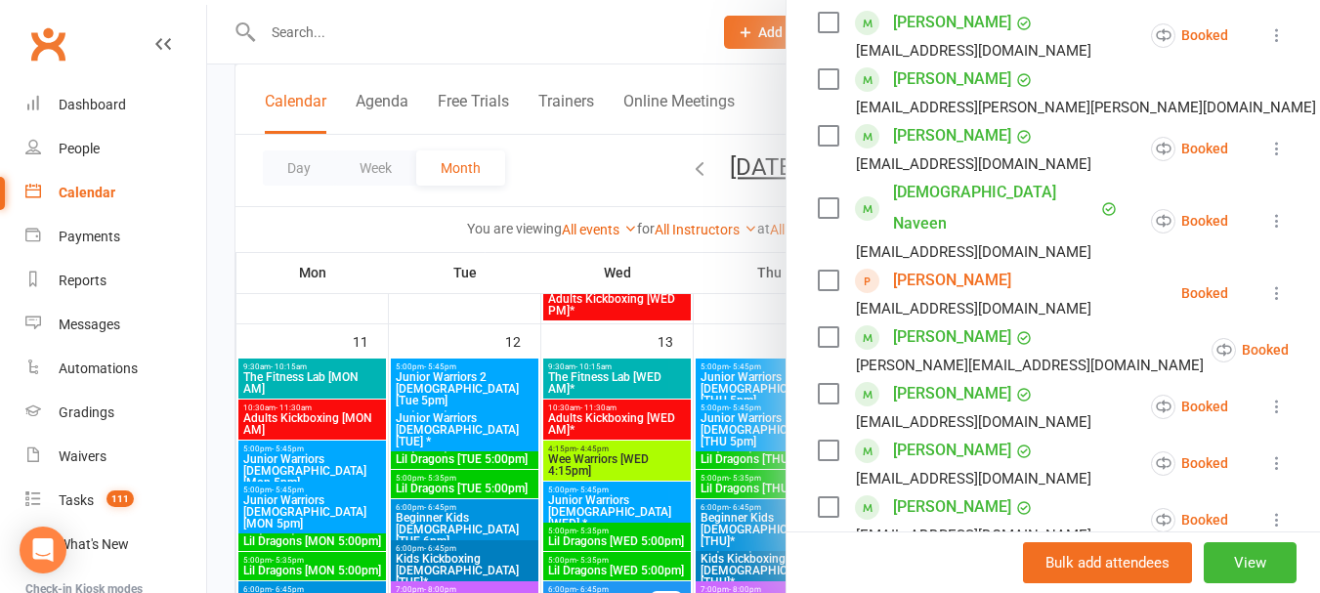
scroll to position [391, 0]
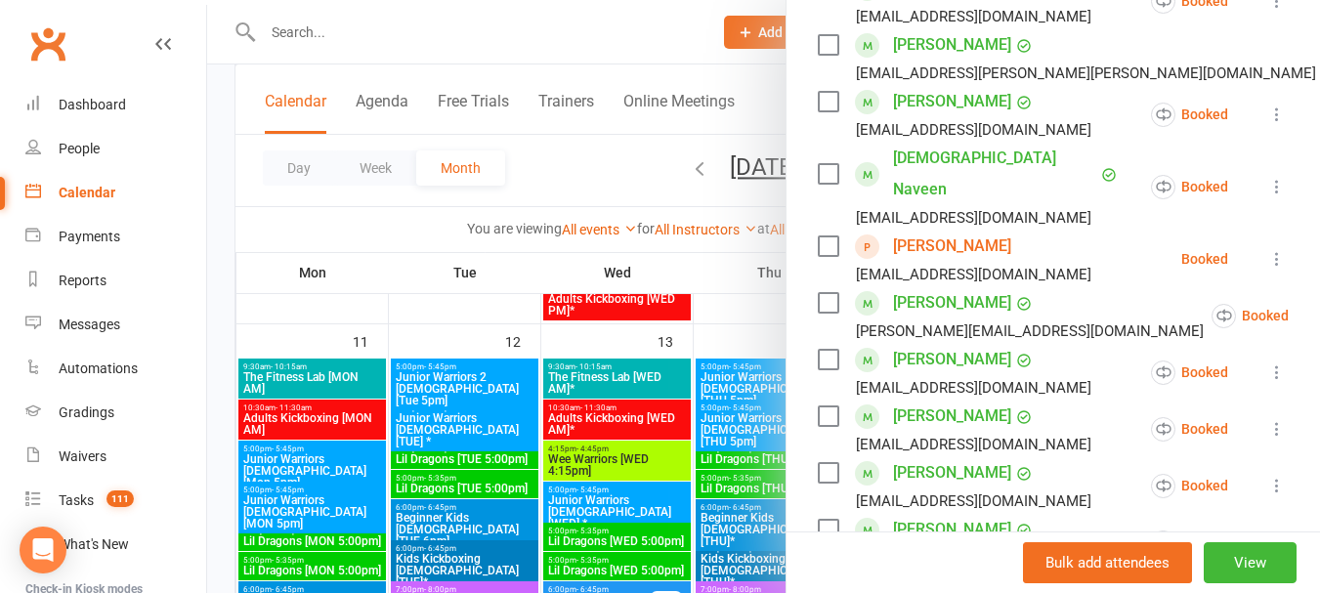
click at [1267, 364] on icon at bounding box center [1277, 372] width 20 height 20
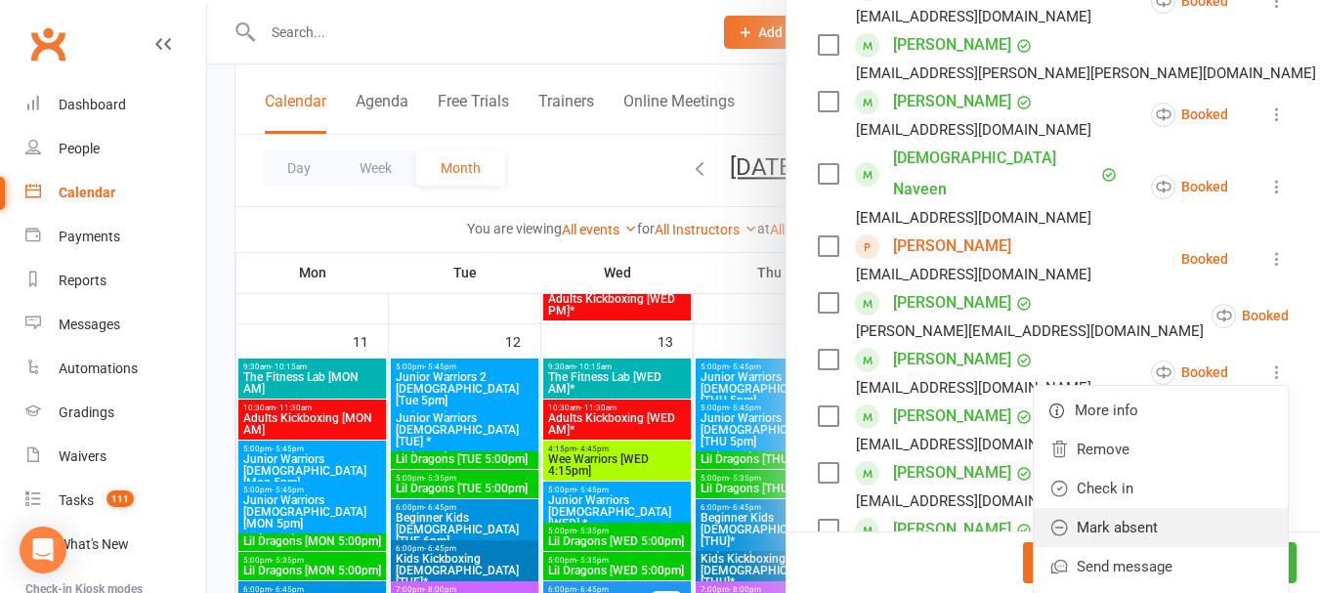
click at [1162, 525] on link "Mark absent" at bounding box center [1161, 527] width 254 height 39
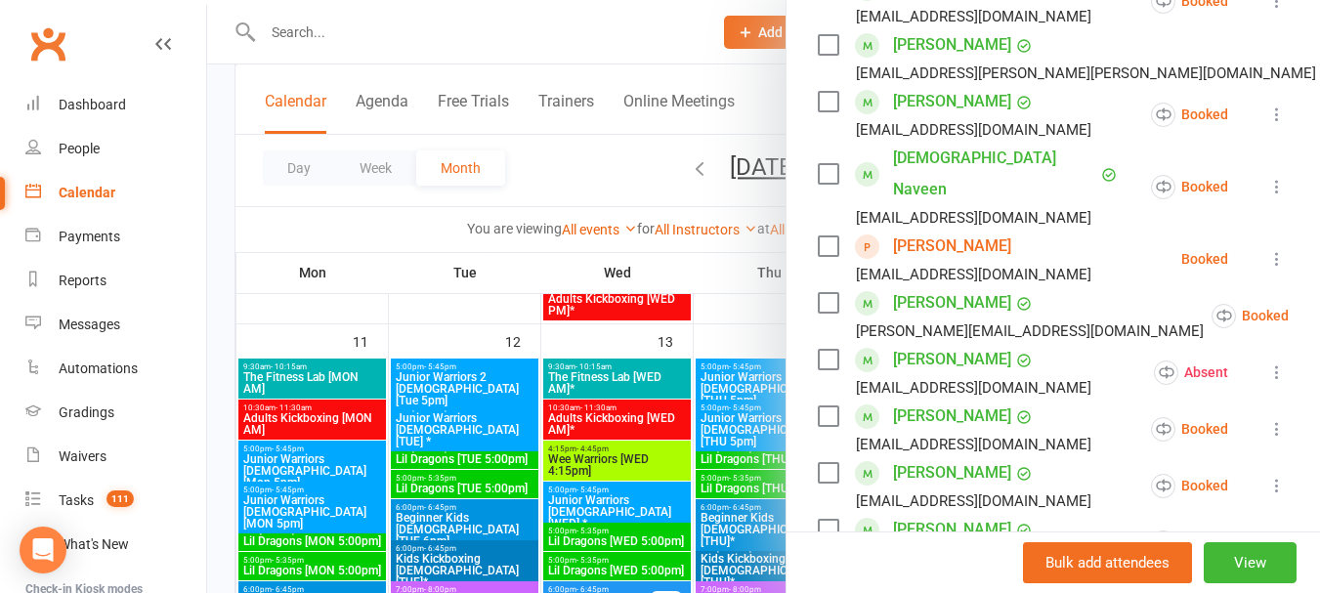
click at [558, 355] on div at bounding box center [763, 296] width 1113 height 593
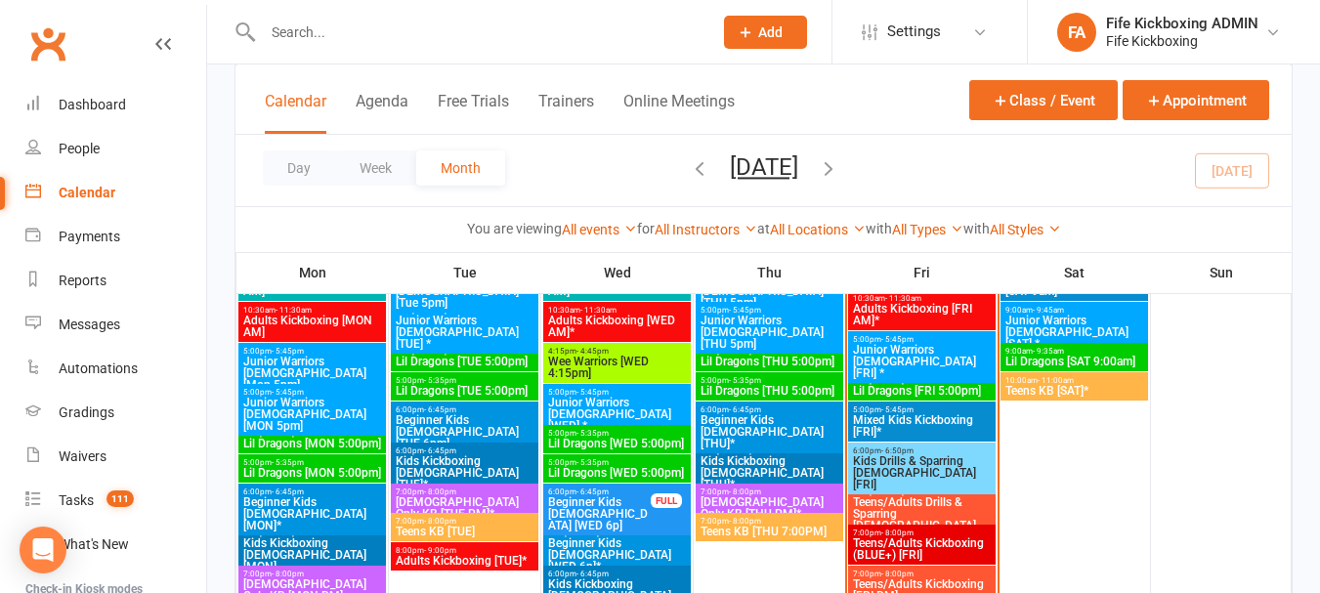
scroll to position [1368, 0]
